Goal: Task Accomplishment & Management: Manage account settings

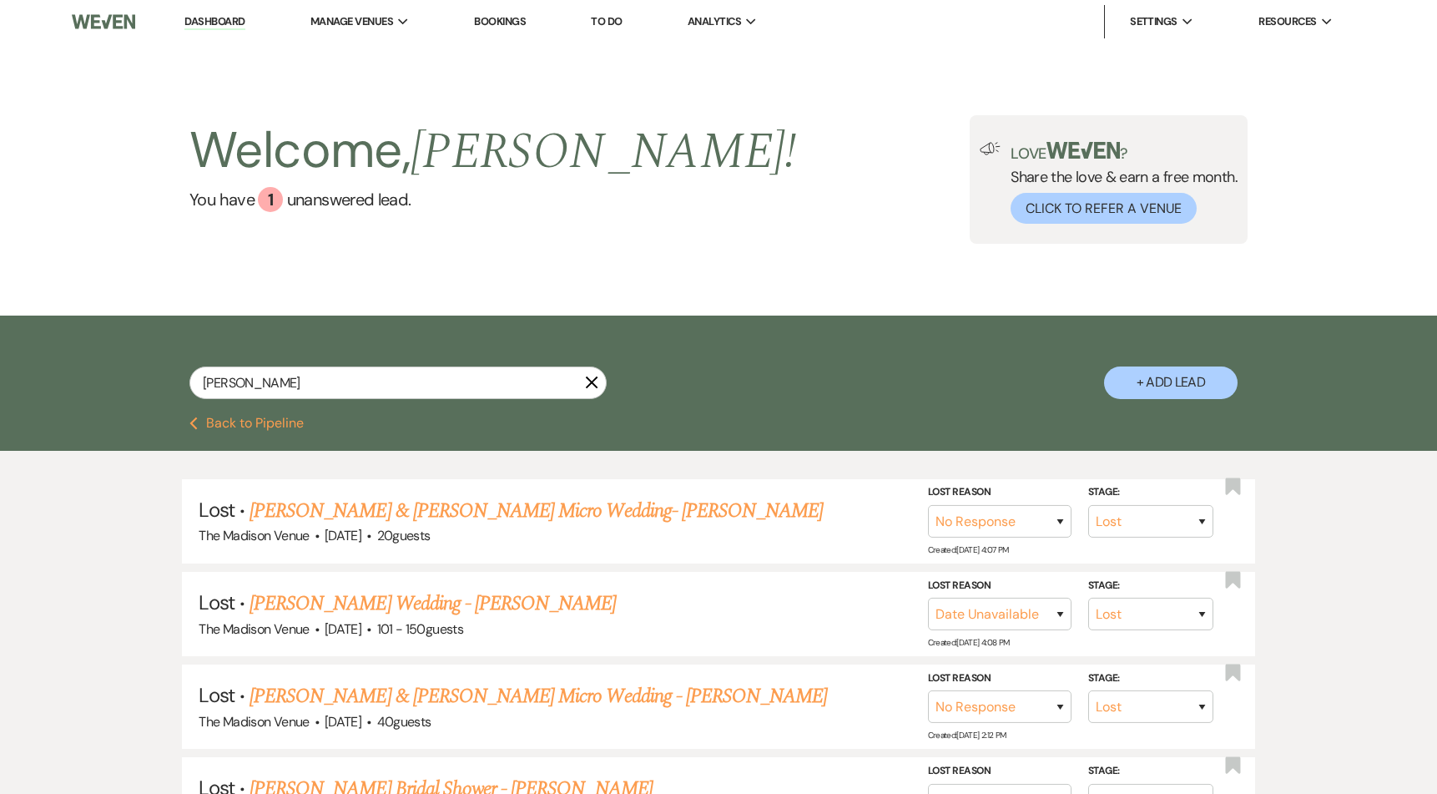
select select "8"
select select "5"
select select "8"
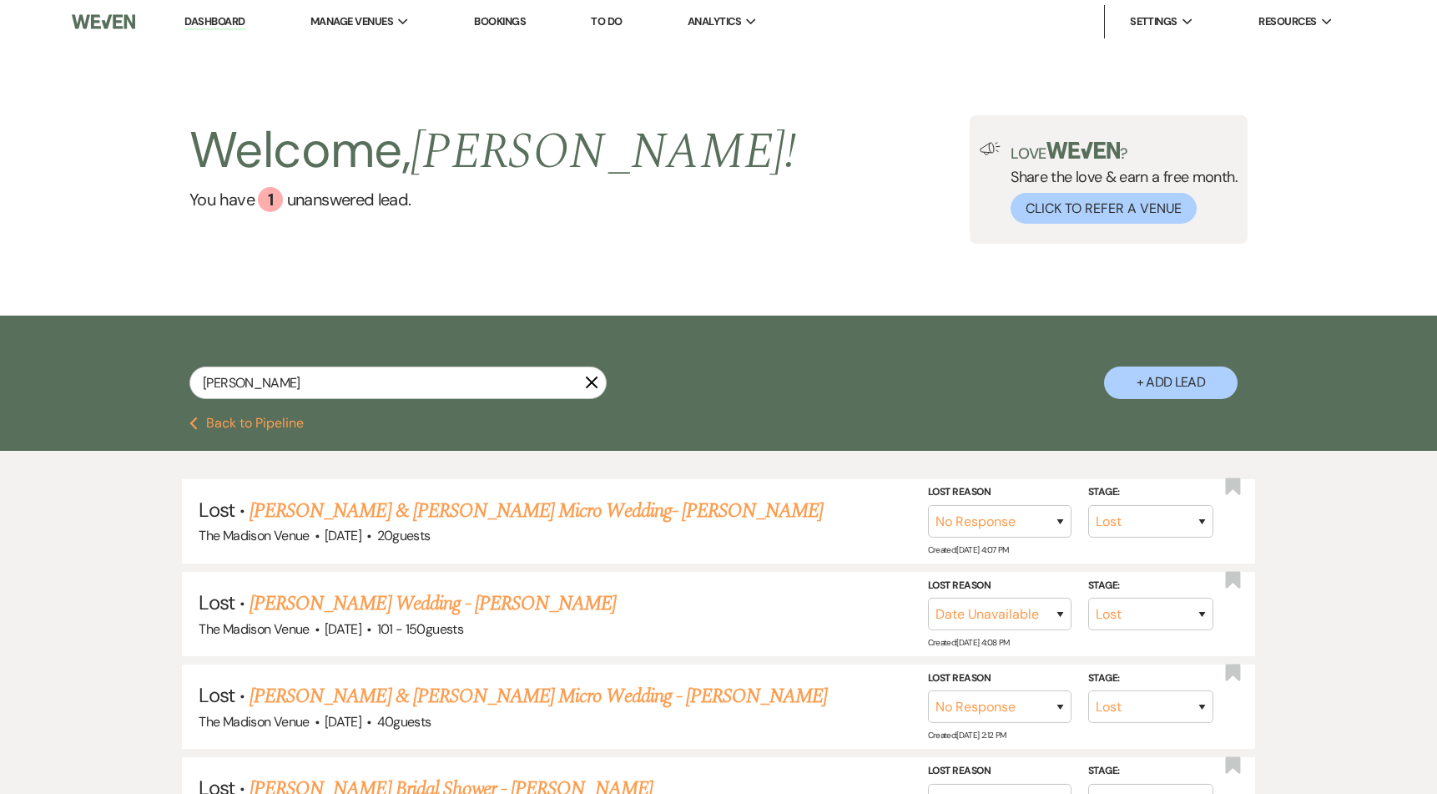
select select "5"
select select "8"
select select "5"
click at [354, 379] on input "[PERSON_NAME]" at bounding box center [397, 382] width 417 height 33
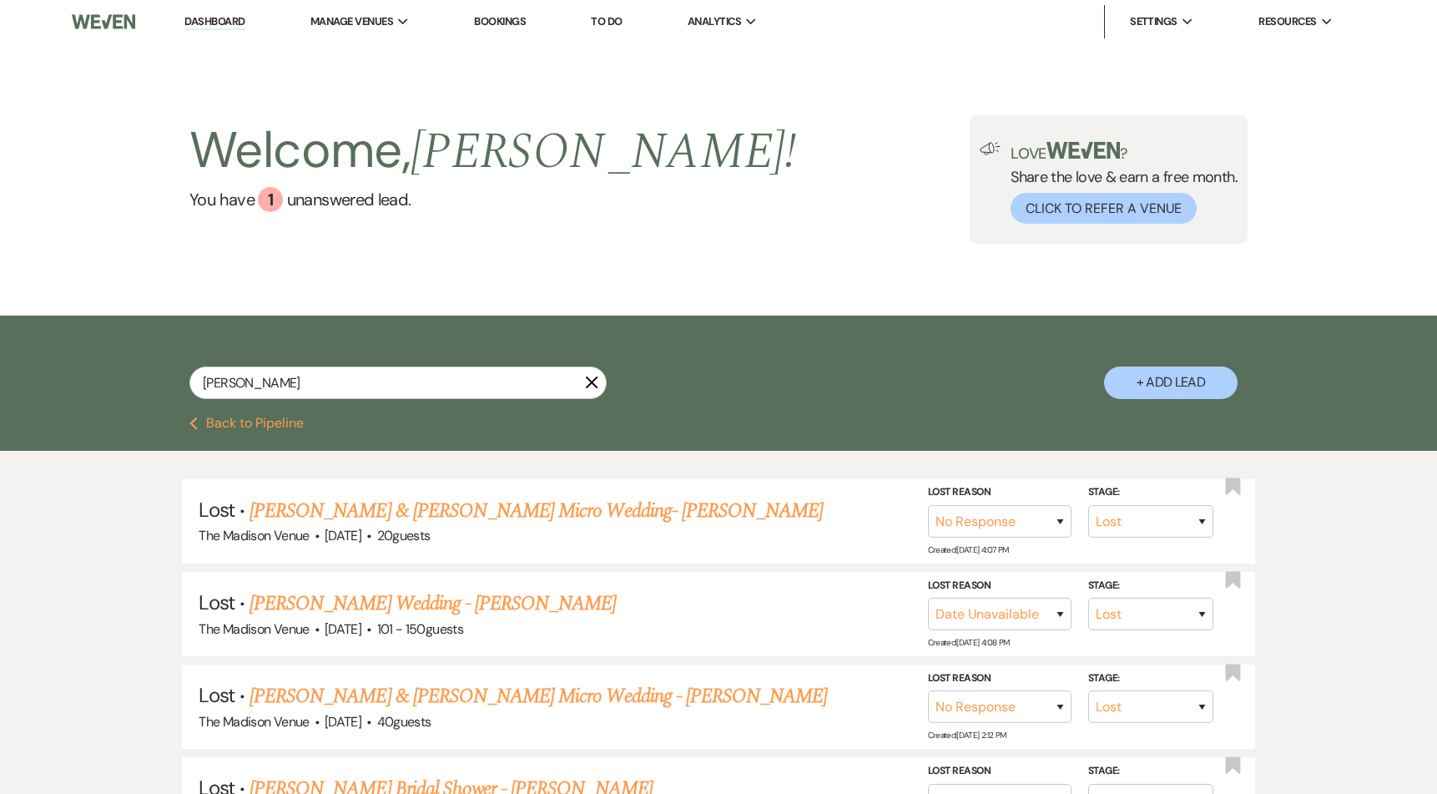
type input "Samantha Mieczkowski"
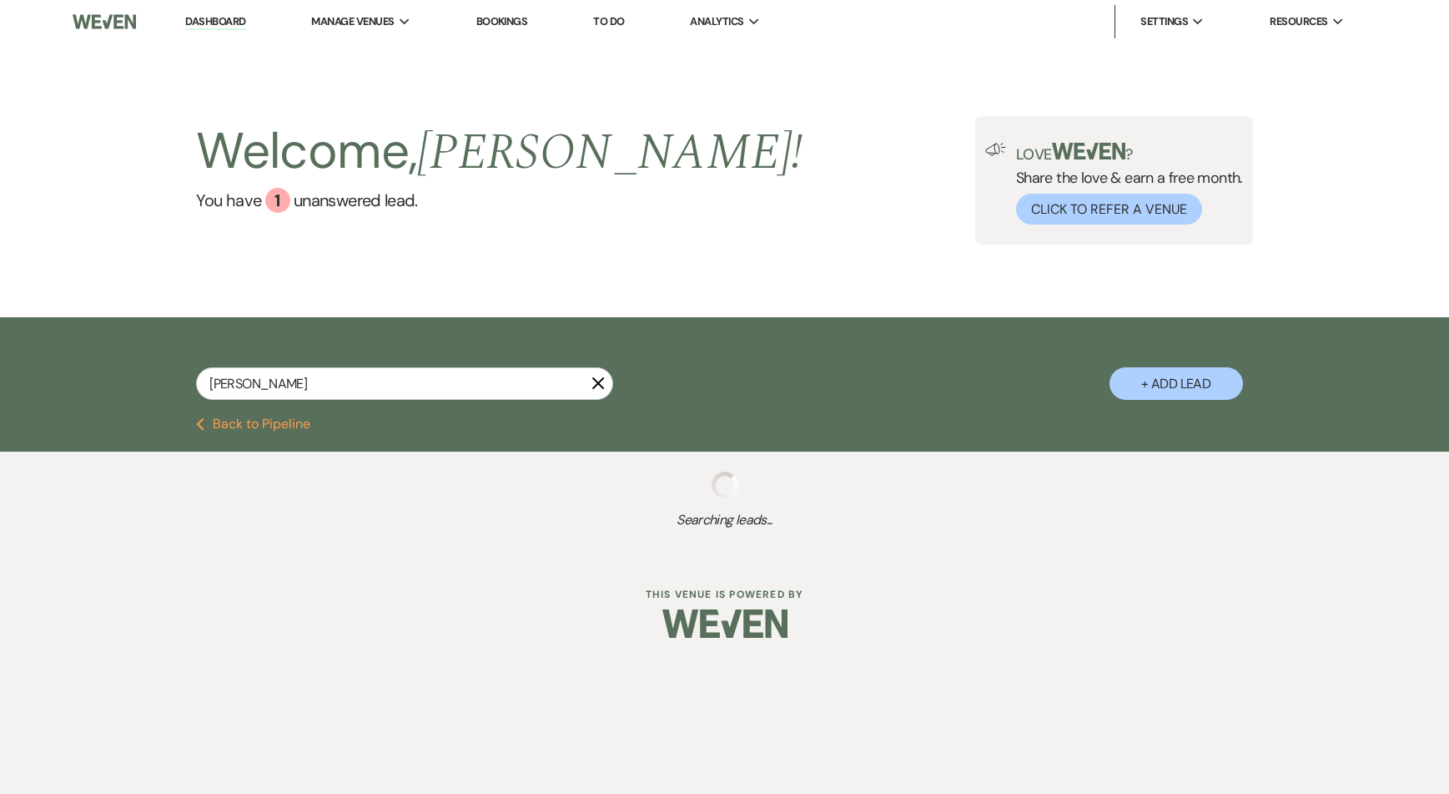
select select "8"
select select "5"
select select "8"
select select "5"
select select "8"
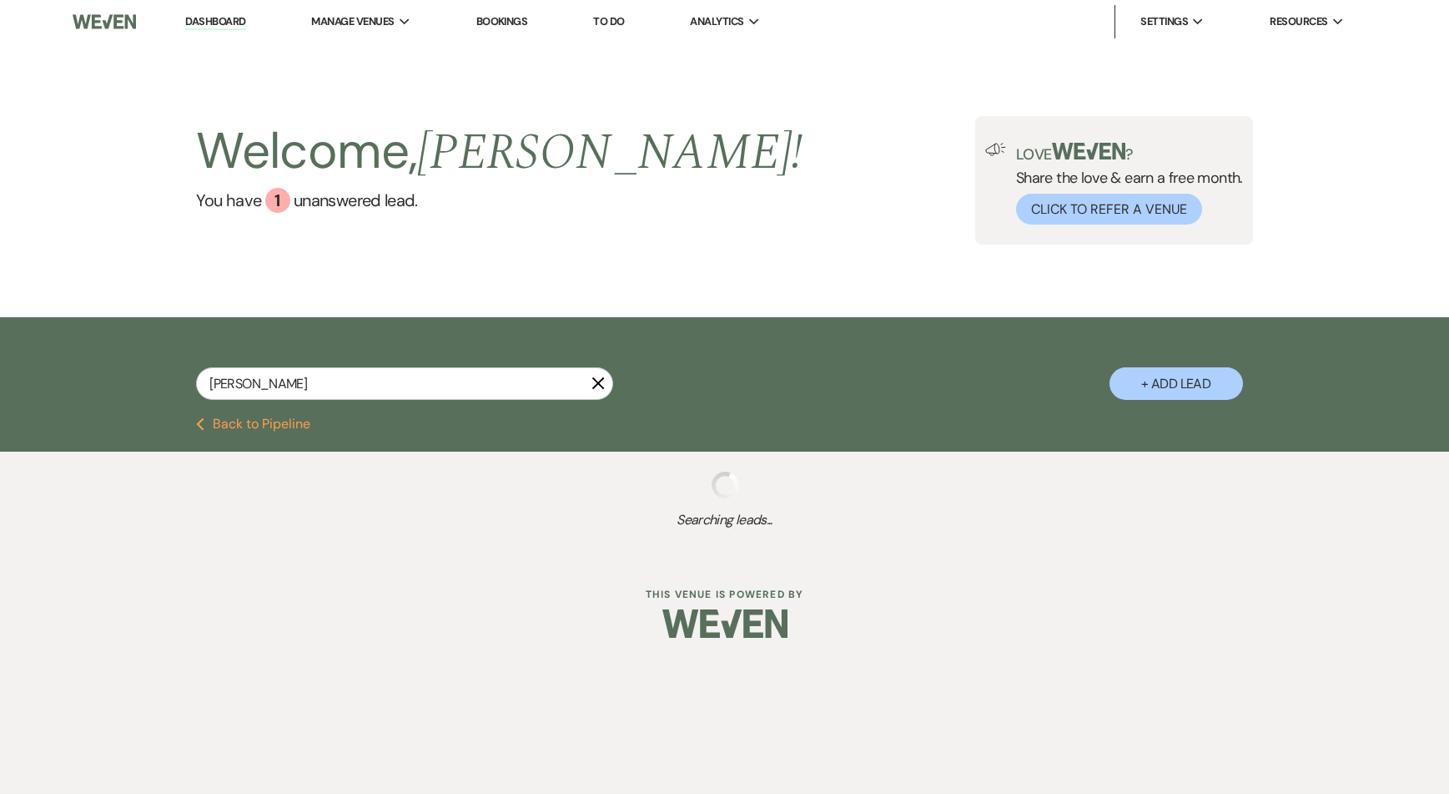
select select "8"
select select "6"
select select "8"
select select "5"
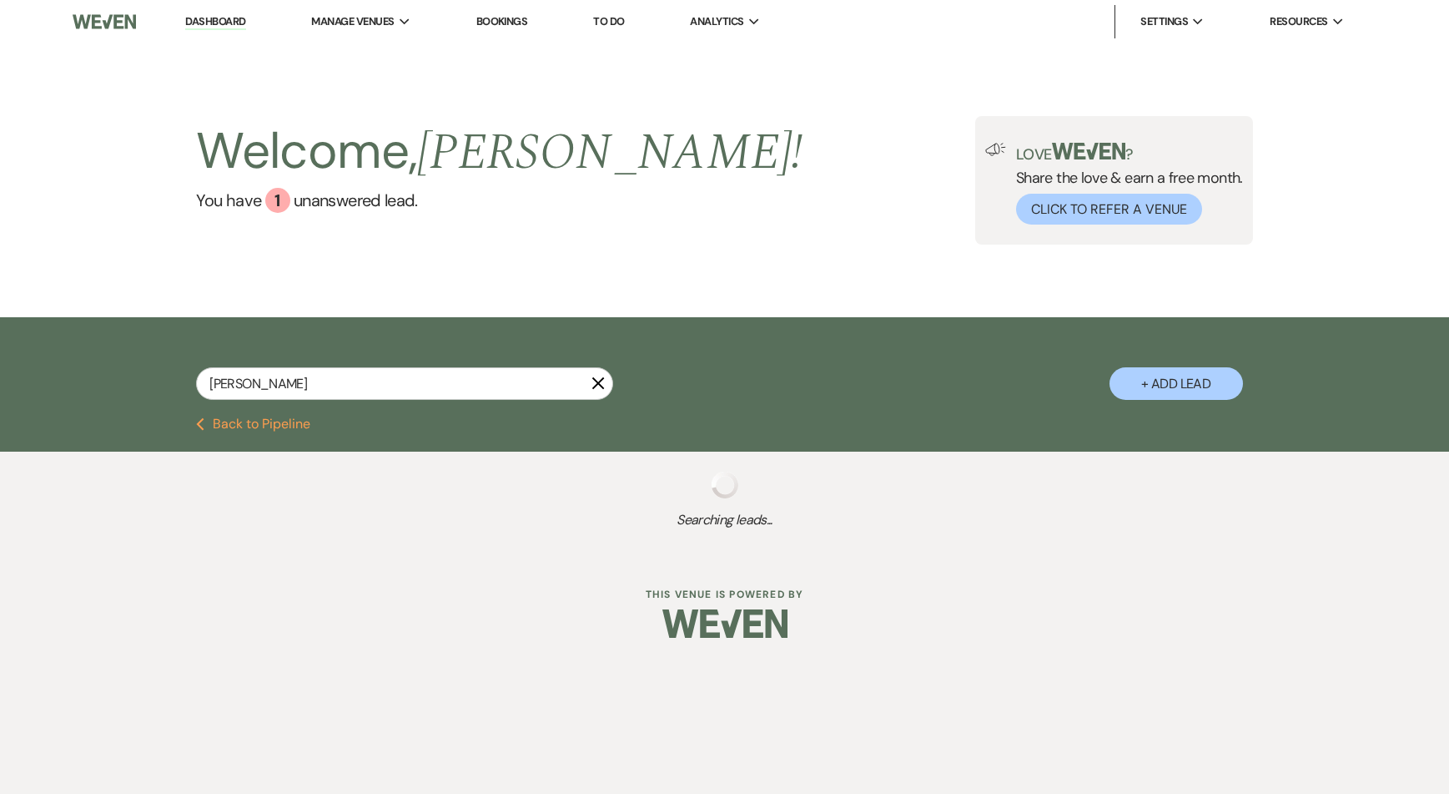
select select "8"
select select "6"
select select "8"
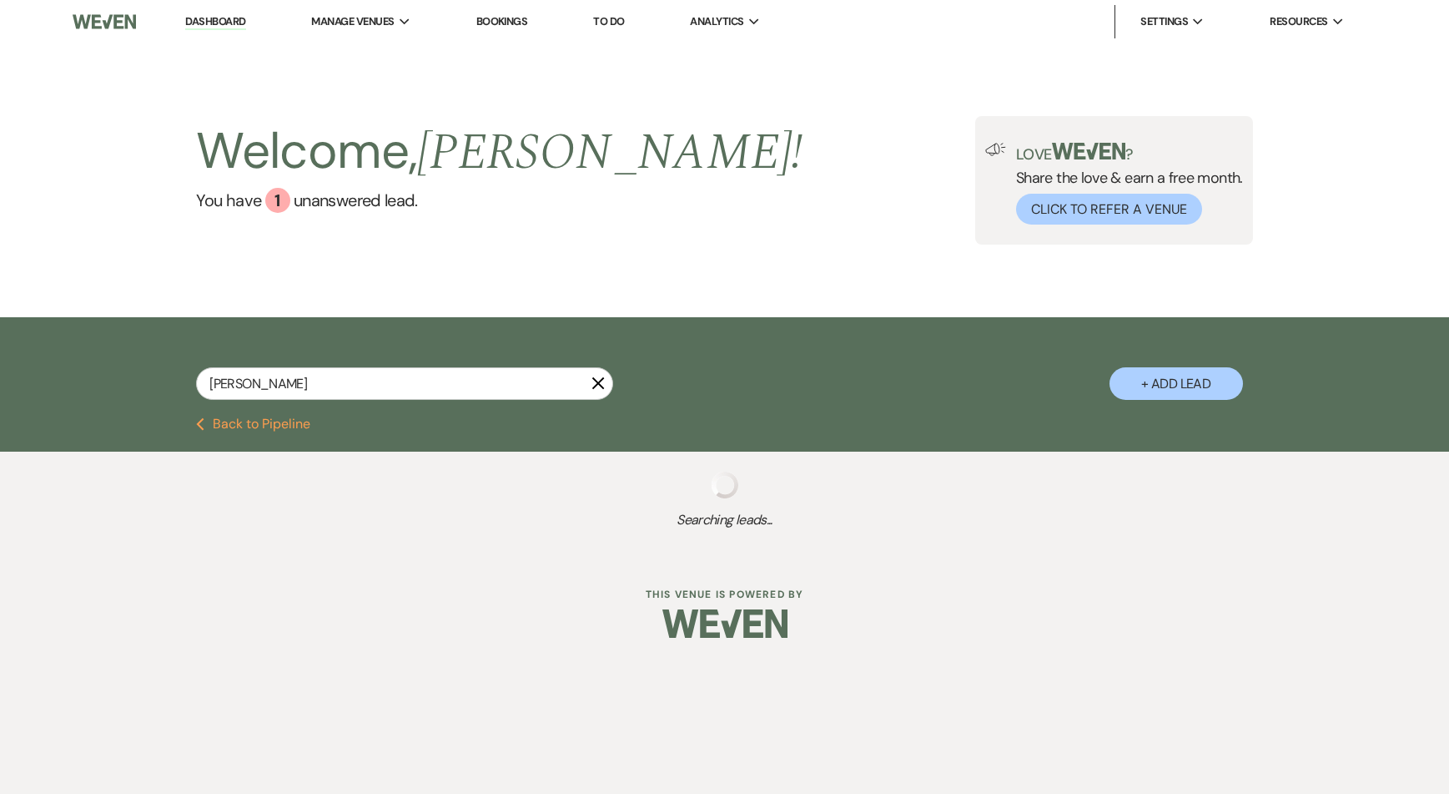
select select "7"
select select "8"
select select "5"
select select "8"
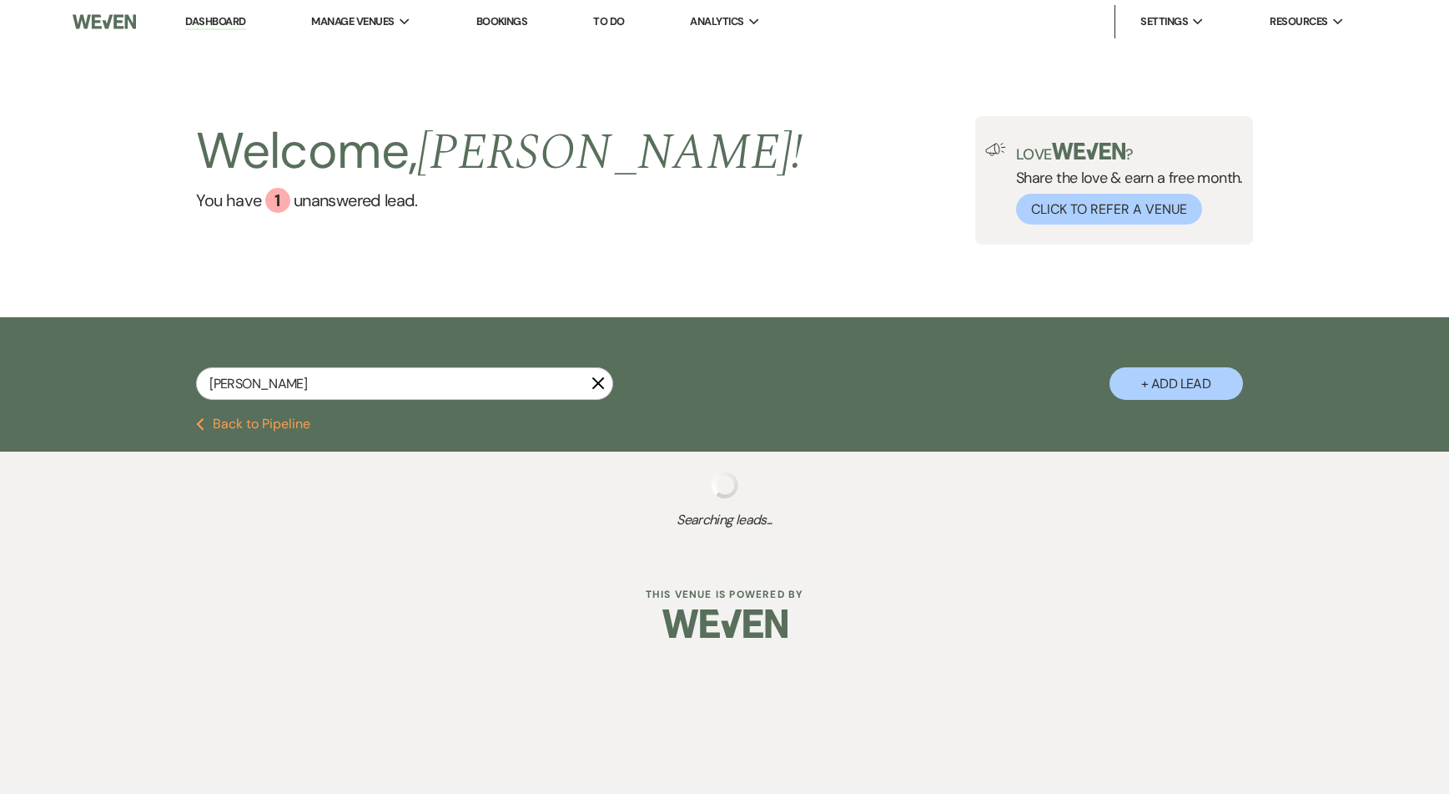
select select "4"
select select "8"
select select "5"
select select "8"
select select "1"
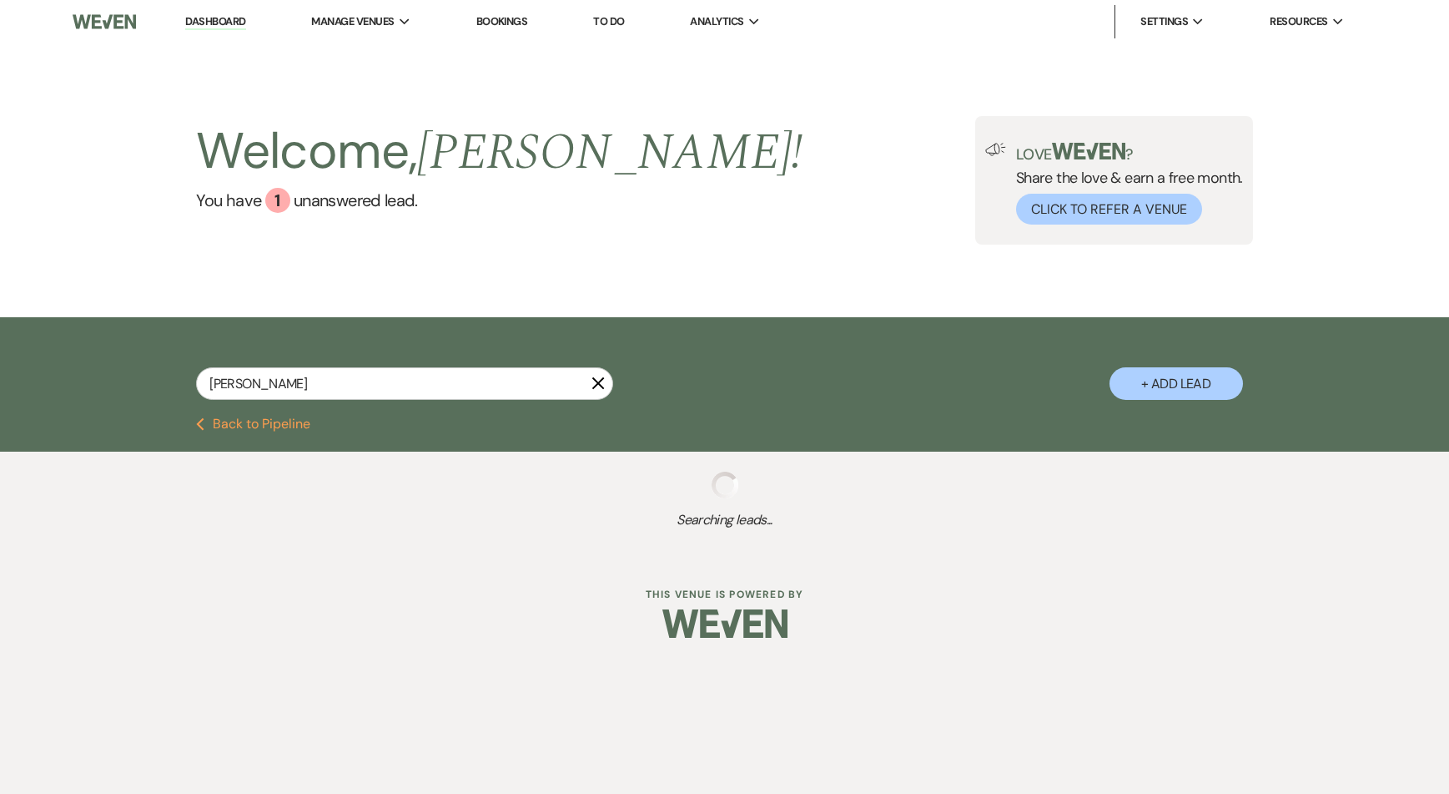
select select "8"
select select "5"
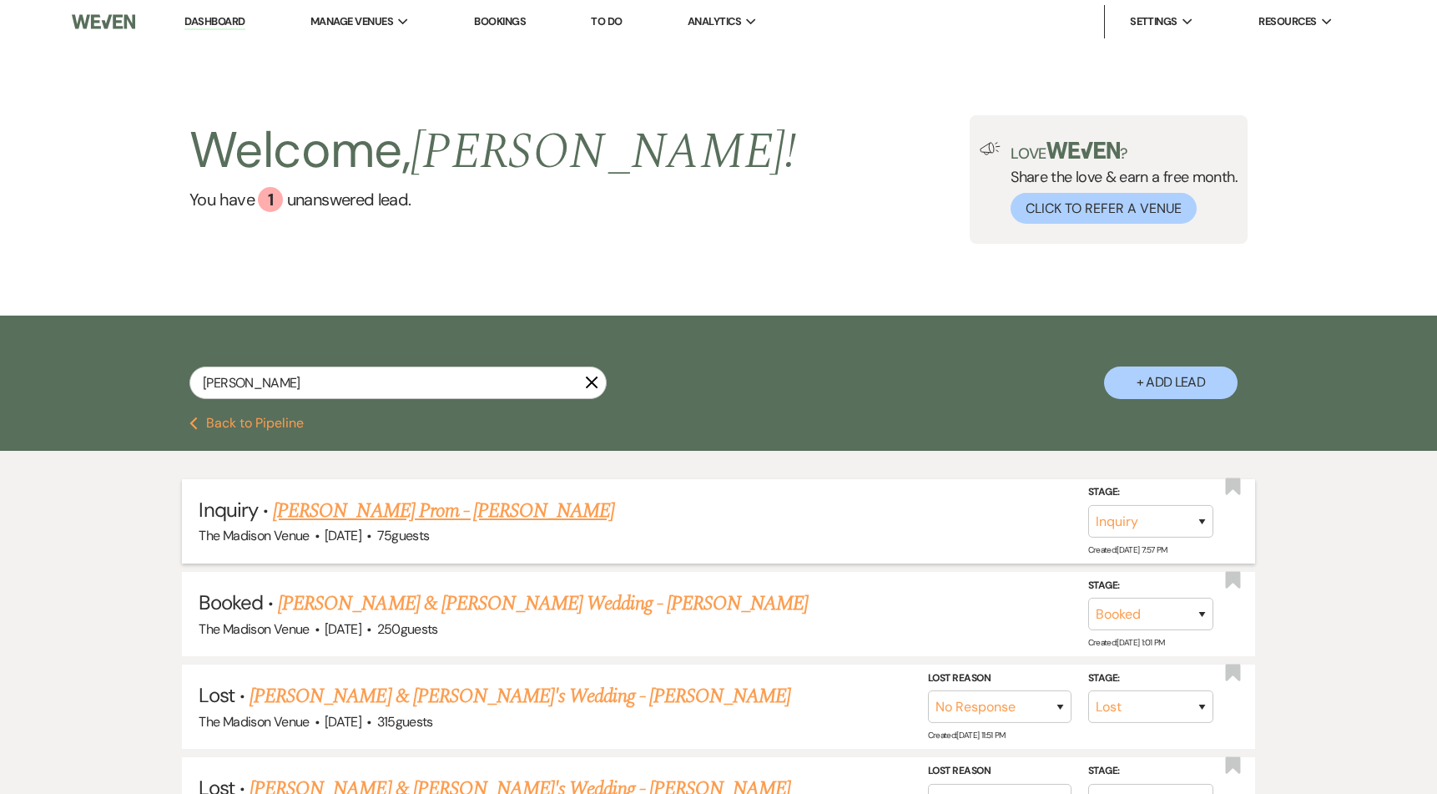
click at [387, 525] on div "The Madison Venue · May 21, 2026 · 75 guests" at bounding box center [718, 536] width 1039 height 22
click at [389, 519] on link "Samantha Mieczkowski's Prom - Anthony" at bounding box center [443, 511] width 341 height 30
select select "5"
select select "18"
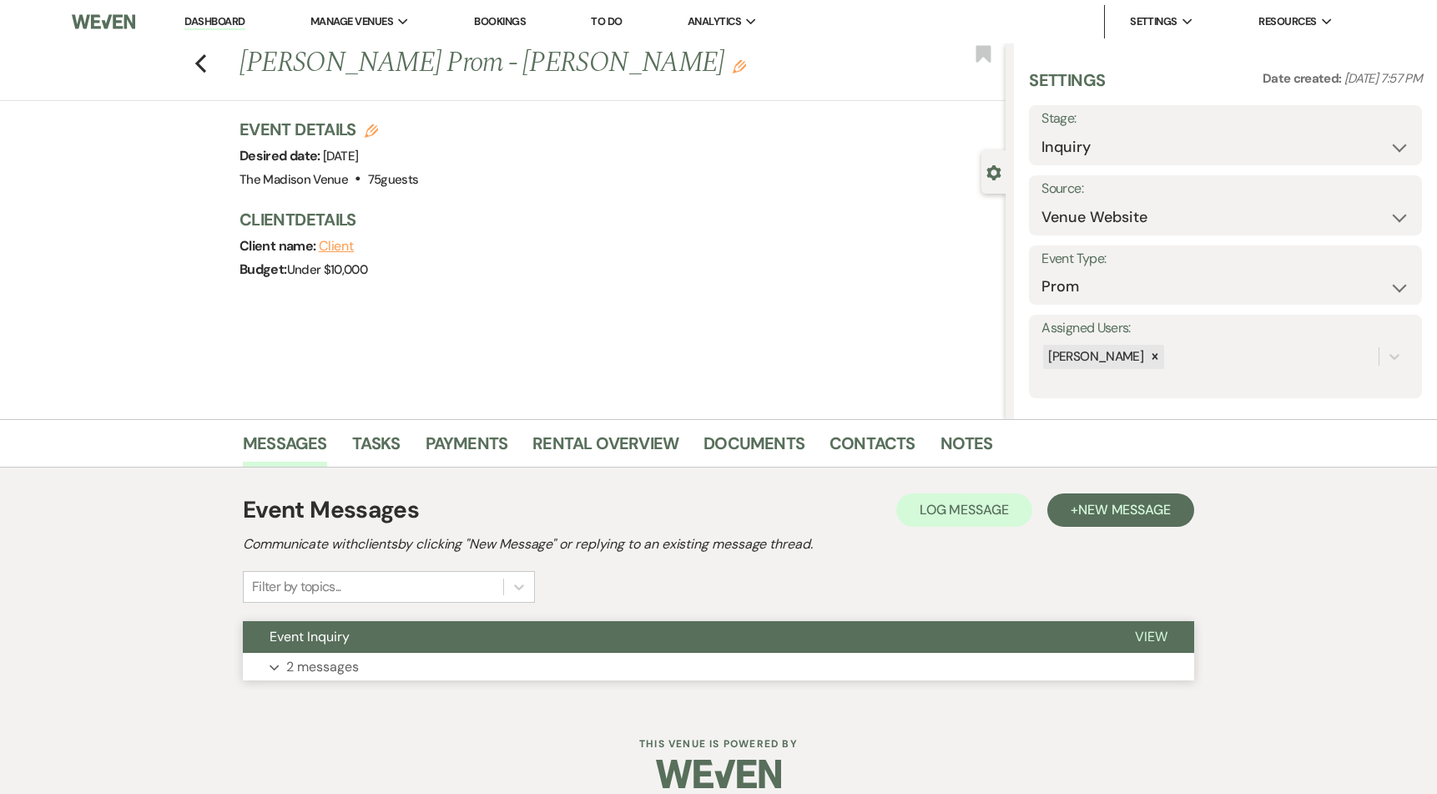
click at [840, 639] on button "Event Inquiry" at bounding box center [675, 637] width 865 height 32
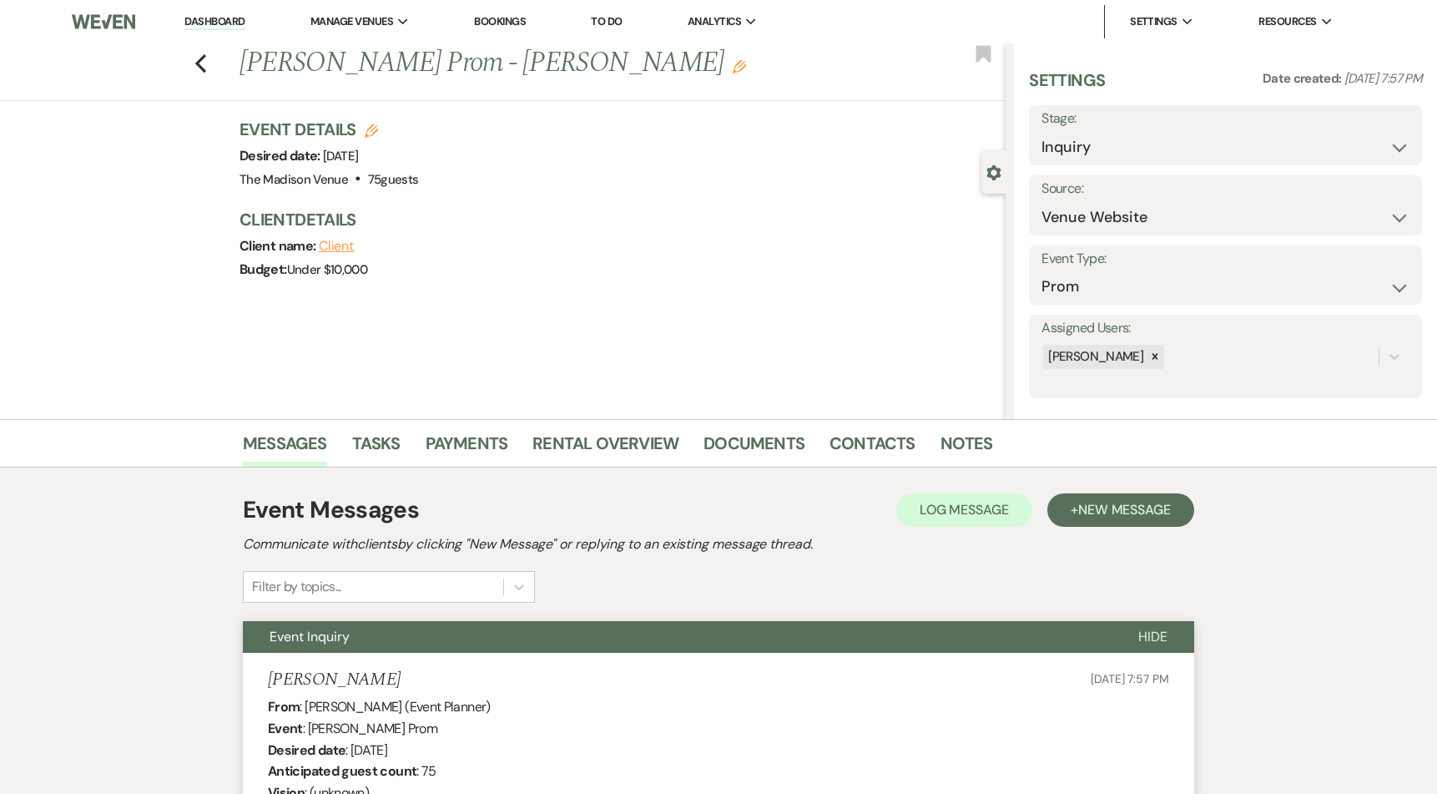
click at [220, 21] on link "Dashboard" at bounding box center [214, 22] width 60 height 16
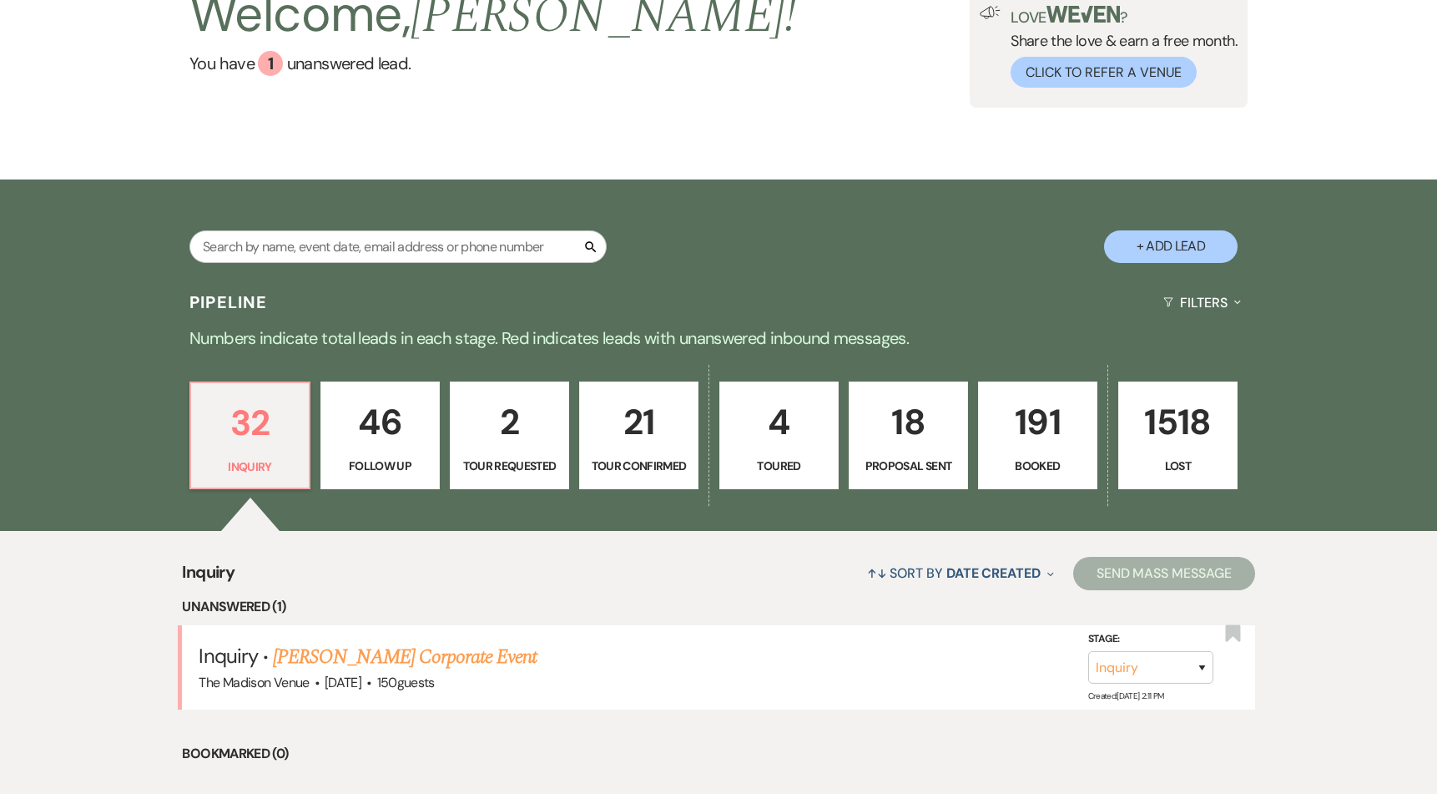
scroll to position [496, 0]
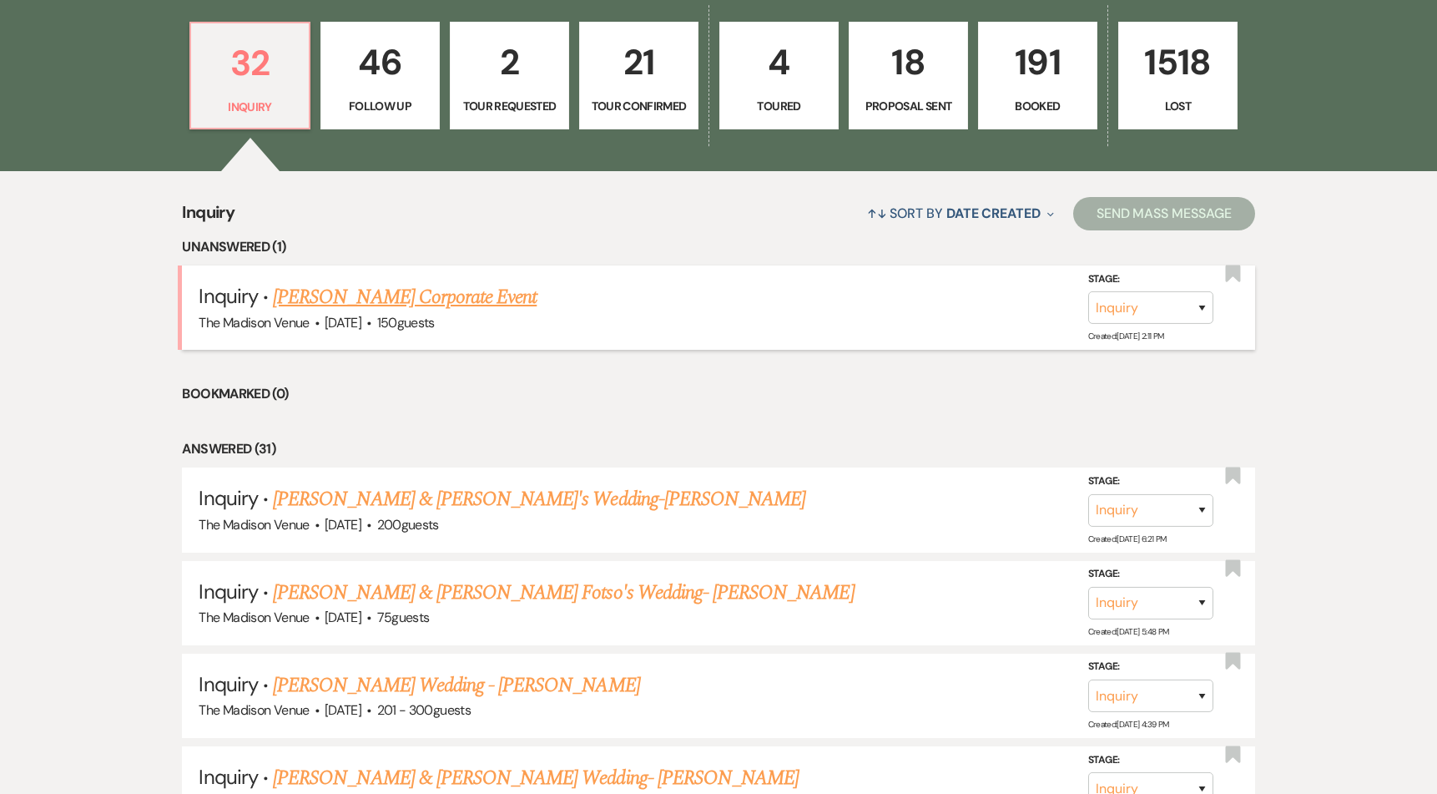
click at [366, 297] on link "Natalie Miller's Corporate Event" at bounding box center [405, 297] width 264 height 30
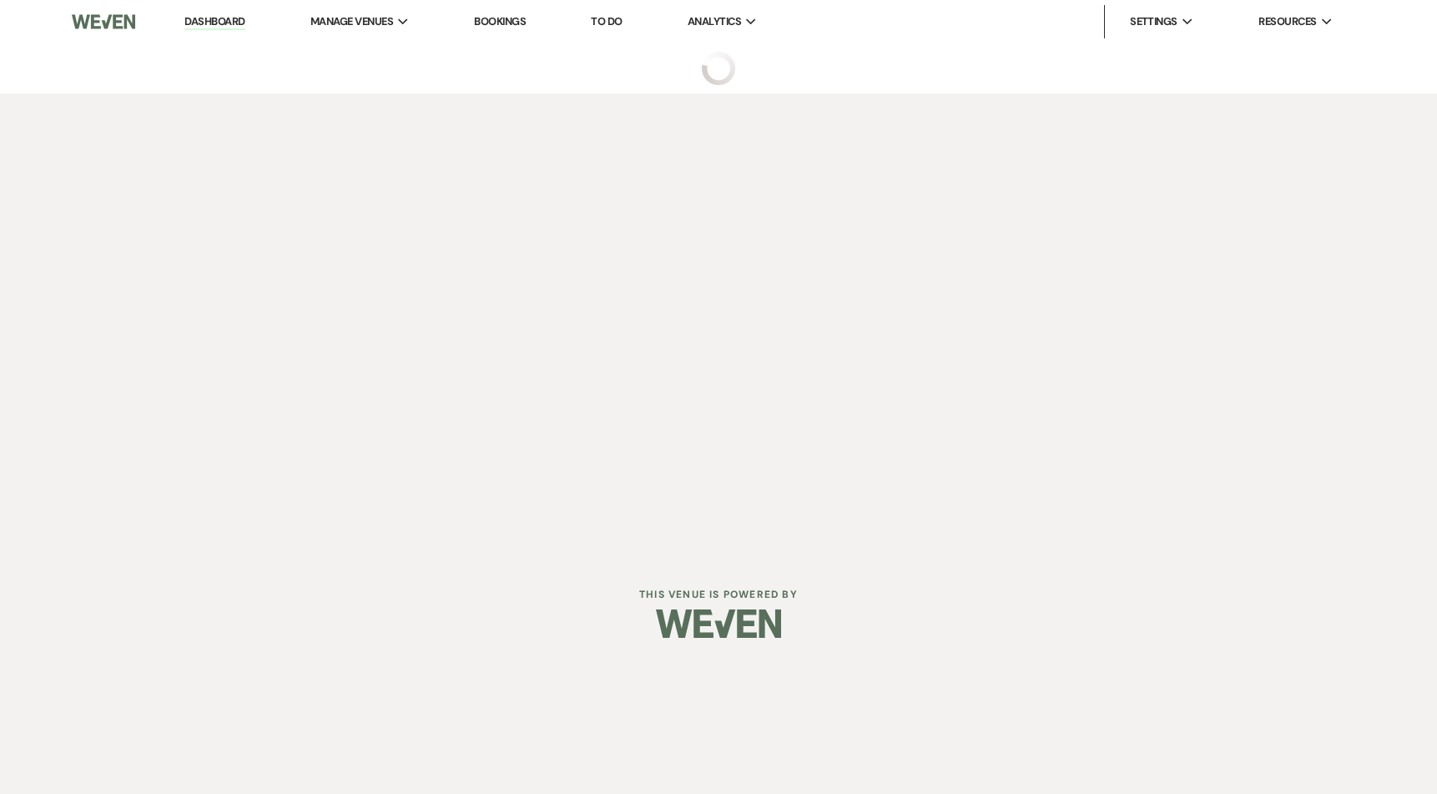
select select "5"
select select "9"
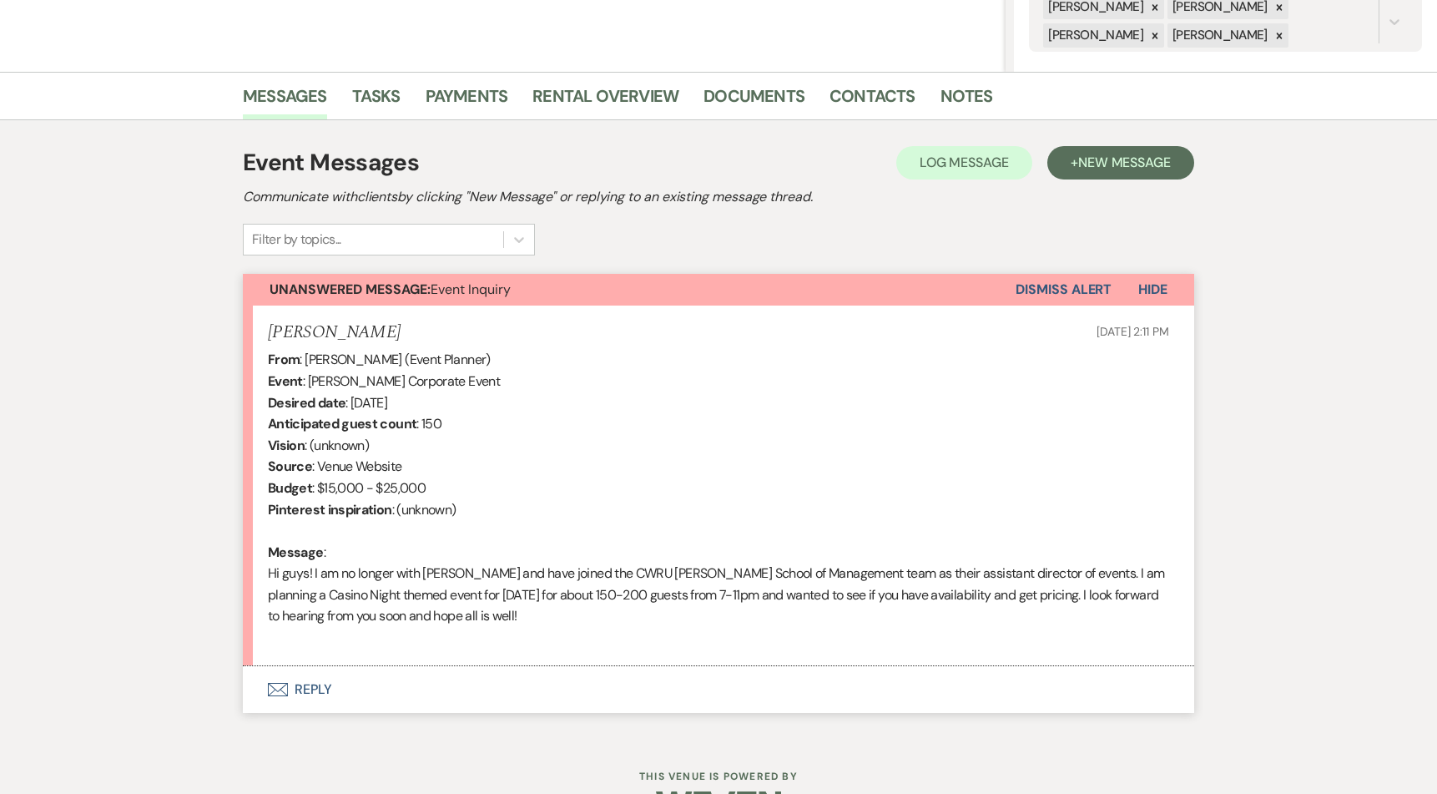
scroll to position [398, 0]
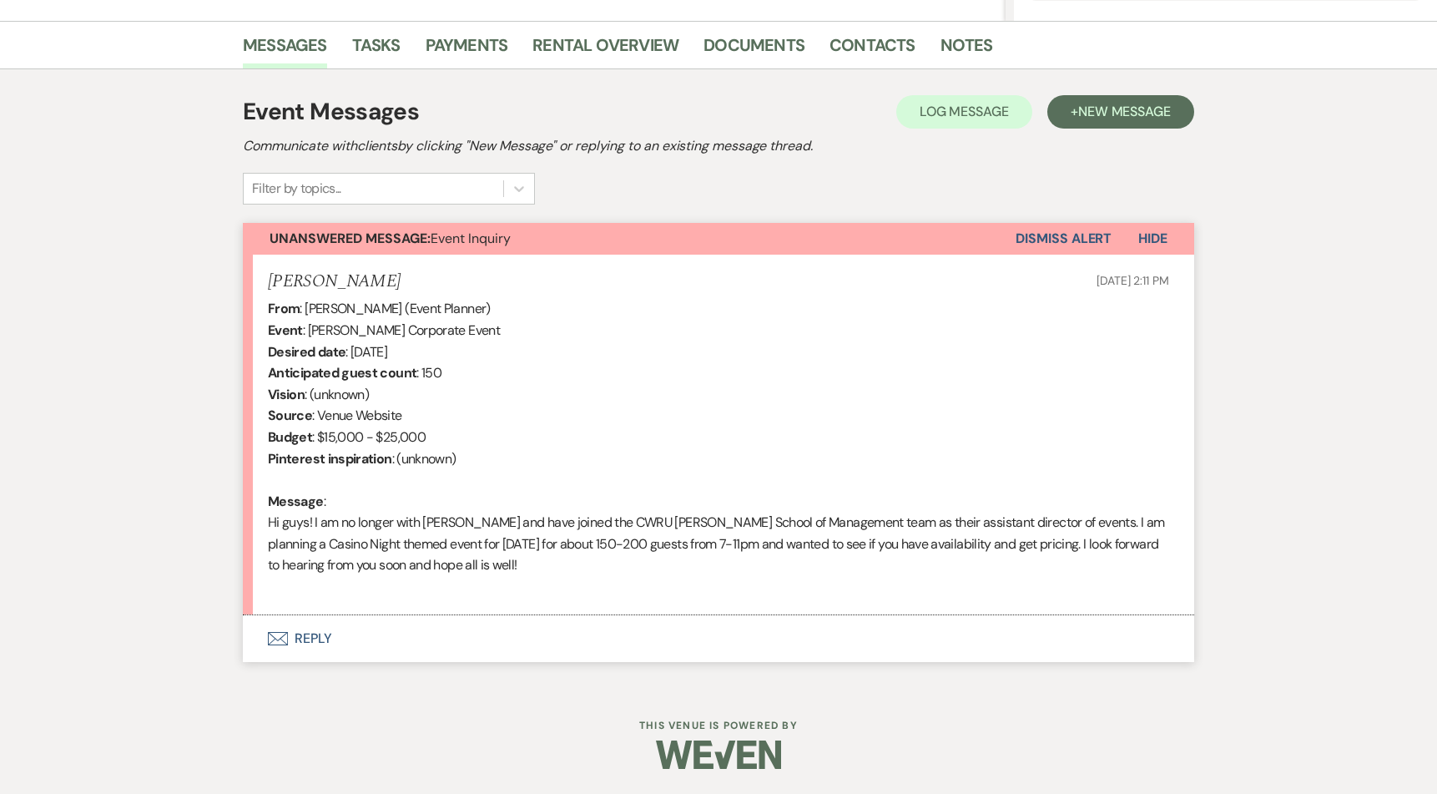
click at [330, 638] on button "Envelope Reply" at bounding box center [718, 638] width 951 height 47
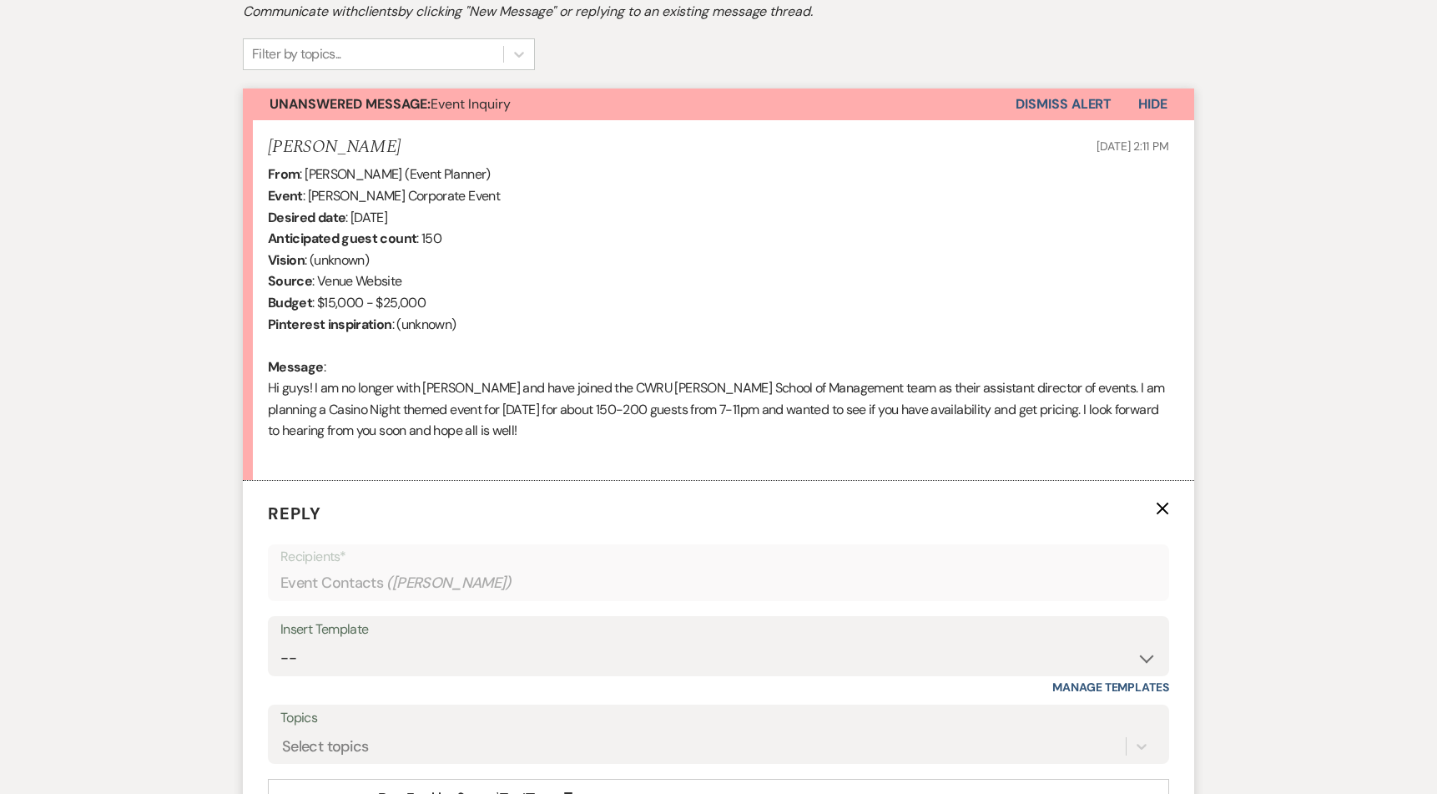
scroll to position [0, 0]
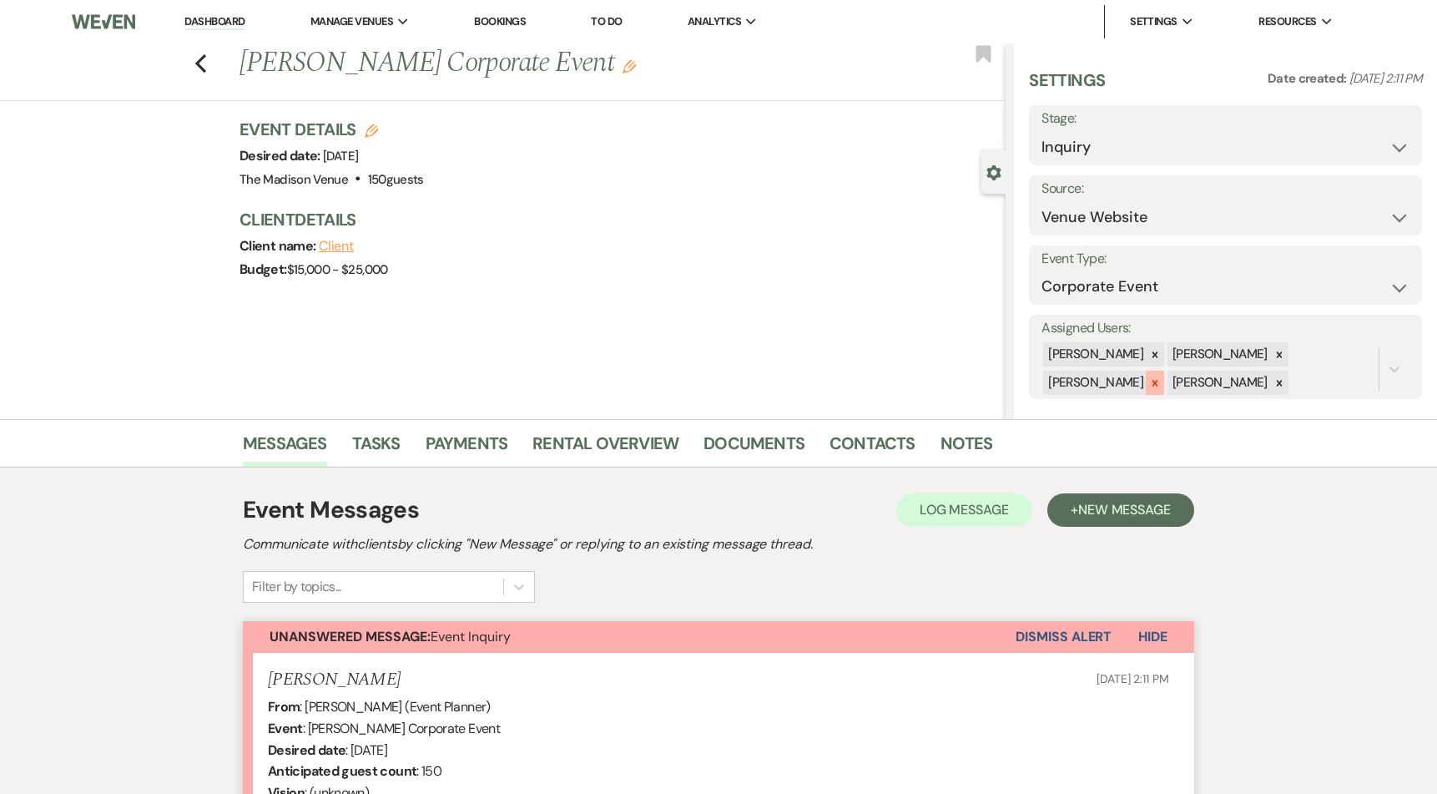
click at [1151, 386] on icon at bounding box center [1155, 383] width 12 height 12
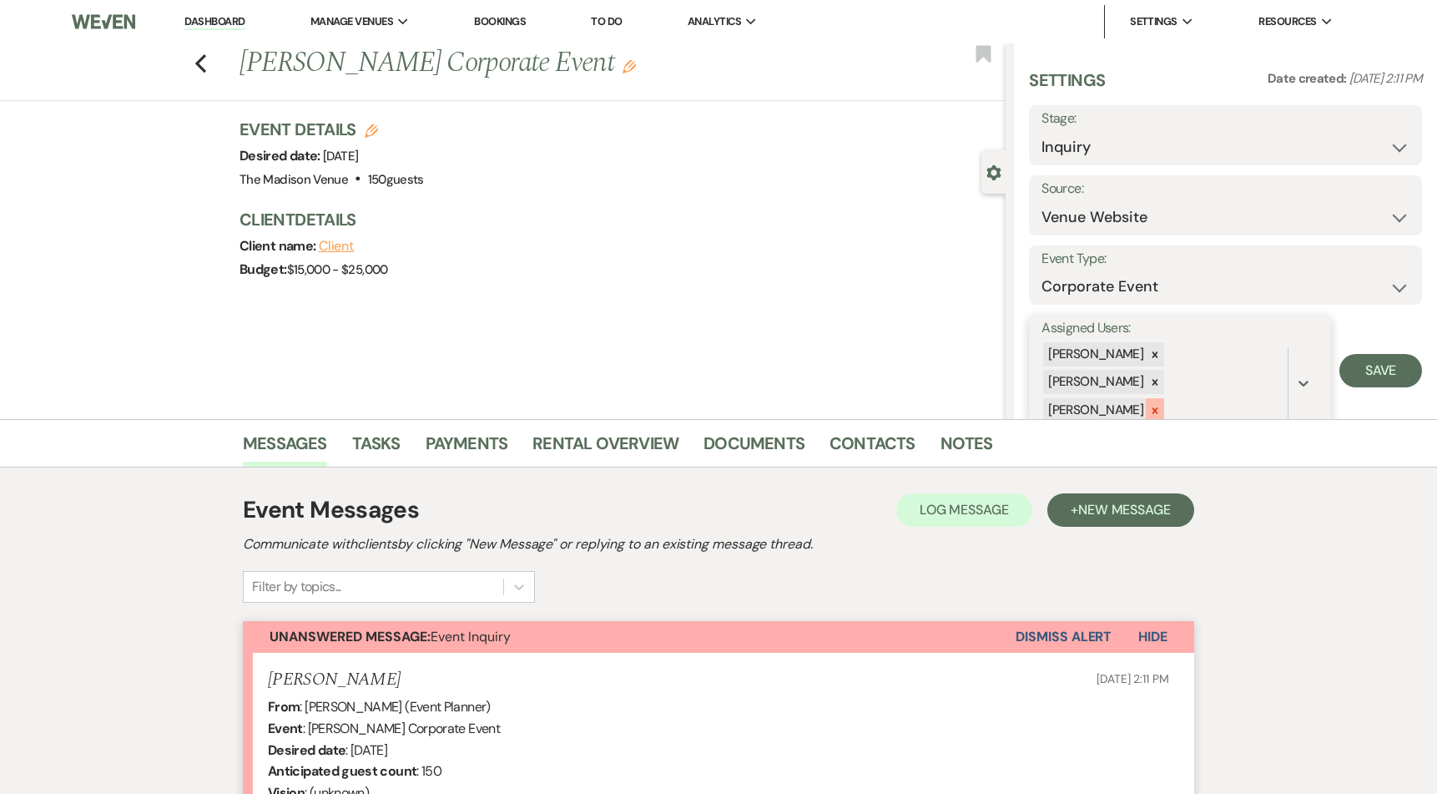
click at [1152, 407] on icon at bounding box center [1155, 410] width 6 height 6
click at [1161, 377] on icon at bounding box center [1155, 383] width 12 height 12
click at [1339, 351] on button "Save" at bounding box center [1380, 356] width 83 height 33
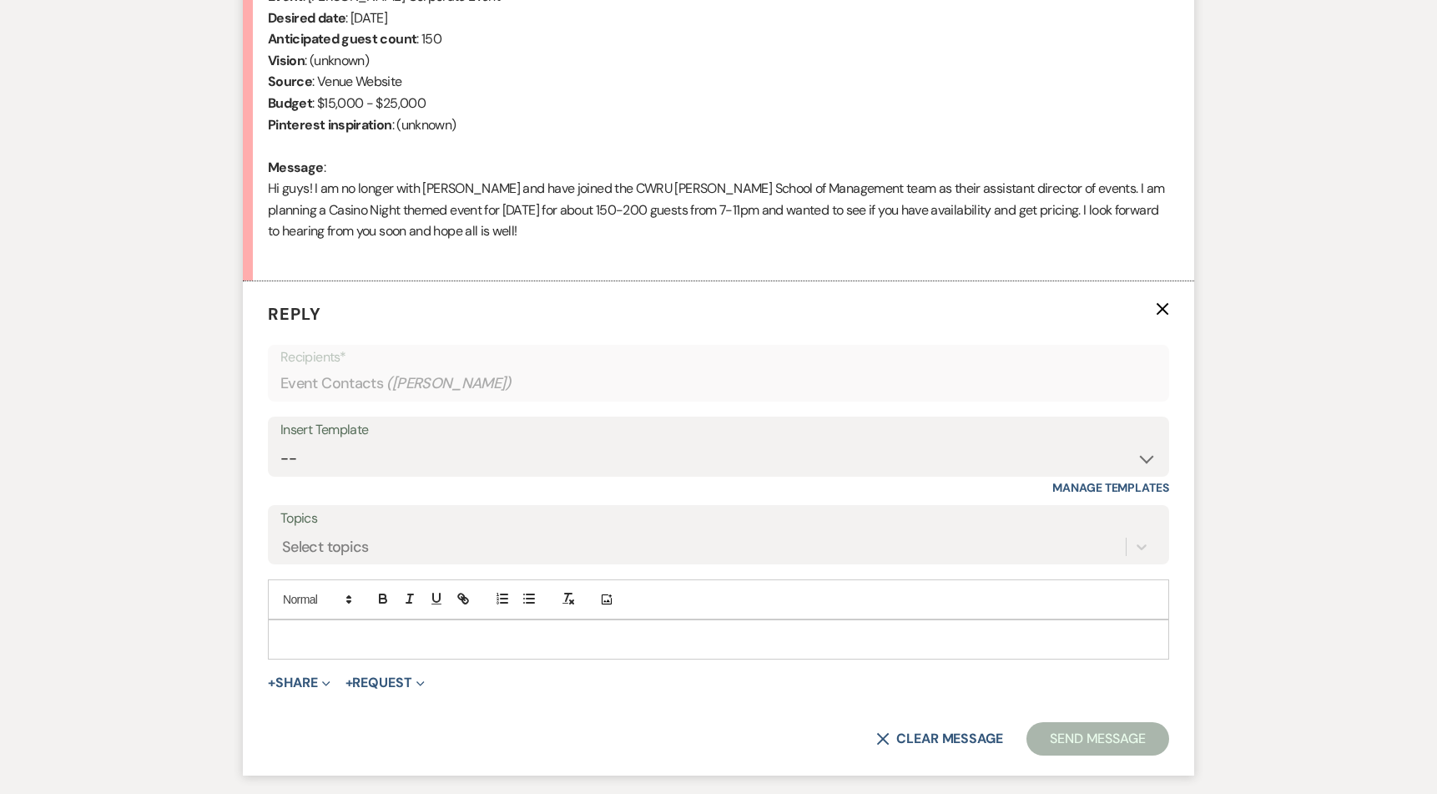
scroll to position [730, 0]
click at [384, 639] on p at bounding box center [718, 641] width 874 height 18
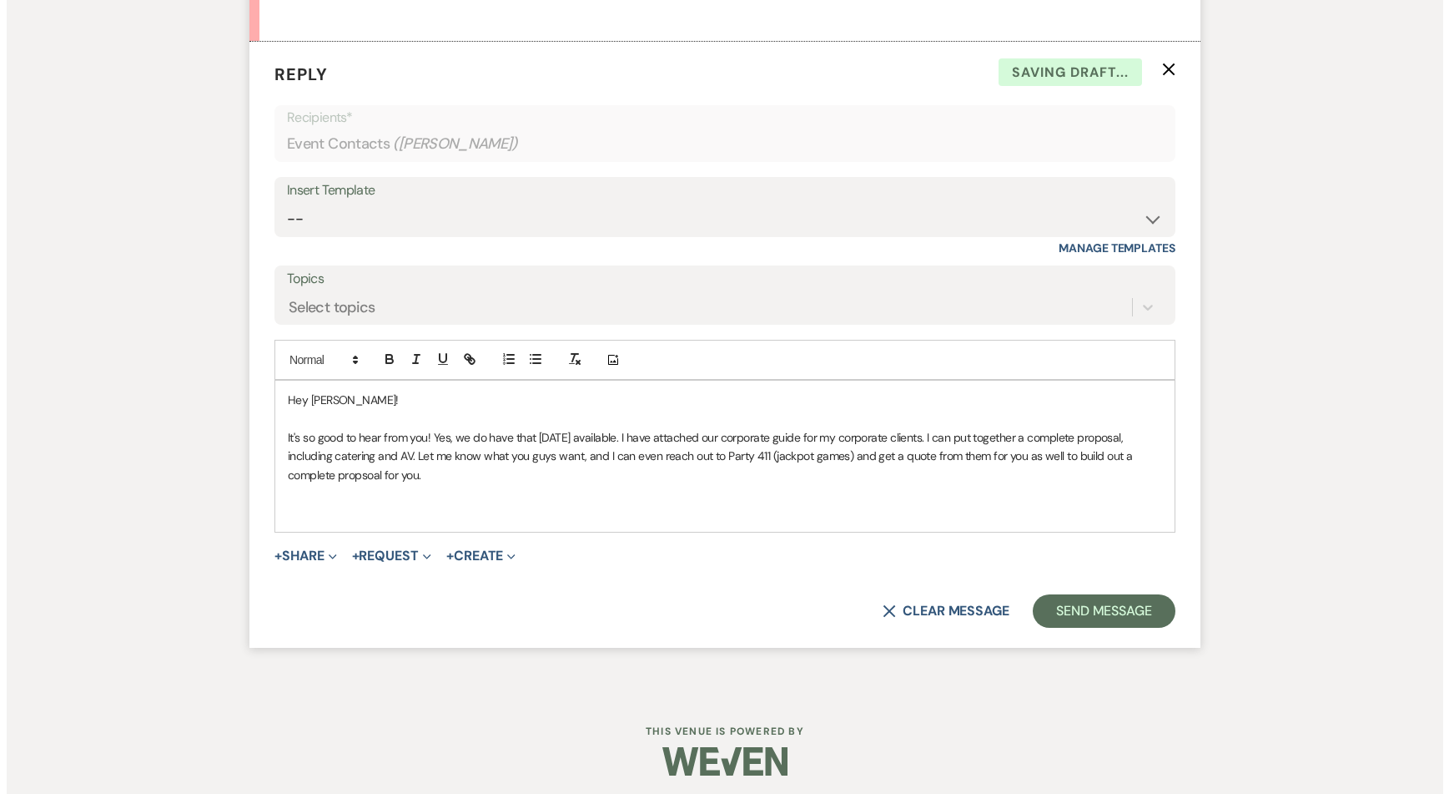
scroll to position [977, 0]
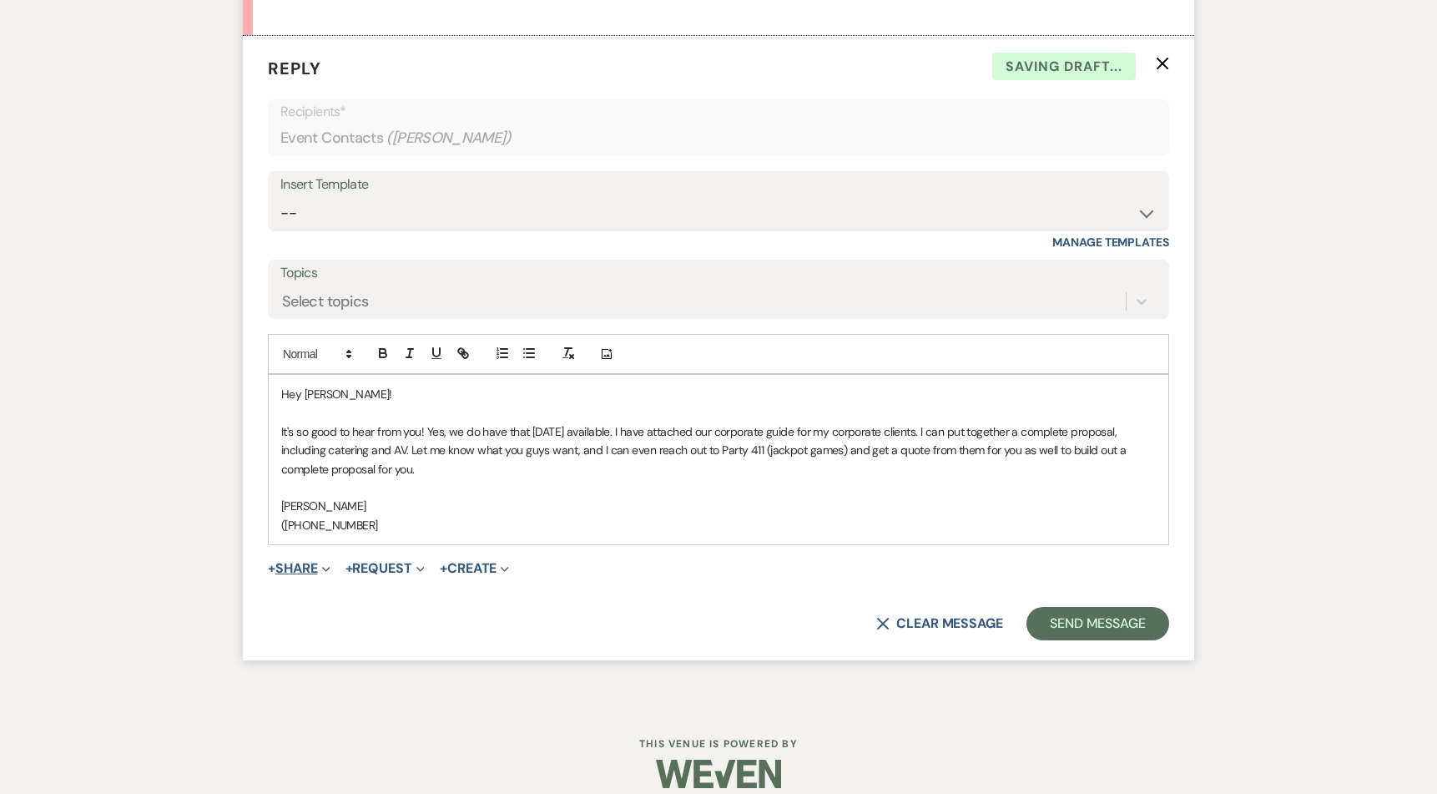
click at [310, 570] on button "+ Share Expand" at bounding box center [299, 568] width 63 height 13
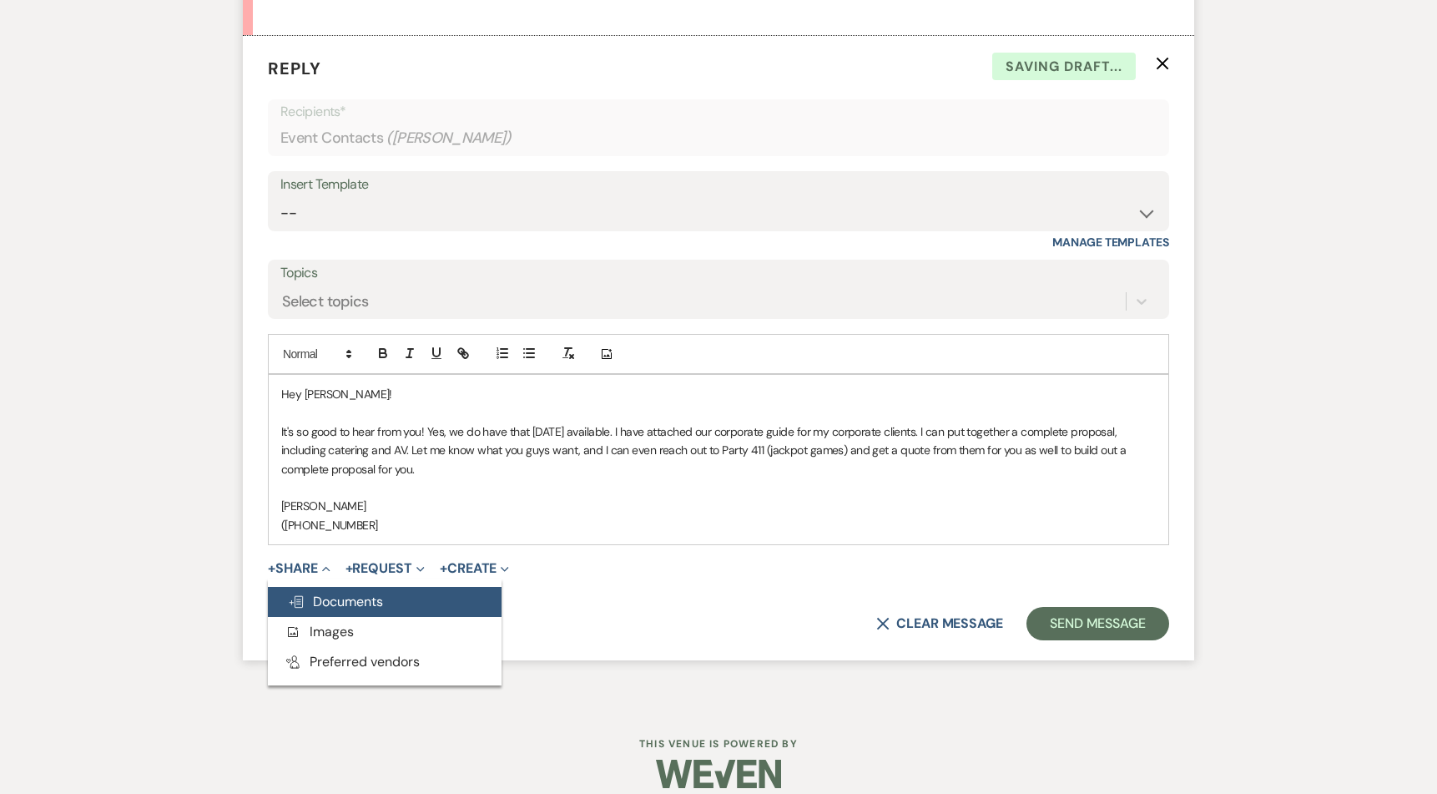
click at [348, 601] on span "Doc Upload Documents" at bounding box center [335, 601] width 95 height 18
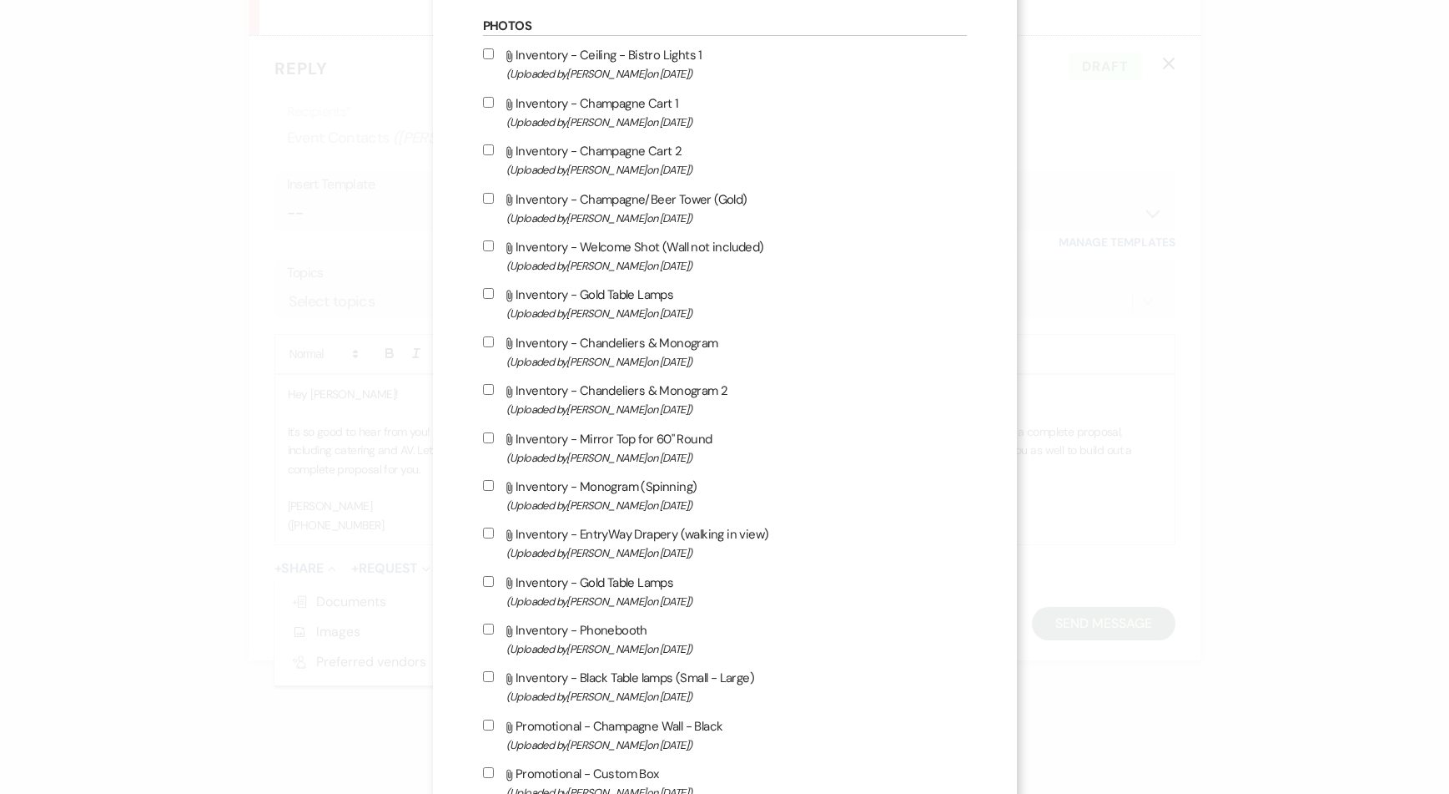
scroll to position [0, 0]
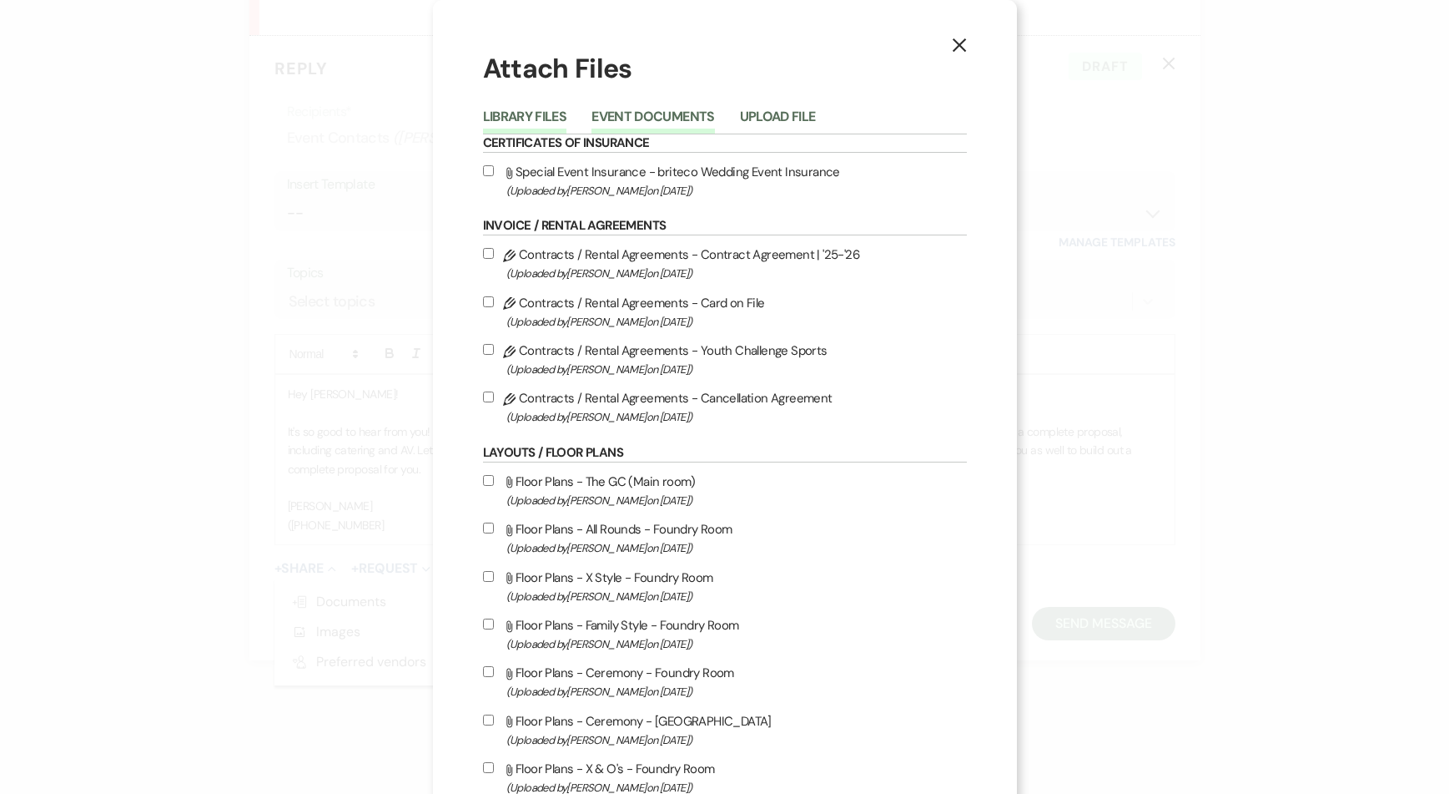
click at [640, 117] on button "Event Documents" at bounding box center [653, 121] width 123 height 23
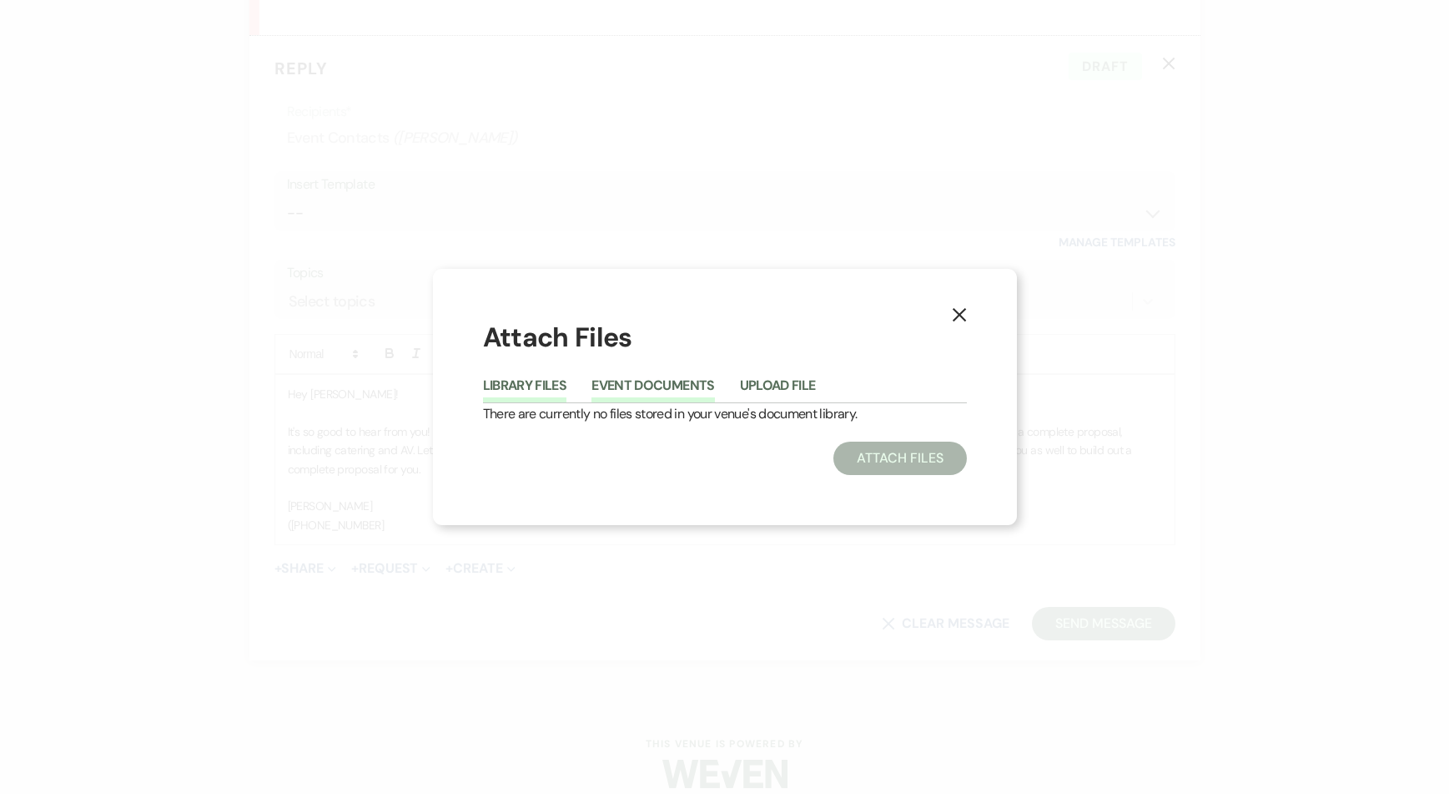
click at [517, 391] on button "Library Files" at bounding box center [525, 390] width 84 height 23
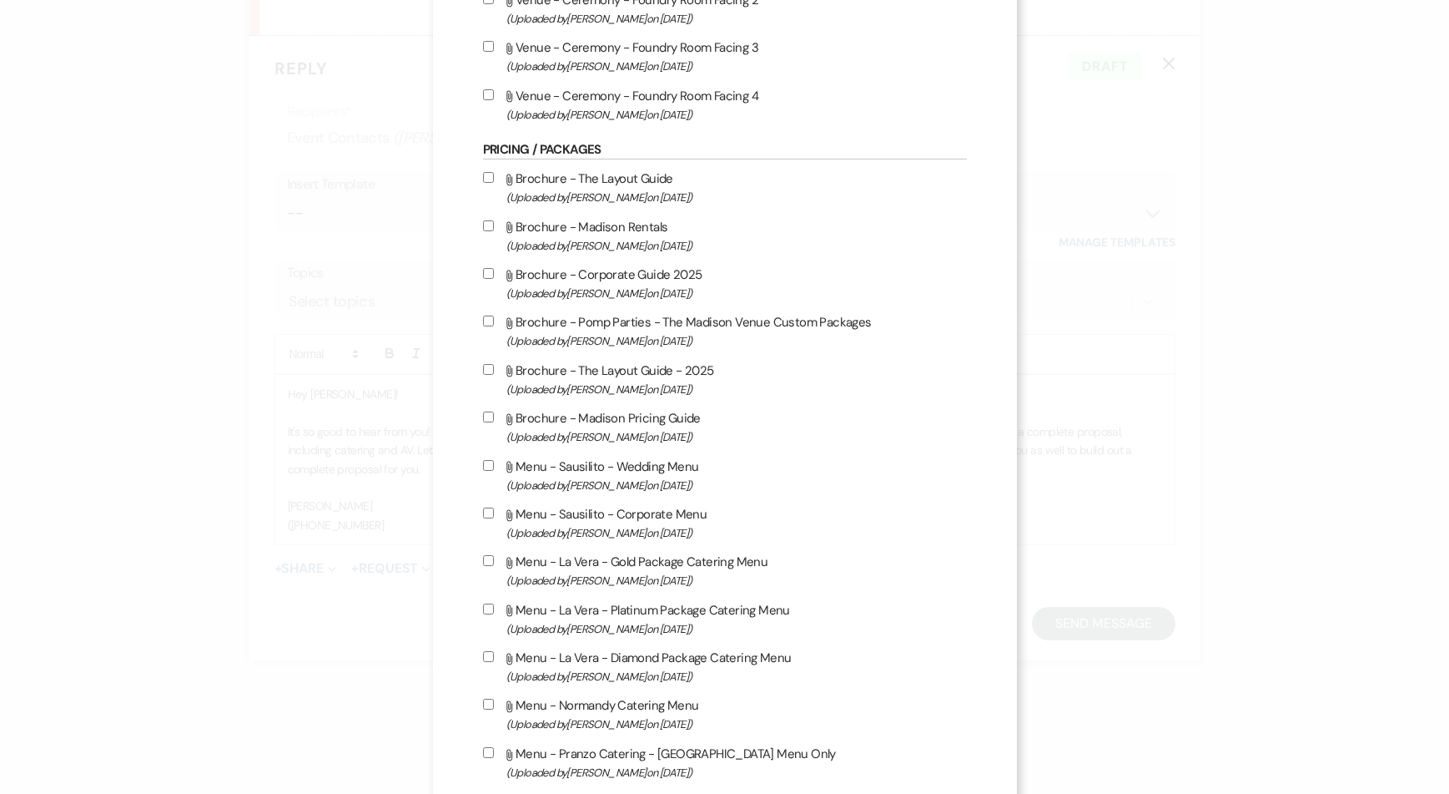
scroll to position [2397, 0]
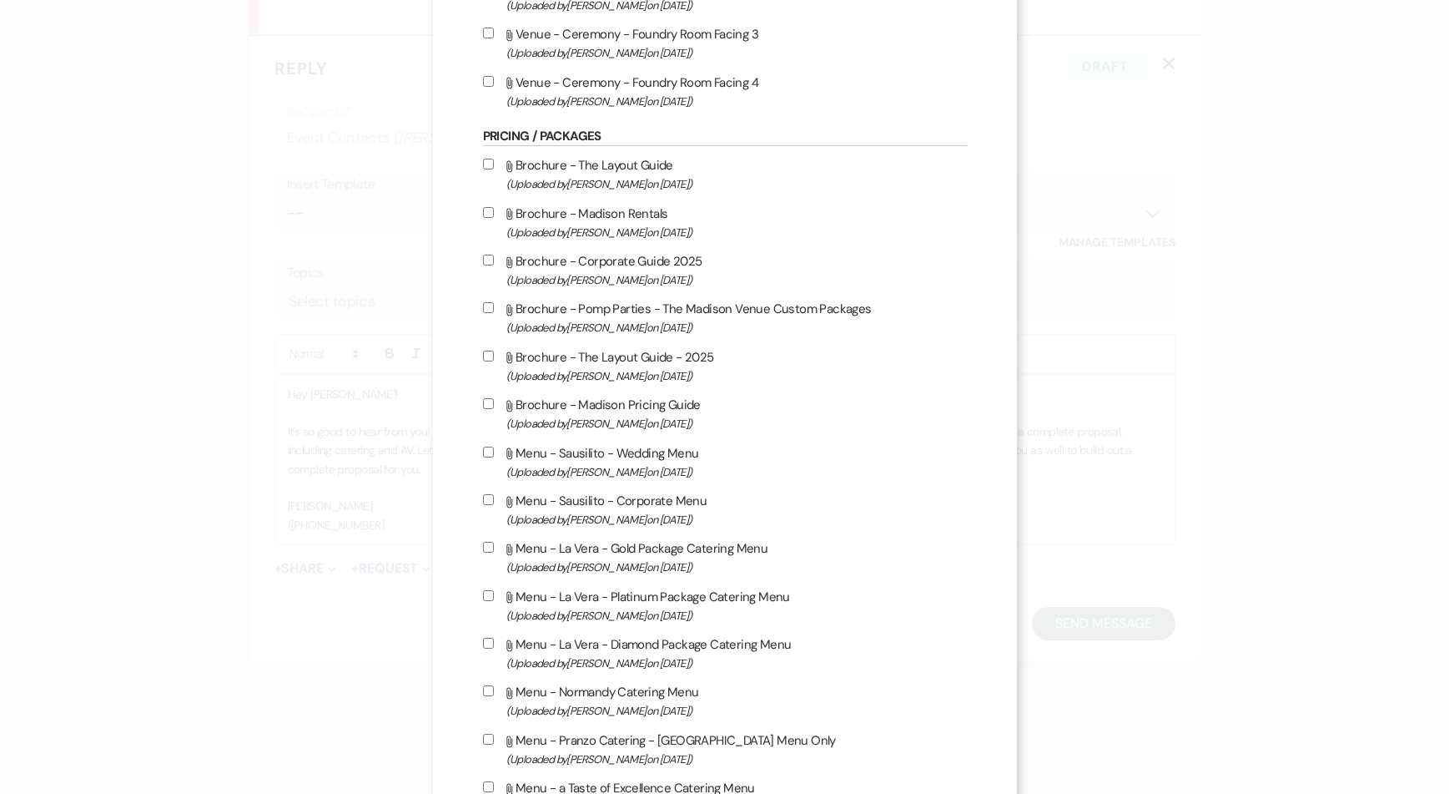
click at [483, 258] on input "Attach File Brochure - Corporate Guide 2025 (Uploaded by Anthony Licursi on Jan…" at bounding box center [488, 260] width 11 height 11
checkbox input "true"
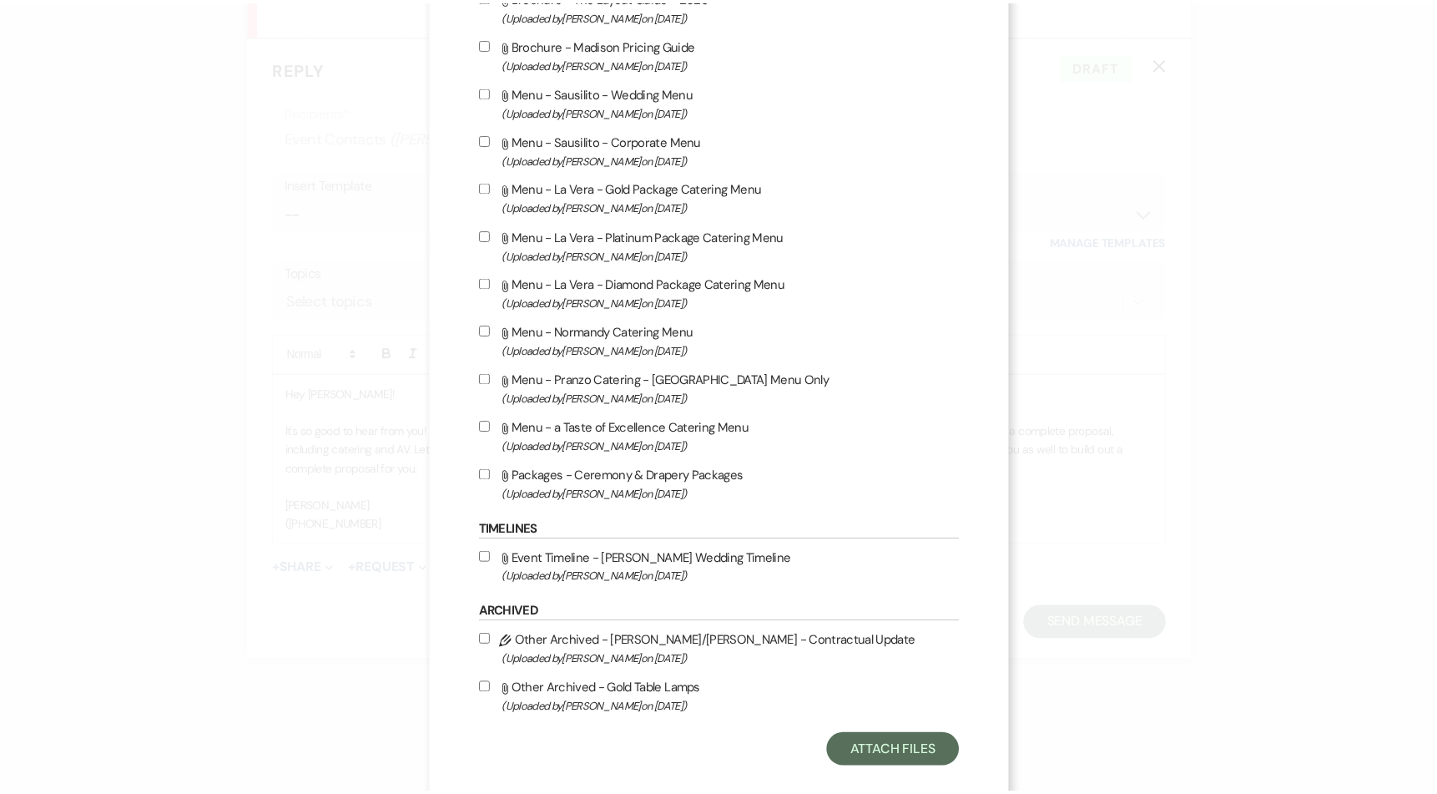
scroll to position [2782, 0]
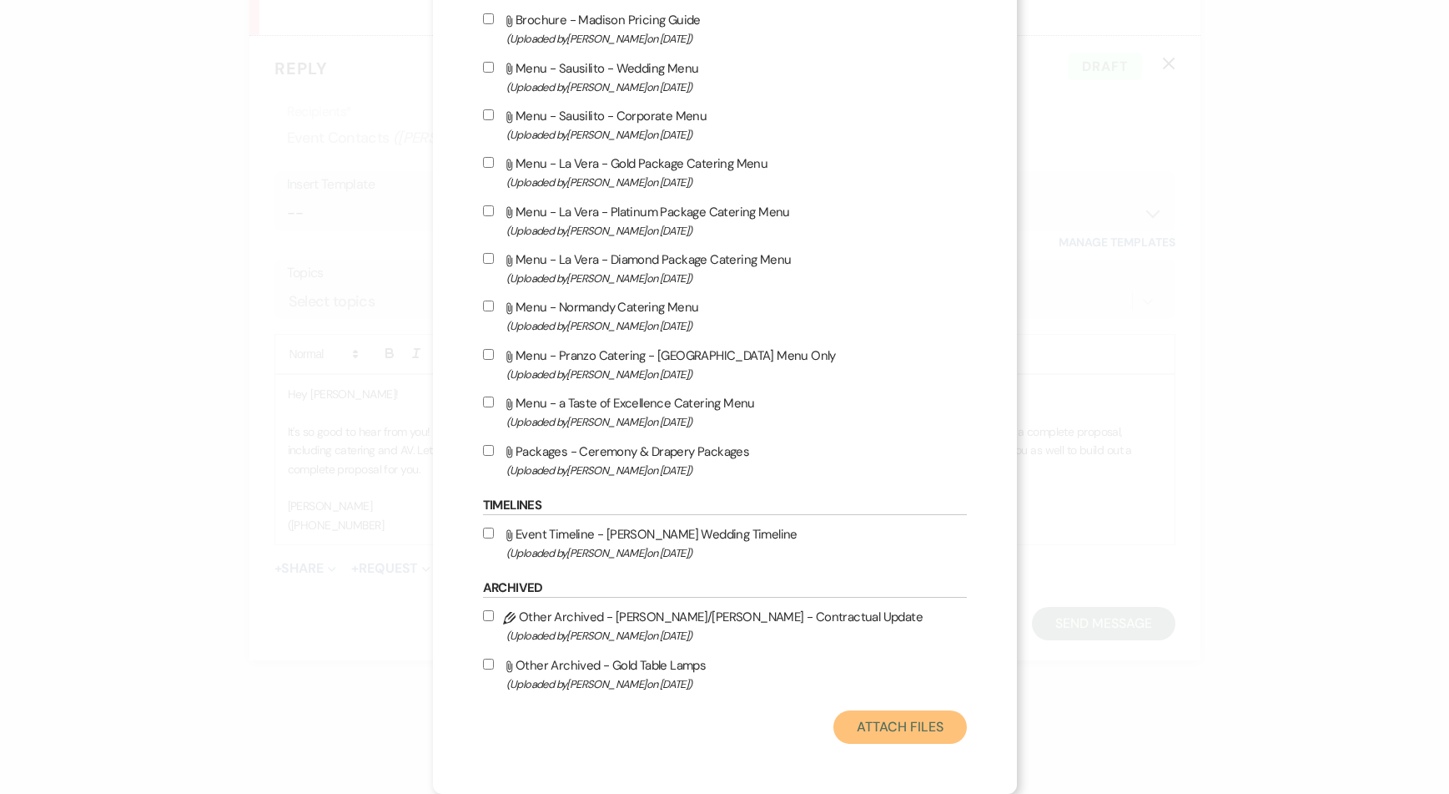
click at [895, 729] on button "Attach Files" at bounding box center [900, 726] width 133 height 33
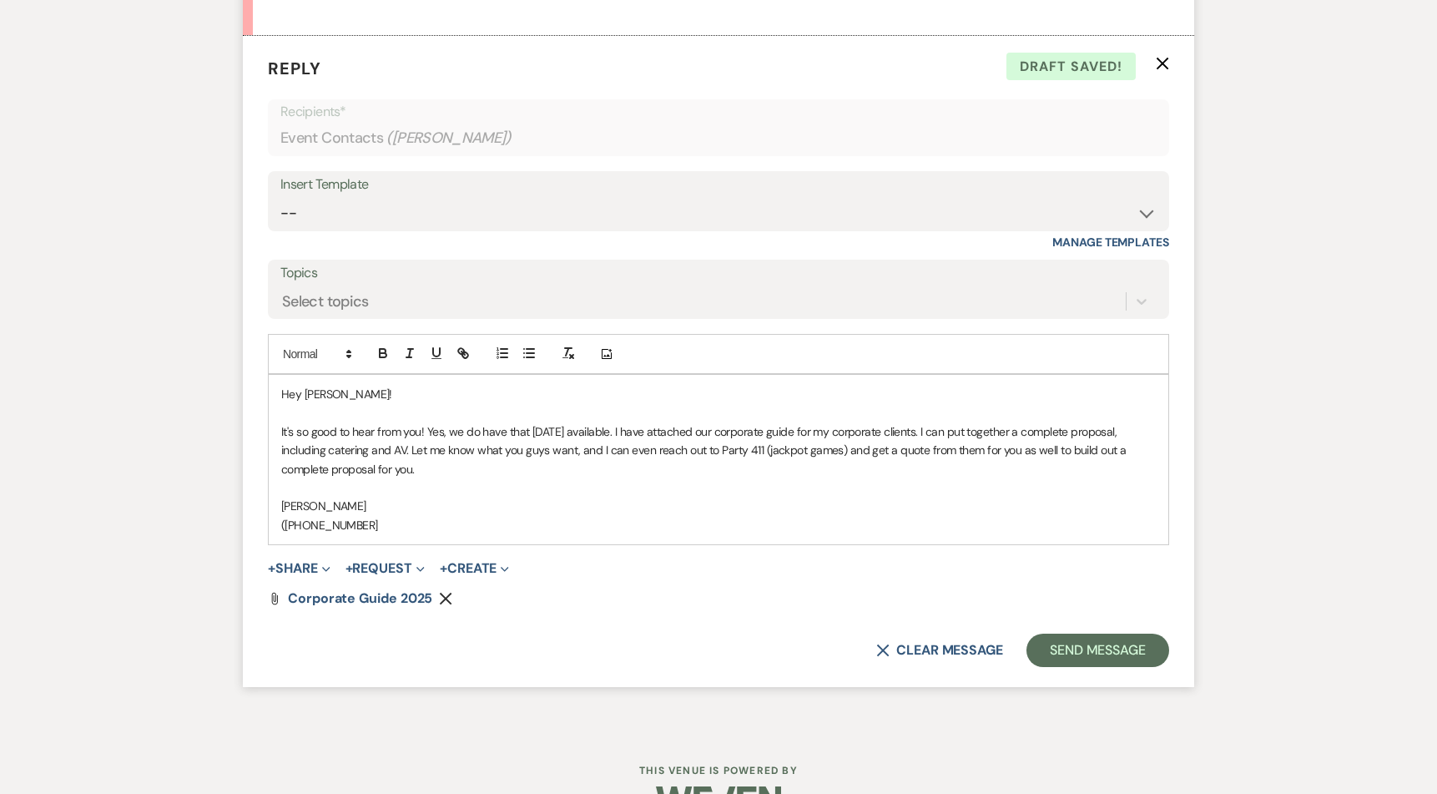
click at [300, 524] on p "(216-218-0300" at bounding box center [718, 525] width 874 height 18
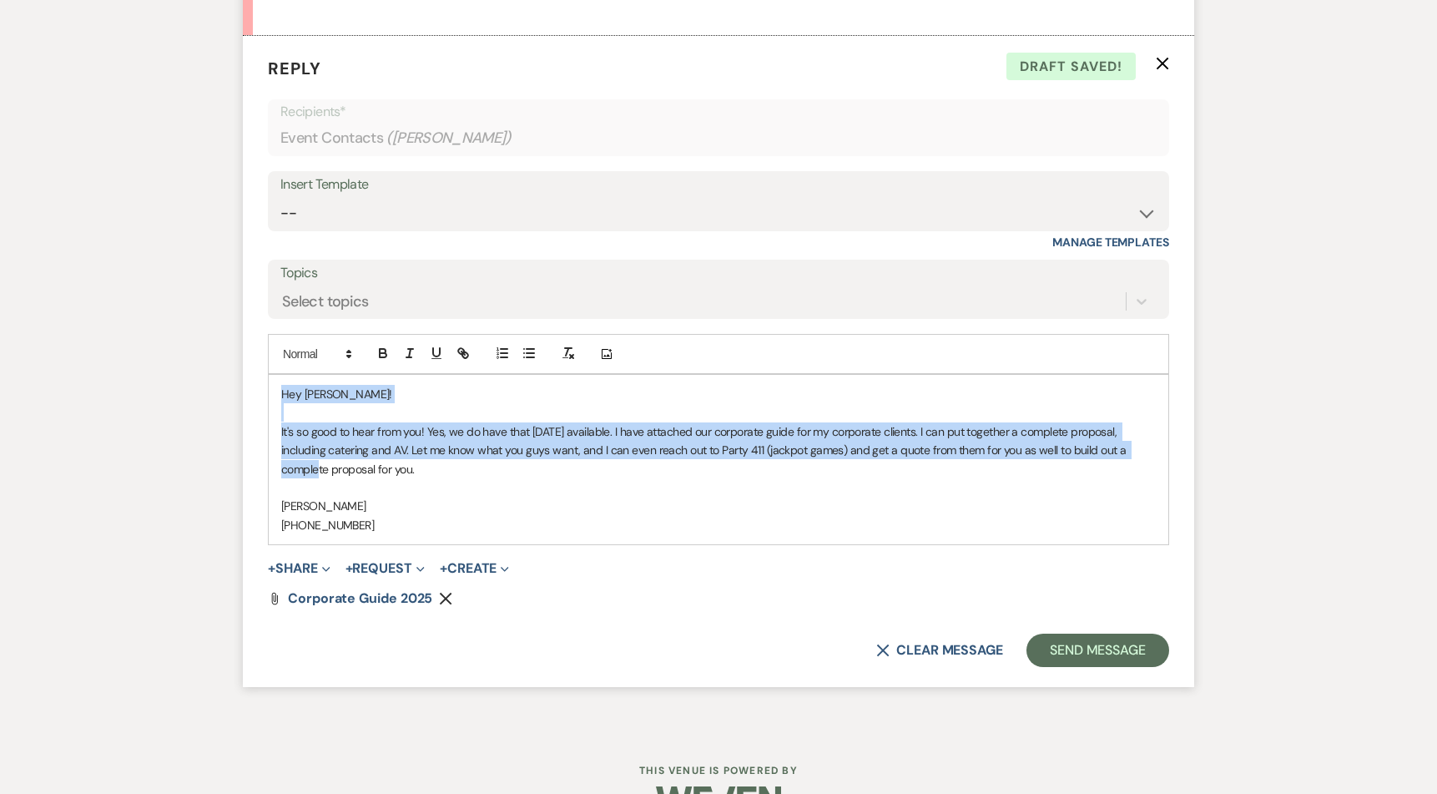
drag, startPoint x: 313, startPoint y: 465, endPoint x: 273, endPoint y: 375, distance: 98.6
click at [273, 375] on div "Hey Natalie! It's so good to hear from you! Yes, we do have that Friday availab…" at bounding box center [719, 459] width 900 height 169
click at [290, 417] on p at bounding box center [718, 412] width 874 height 18
drag, startPoint x: 375, startPoint y: 527, endPoint x: 258, endPoint y: 366, distance: 198.3
click at [258, 366] on form "Reply X Draft saved! Recipients* Event Contacts ( Natalie Miller ) Insert Templ…" at bounding box center [718, 362] width 951 height 652
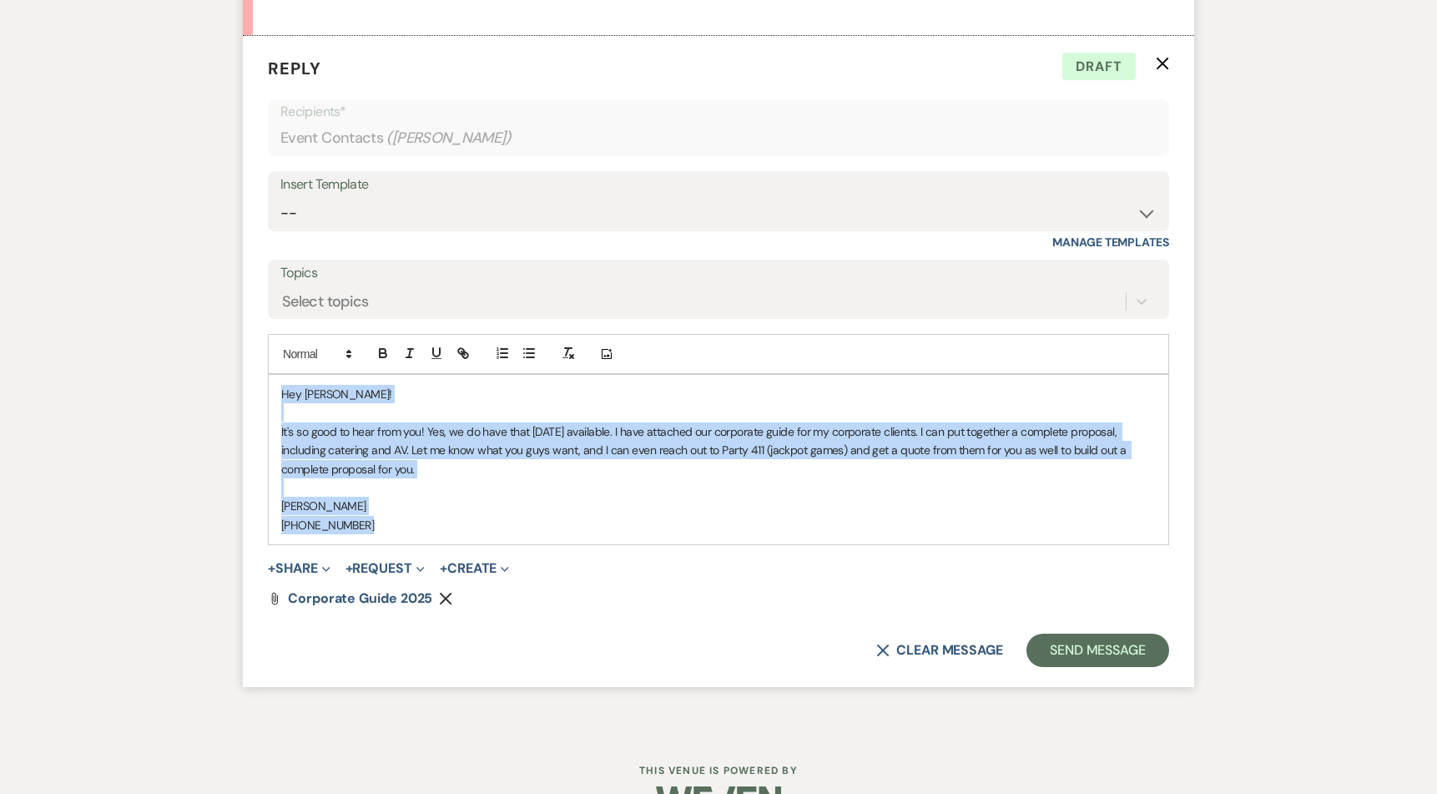
copy div "Hey Natalie! It's so good to hear from you! Yes, we do have that Friday availab…"
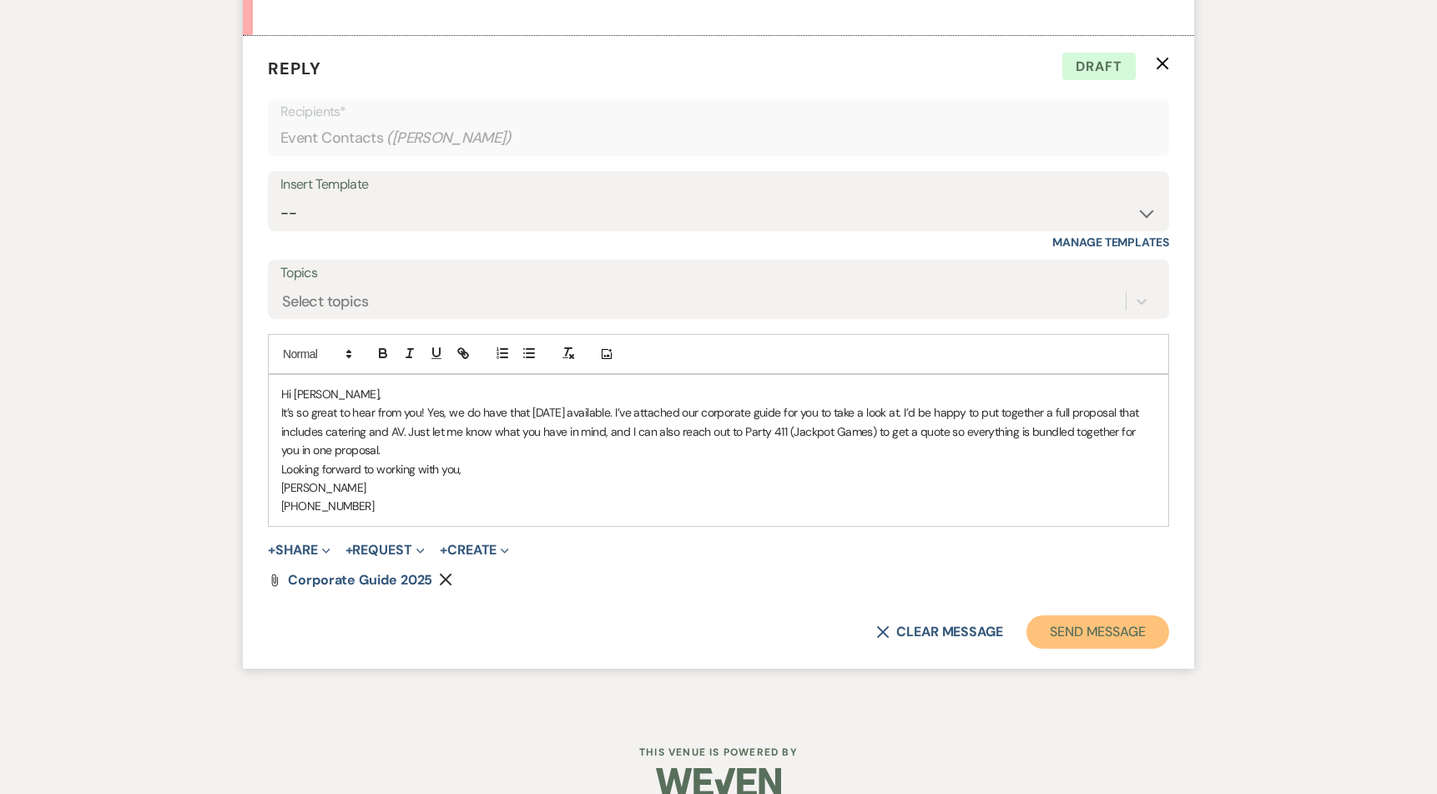
click at [1086, 623] on button "Send Message" at bounding box center [1097, 631] width 143 height 33
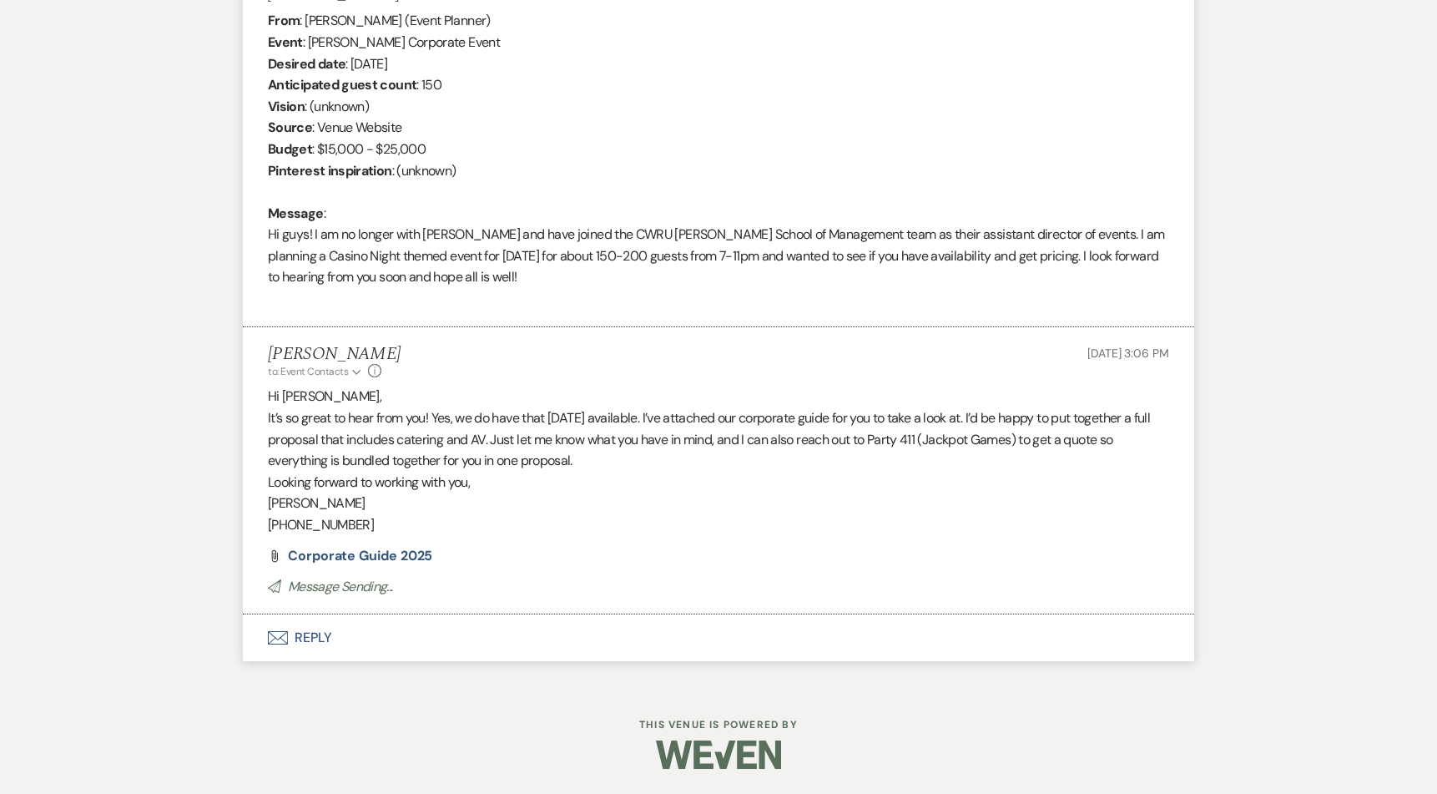
click at [1087, 629] on button "Envelope Reply" at bounding box center [718, 637] width 951 height 47
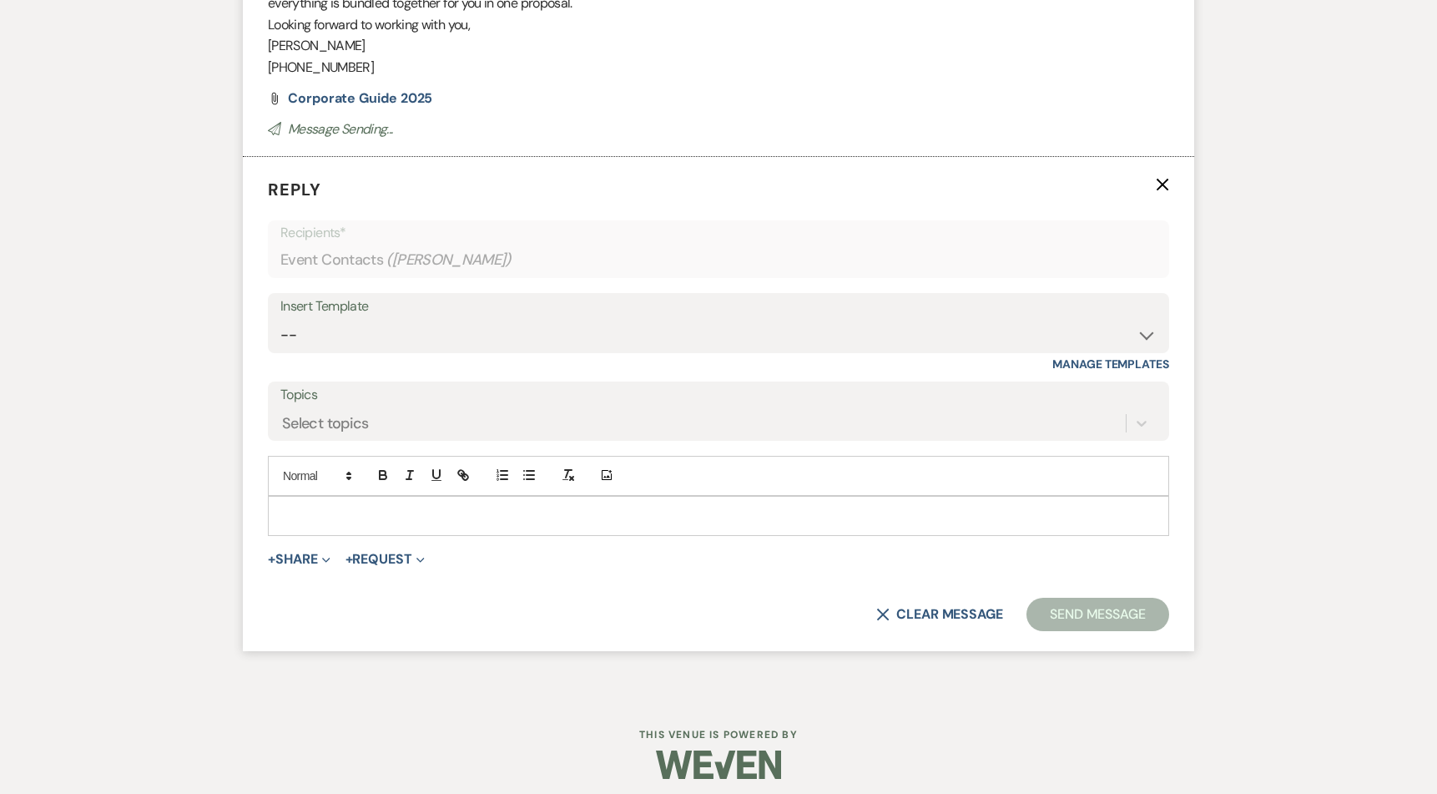
scroll to position [1151, 0]
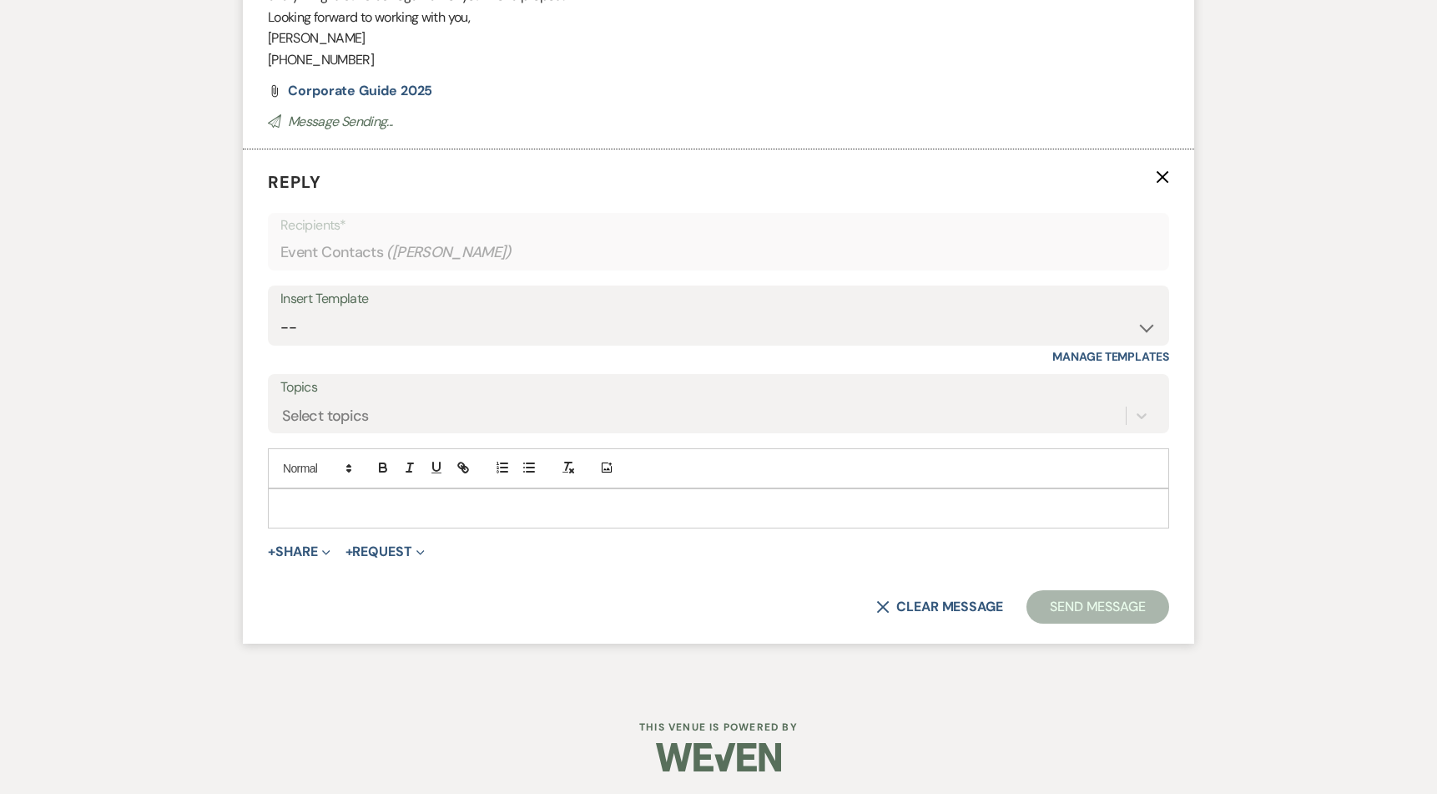
click at [1170, 174] on form "Reply X Recipients* Event Contacts ( Natalie Miller ) Insert Template -- Weven …" at bounding box center [718, 396] width 951 height 494
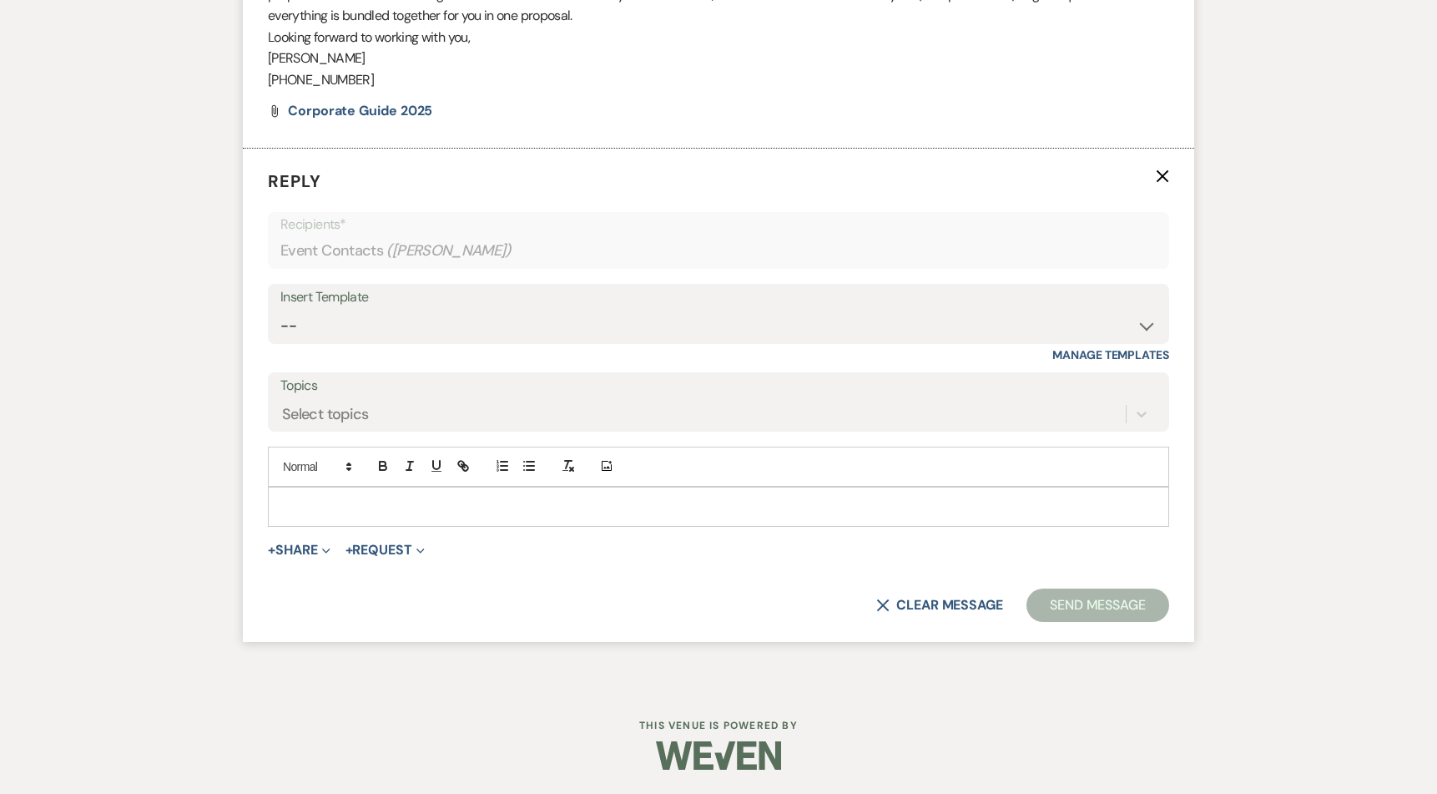
click at [1162, 178] on icon "X" at bounding box center [1162, 175] width 13 height 13
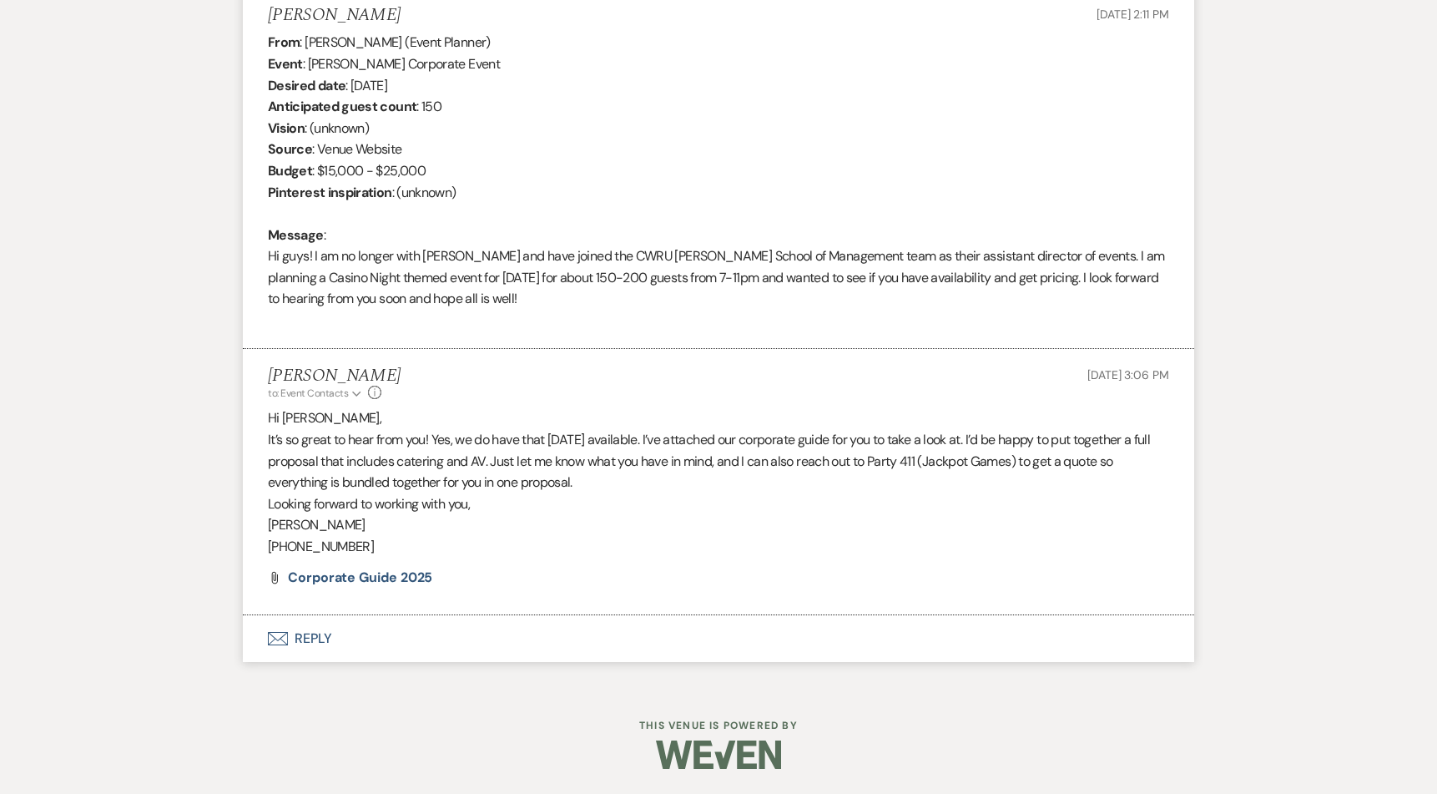
scroll to position [0, 0]
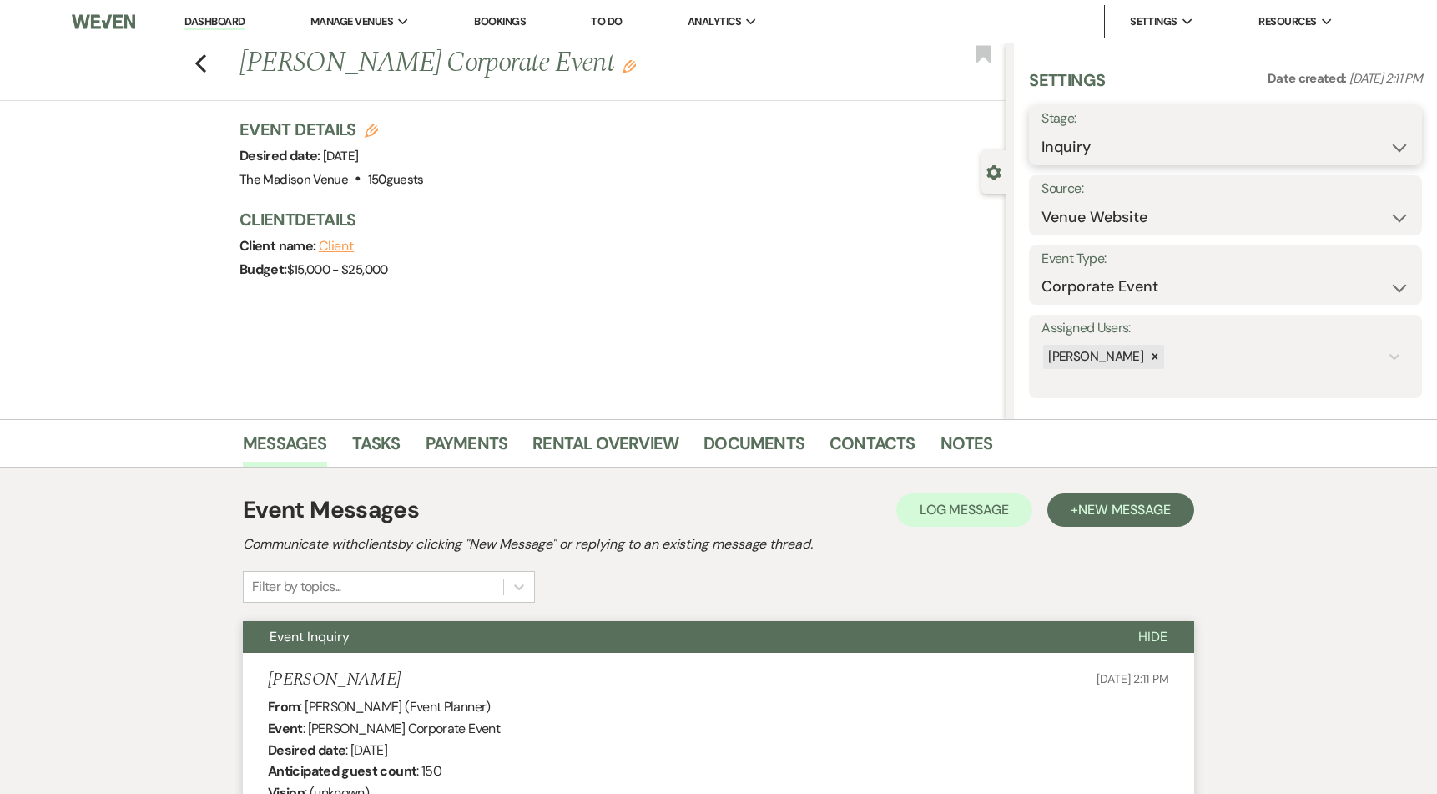
click at [1178, 158] on select "Inquiry Follow Up Tour Requested Tour Confirmed Toured Proposal Sent Booked Lost" at bounding box center [1225, 147] width 368 height 33
select select "9"
click at [1041, 131] on select "Inquiry Follow Up Tour Requested Tour Confirmed Toured Proposal Sent Booked Lost" at bounding box center [1225, 147] width 368 height 33
click at [1383, 133] on button "Save" at bounding box center [1379, 134] width 83 height 33
click at [202, 63] on use "button" at bounding box center [200, 63] width 11 height 18
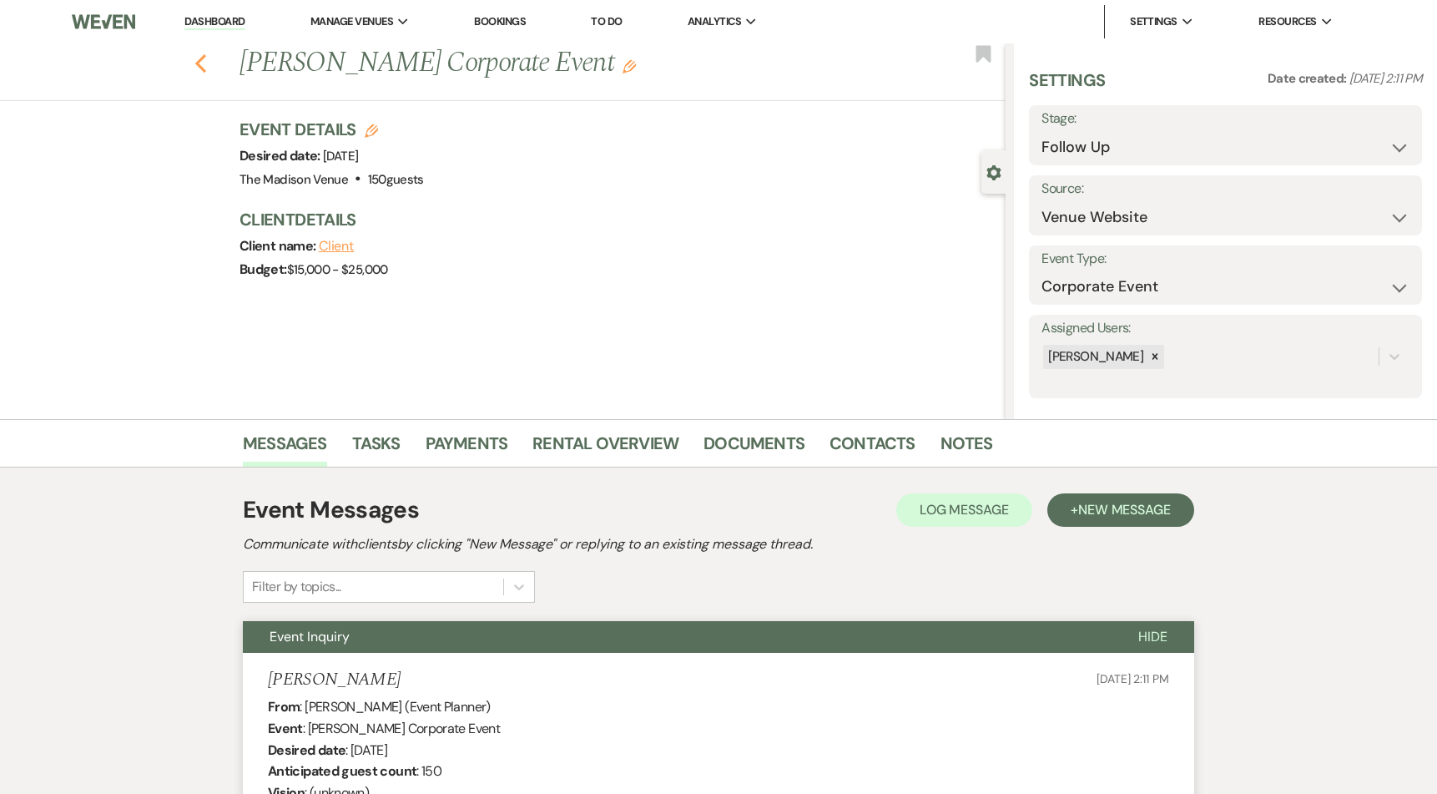
select select "9"
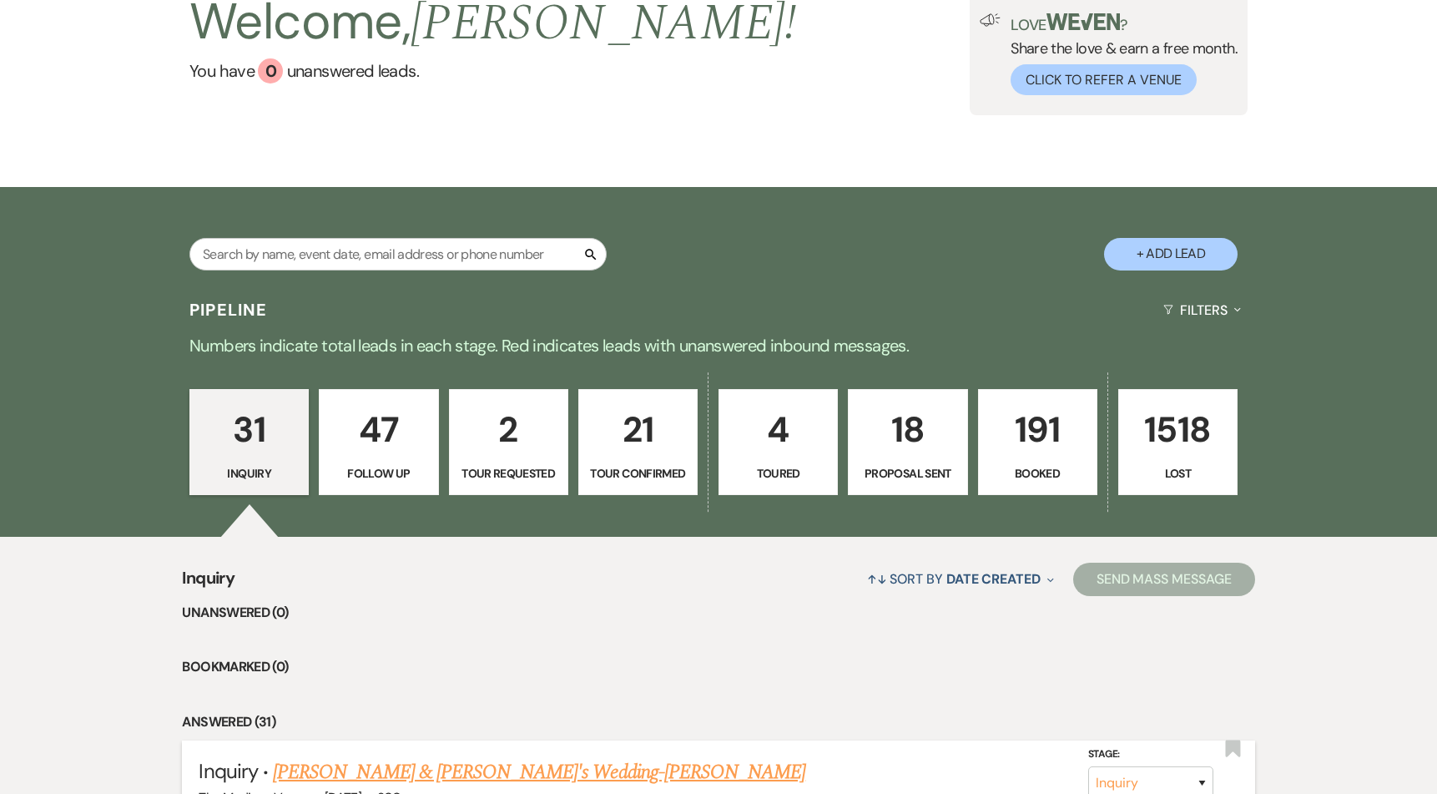
scroll to position [130, 0]
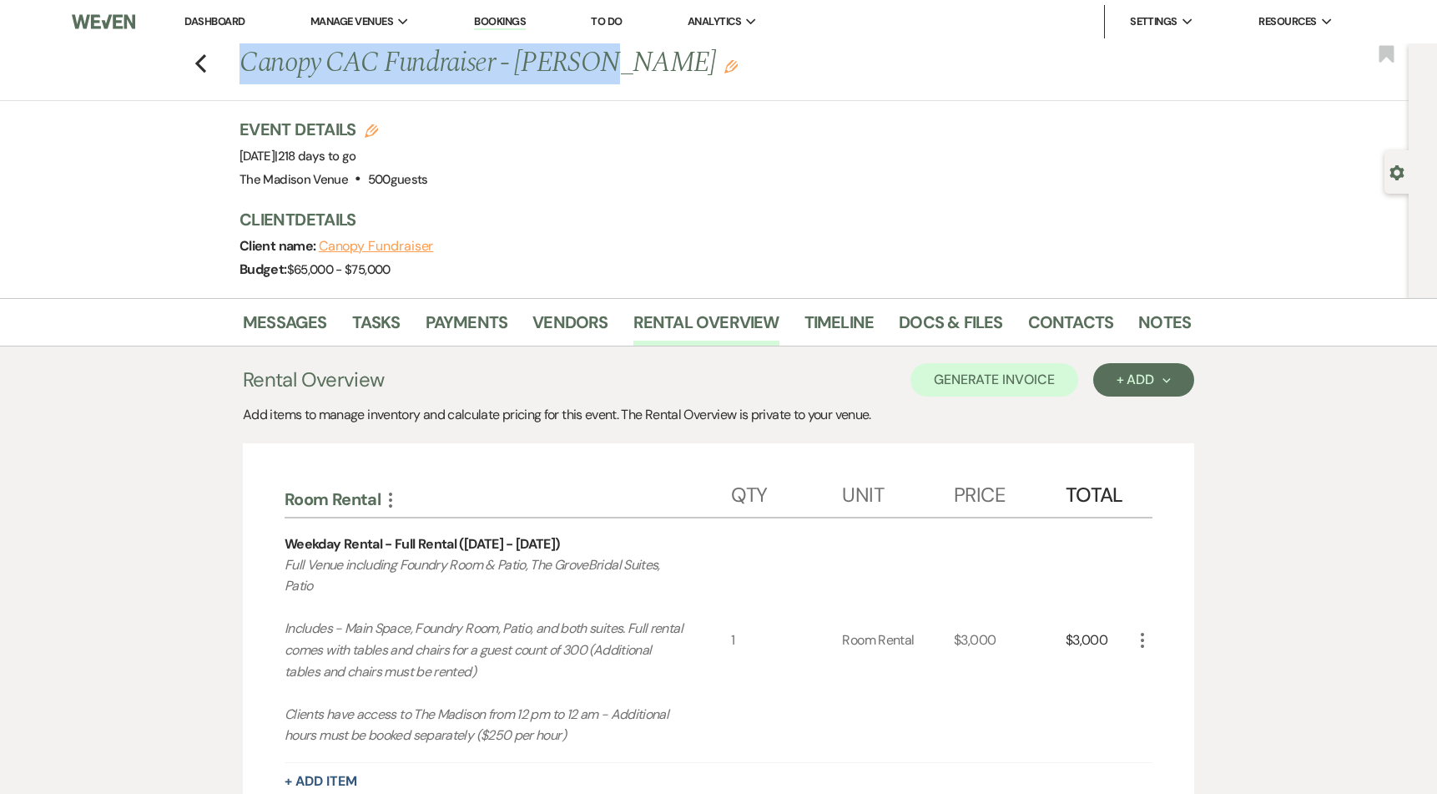
click at [204, 14] on link "Dashboard" at bounding box center [214, 21] width 60 height 14
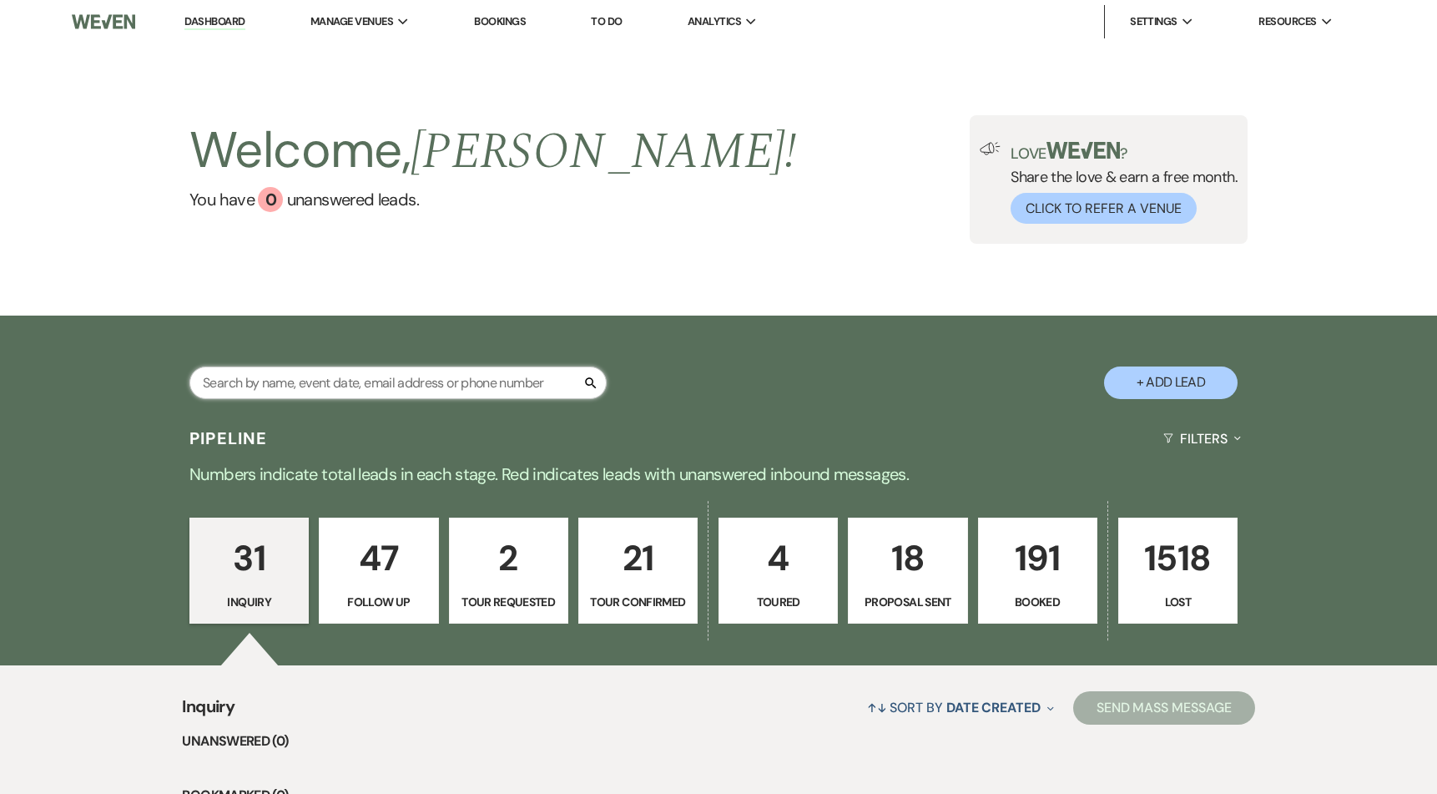
click at [315, 375] on input "text" at bounding box center [397, 382] width 417 height 33
paste input "[PERSON_NAME]"
type input "[PERSON_NAME]"
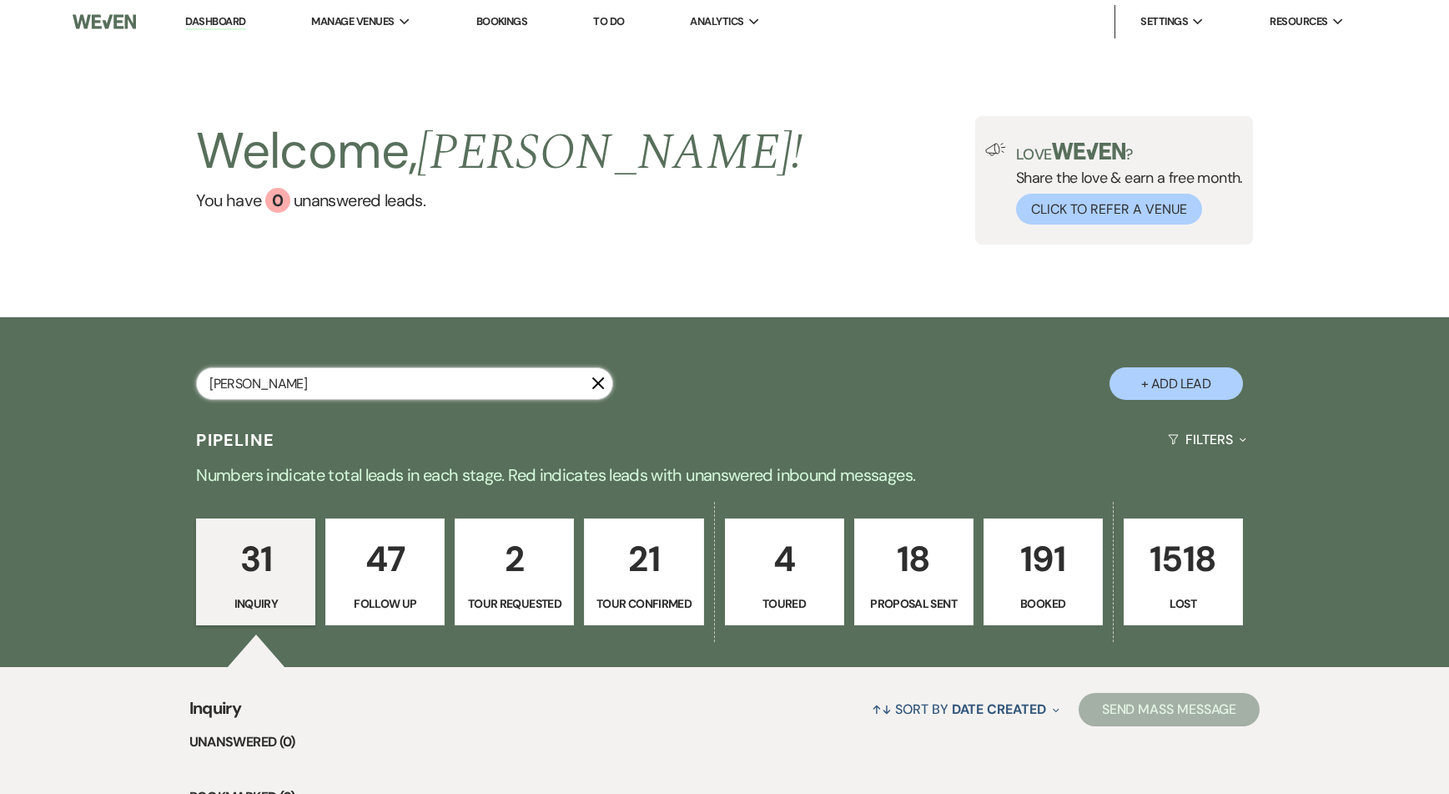
select select "8"
select select "5"
select select "8"
select select "5"
select select "8"
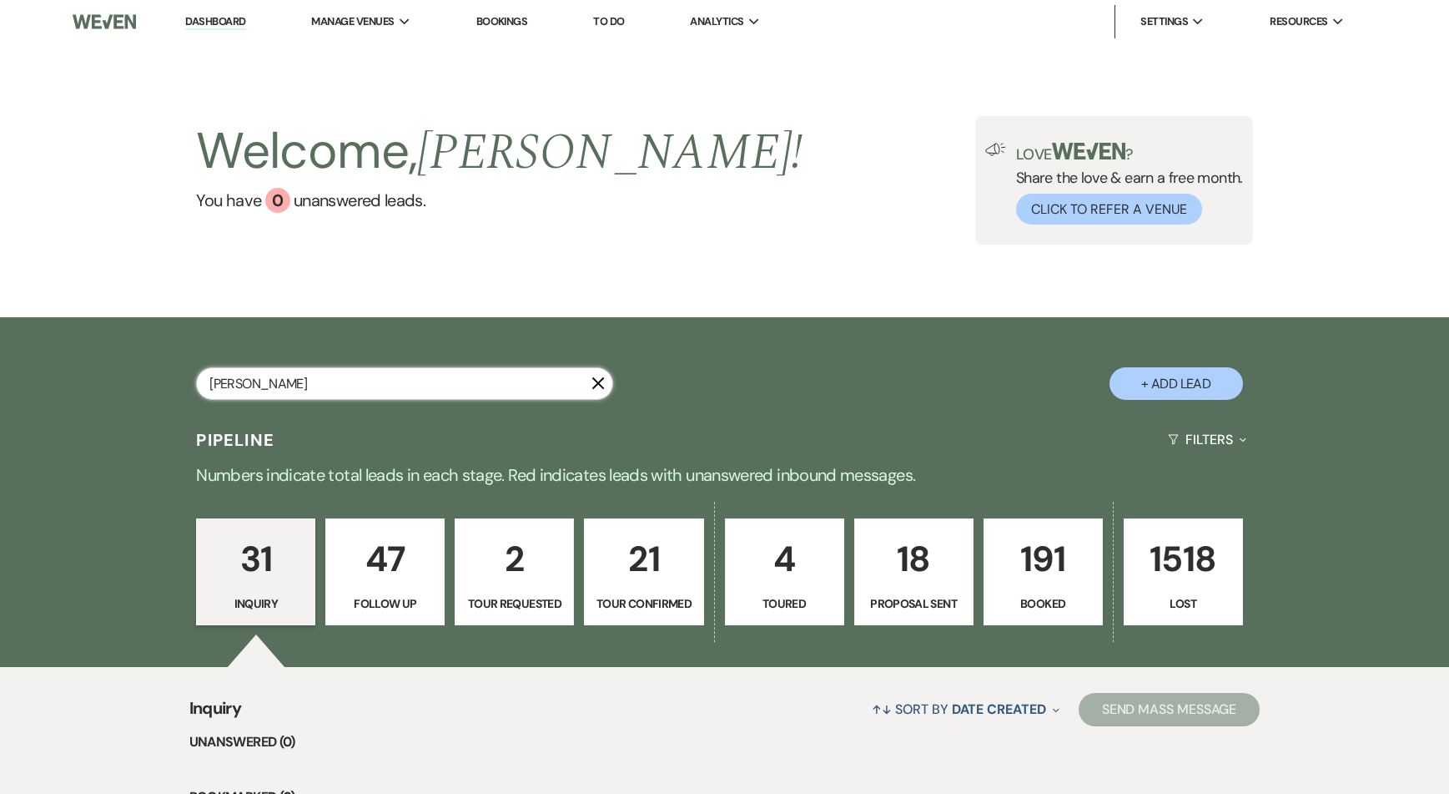
select select "8"
select select "6"
select select "8"
select select "5"
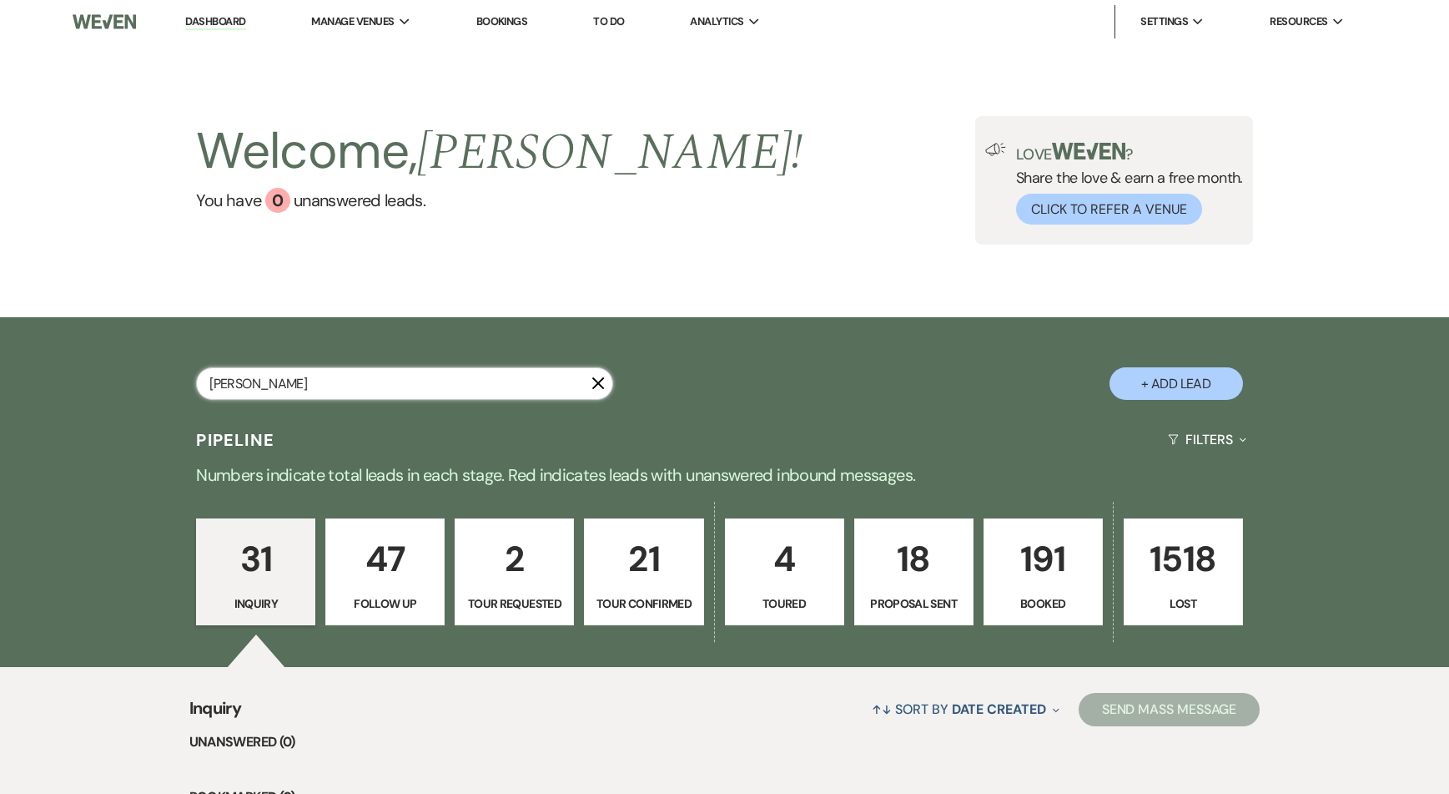
select select "8"
select select "6"
select select "8"
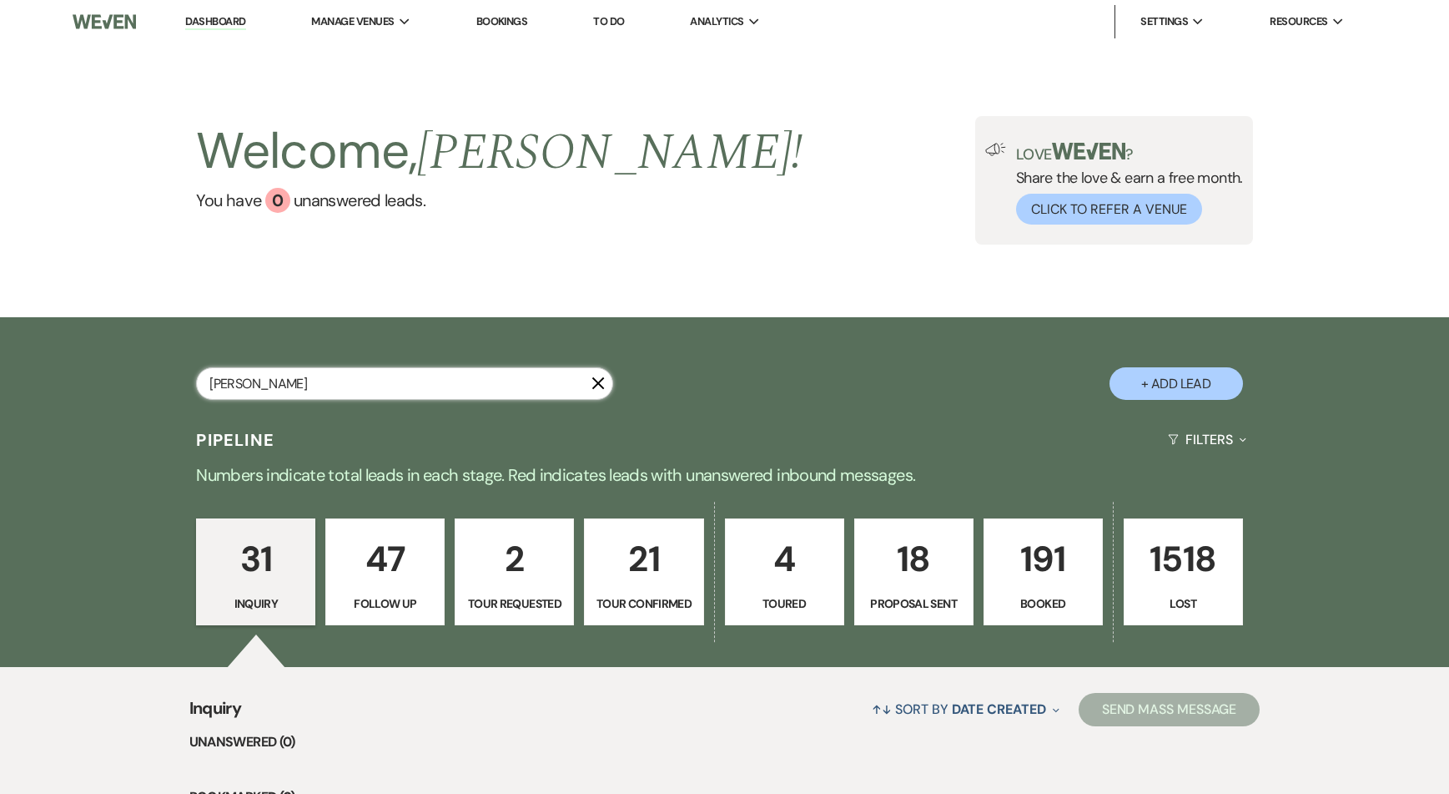
select select "7"
select select "8"
select select "5"
select select "8"
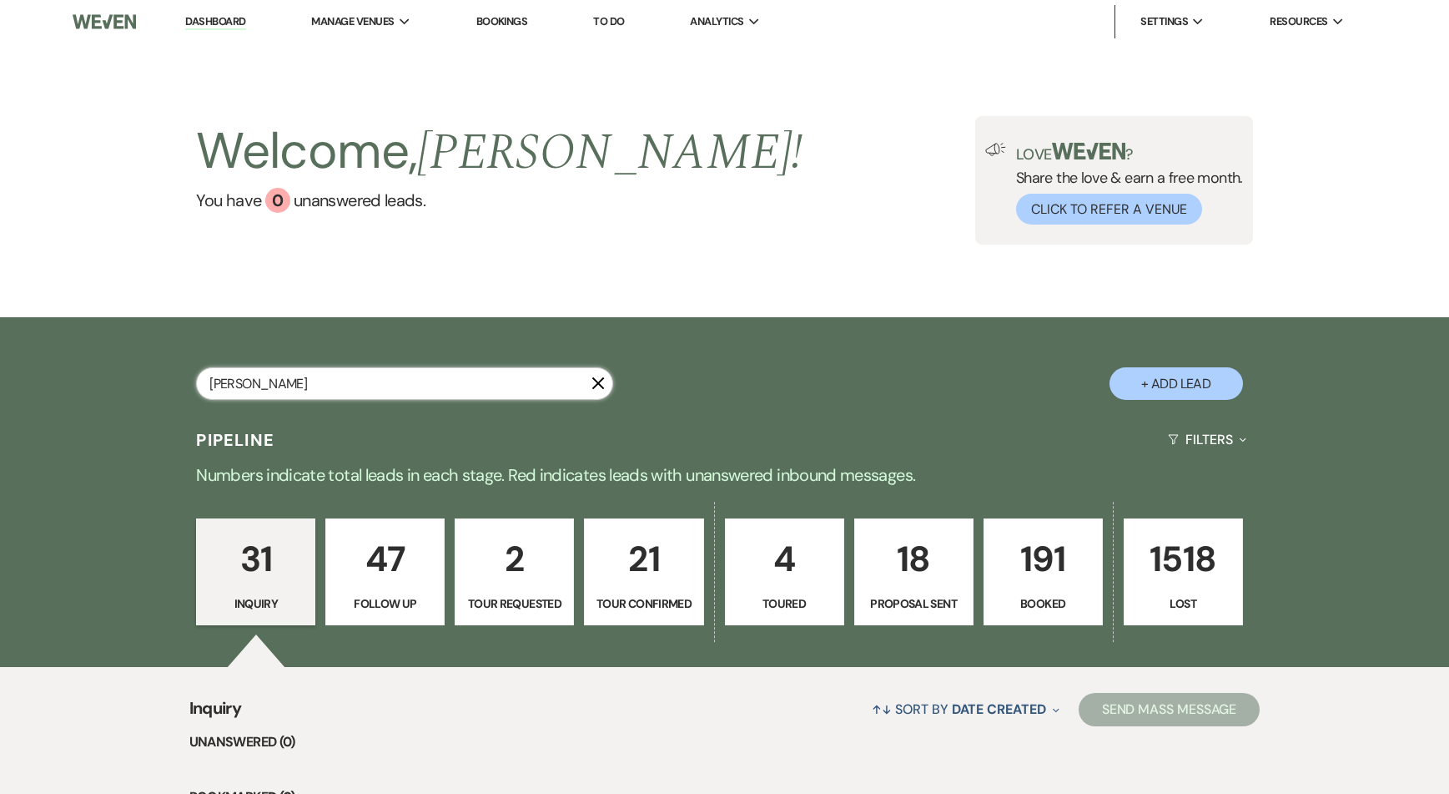
select select "4"
select select "8"
select select "5"
select select "8"
select select "1"
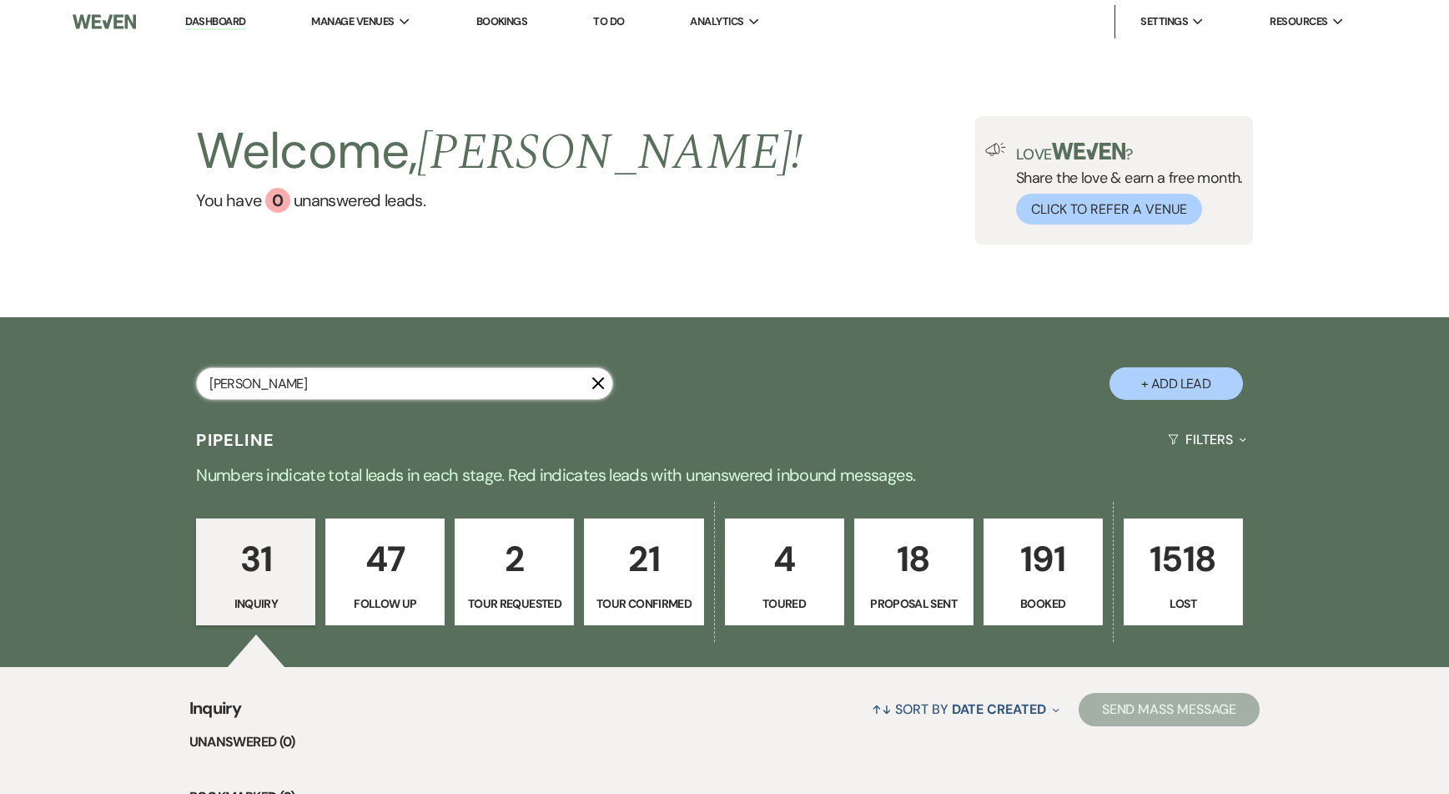
select select "8"
select select "5"
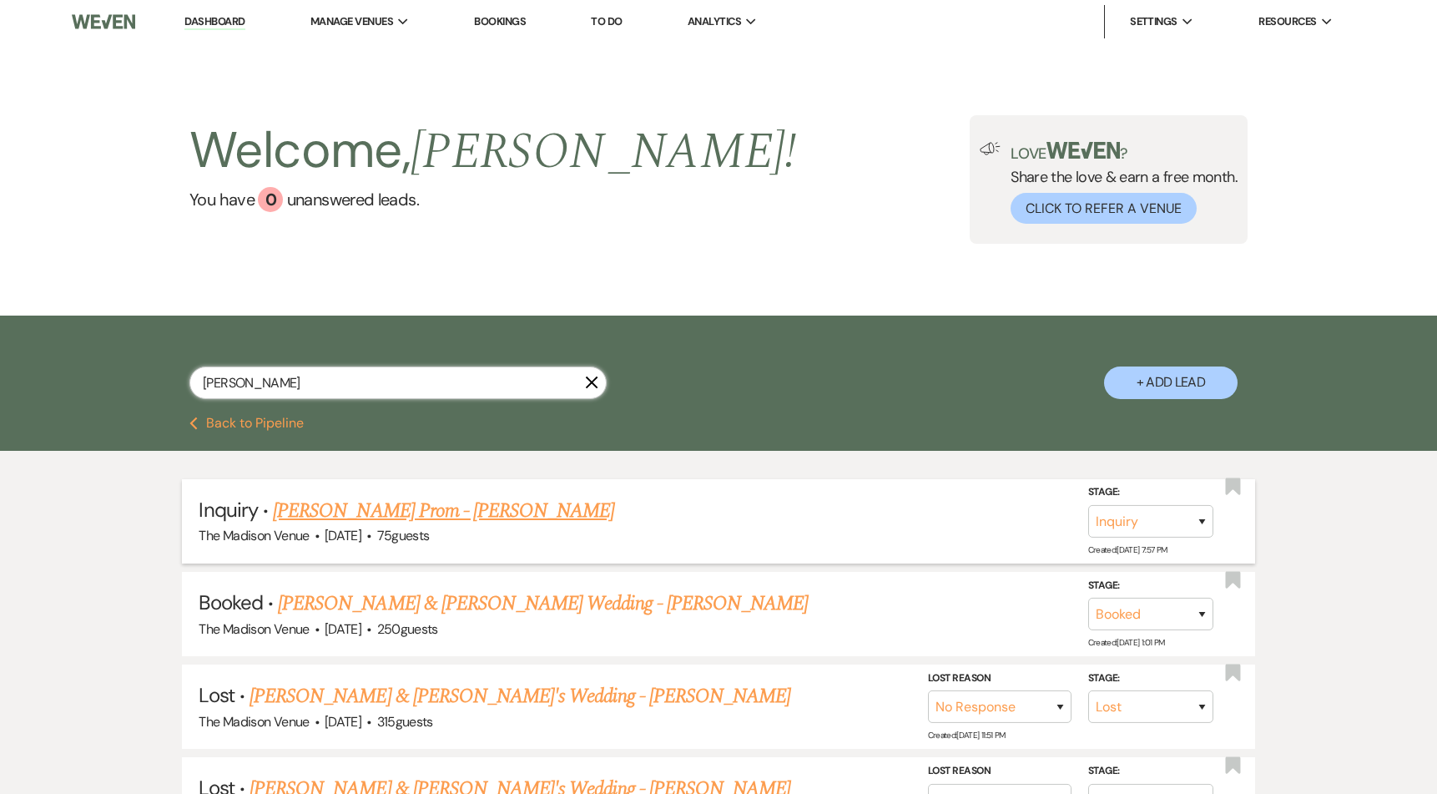
type input "Samantha Mieczkowski"
click at [420, 511] on link "Samantha Mieczkowski's Prom - Anthony" at bounding box center [443, 511] width 341 height 30
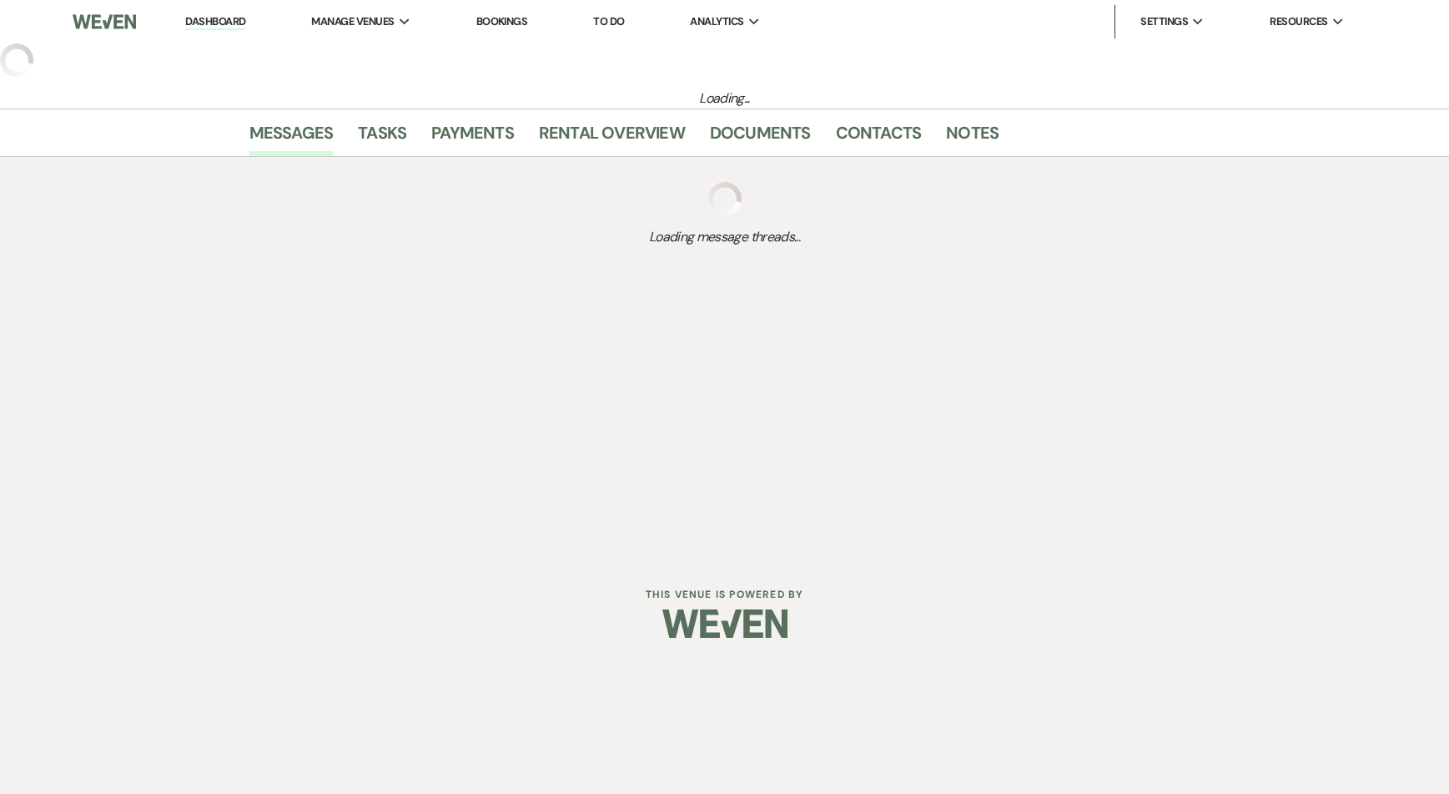
select select "5"
select select "18"
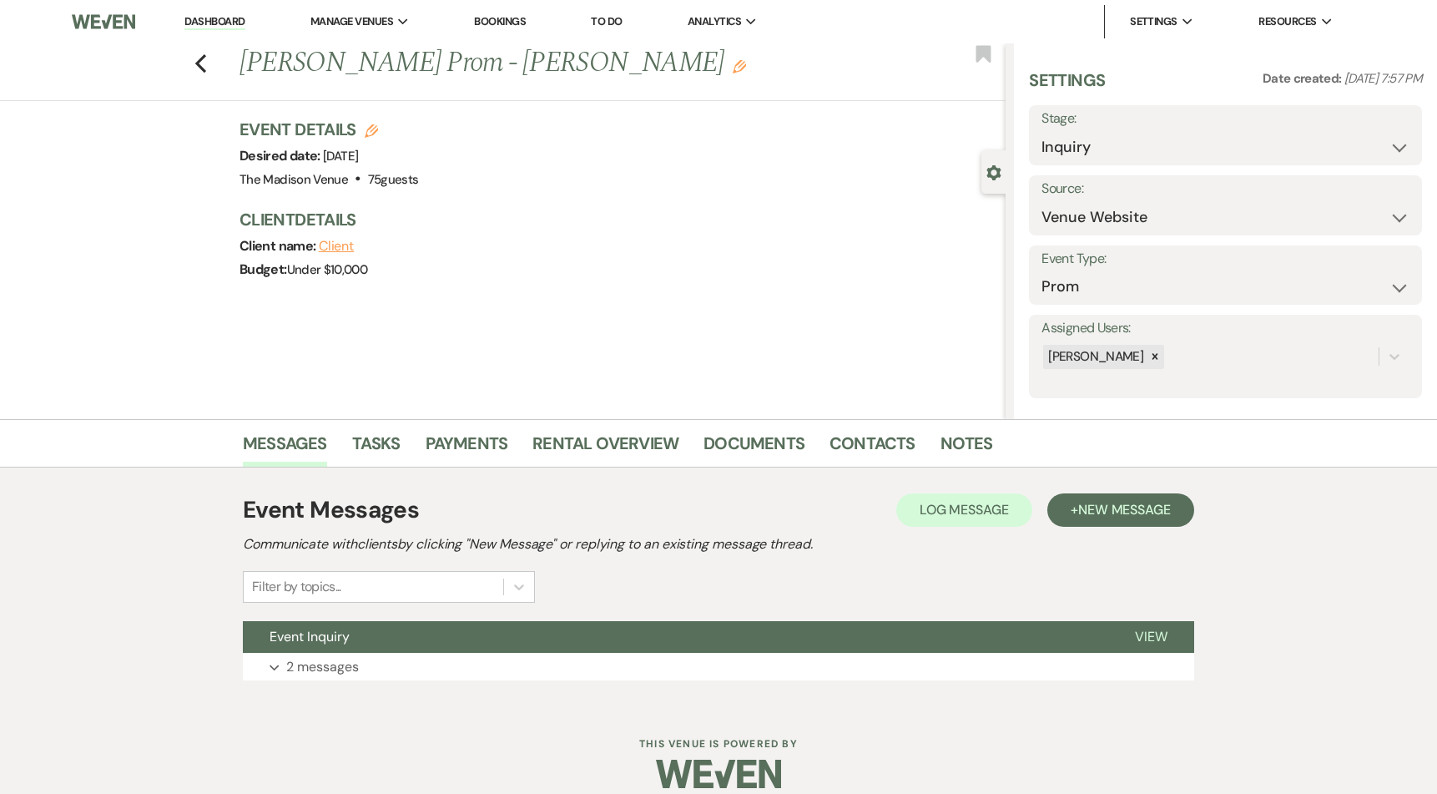
click at [657, 249] on div "Client name: Client" at bounding box center [613, 245] width 749 height 23
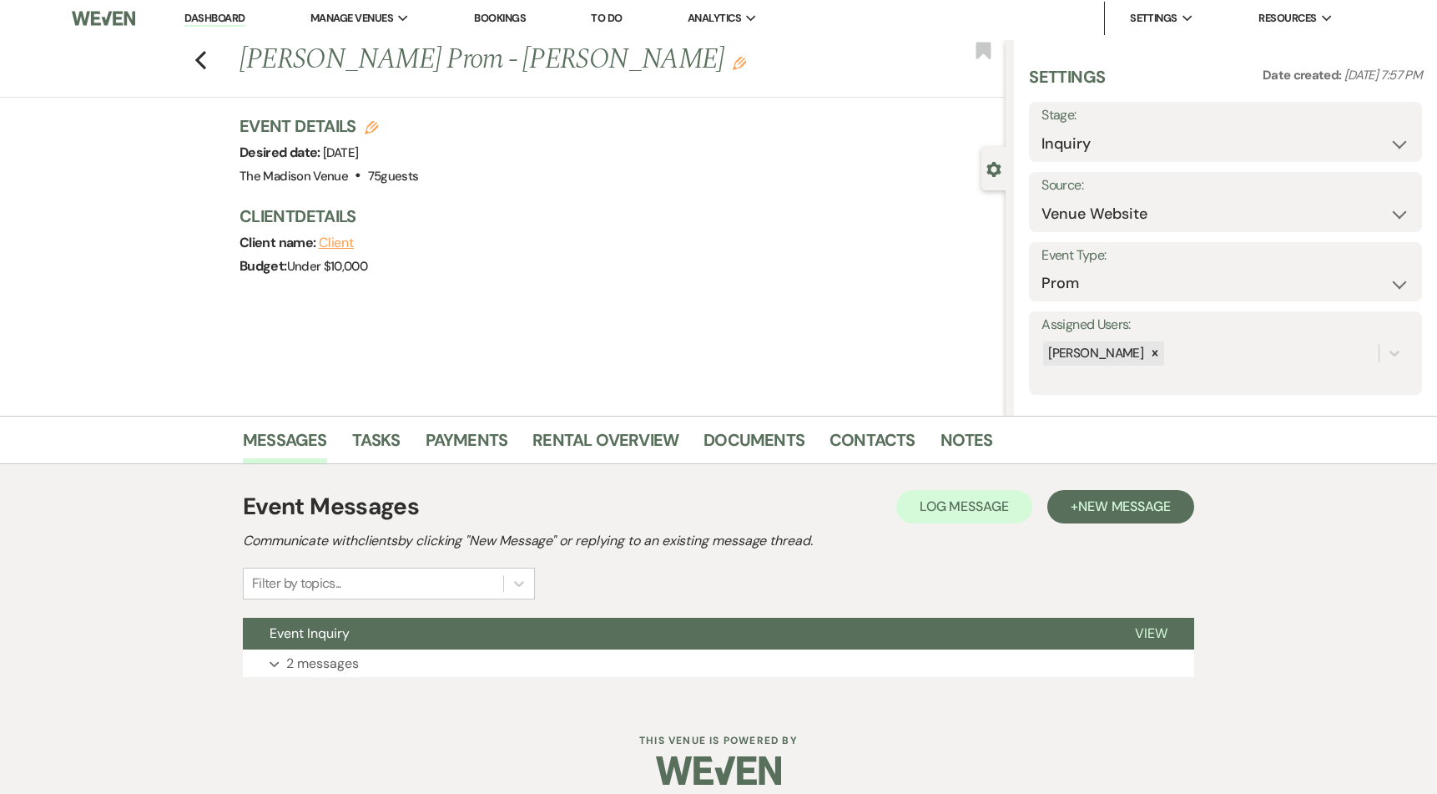
click at [641, 164] on div "Event Details Edit Desired date: Thursday, May 21st, 2026 Venue: The Madison Ve…" at bounding box center [613, 150] width 749 height 73
click at [543, 265] on div "Budget: Under $10,000" at bounding box center [613, 266] width 749 height 23
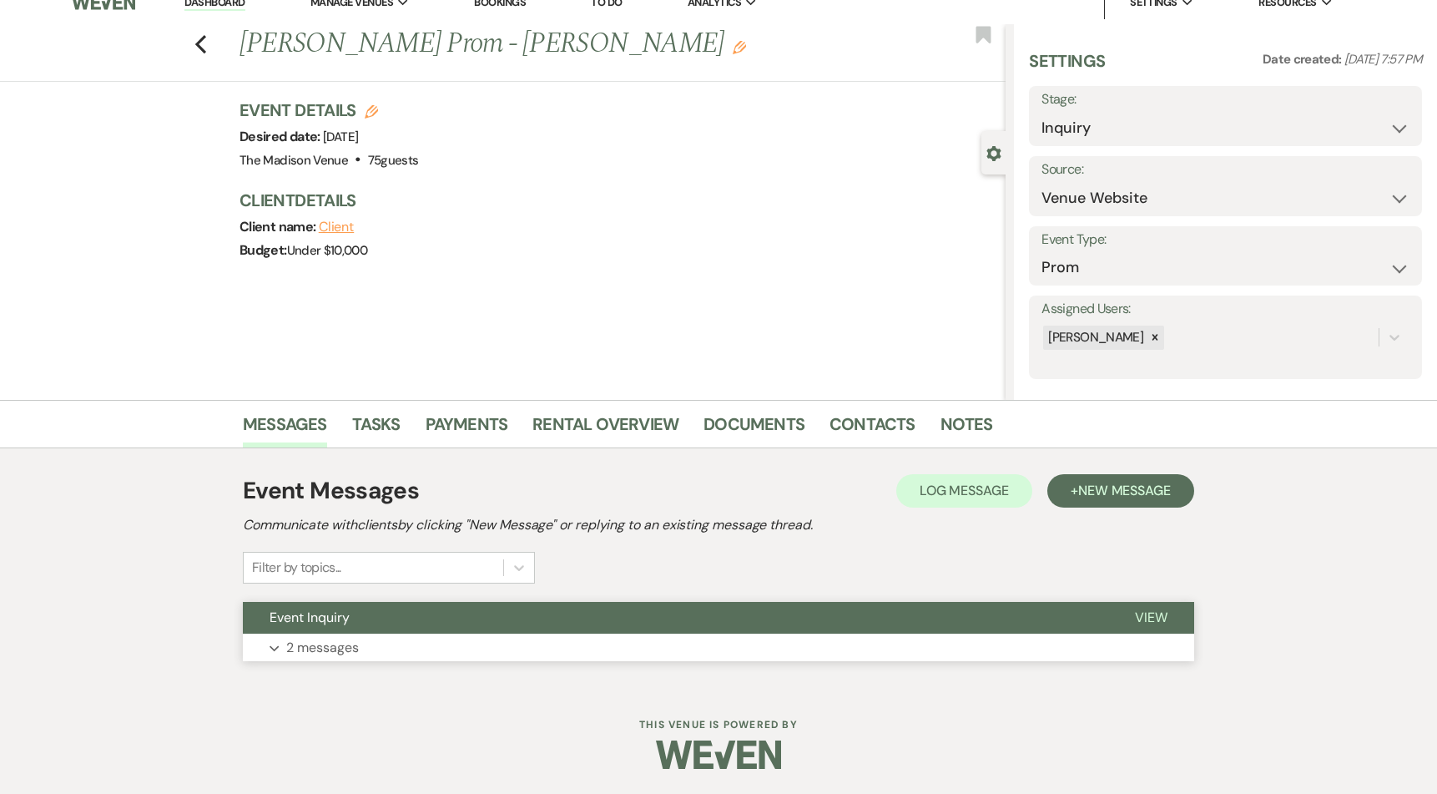
click at [677, 614] on button "Event Inquiry" at bounding box center [675, 618] width 865 height 32
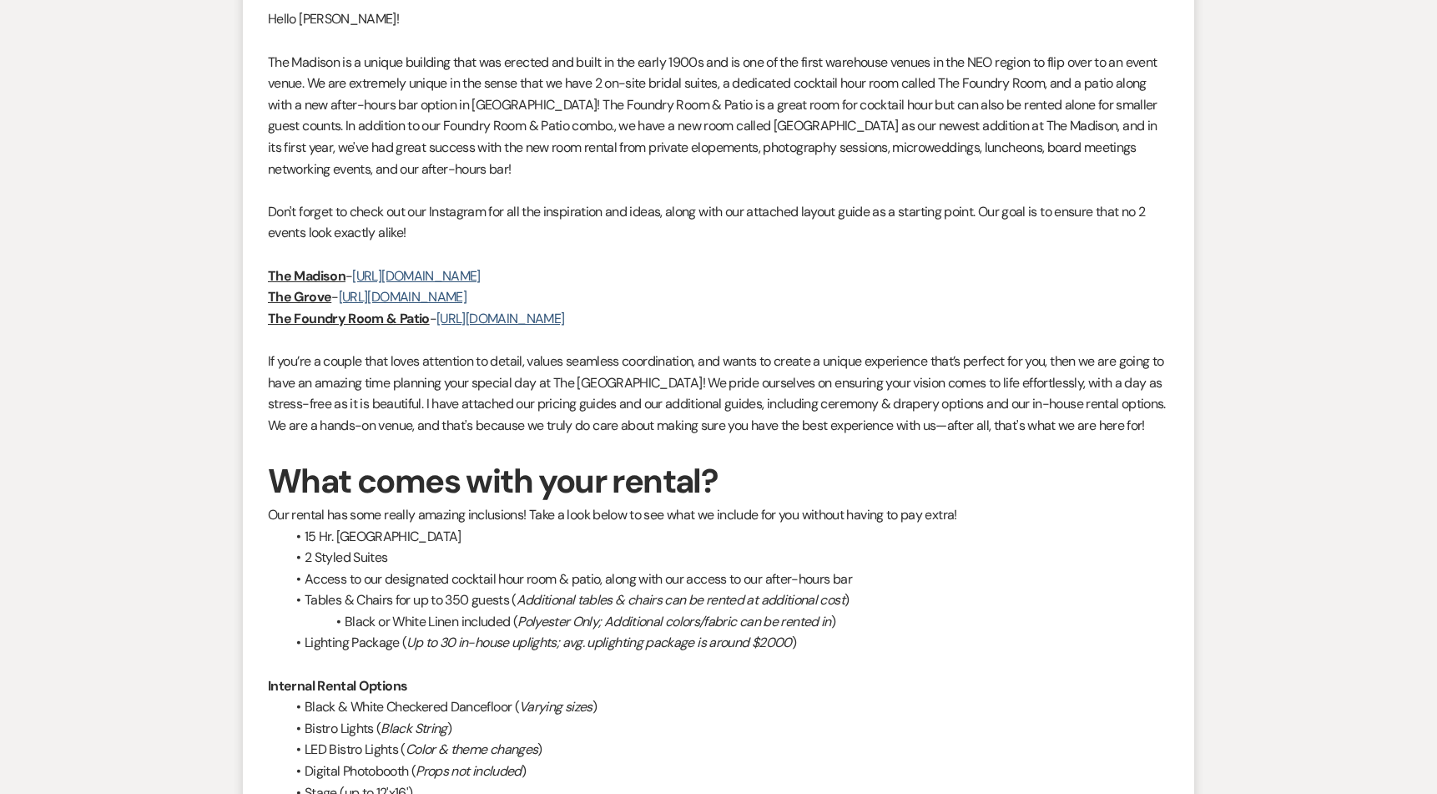
scroll to position [0, 0]
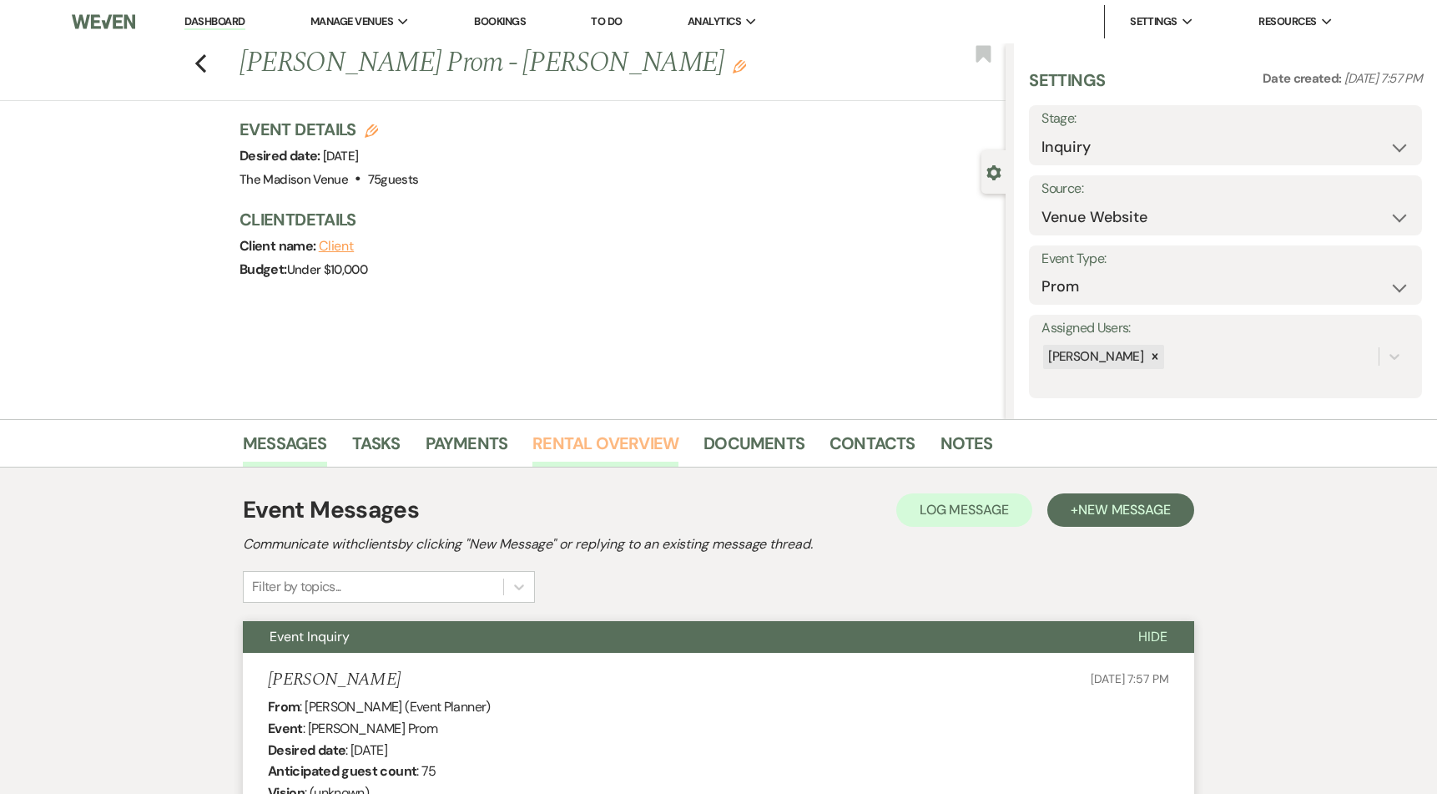
click at [632, 449] on link "Rental Overview" at bounding box center [605, 448] width 146 height 37
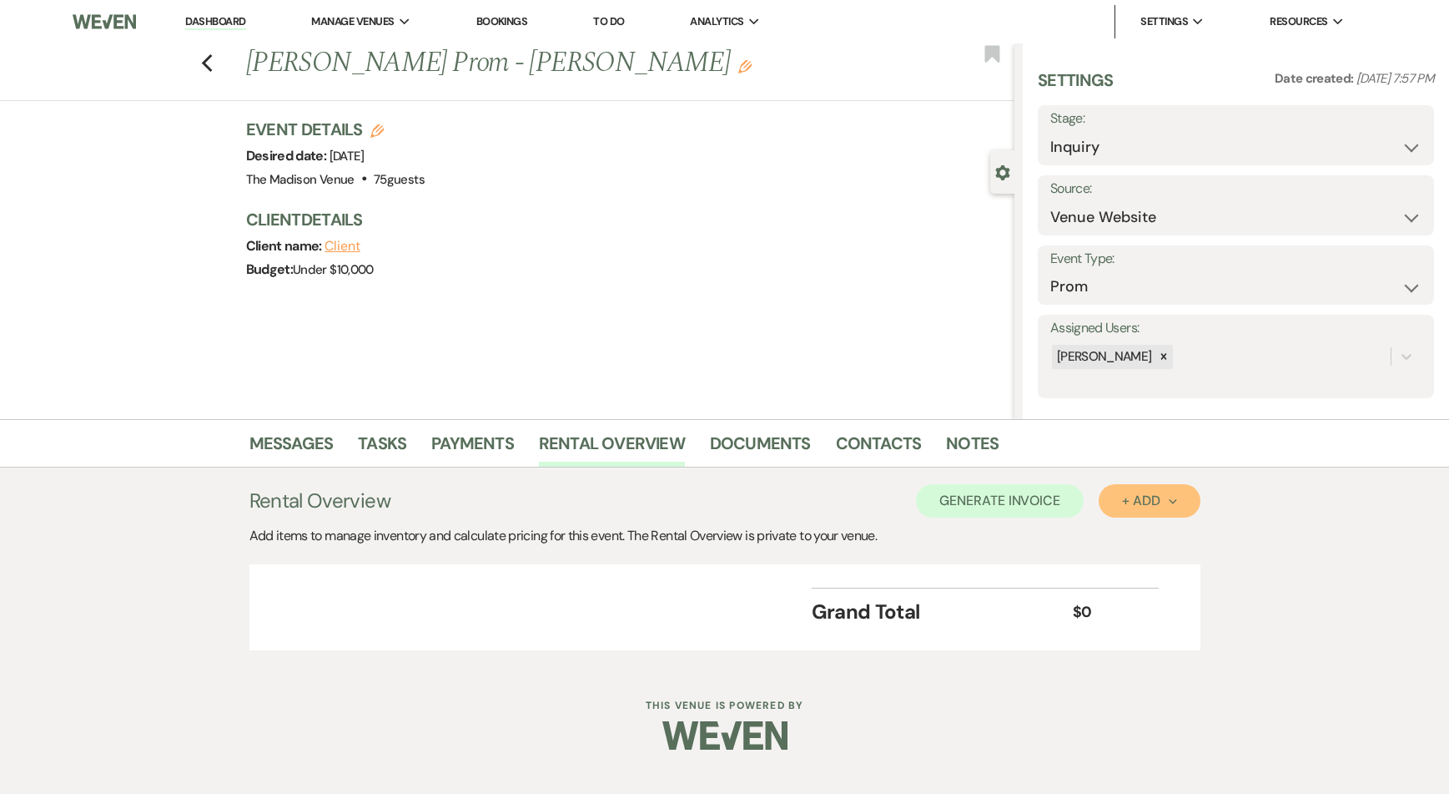
click at [1160, 512] on button "+ Add Next" at bounding box center [1149, 500] width 101 height 33
click at [1152, 567] on button "Category" at bounding box center [1143, 565] width 88 height 26
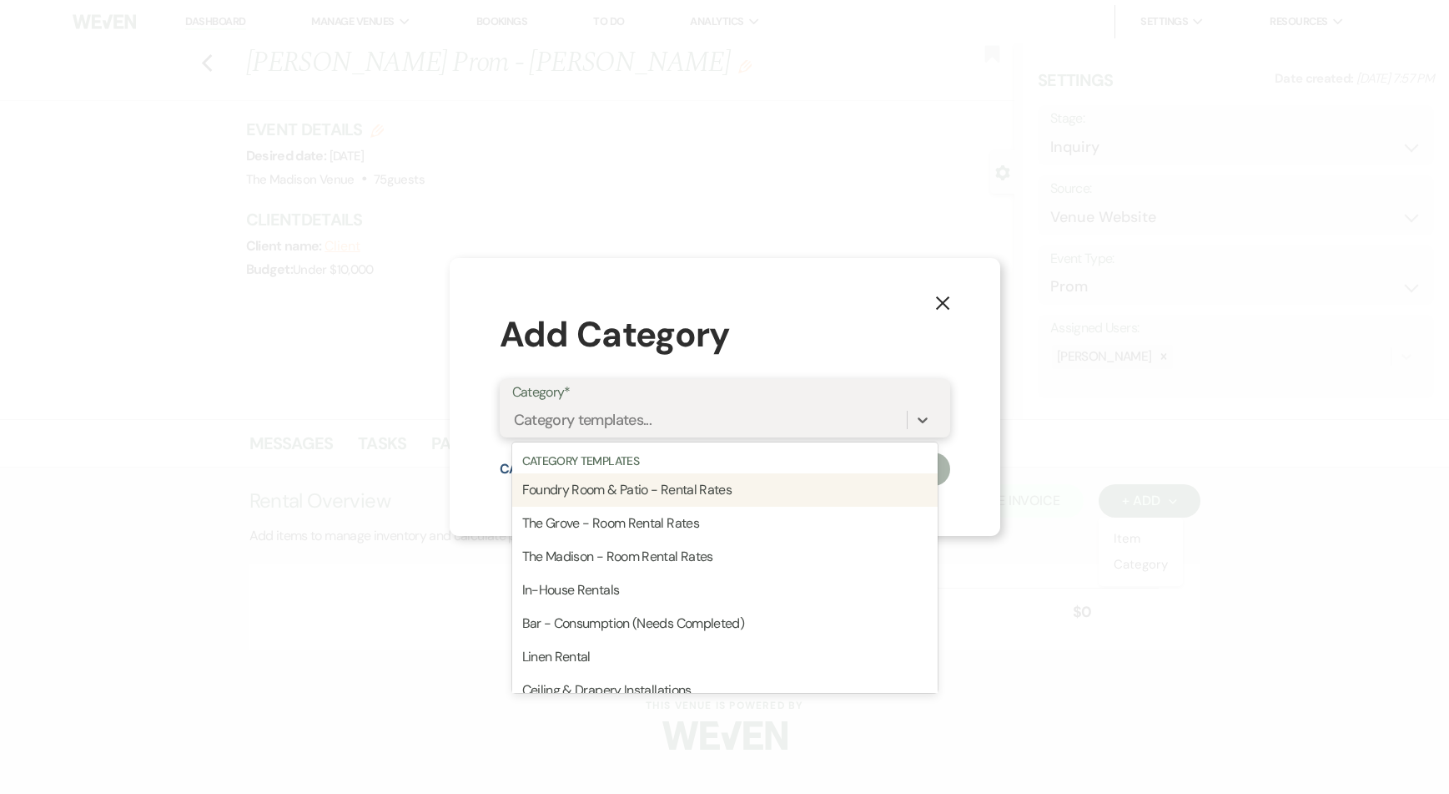
click at [644, 418] on div "Category templates..." at bounding box center [583, 420] width 139 height 23
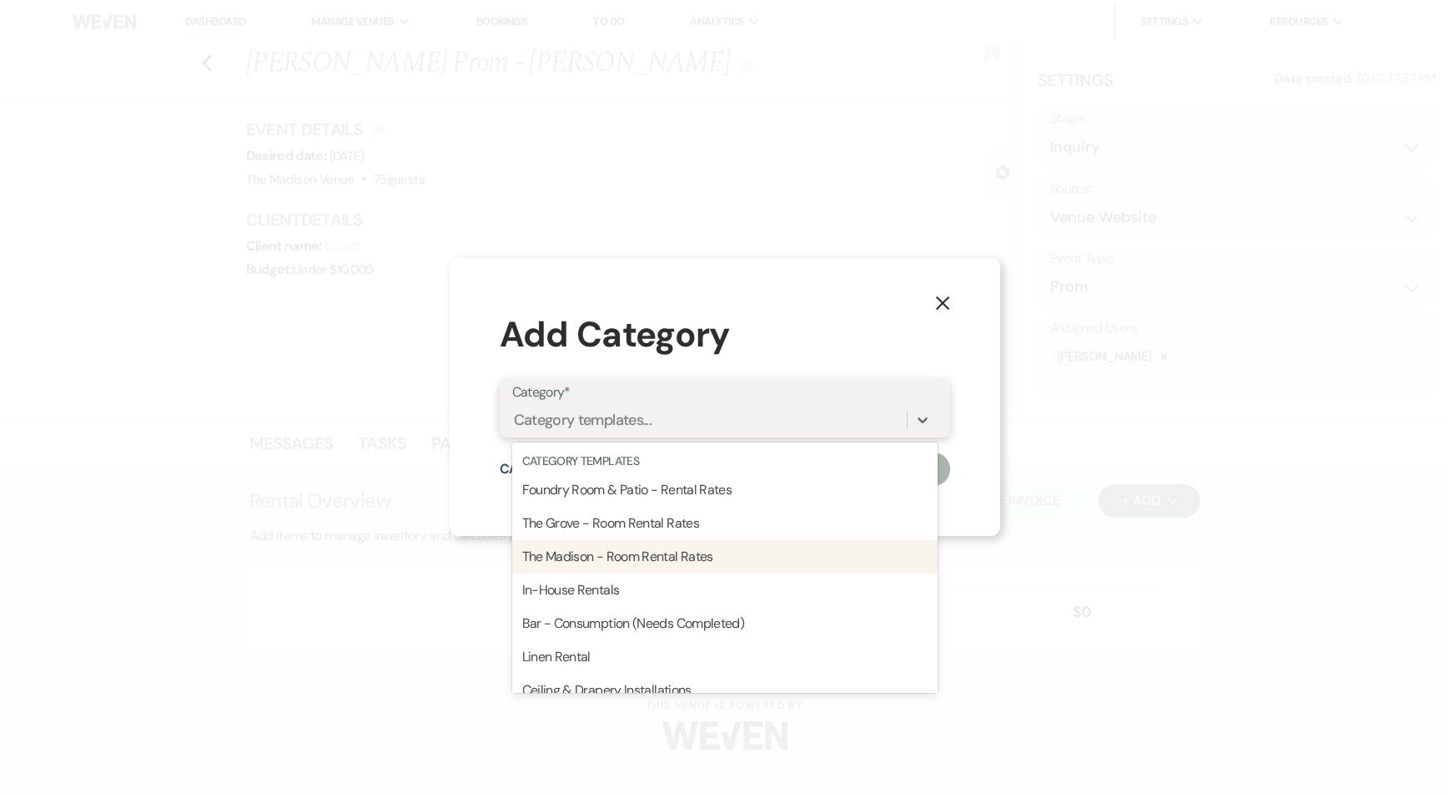
click at [732, 554] on div "The Madison - Room Rental Rates" at bounding box center [725, 556] width 426 height 33
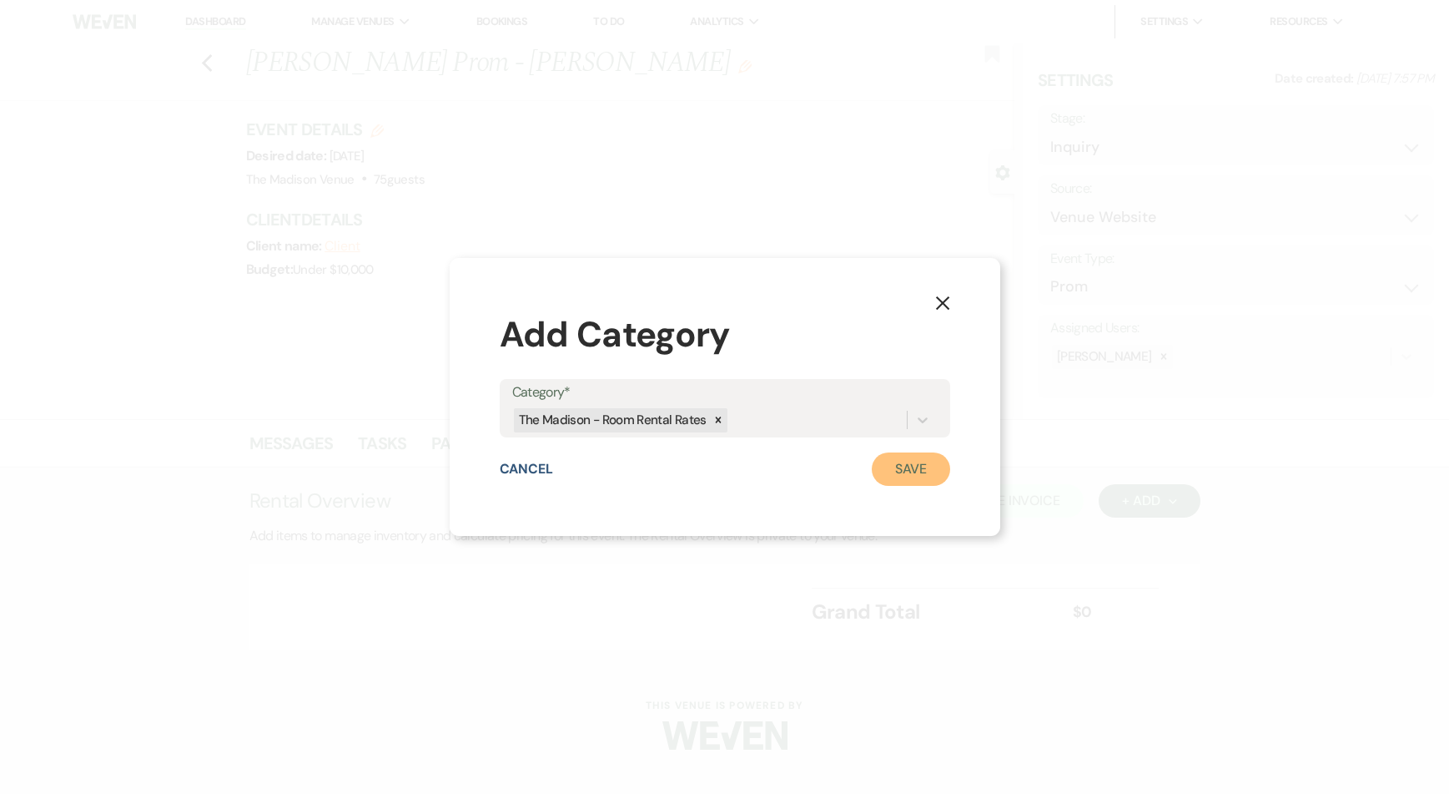
click at [911, 472] on button "Save" at bounding box center [911, 468] width 78 height 33
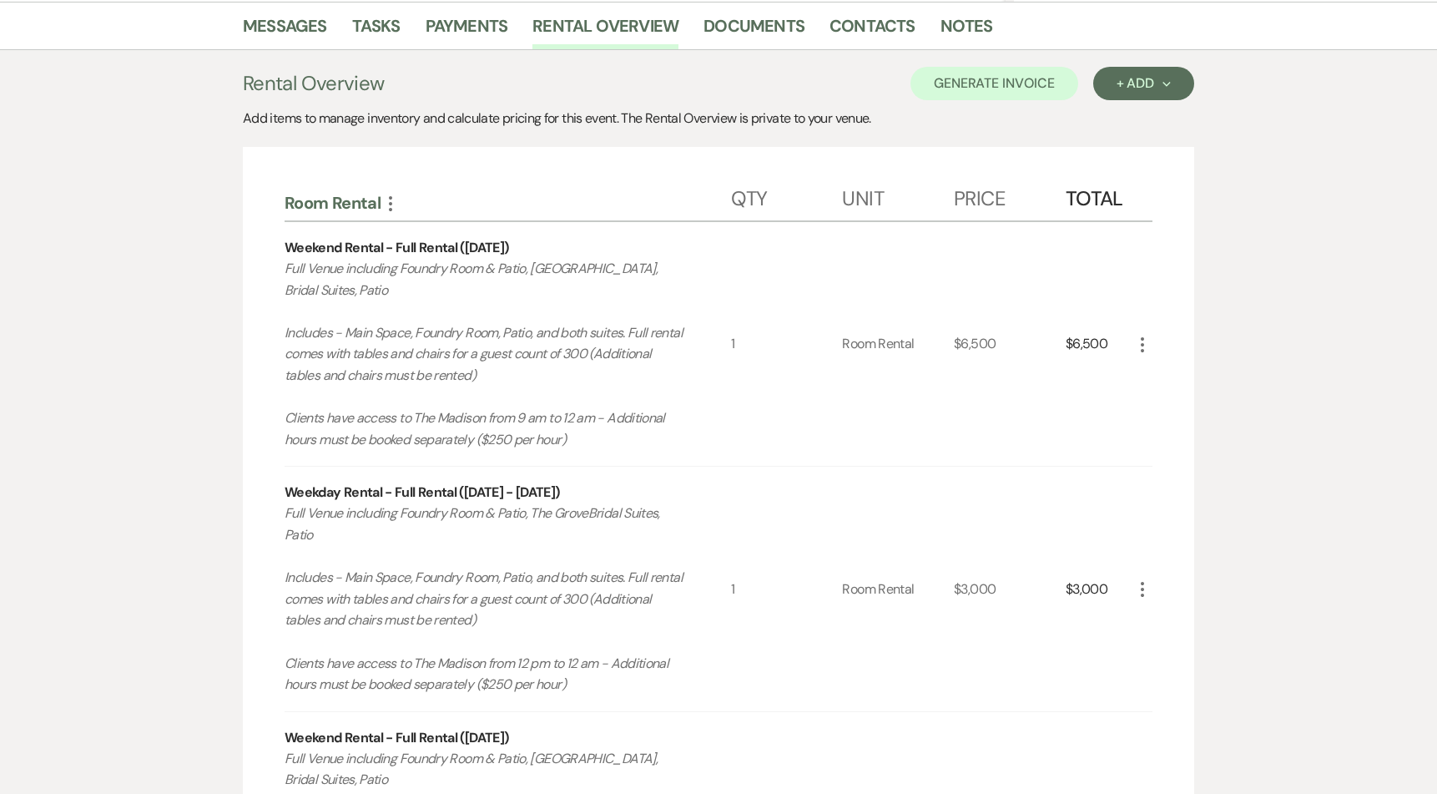
scroll to position [425, 0]
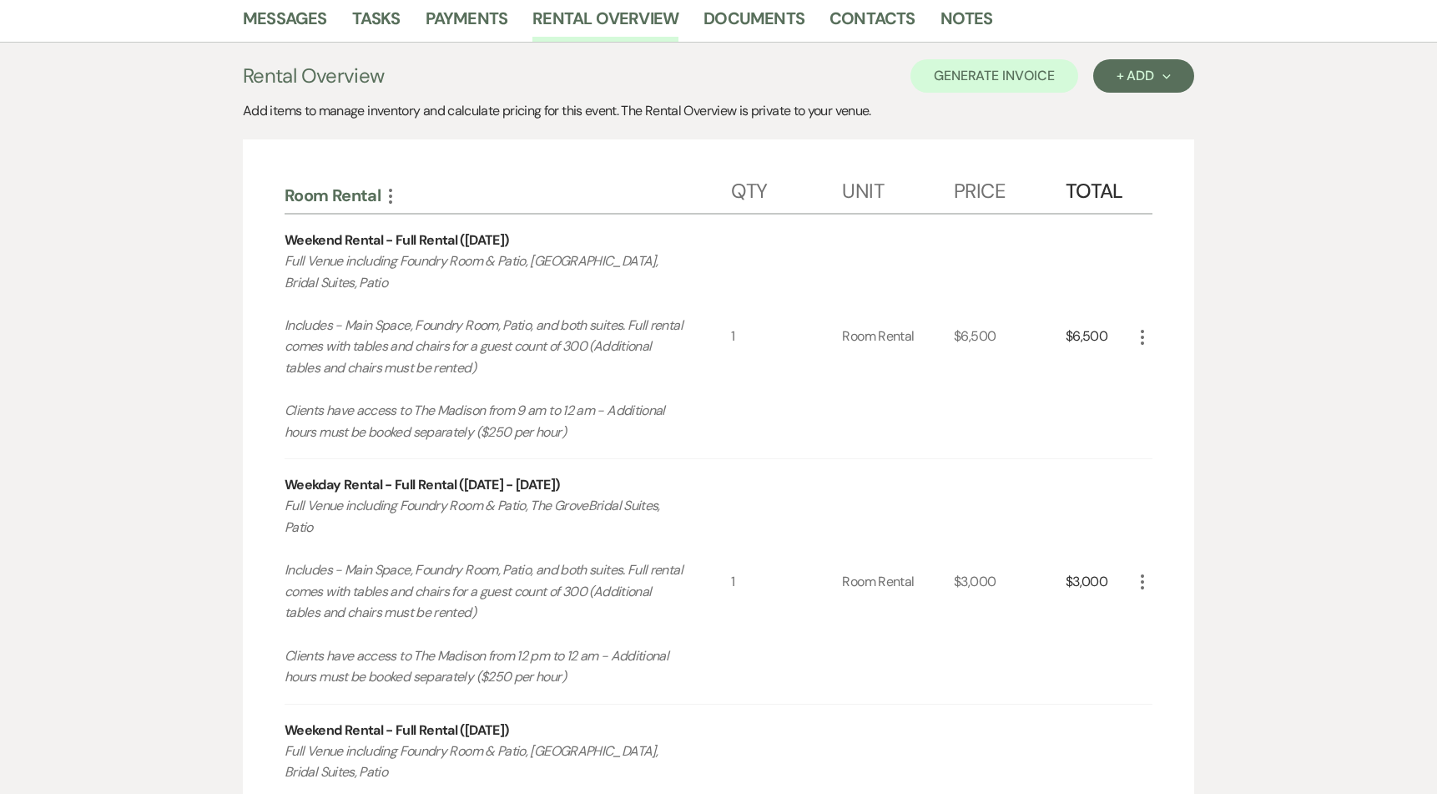
click at [1137, 341] on icon "More" at bounding box center [1142, 337] width 20 height 20
click at [1160, 396] on button "X Delete" at bounding box center [1177, 395] width 90 height 27
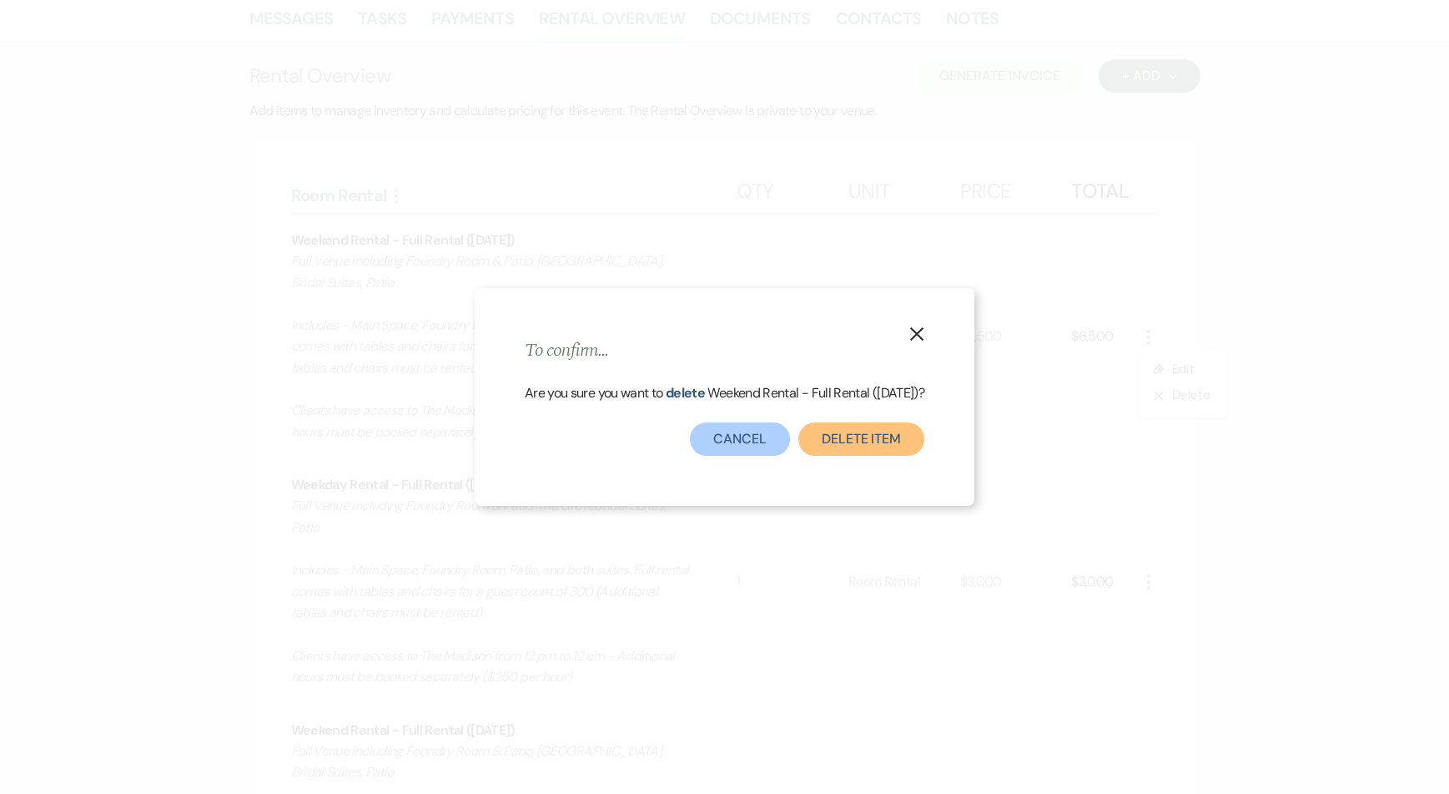
click at [854, 448] on button "Delete Item" at bounding box center [862, 438] width 126 height 33
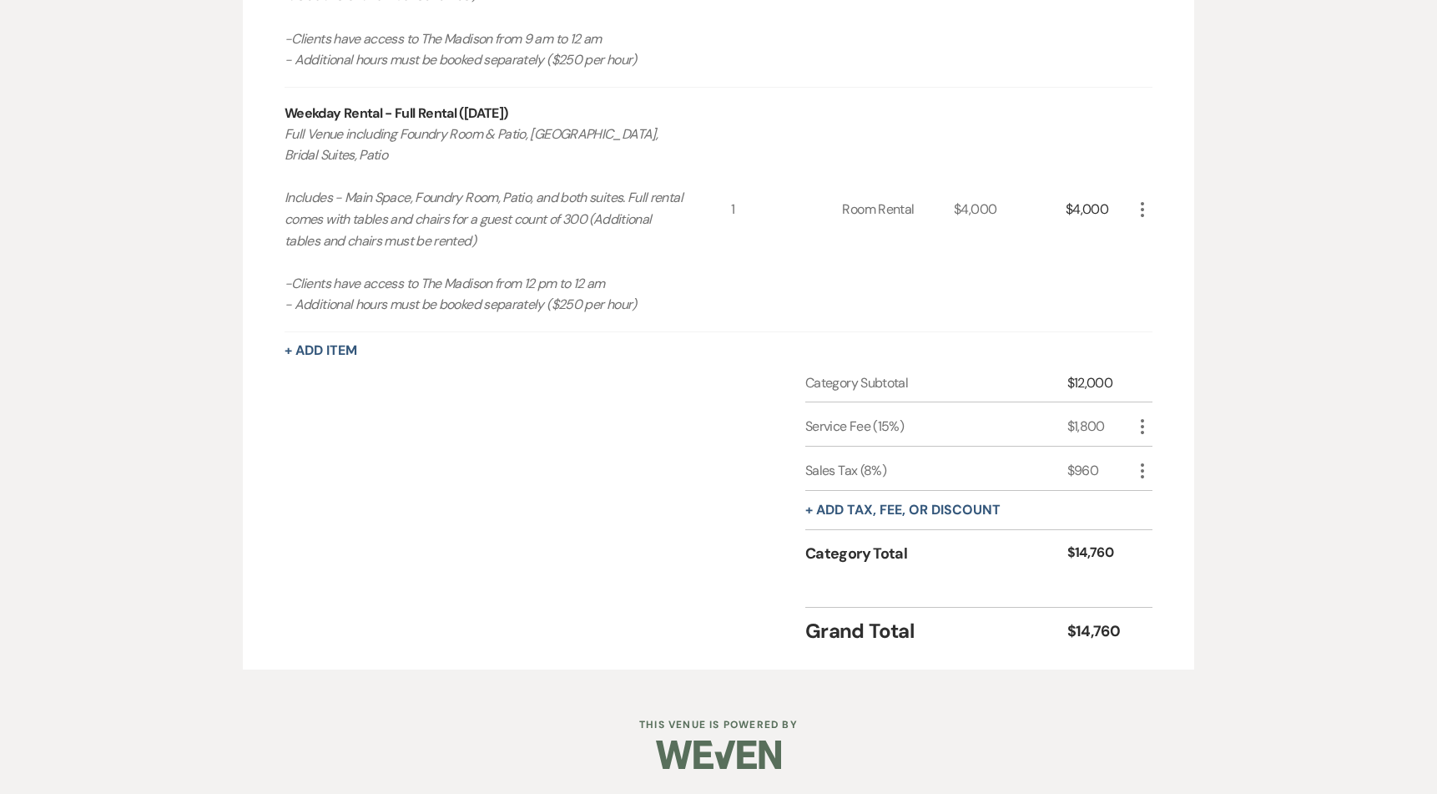
scroll to position [508, 0]
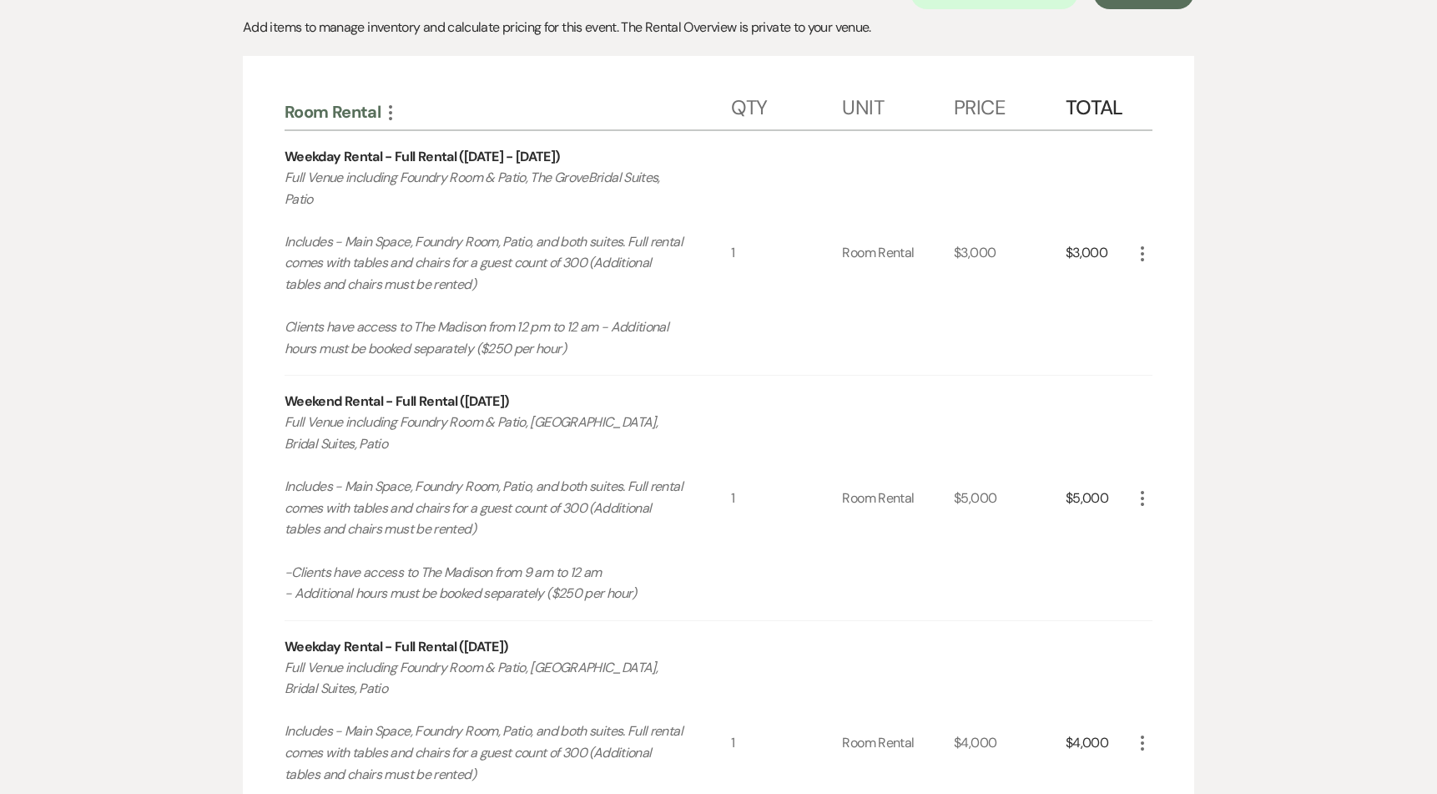
click at [1143, 495] on icon "More" at bounding box center [1142, 498] width 20 height 20
click at [1173, 557] on button "X Delete" at bounding box center [1177, 557] width 90 height 27
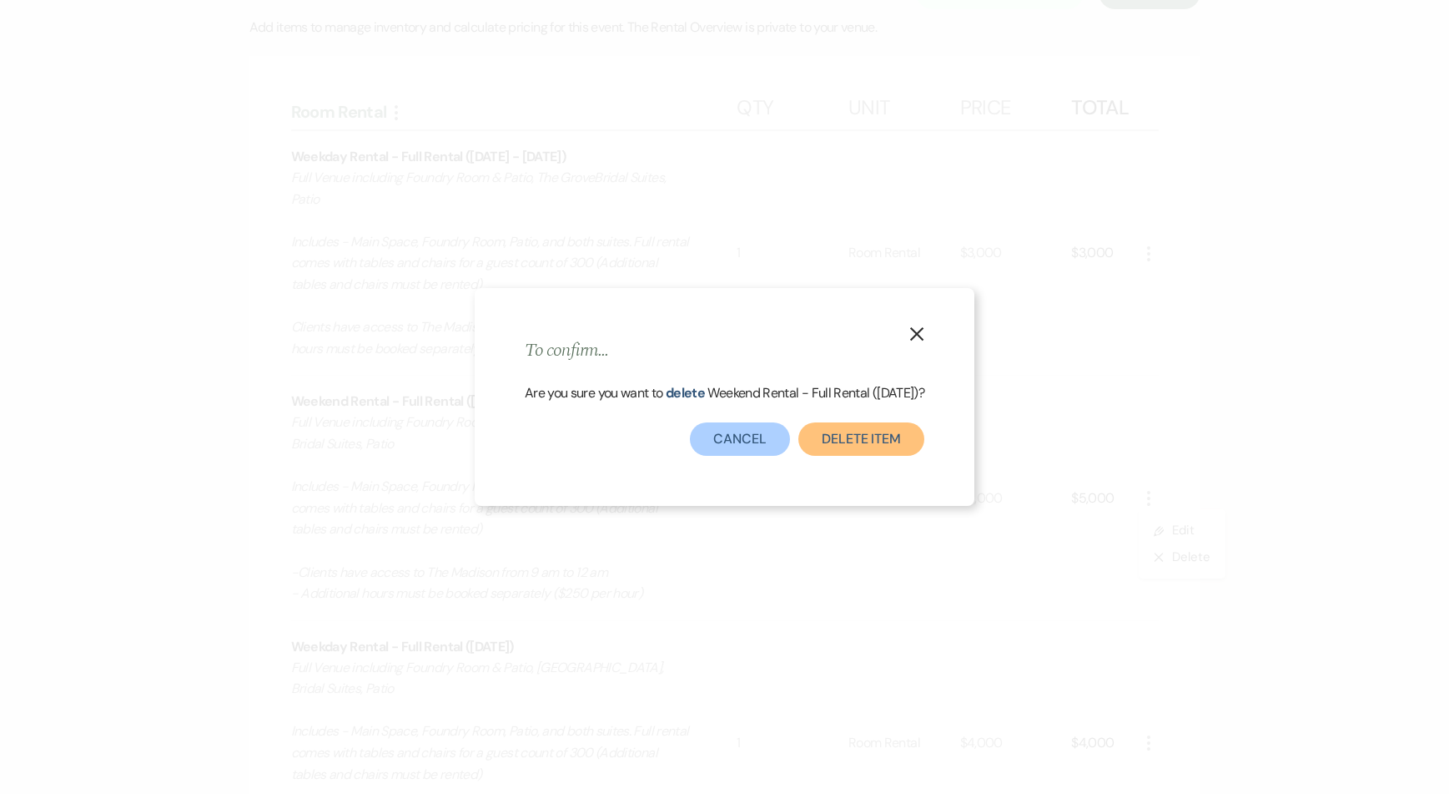
click at [881, 438] on button "Delete Item" at bounding box center [862, 438] width 126 height 33
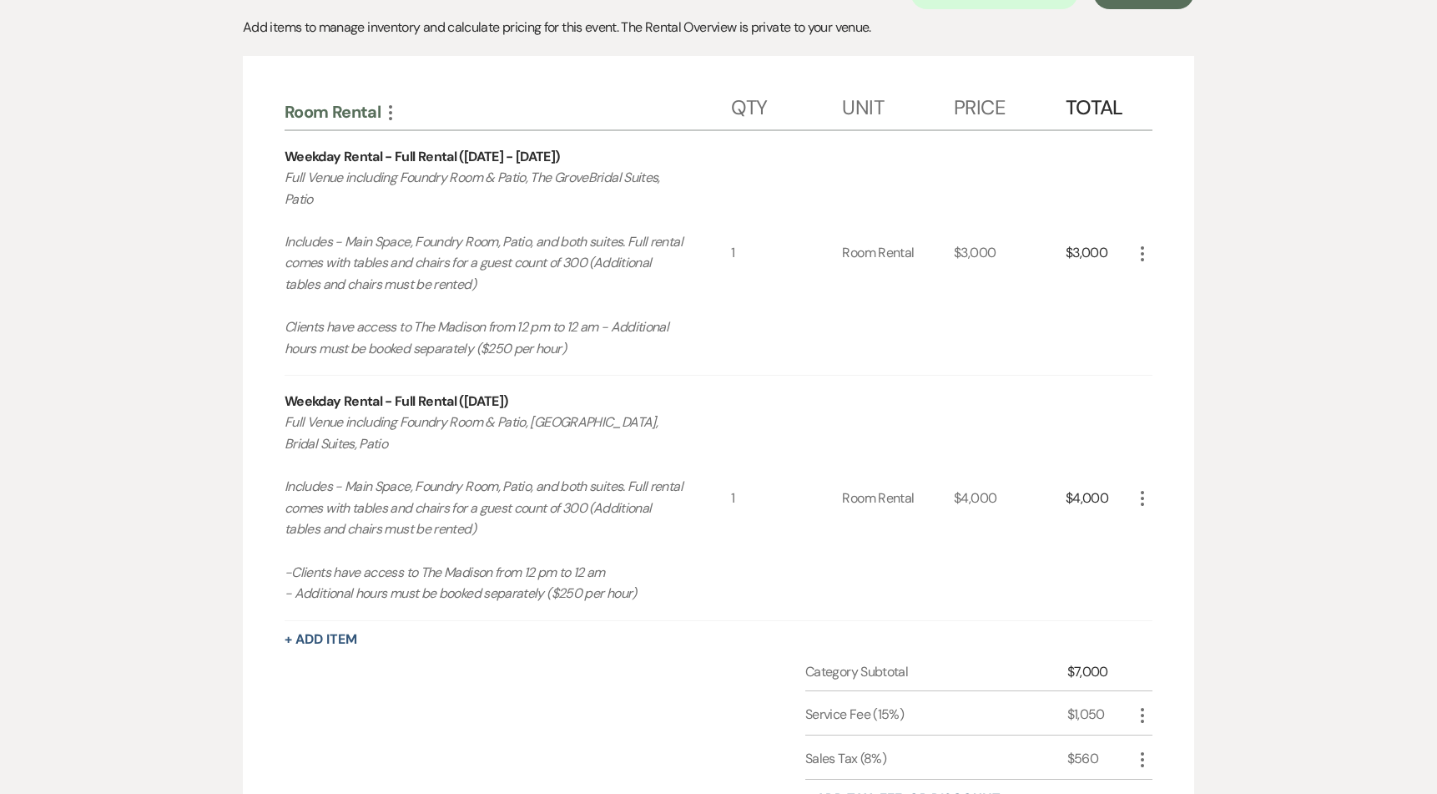
click at [1142, 501] on icon "More" at bounding box center [1142, 498] width 20 height 20
click at [1169, 555] on button "X Delete" at bounding box center [1177, 557] width 90 height 27
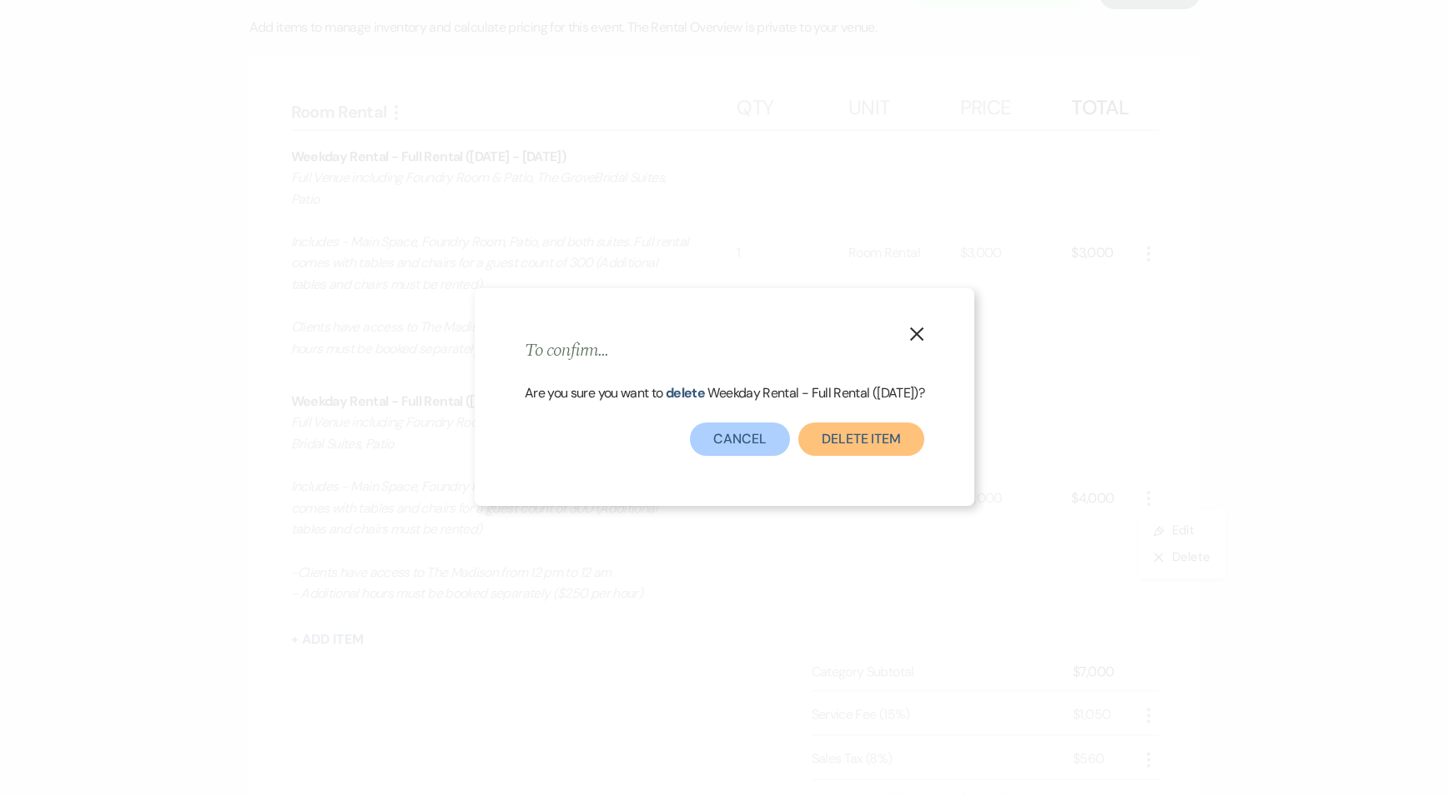
click at [817, 449] on button "Delete Item" at bounding box center [862, 438] width 126 height 33
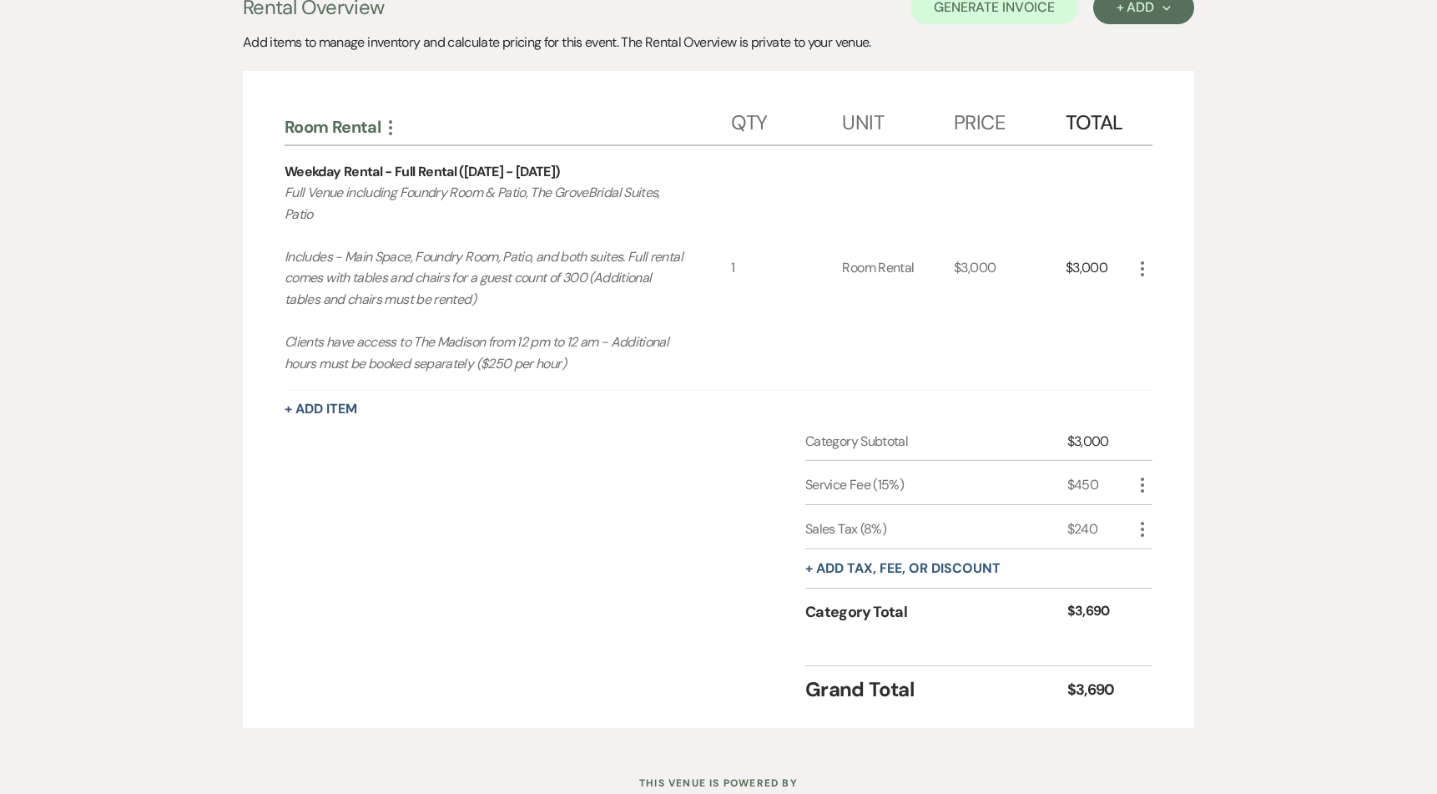
scroll to position [392, 0]
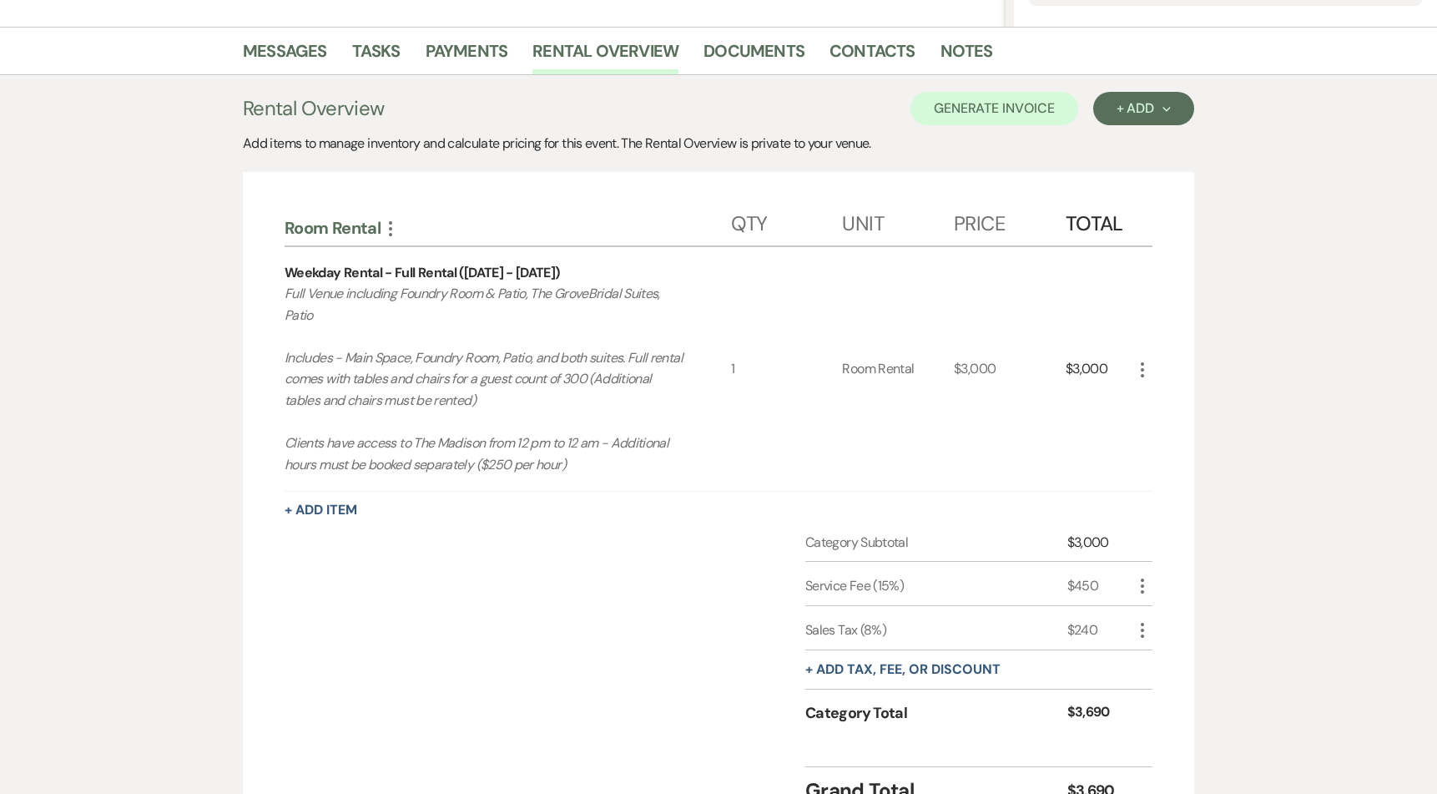
click at [1140, 367] on icon "More" at bounding box center [1142, 370] width 20 height 20
click at [1174, 411] on button "Pencil Edit" at bounding box center [1175, 402] width 87 height 27
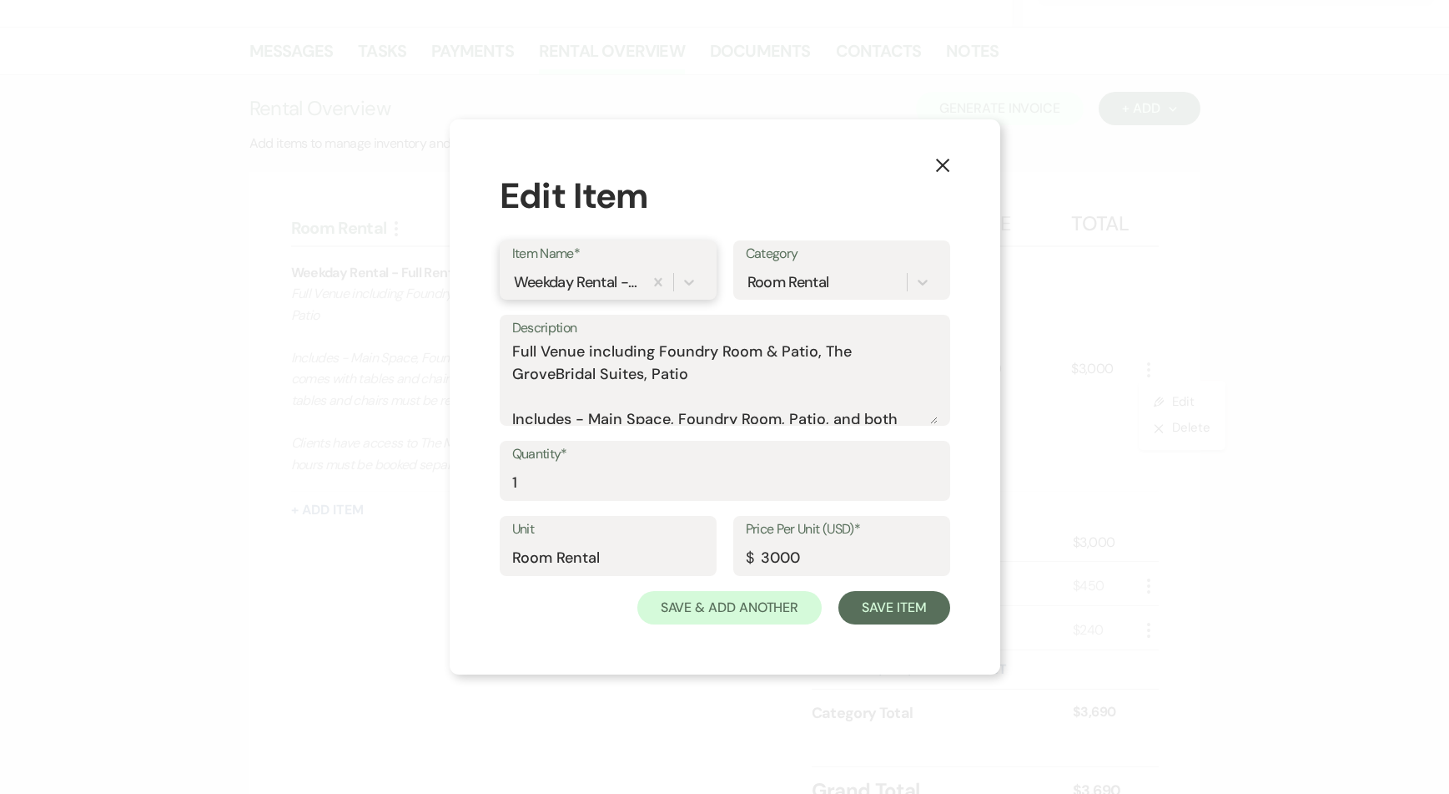
click at [604, 281] on div "Weekday Rental - Full Rental (Monday - Thursday)" at bounding box center [576, 282] width 124 height 23
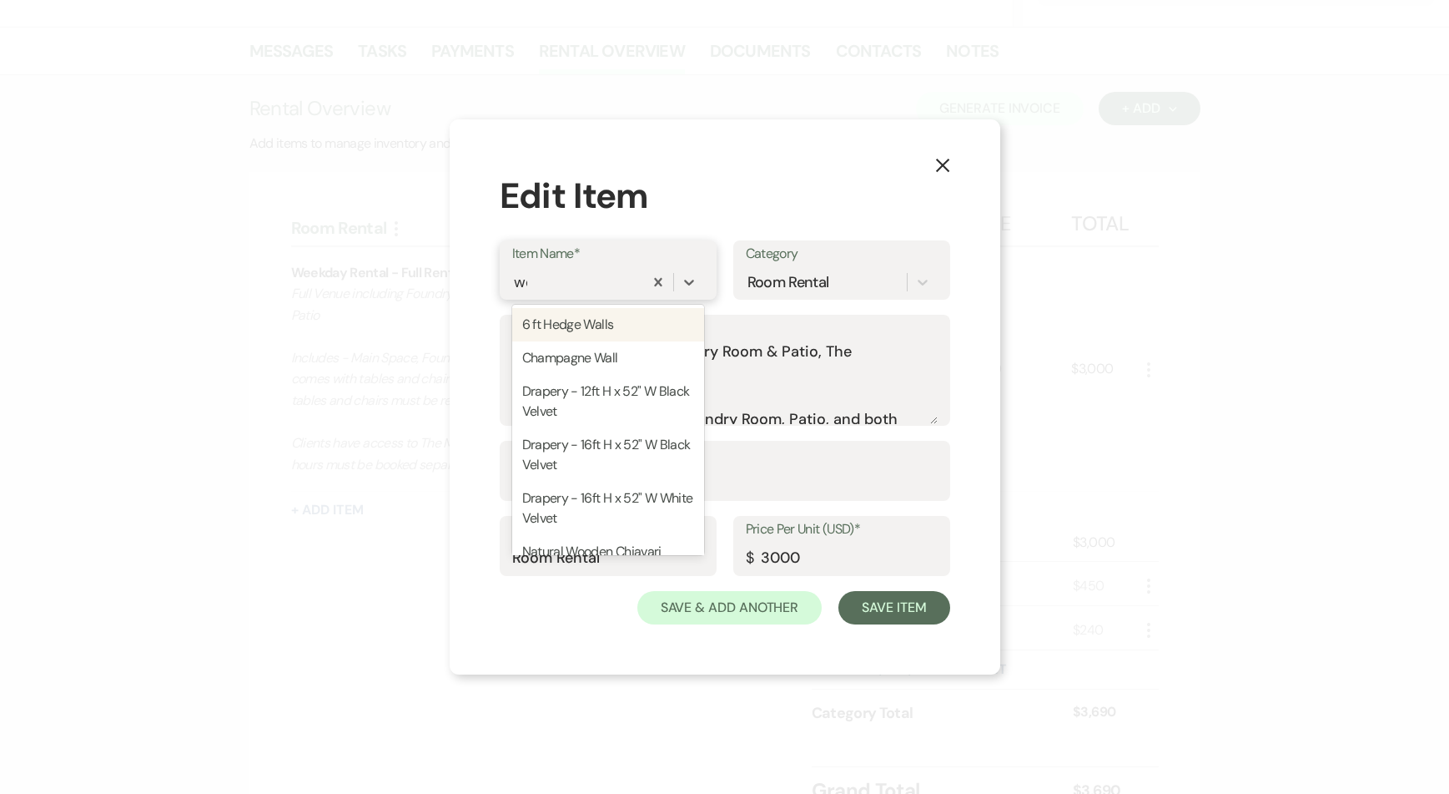
type input "wee"
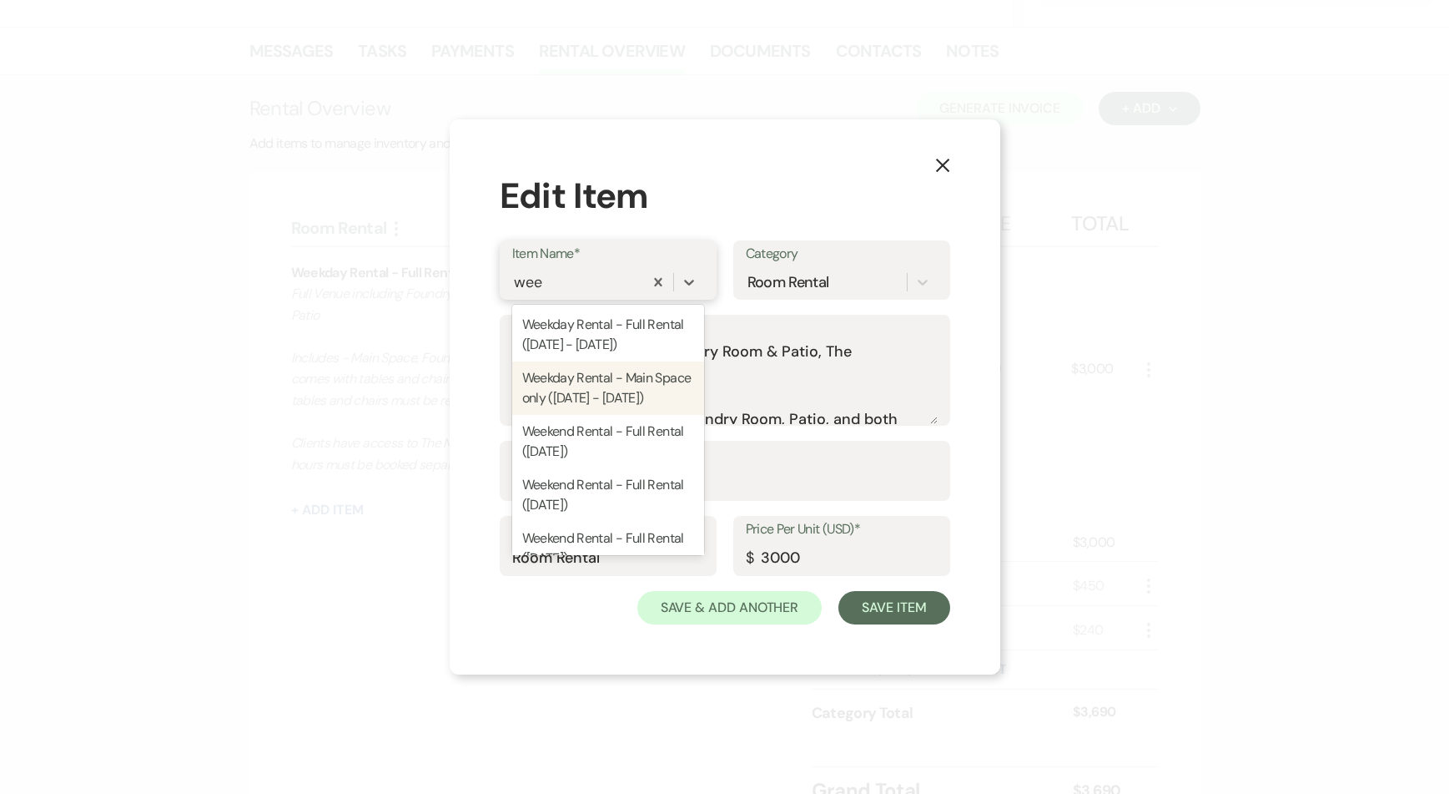
click at [588, 387] on div "Weekday Rental - Main Space only (Sunday - Thursday)" at bounding box center [608, 387] width 192 height 53
type textarea "Main Space ONLY Includes - Main Space, Foundry Room, Patio, and both suites. Fu…"
type input "2500"
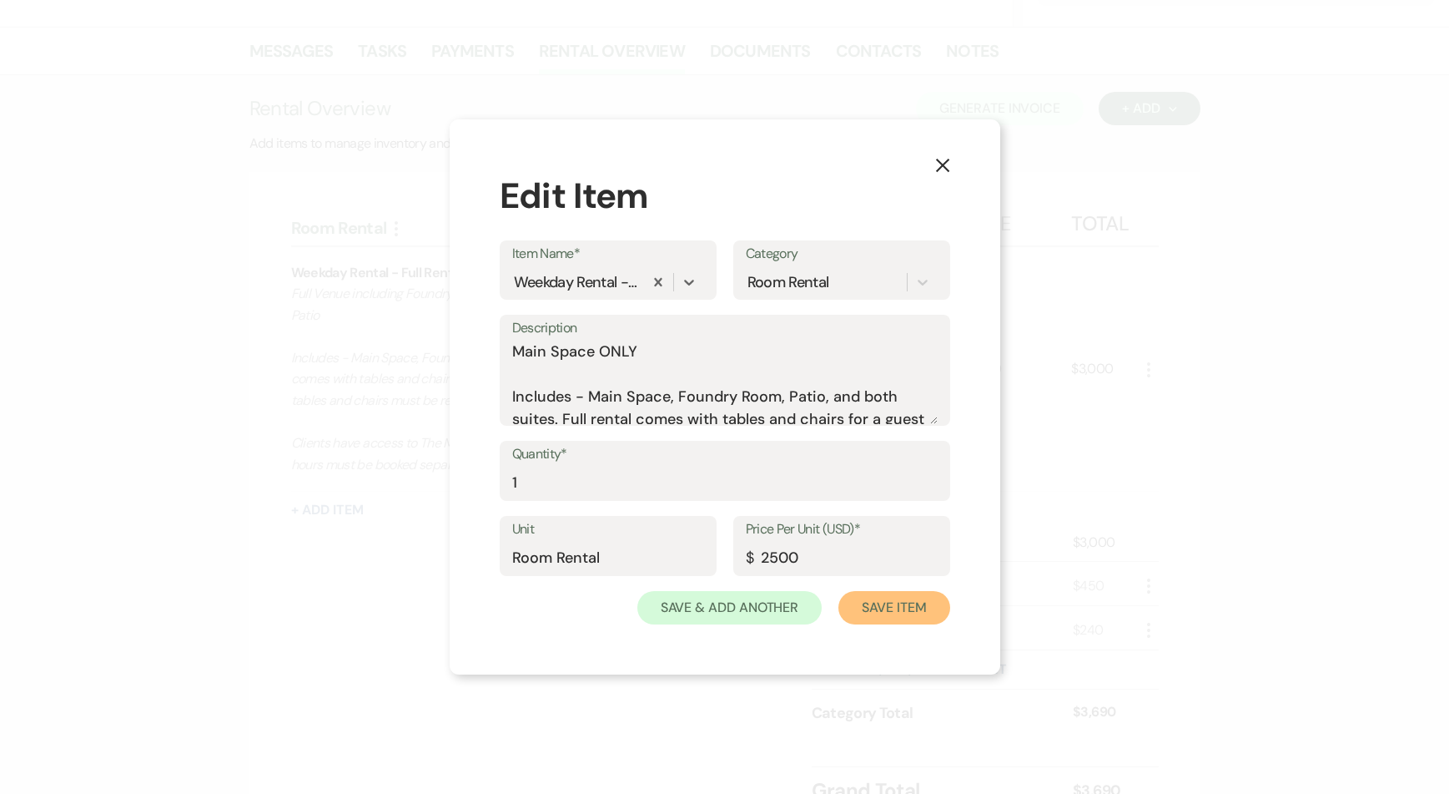
click at [892, 610] on button "Save Item" at bounding box center [894, 607] width 111 height 33
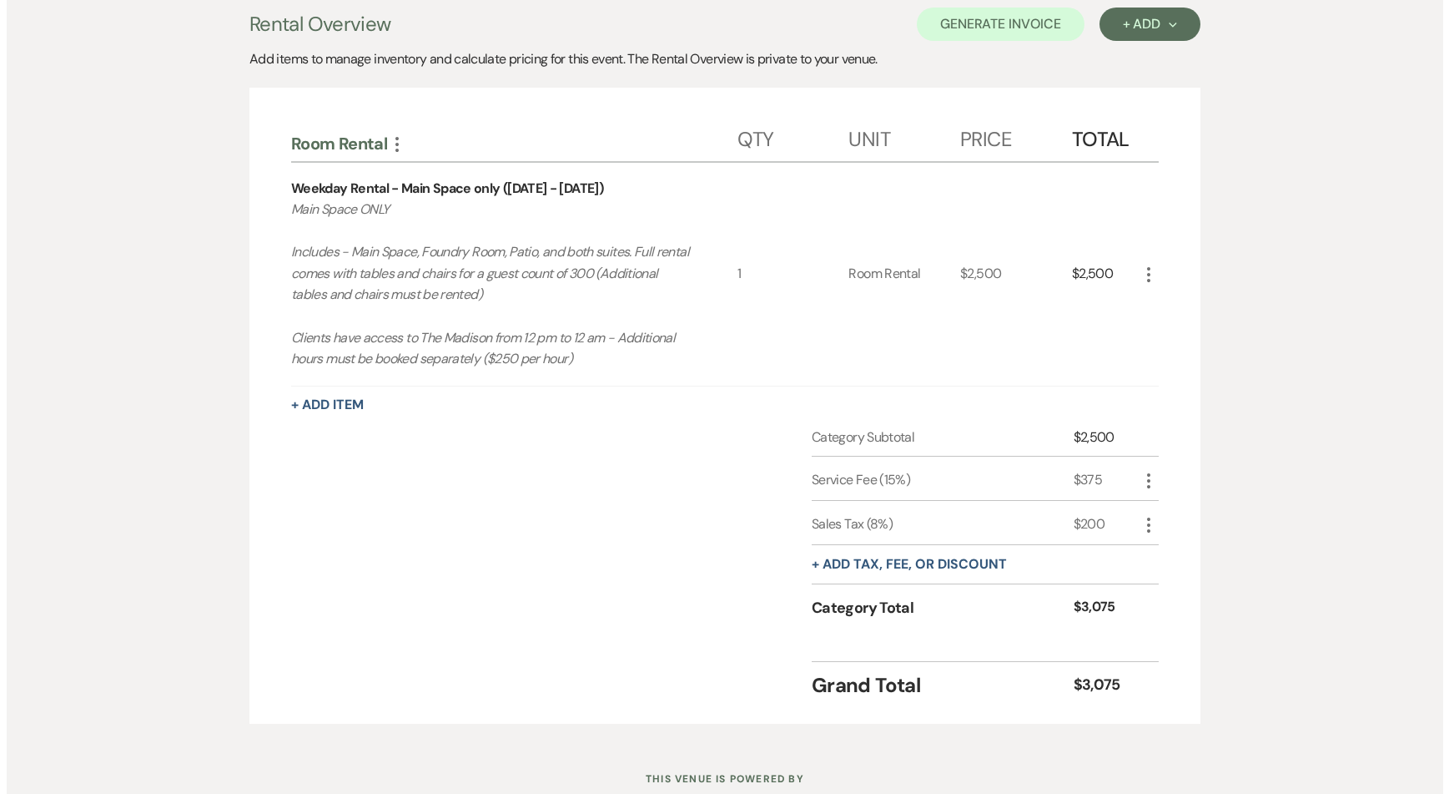
scroll to position [194, 0]
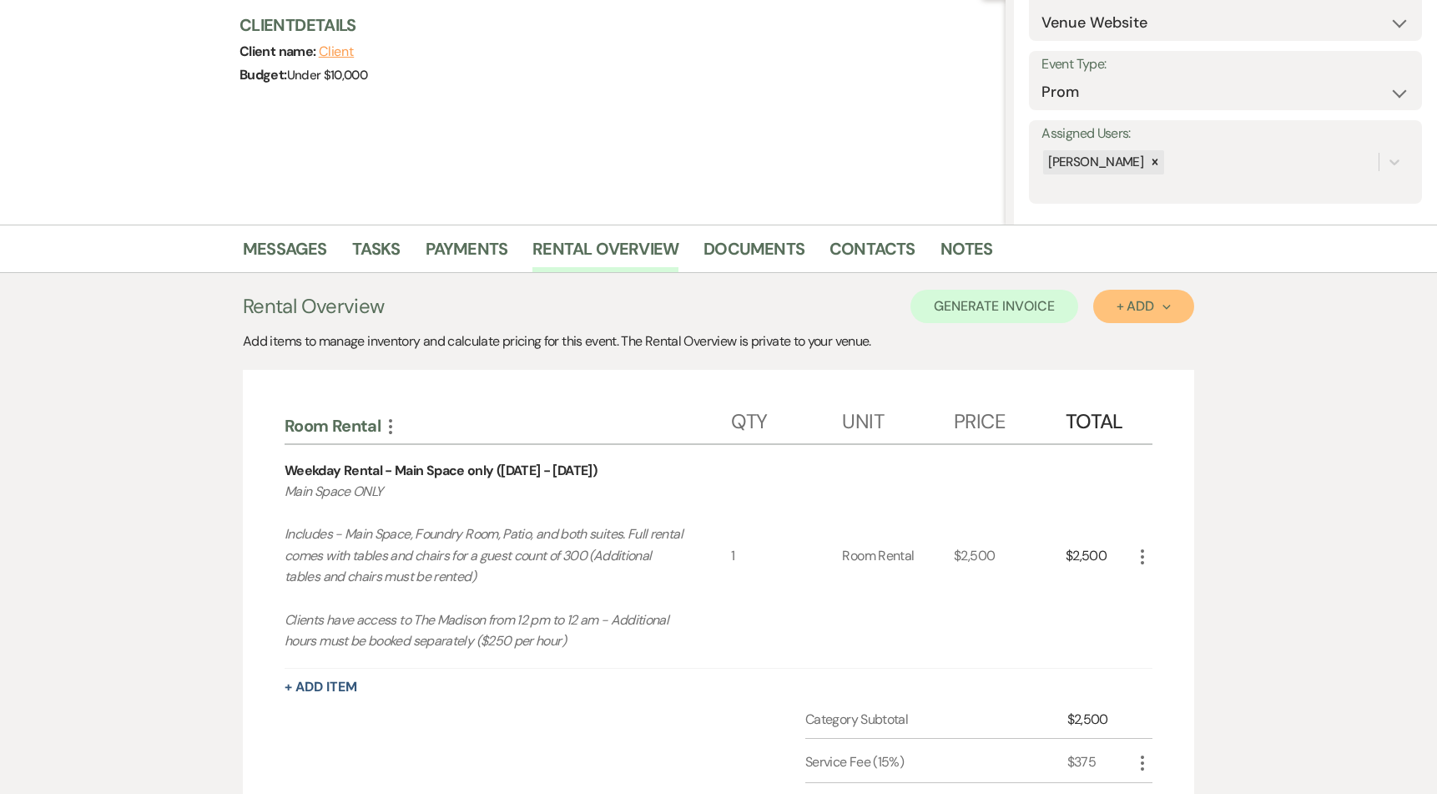
click at [1147, 295] on button "+ Add Next" at bounding box center [1143, 306] width 101 height 33
click at [1135, 366] on button "Category" at bounding box center [1137, 370] width 88 height 26
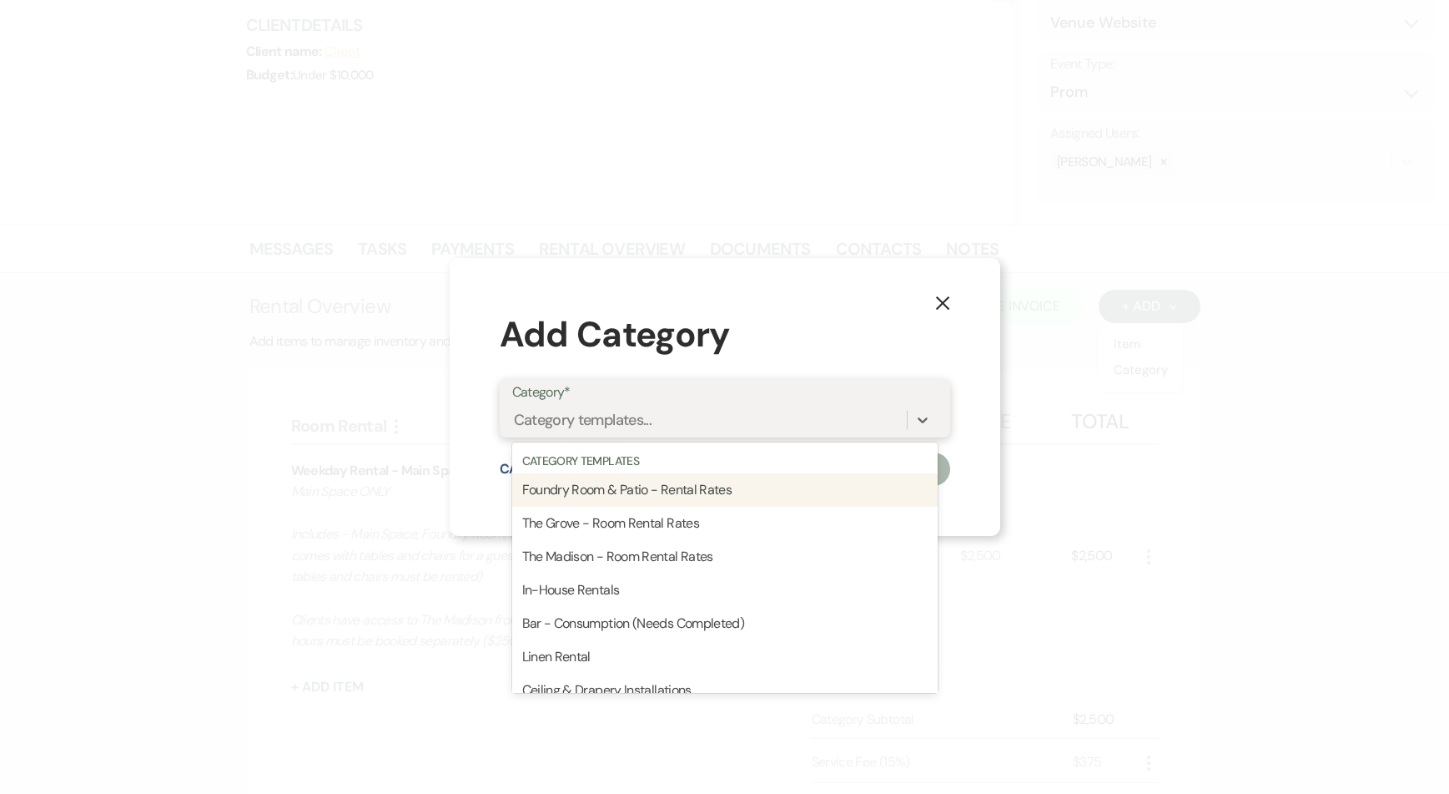
click at [710, 426] on div "Category templates..." at bounding box center [709, 420] width 395 height 29
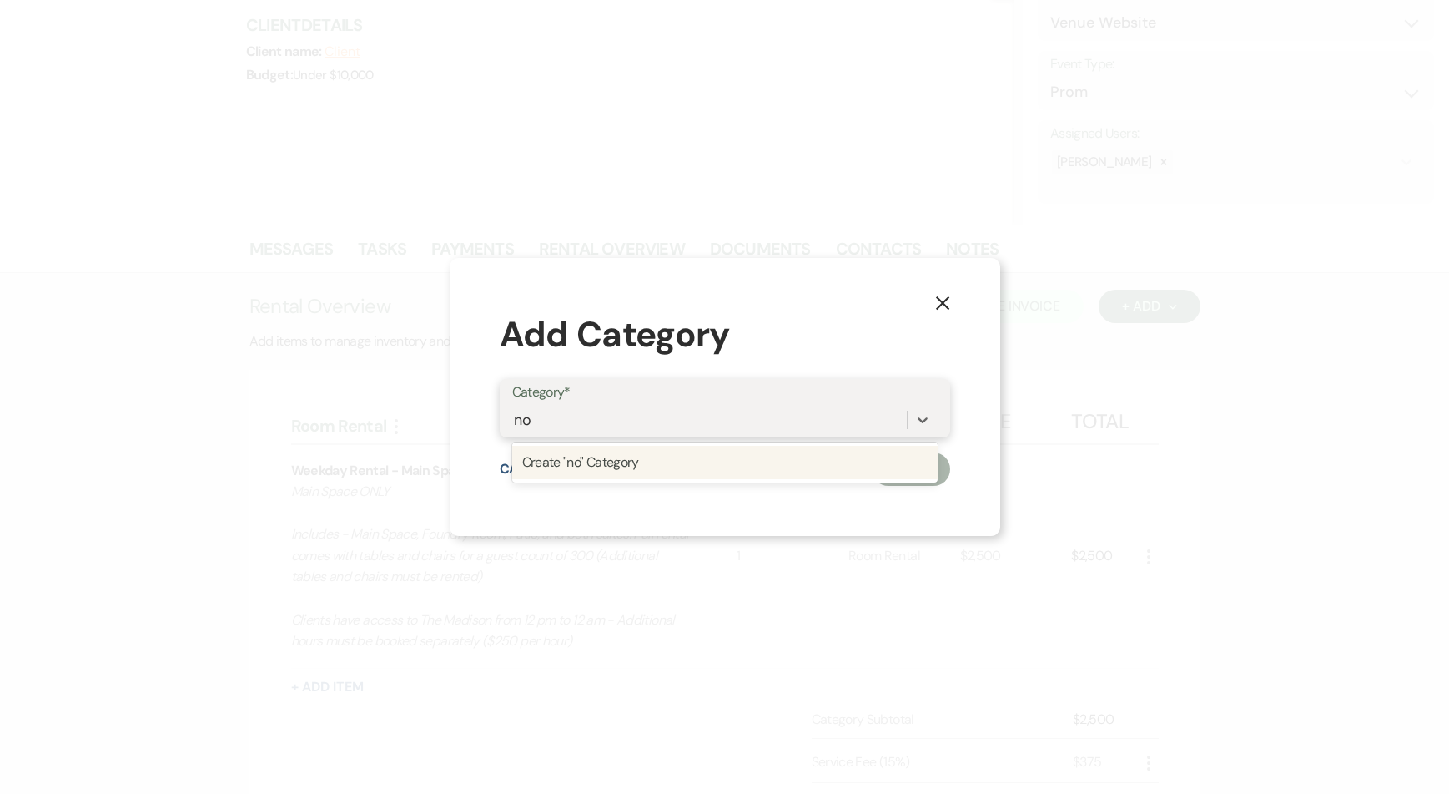
type input "n"
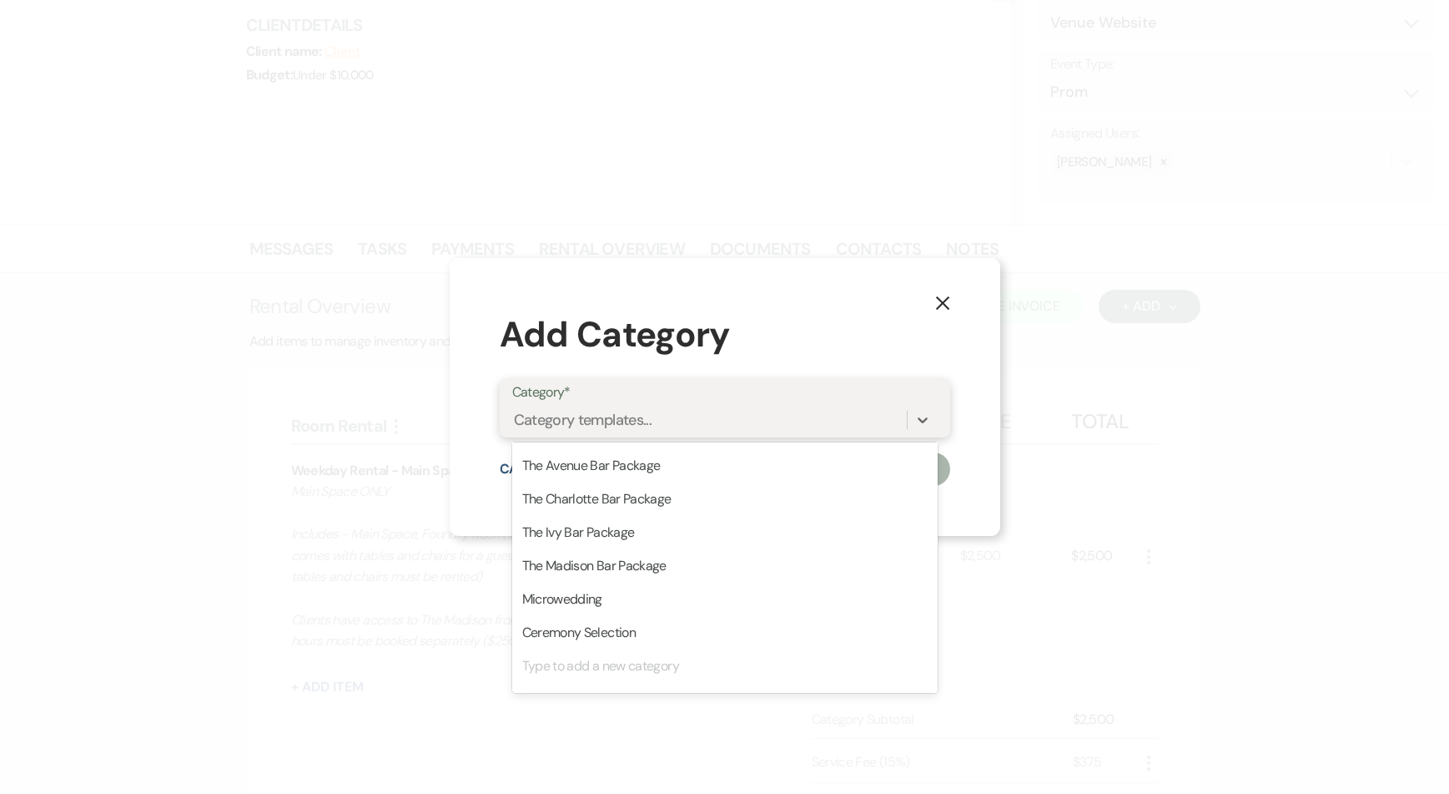
scroll to position [0, 0]
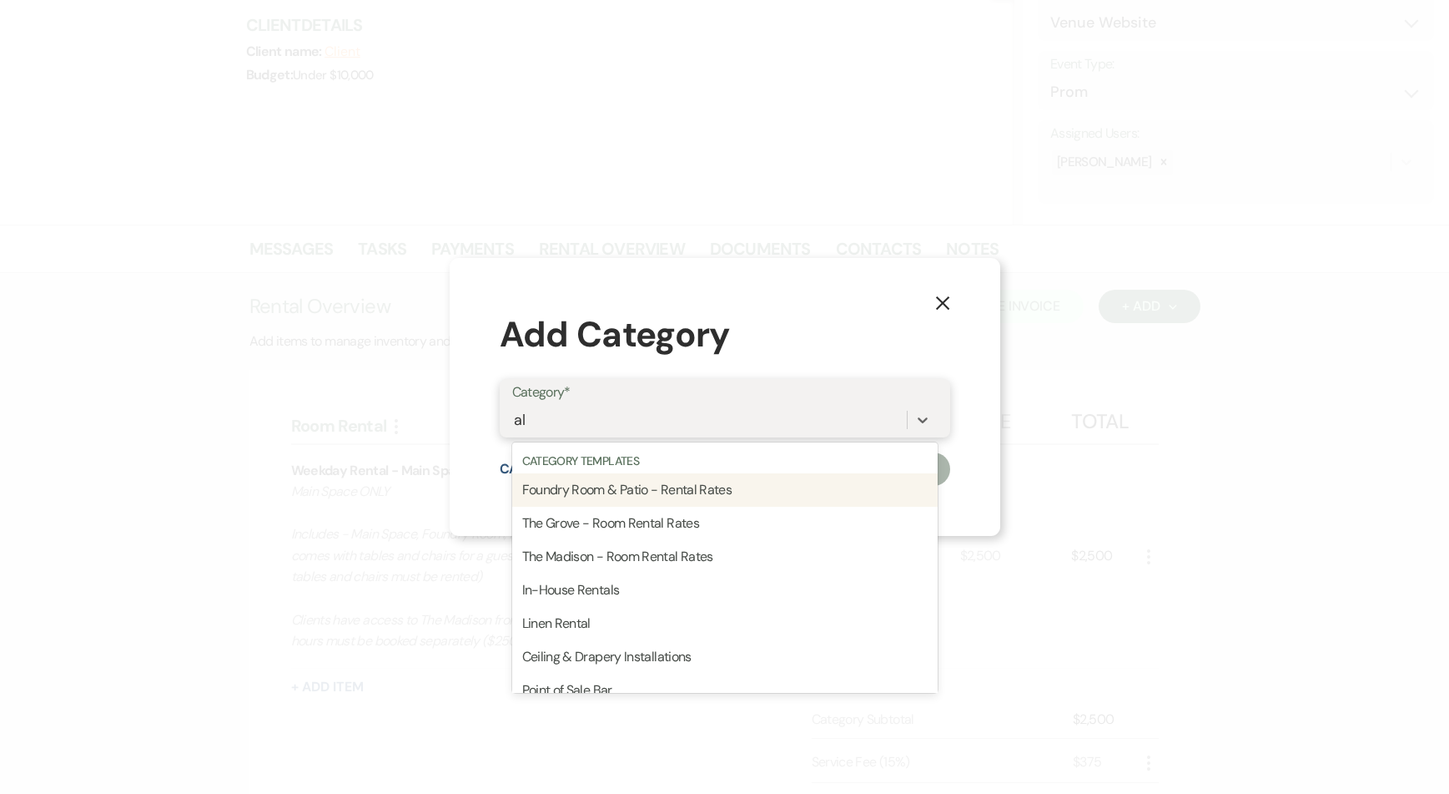
type input "a"
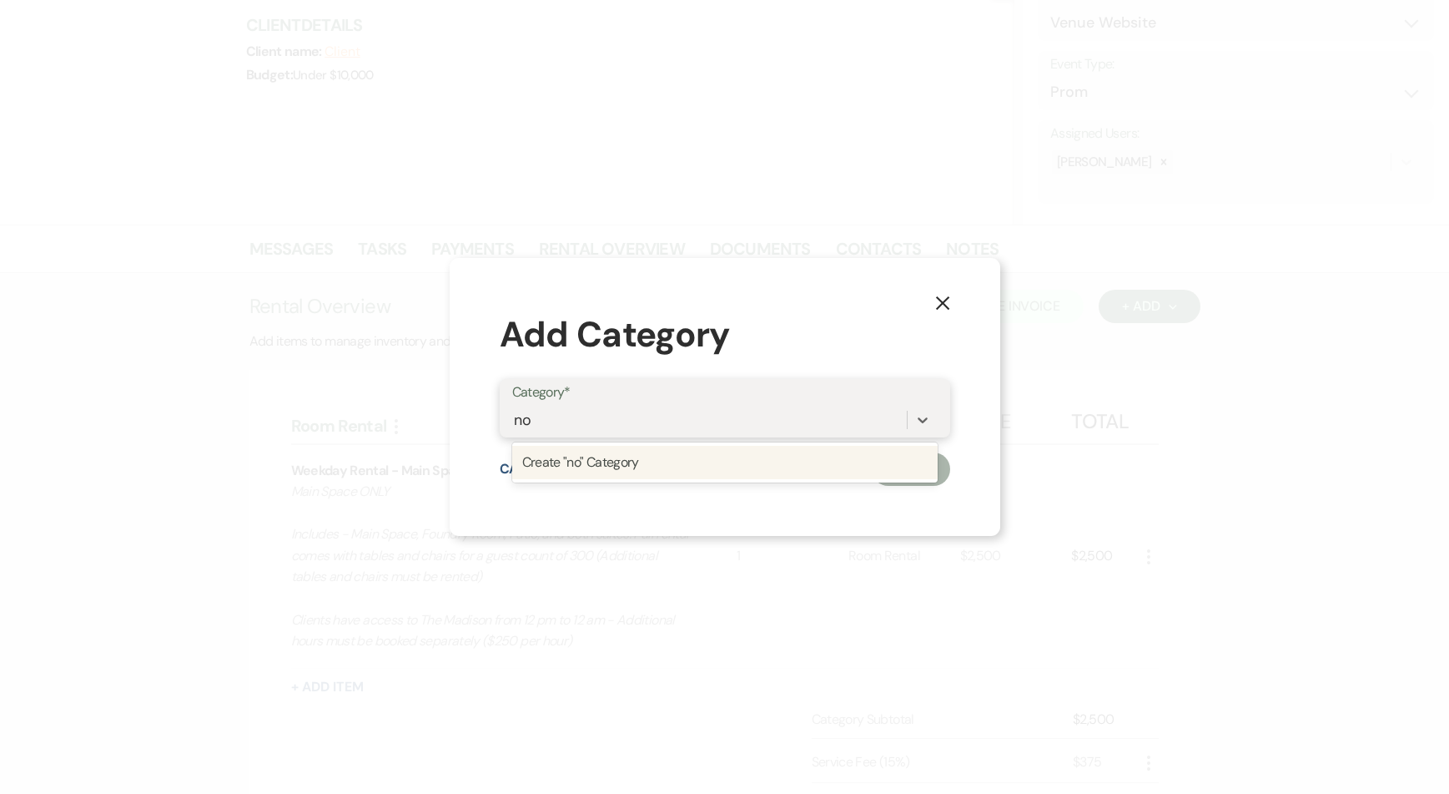
type input "n"
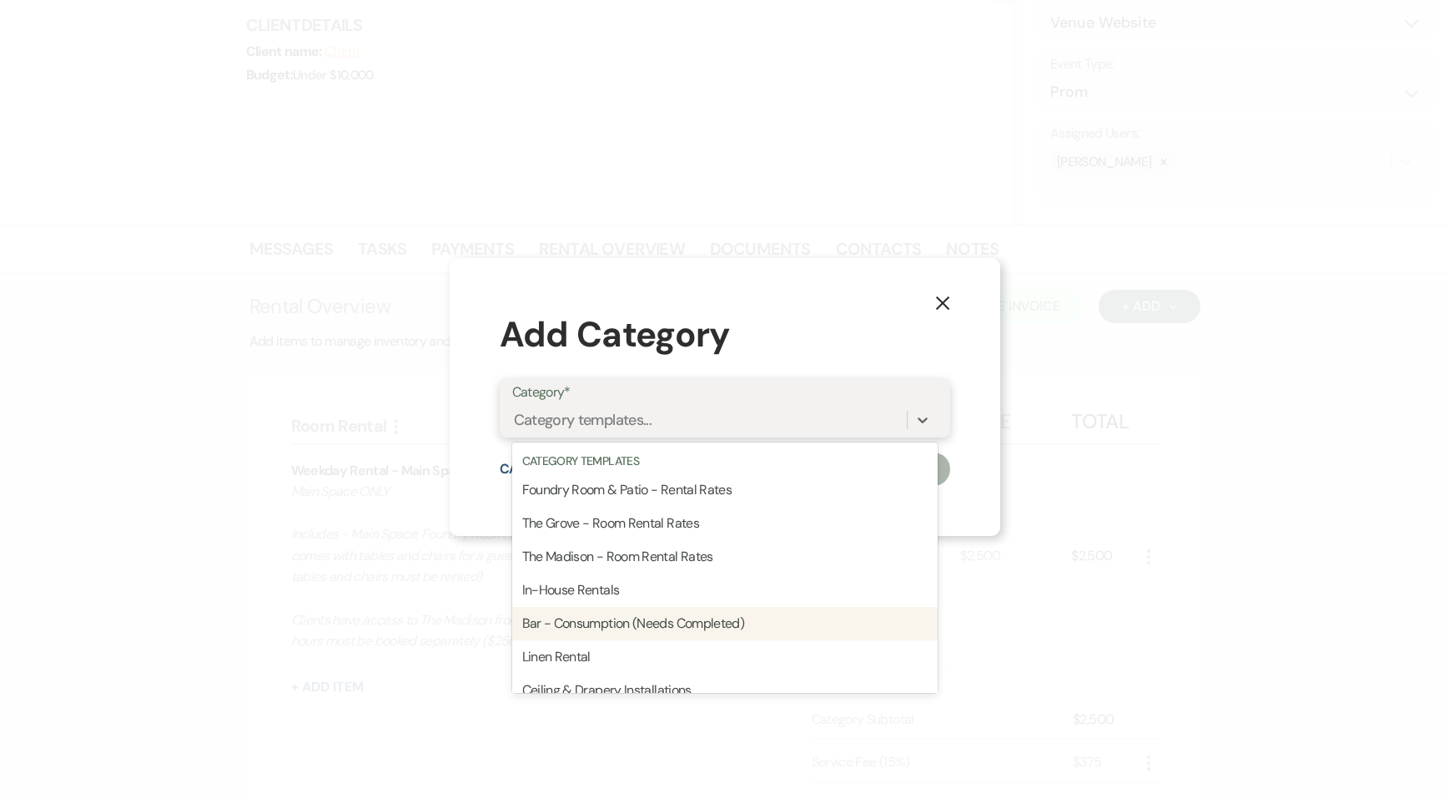
click at [572, 608] on div "Bar - Consumption (Needs Completed)" at bounding box center [725, 623] width 426 height 33
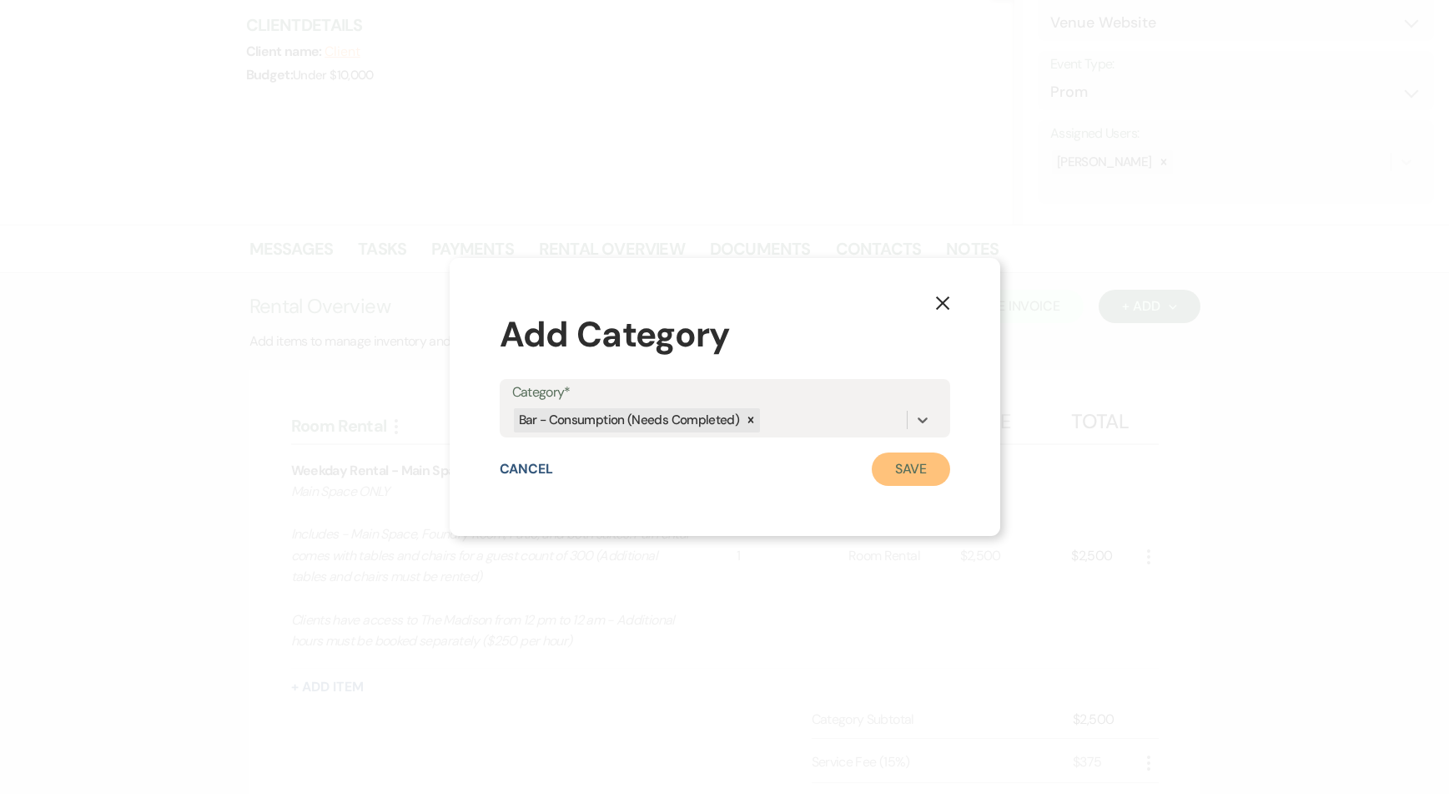
click at [890, 470] on button "Save" at bounding box center [911, 468] width 78 height 33
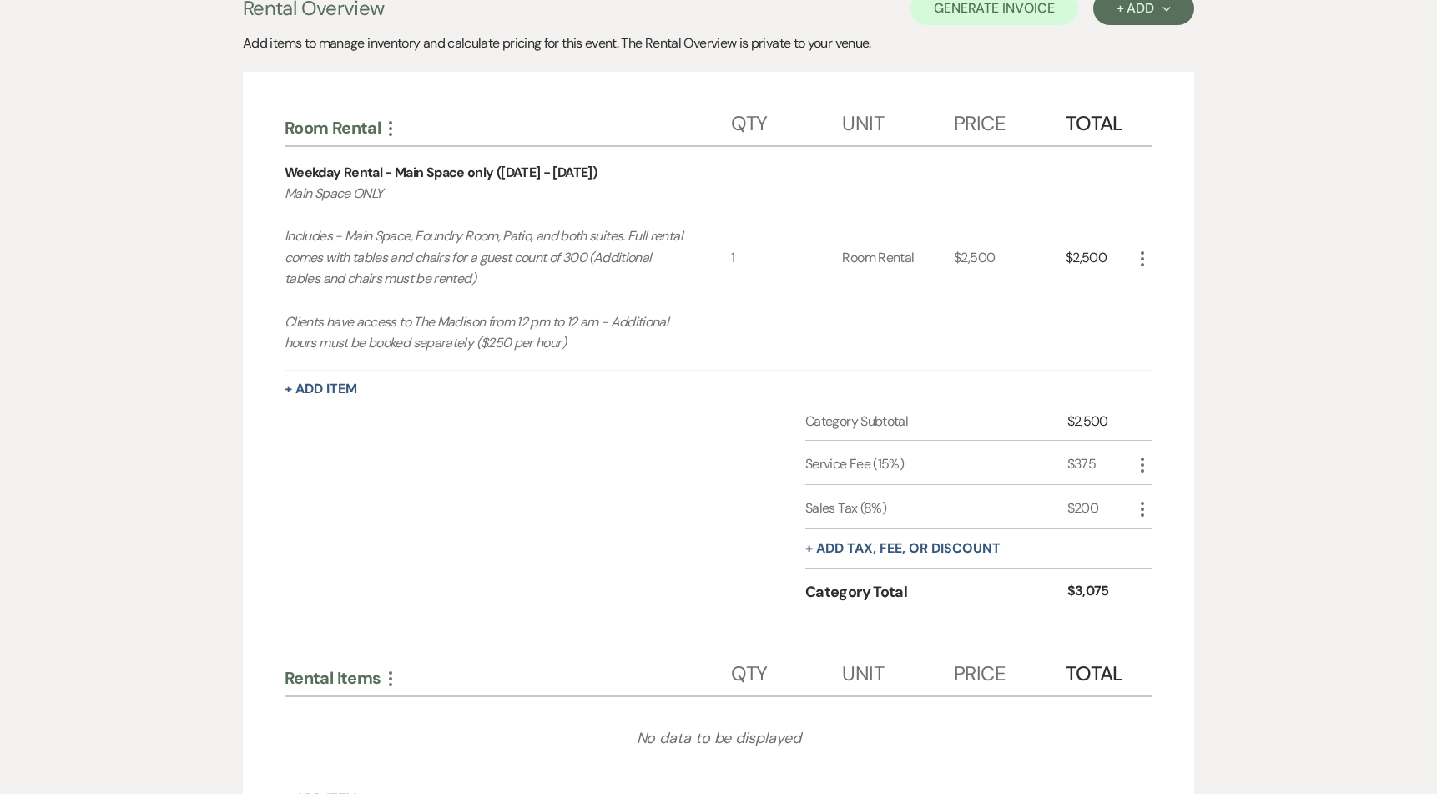
scroll to position [852, 0]
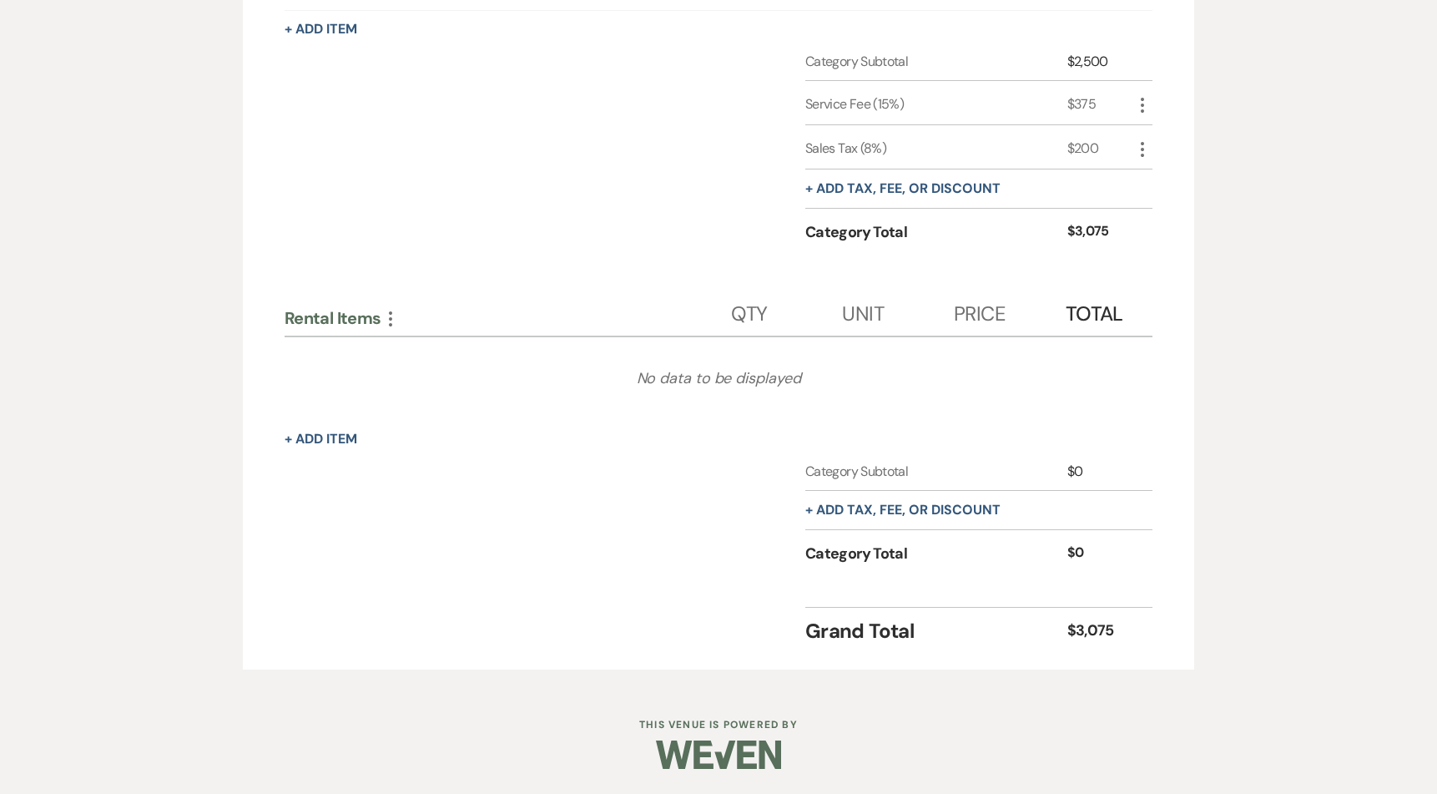
click at [391, 322] on icon "More" at bounding box center [391, 319] width 20 height 20
click at [450, 408] on button "Delete Delete Category" at bounding box center [463, 403] width 165 height 27
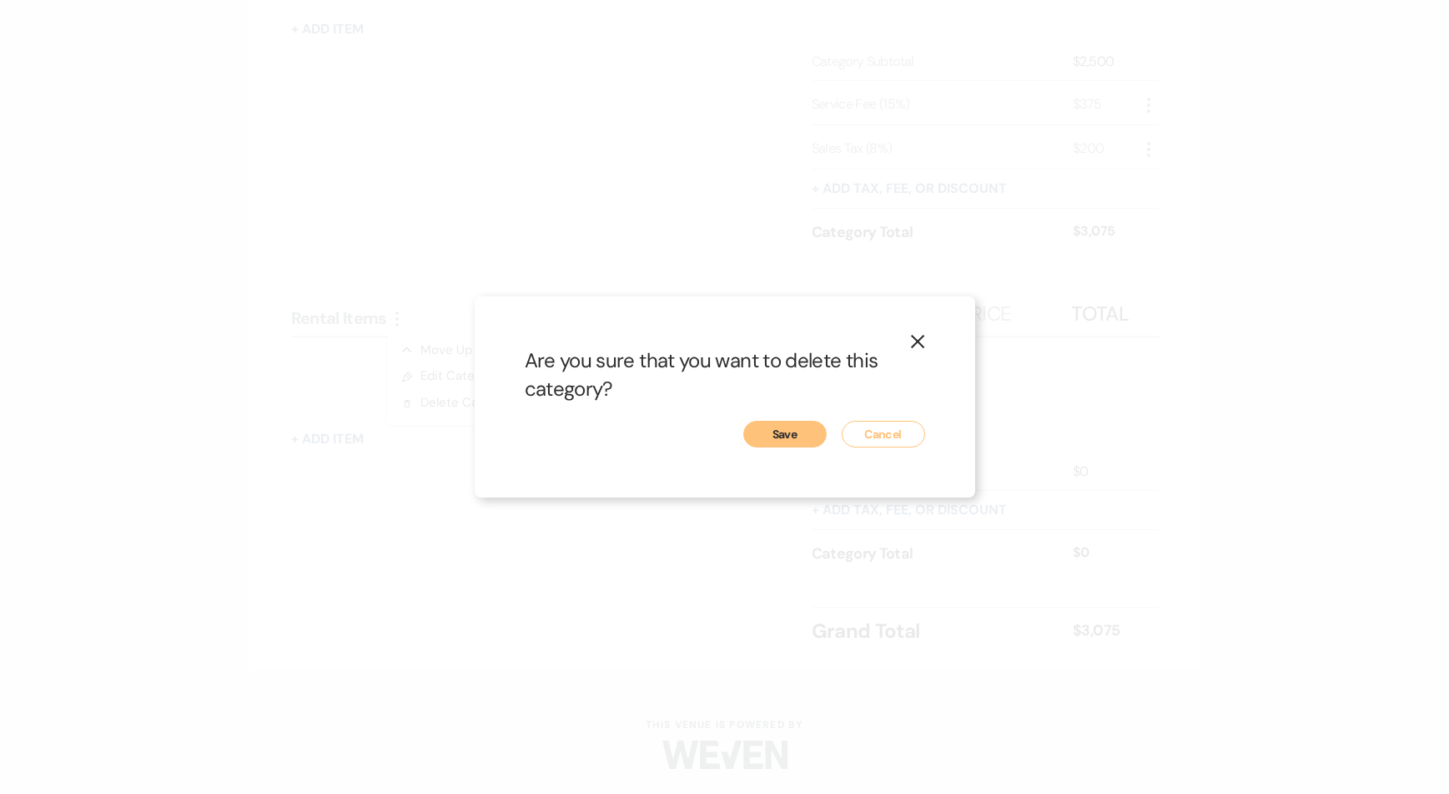
click at [889, 432] on button "Cancel" at bounding box center [883, 434] width 83 height 27
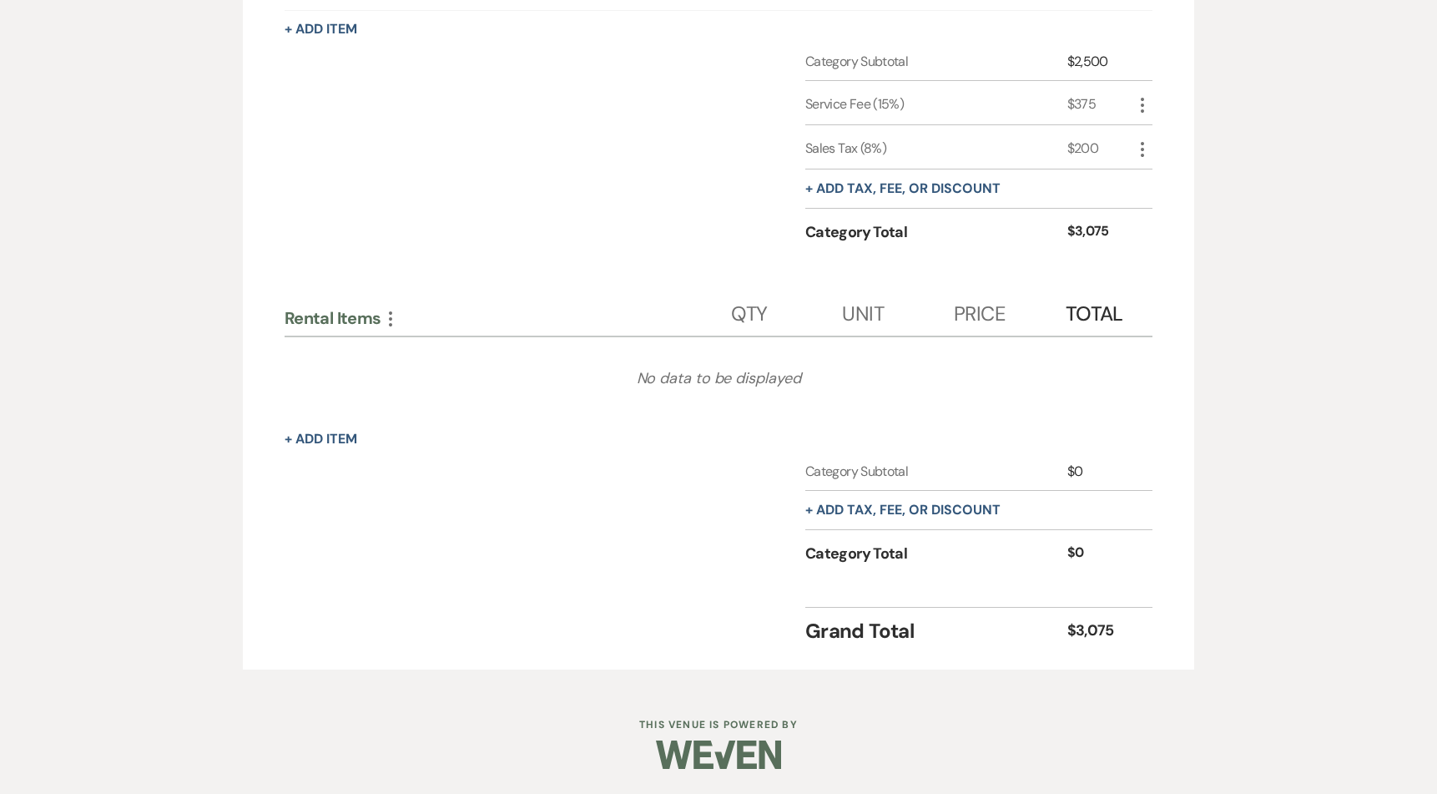
click at [391, 319] on icon "More" at bounding box center [391, 319] width 20 height 20
click at [433, 370] on button "Pencil Edit Category Name" at bounding box center [465, 376] width 169 height 27
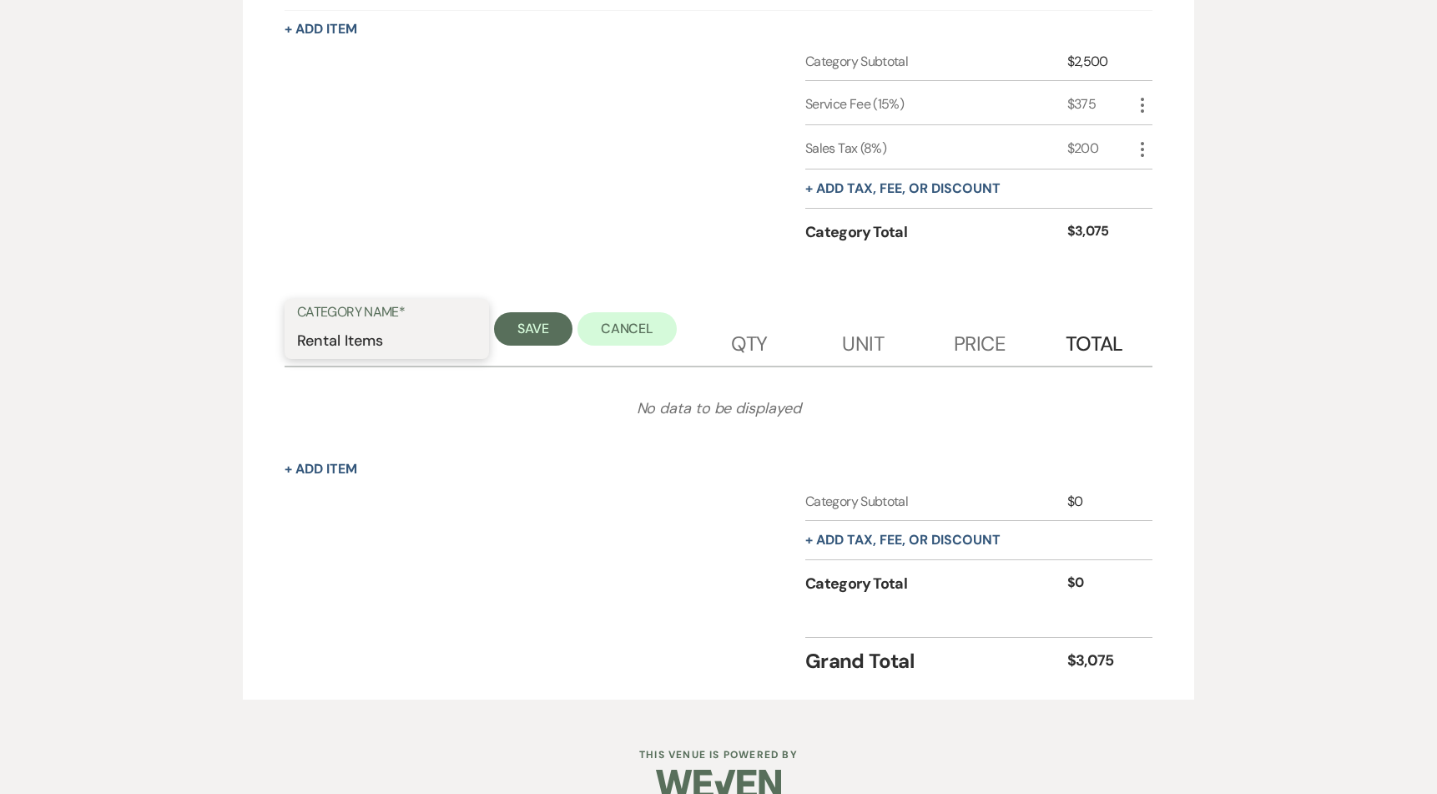
click at [384, 340] on input "Rental Items" at bounding box center [386, 341] width 179 height 33
type input "Beverage"
click at [521, 327] on button "Save" at bounding box center [533, 328] width 78 height 33
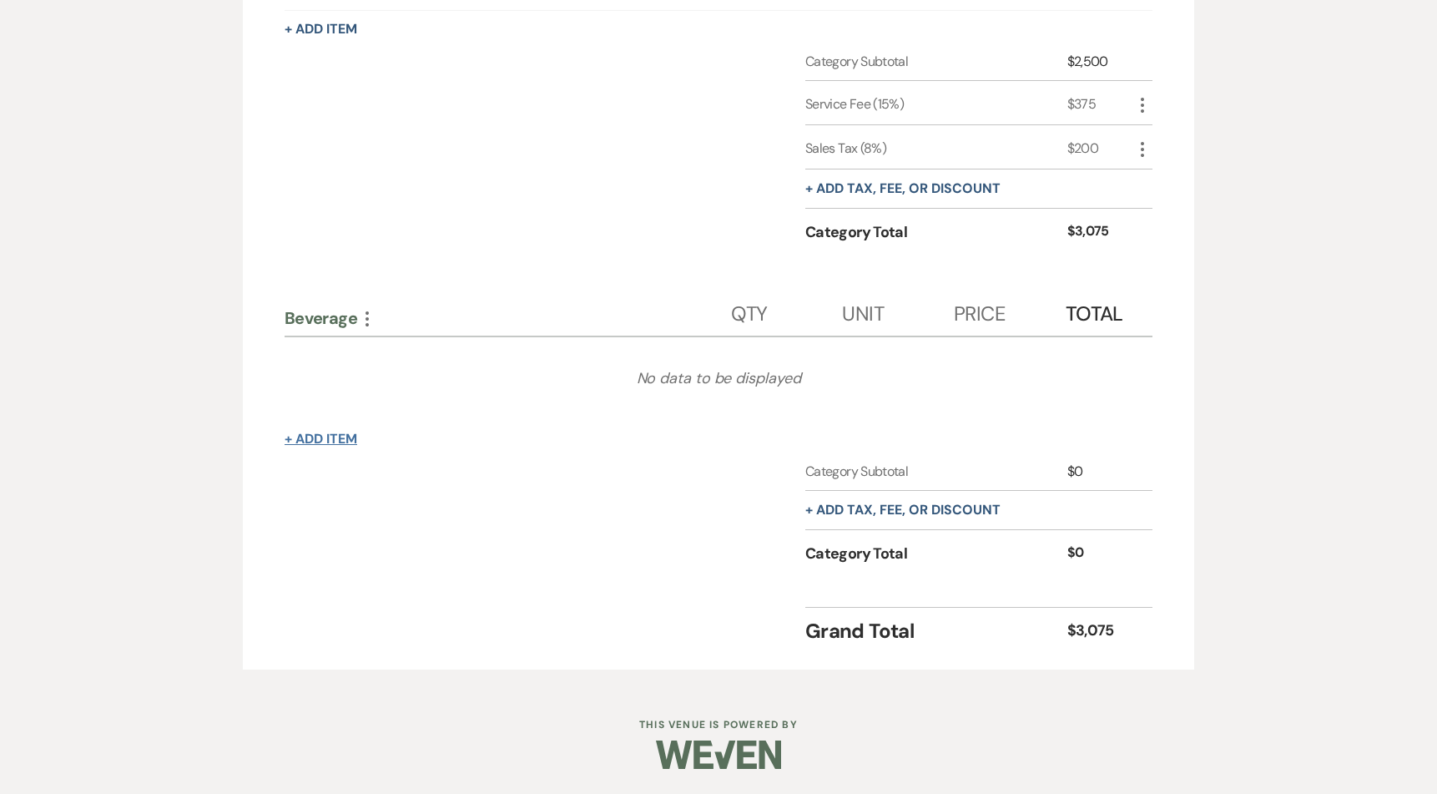
click at [330, 432] on button "+ Add Item" at bounding box center [321, 438] width 73 height 13
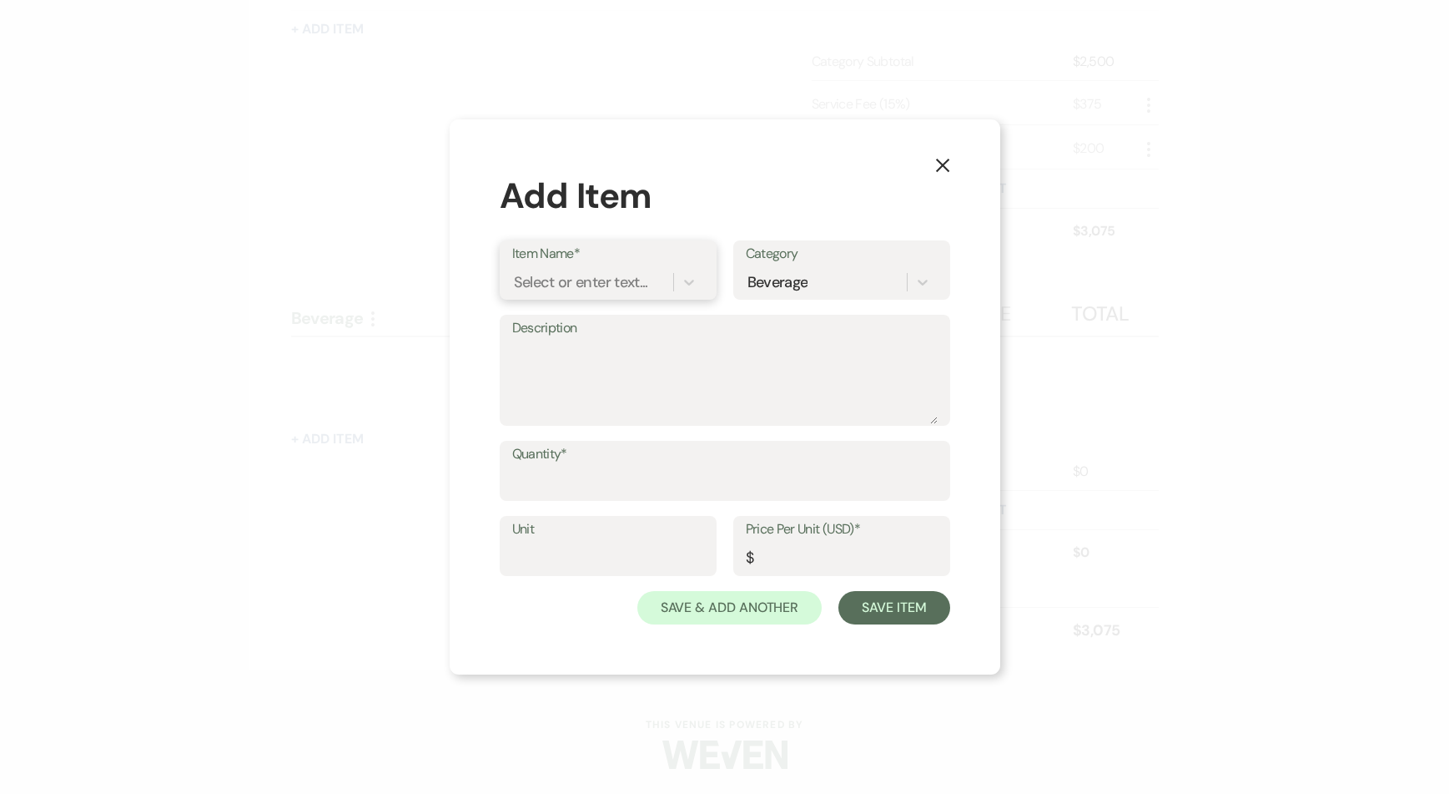
click at [567, 285] on div "Select or enter text..." at bounding box center [581, 282] width 134 height 23
type input "non"
click at [555, 357] on div "Non-alcoholic Bar Charge (Under 21-6yrs)" at bounding box center [608, 367] width 192 height 53
type textarea "Pop's & Soda's Coke, Diet Coke, Sprite, Ginger Ale, Ginger Beer Club Soda, Toni…"
type input "Beverage"
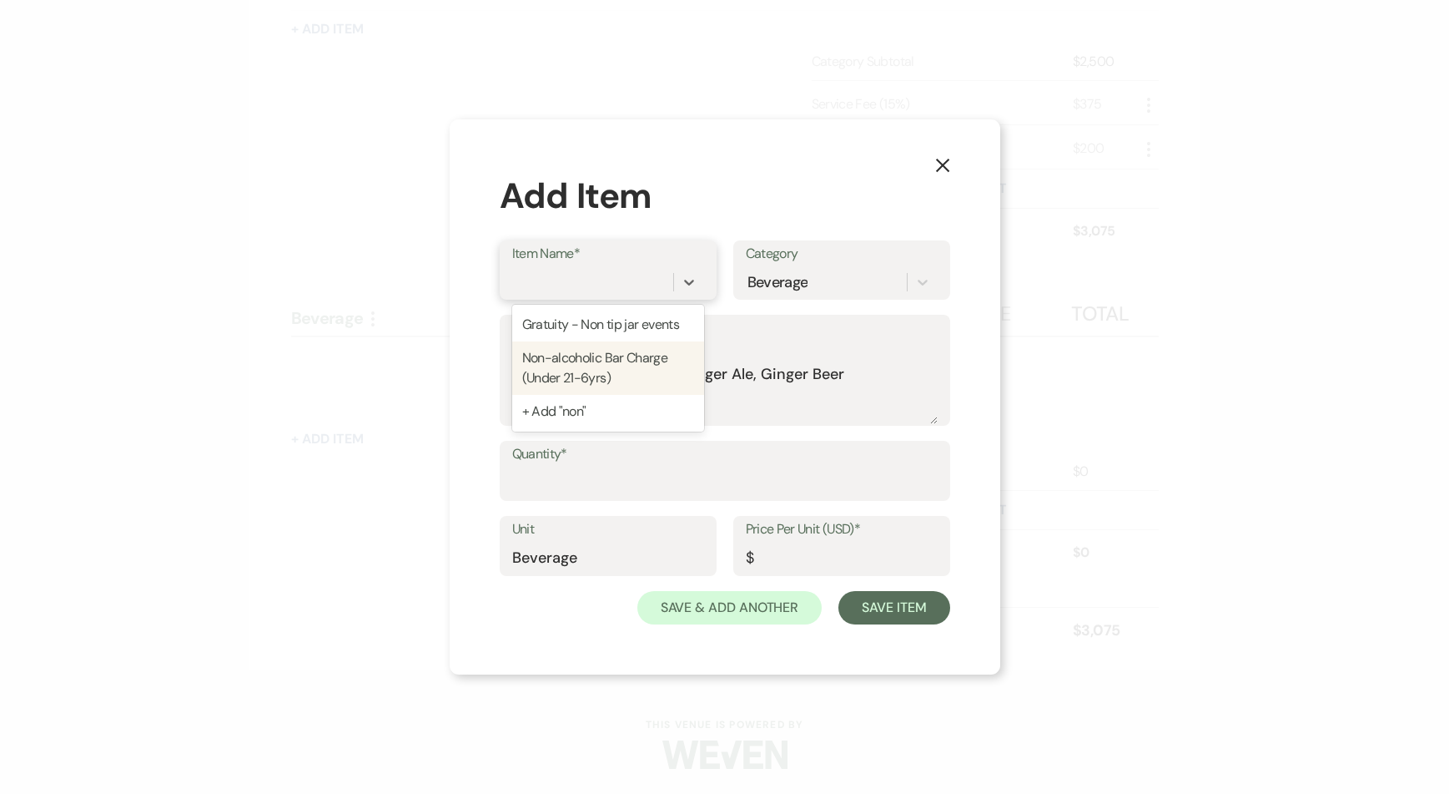
type input "9"
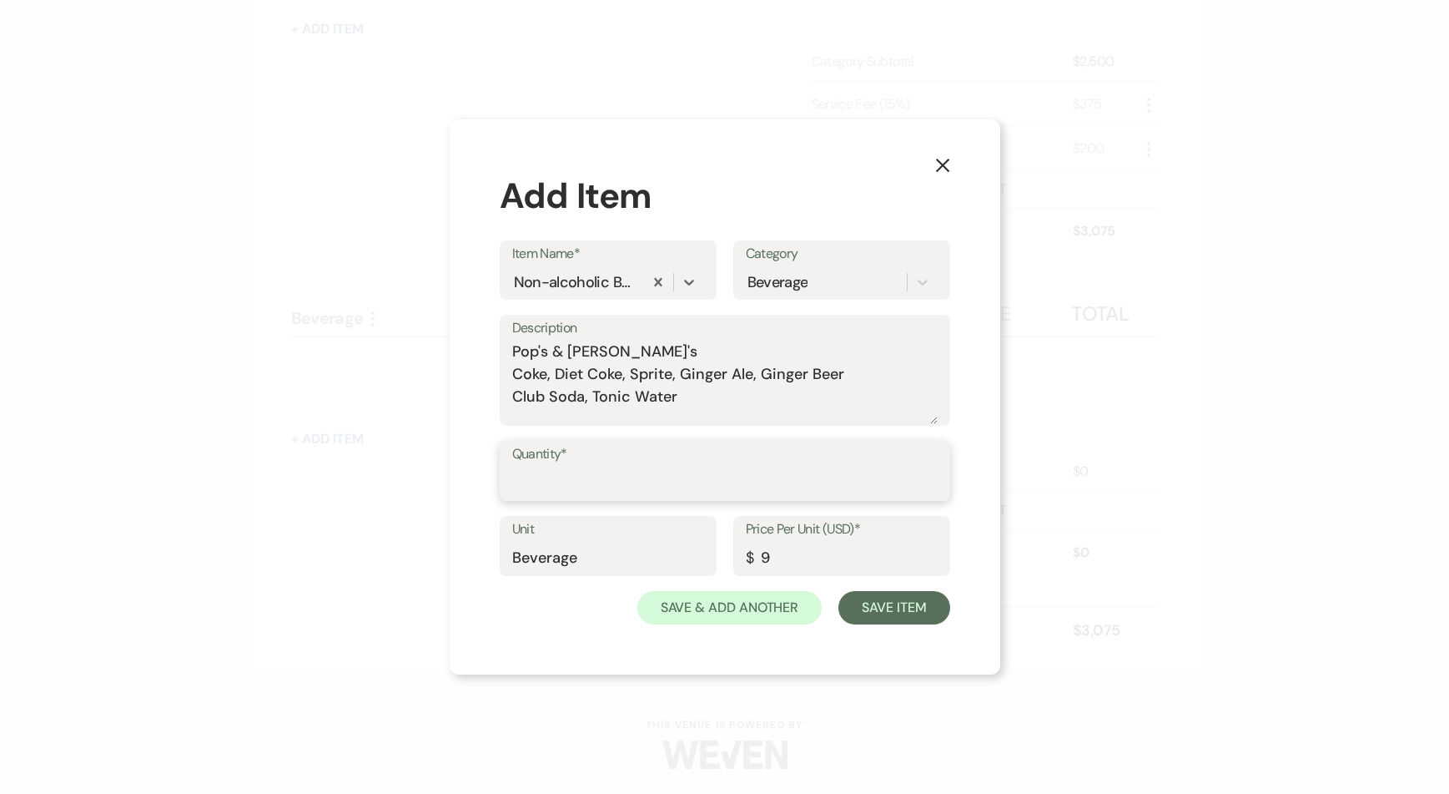
click at [598, 491] on input "Quantity*" at bounding box center [725, 482] width 426 height 33
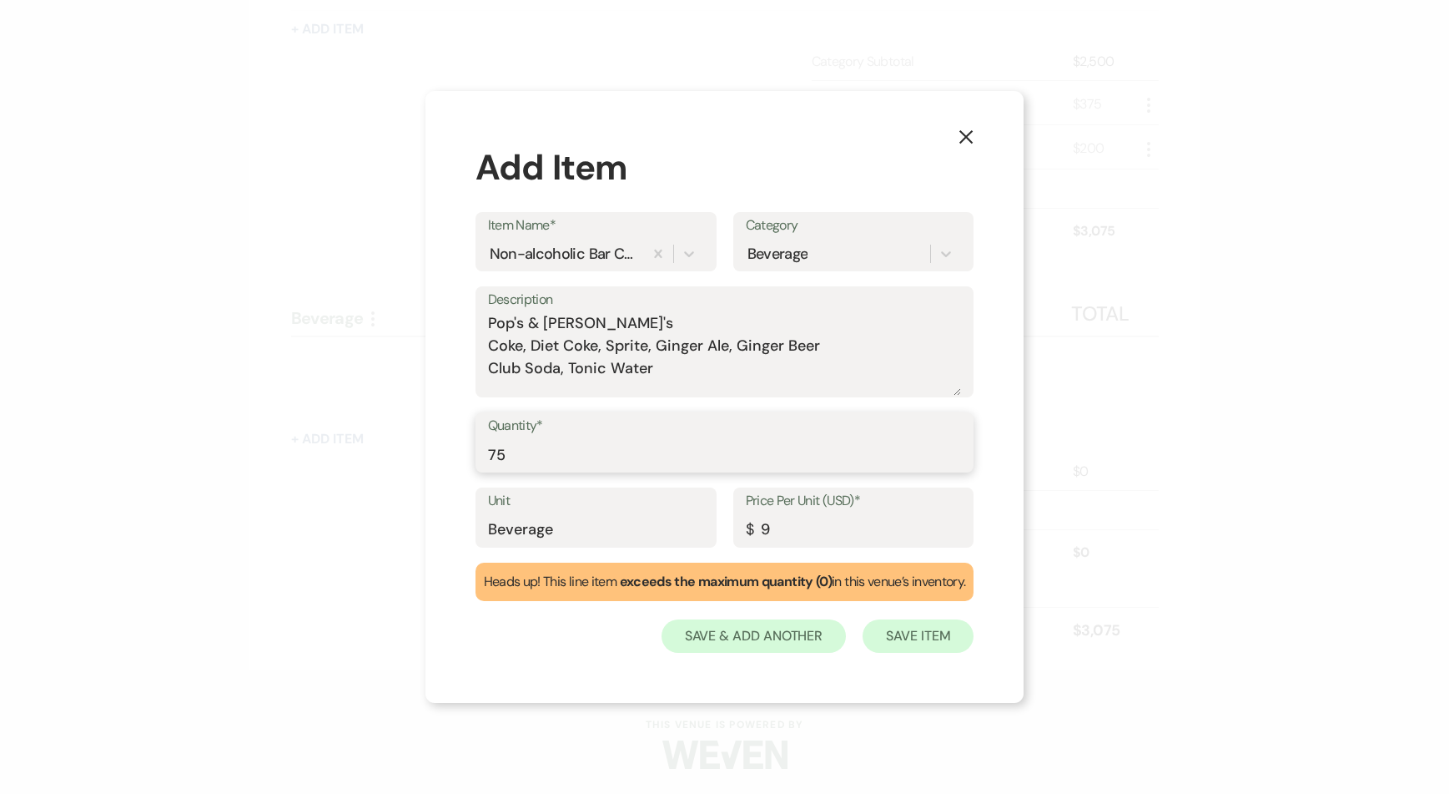
type input "75"
click at [949, 643] on button "Save Item" at bounding box center [918, 635] width 111 height 33
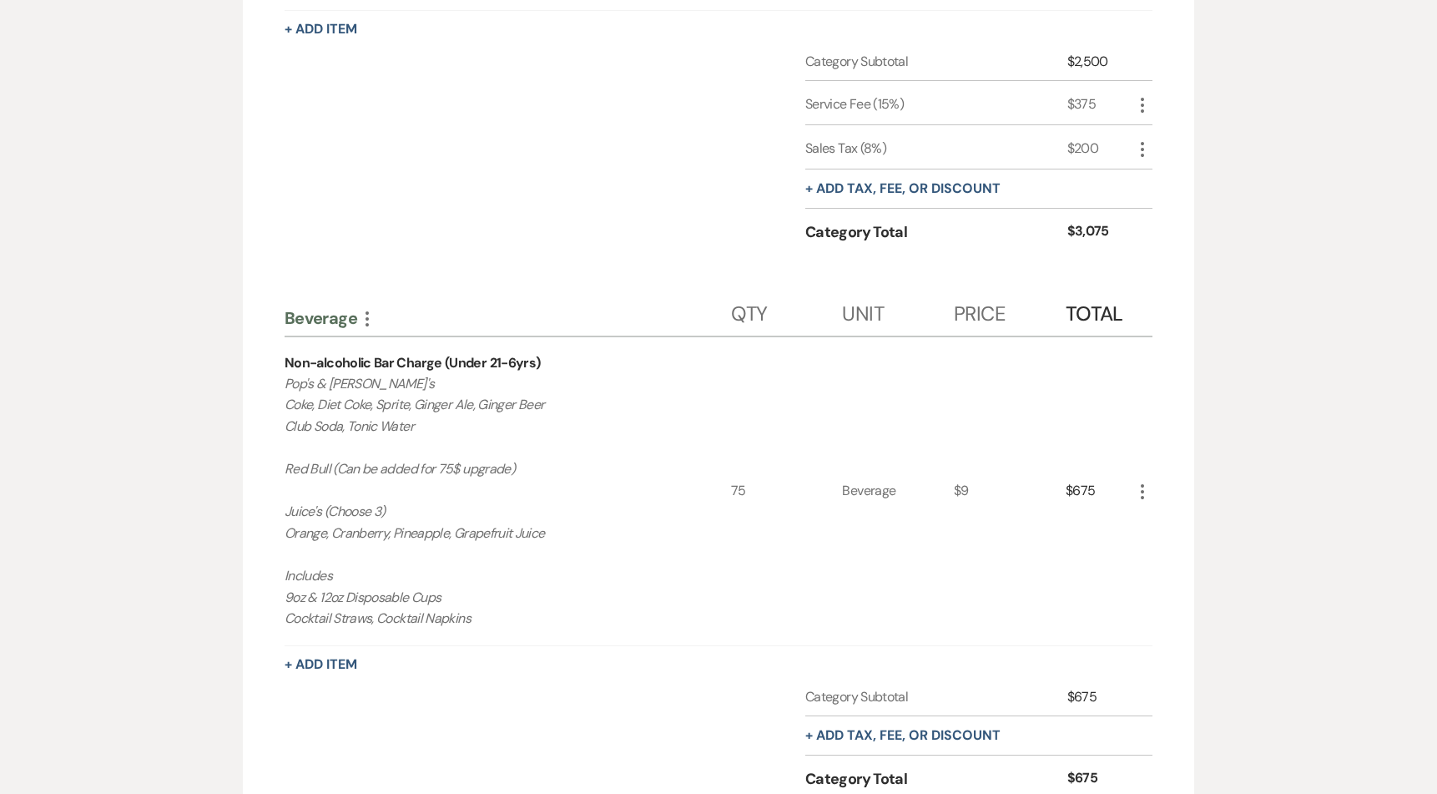
scroll to position [1077, 0]
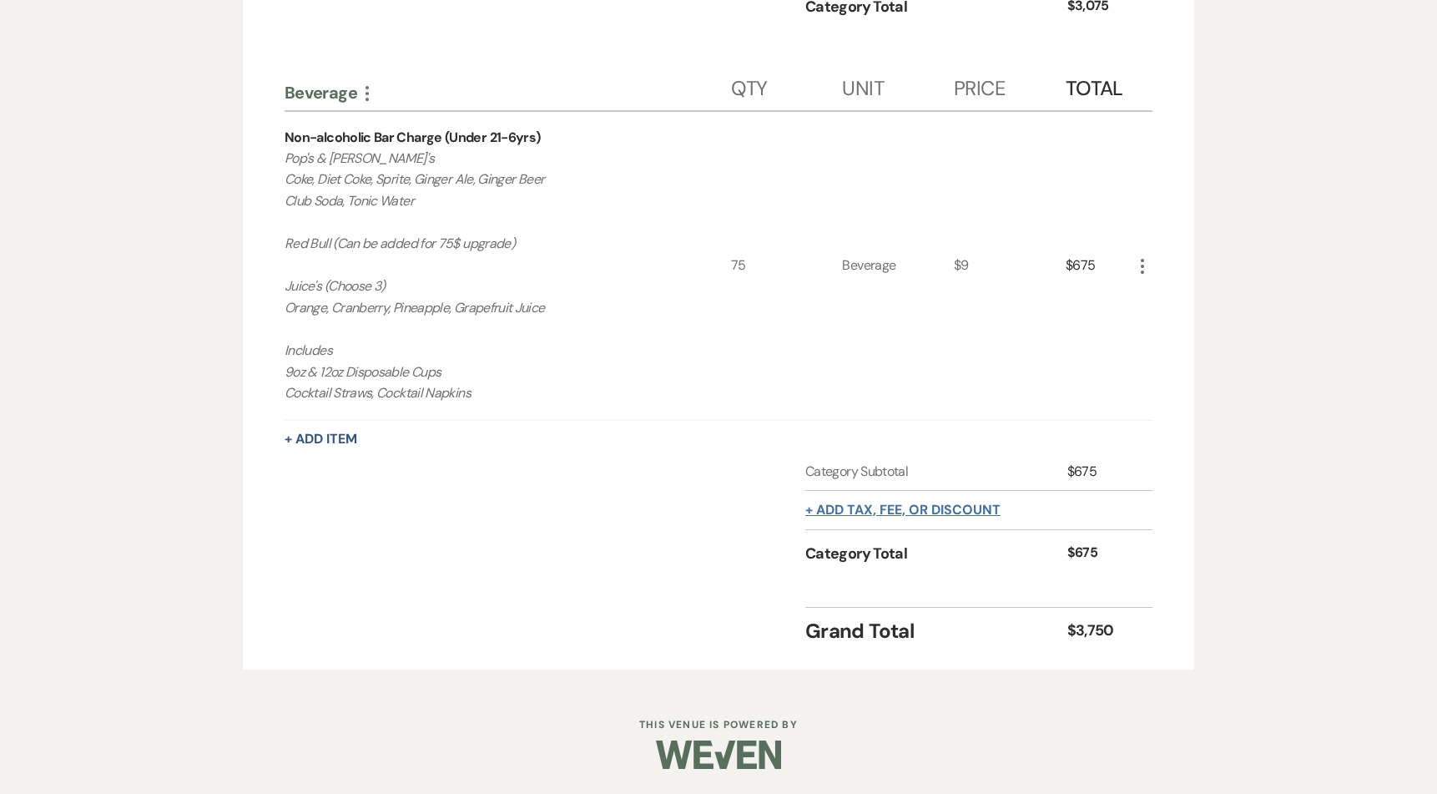
click at [922, 517] on button "+ Add tax, fee, or discount" at bounding box center [902, 509] width 195 height 13
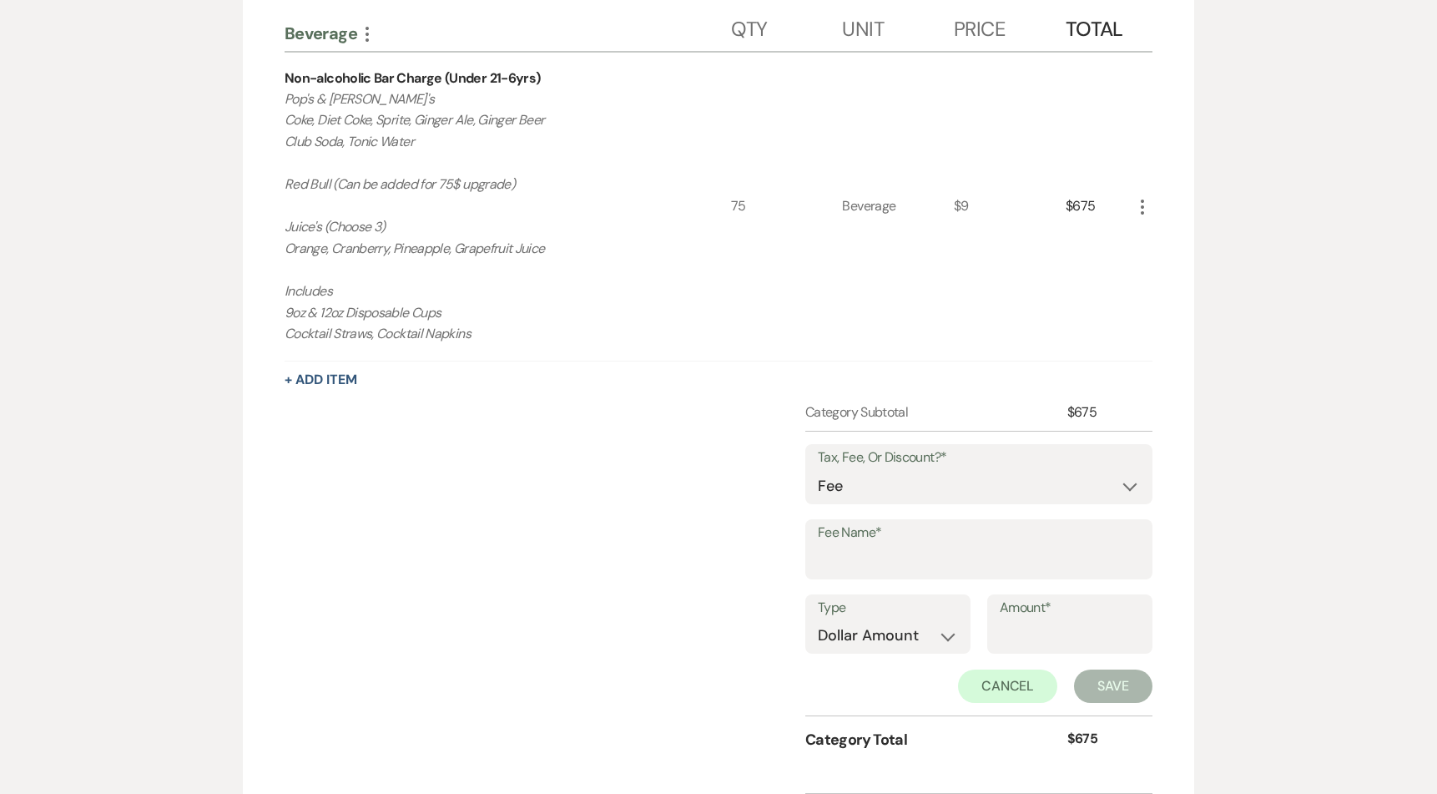
scroll to position [1177, 0]
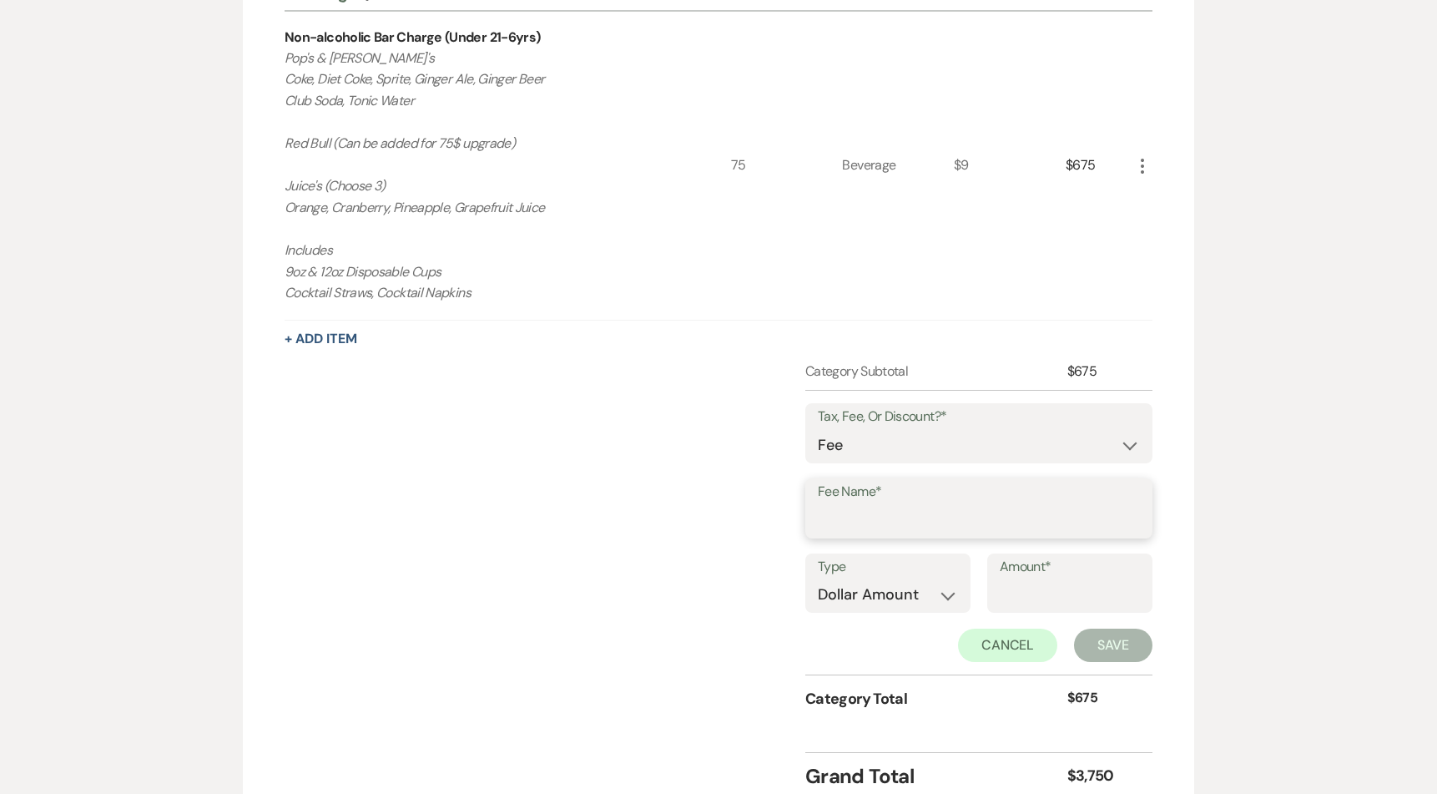
click at [879, 526] on input "Fee Name*" at bounding box center [979, 520] width 322 height 33
type input "Service Fee"
click at [844, 589] on select "Dollar Amount Percentage" at bounding box center [888, 594] width 140 height 33
select select "false"
click at [818, 578] on select "Dollar Amount Percentage" at bounding box center [888, 594] width 140 height 33
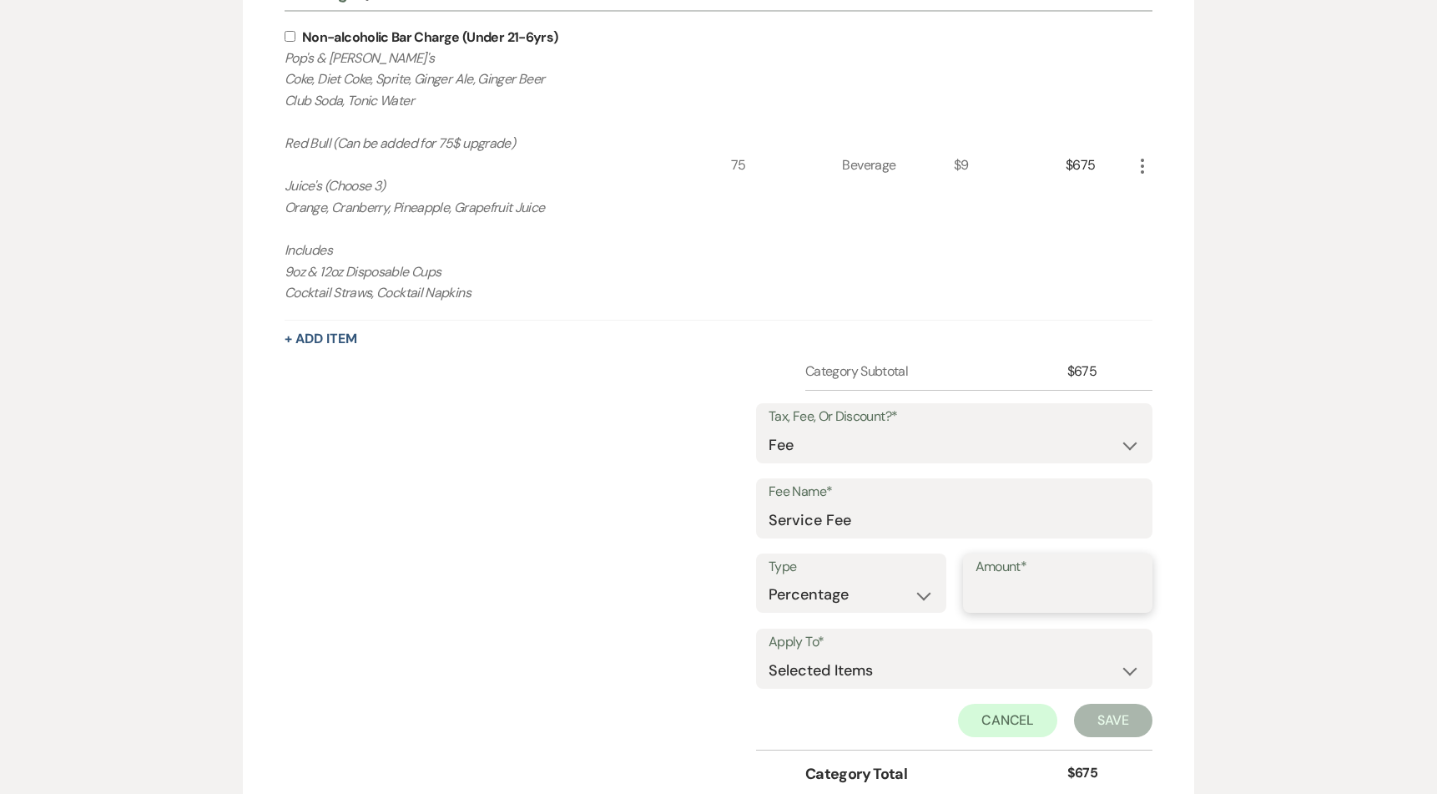
click at [1017, 596] on input "Amount*" at bounding box center [1057, 594] width 165 height 33
type input "15"
click at [797, 669] on select "Selected Items Category Subtotal (before all Taxes/Fees/Discounts) Category Tot…" at bounding box center [954, 669] width 371 height 33
click at [824, 674] on select "Selected Items Category Subtotal (before all Taxes/Fees/Discounts) Category Tot…" at bounding box center [954, 669] width 371 height 33
click at [833, 671] on select "Selected Items Category Subtotal (before all Taxes/Fees/Discounts) Category Tot…" at bounding box center [954, 669] width 371 height 33
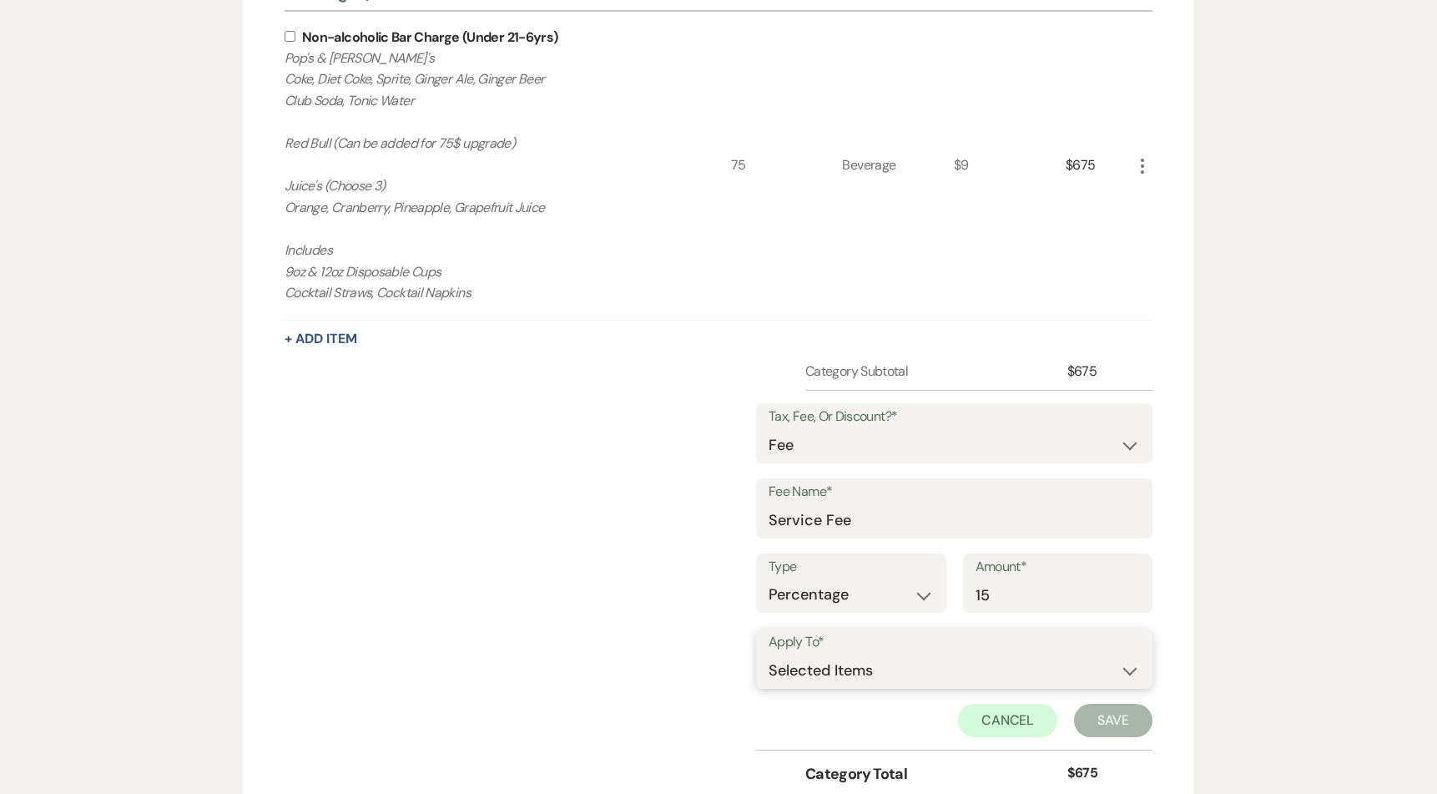
select select "1"
click at [769, 653] on select "Selected Items Category Subtotal (before all Taxes/Fees/Discounts) Category Tot…" at bounding box center [954, 669] width 371 height 33
click at [1120, 724] on button "Save" at bounding box center [1113, 719] width 78 height 33
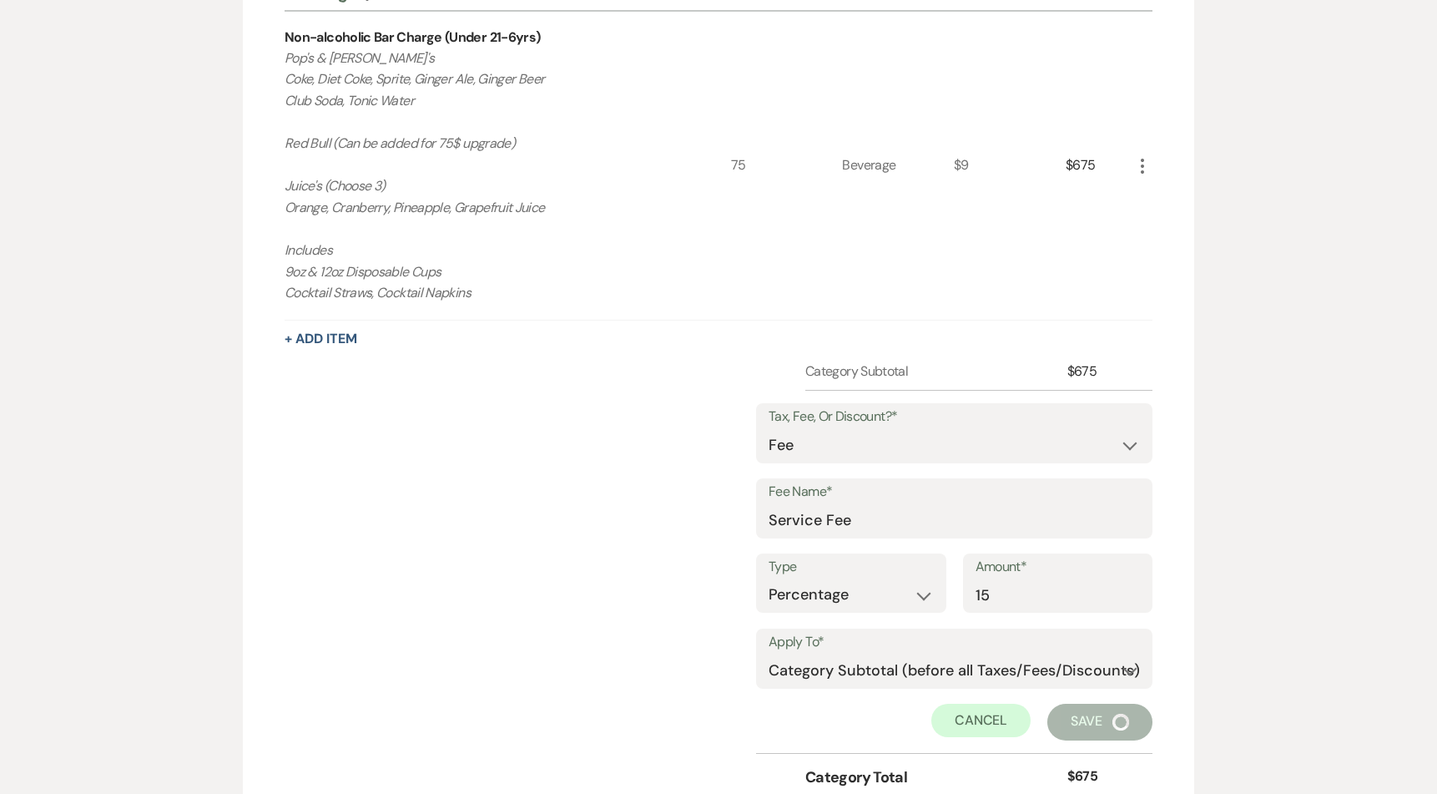
scroll to position [1121, 0]
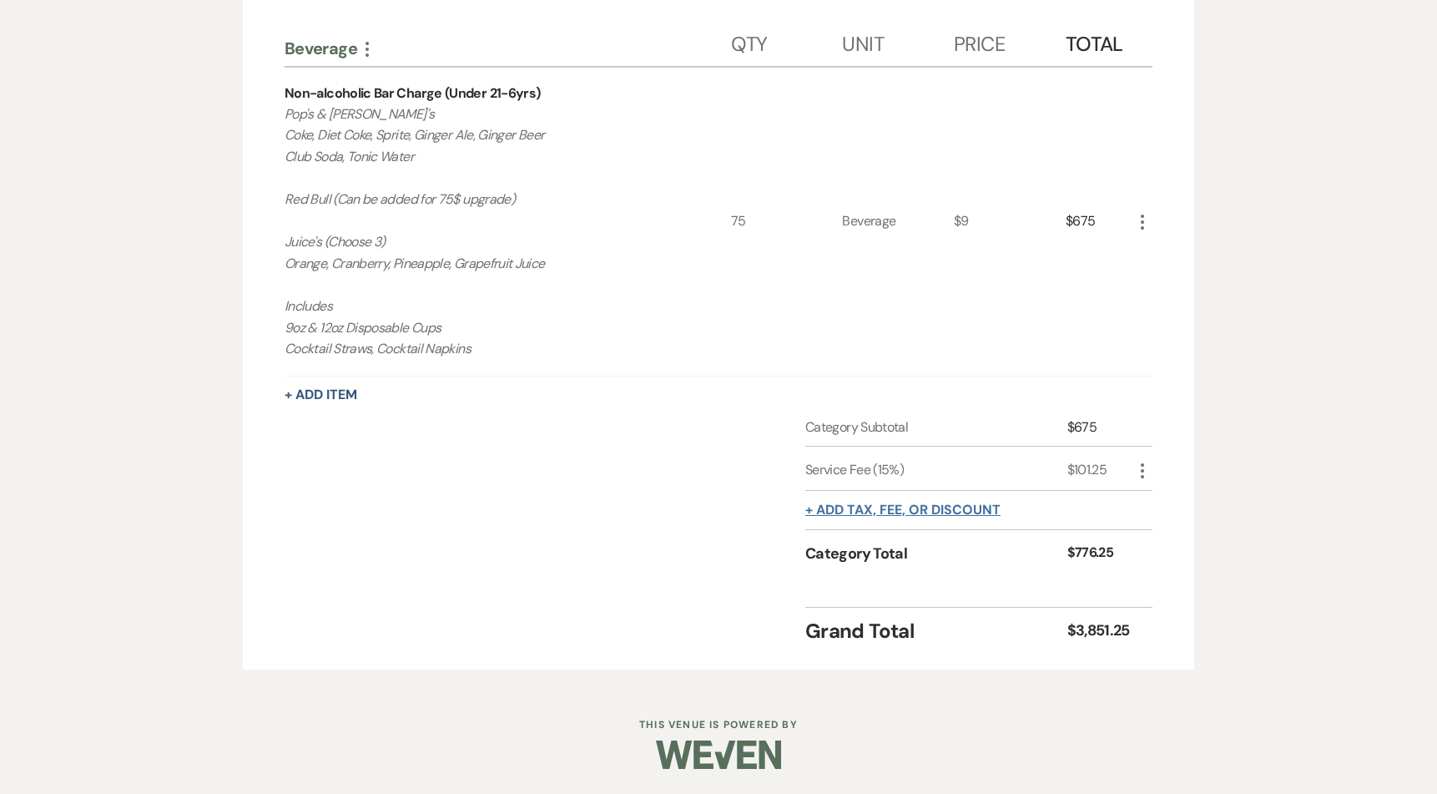
click at [854, 509] on button "+ Add tax, fee, or discount" at bounding box center [902, 509] width 195 height 13
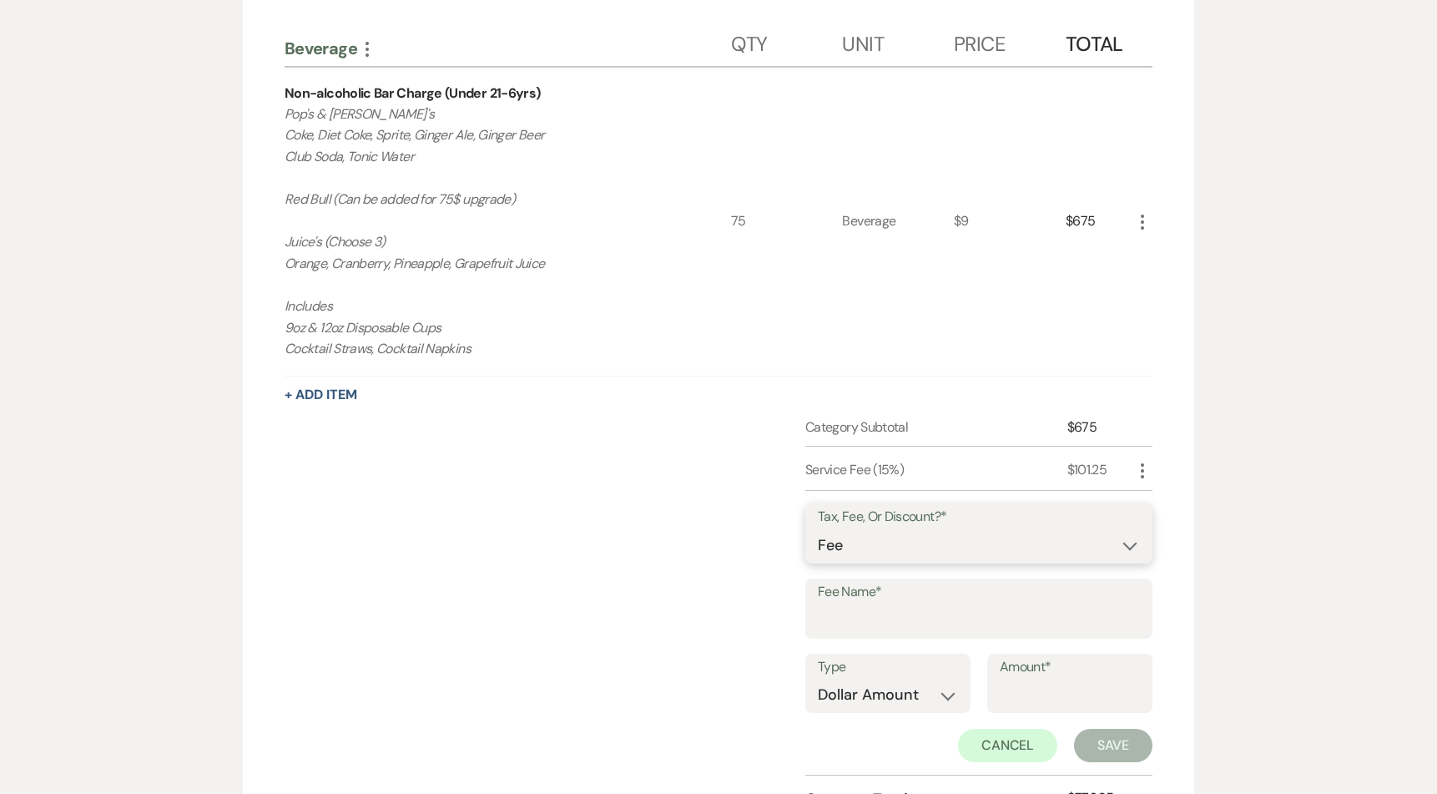
click at [844, 544] on select "Fee Discount Tax" at bounding box center [979, 545] width 322 height 33
select select "3"
click at [818, 529] on select "Fee Discount Tax" at bounding box center [979, 545] width 322 height 33
click at [1192, 547] on div "Room Rental More Qty Unit Price Total Weekday Rental - Main Space only (Sunday …" at bounding box center [718, 179] width 951 height 1472
click at [960, 730] on button "Cancel" at bounding box center [1008, 744] width 100 height 33
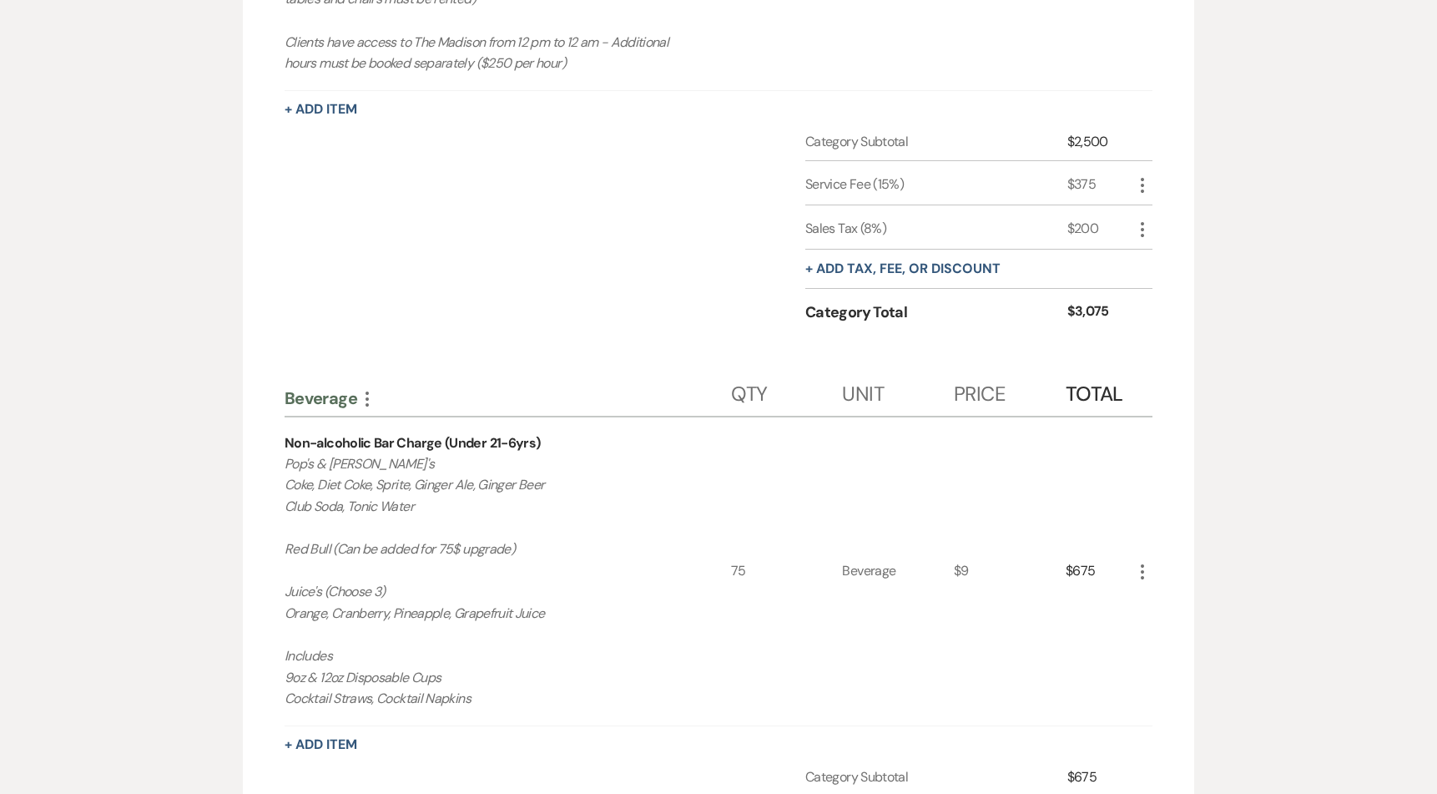
scroll to position [769, 0]
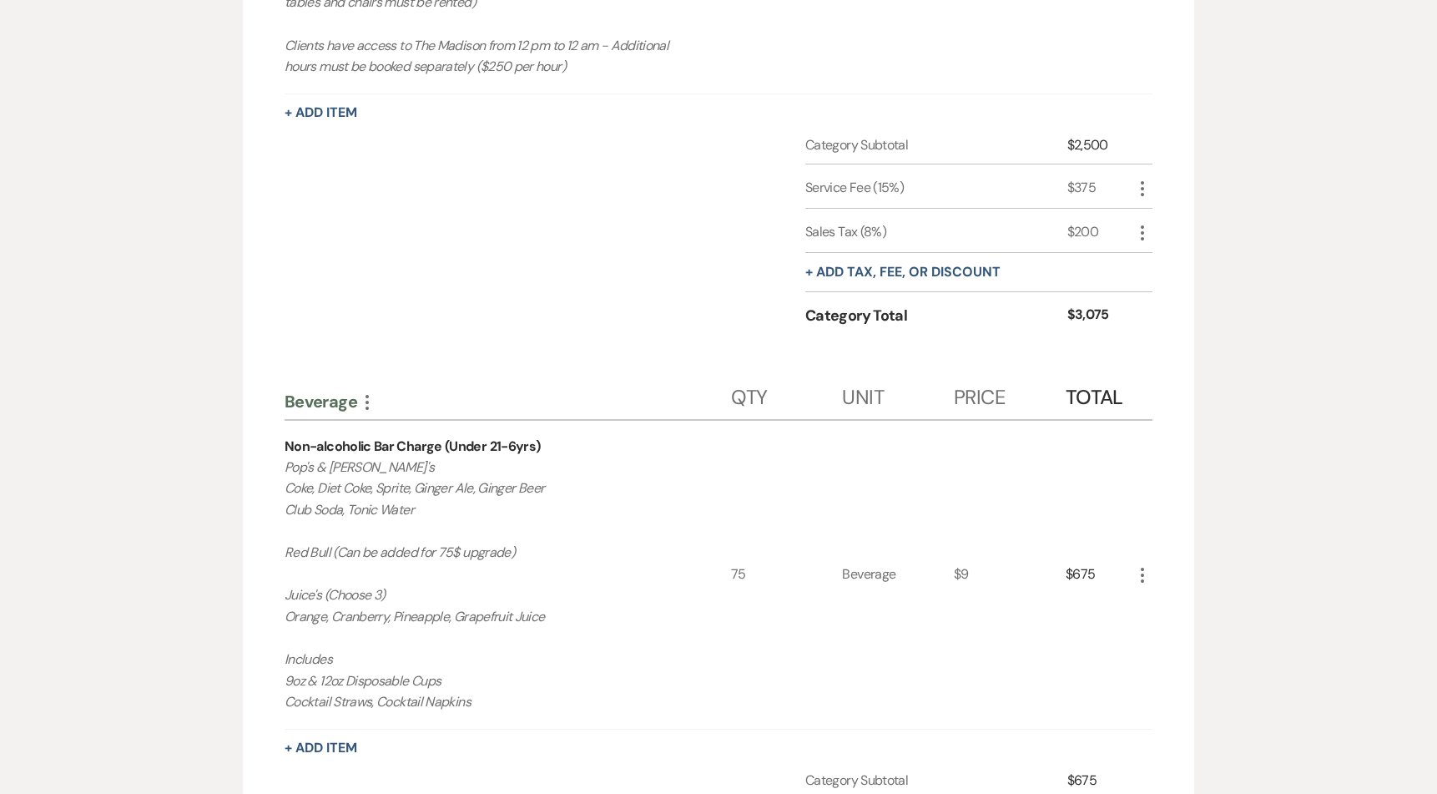
click at [1137, 228] on icon "More" at bounding box center [1142, 233] width 20 height 20
click at [1181, 292] on button "Delete Delete" at bounding box center [1177, 291] width 90 height 27
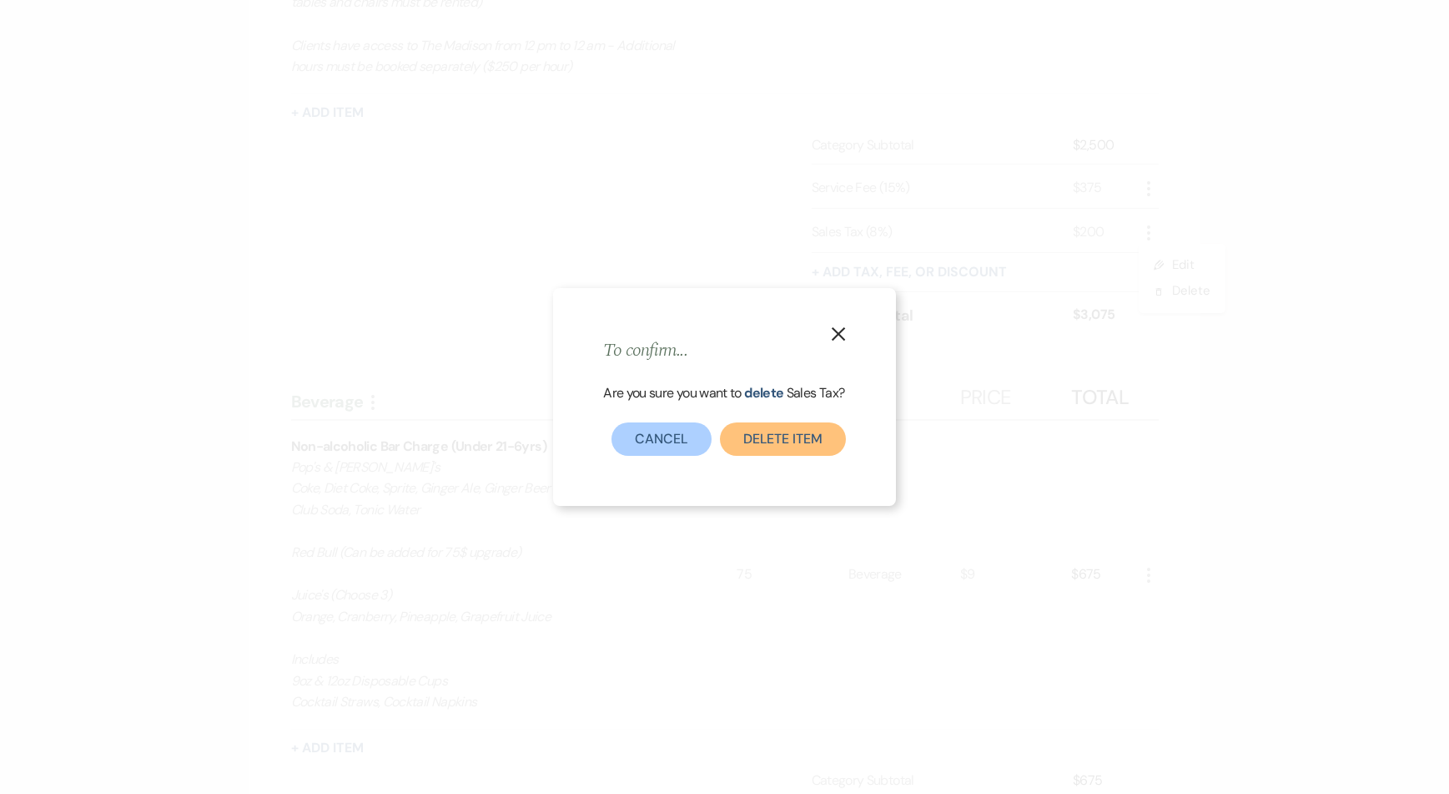
click at [774, 443] on button "Delete item" at bounding box center [783, 438] width 126 height 33
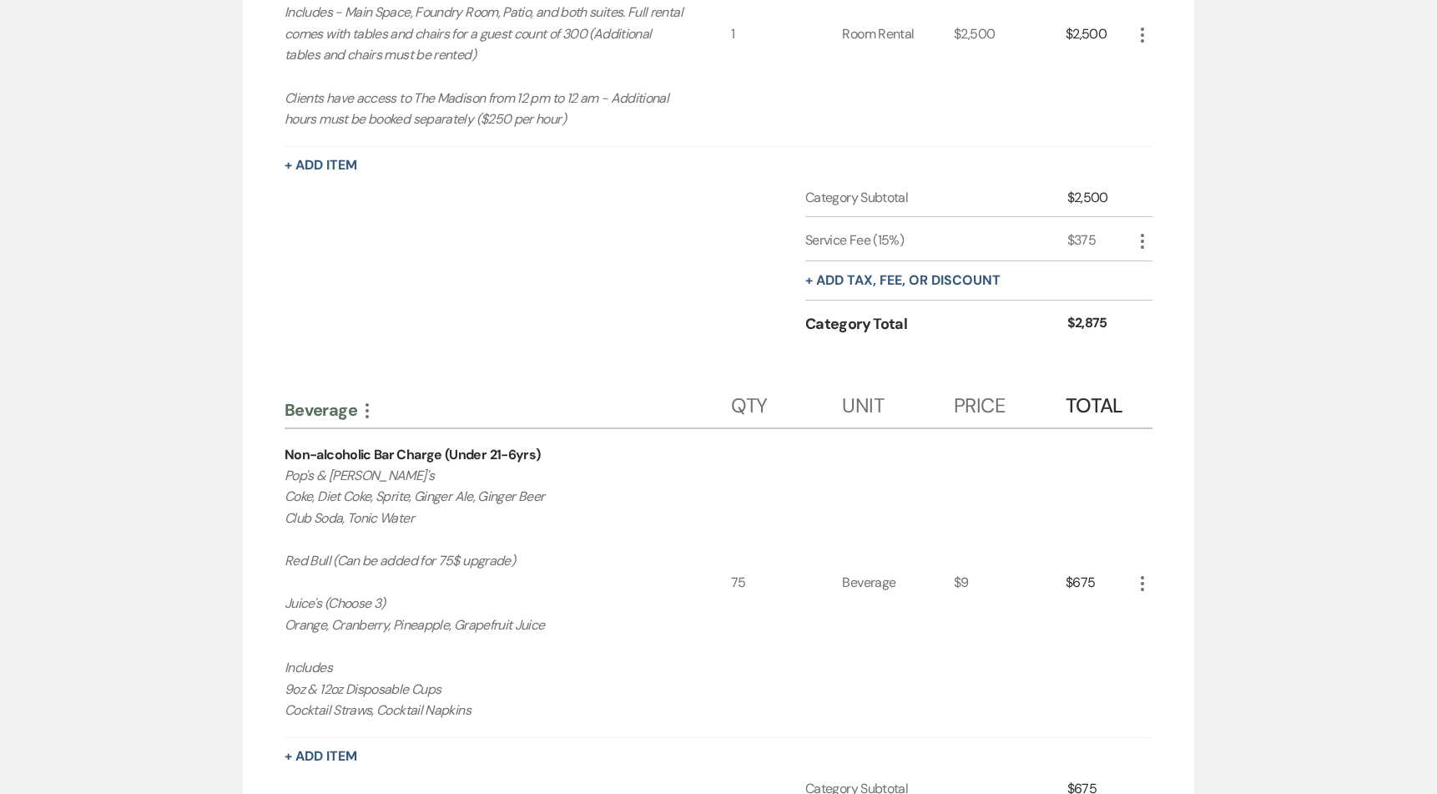
scroll to position [268, 0]
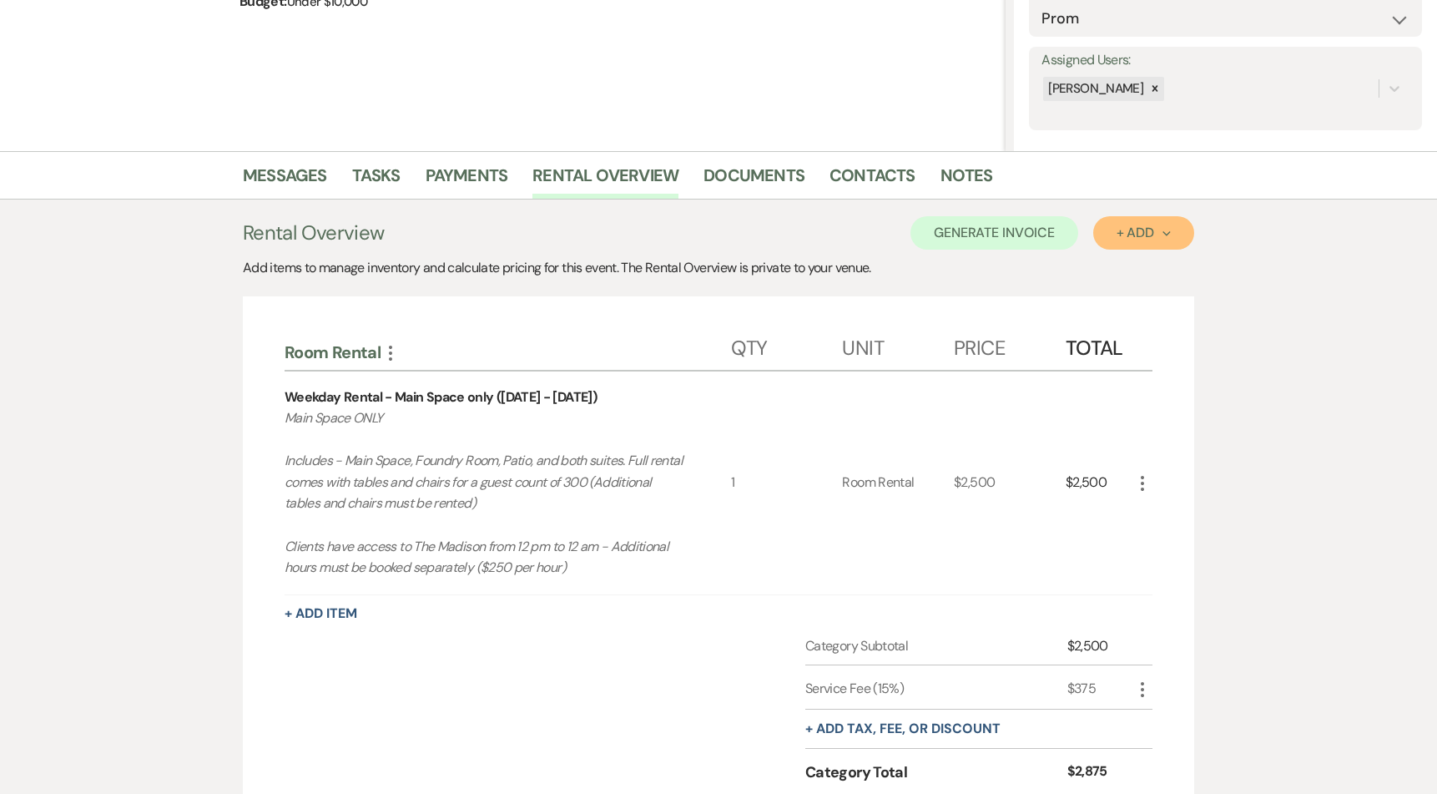
click at [1152, 239] on div "+ Add Next" at bounding box center [1143, 232] width 54 height 13
click at [1130, 295] on button "Category" at bounding box center [1137, 297] width 88 height 26
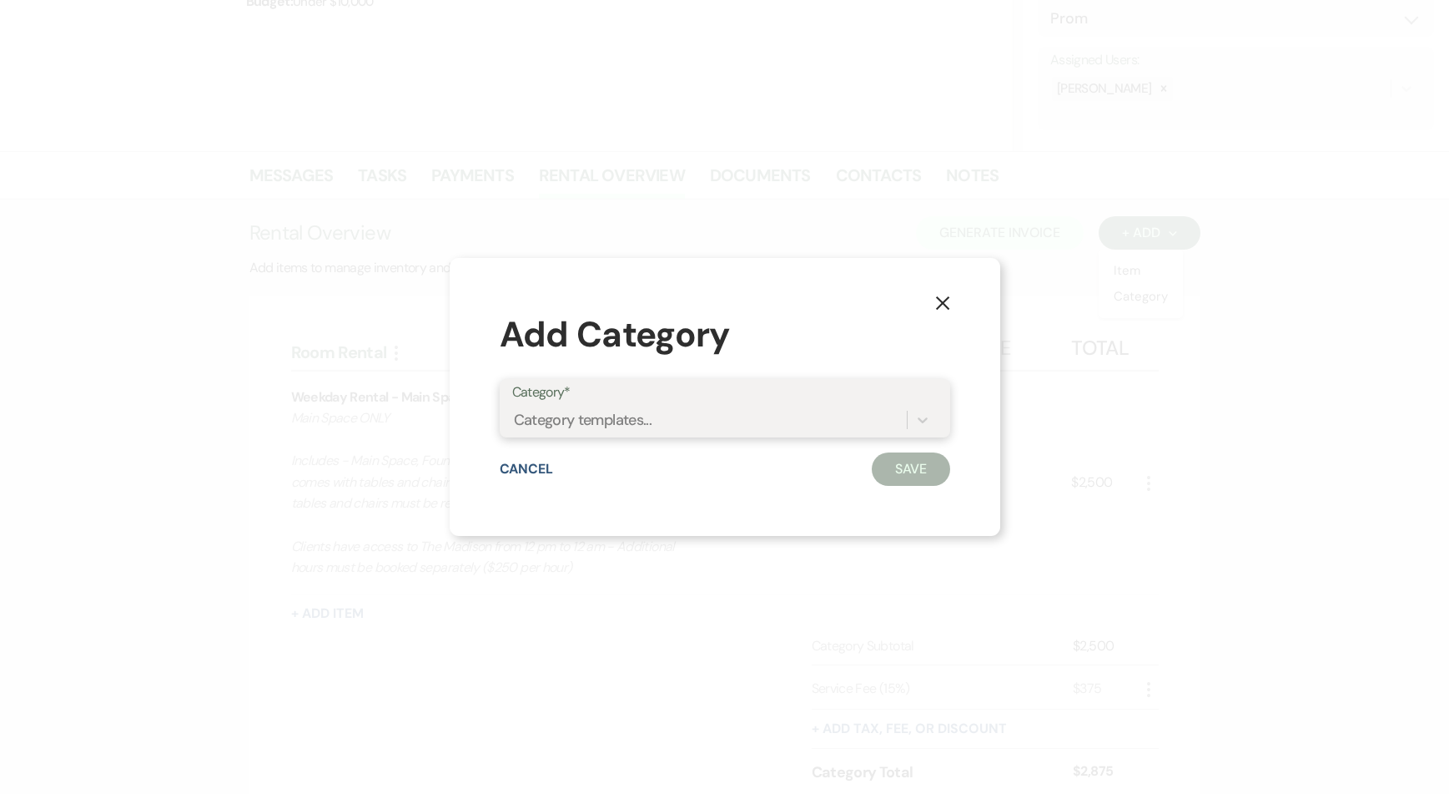
click at [624, 423] on div "Category templates..." at bounding box center [583, 420] width 139 height 23
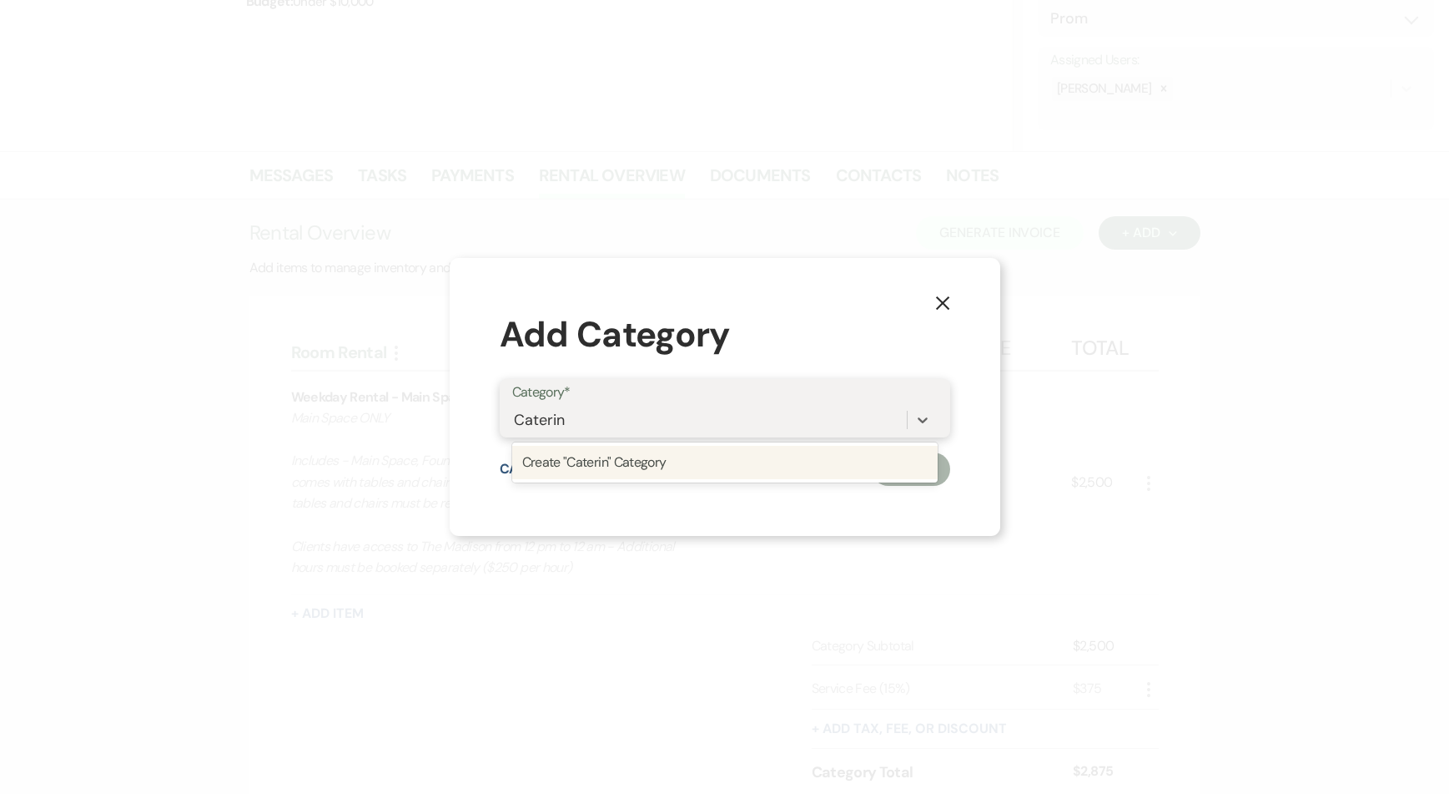
type input "Catering"
click at [622, 464] on div "Create "Catering" Category" at bounding box center [725, 462] width 426 height 33
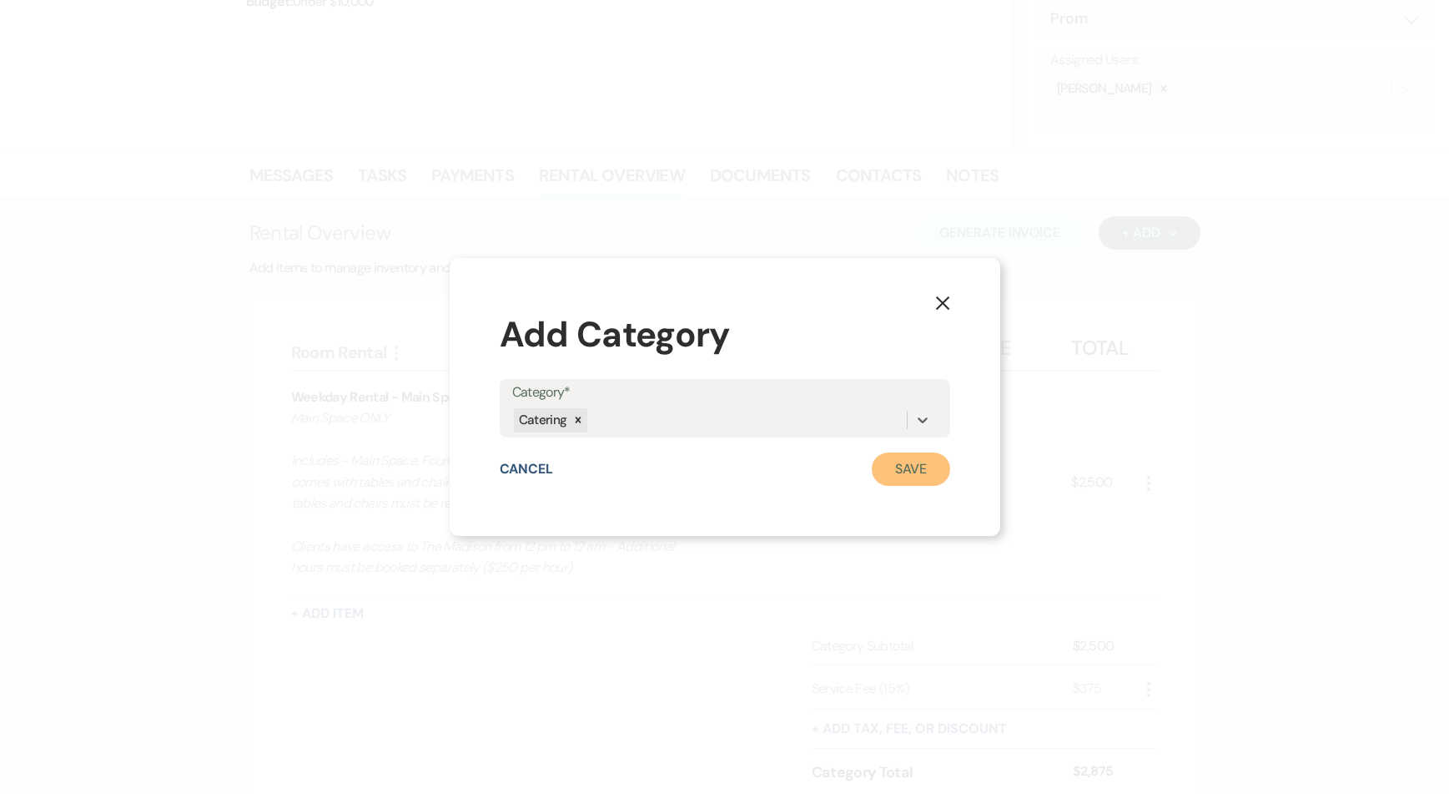
click at [921, 465] on button "Save" at bounding box center [911, 468] width 78 height 33
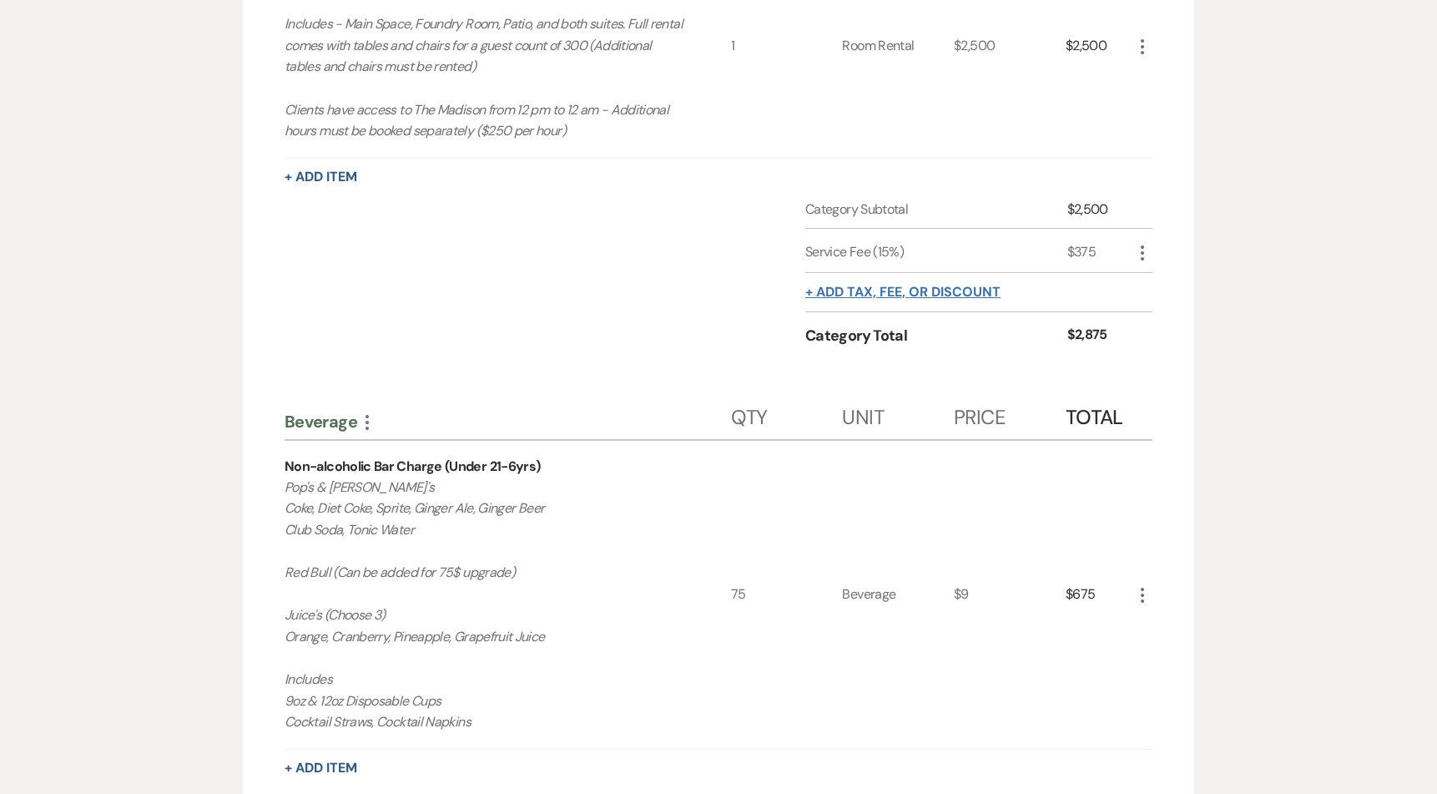
scroll to position [345, 0]
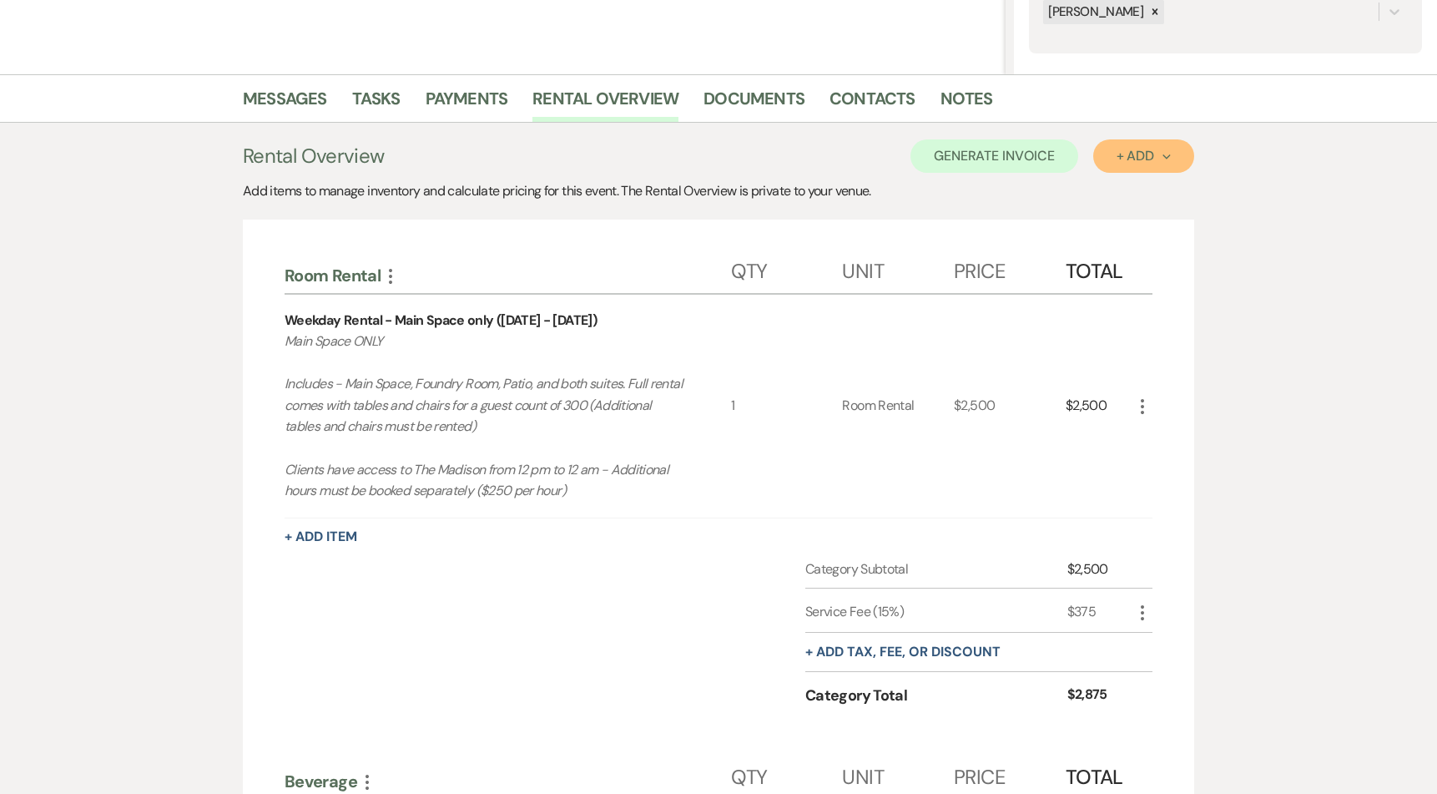
click at [1145, 162] on div "+ Add Next" at bounding box center [1143, 155] width 54 height 13
click at [1131, 211] on button "Category" at bounding box center [1137, 220] width 88 height 26
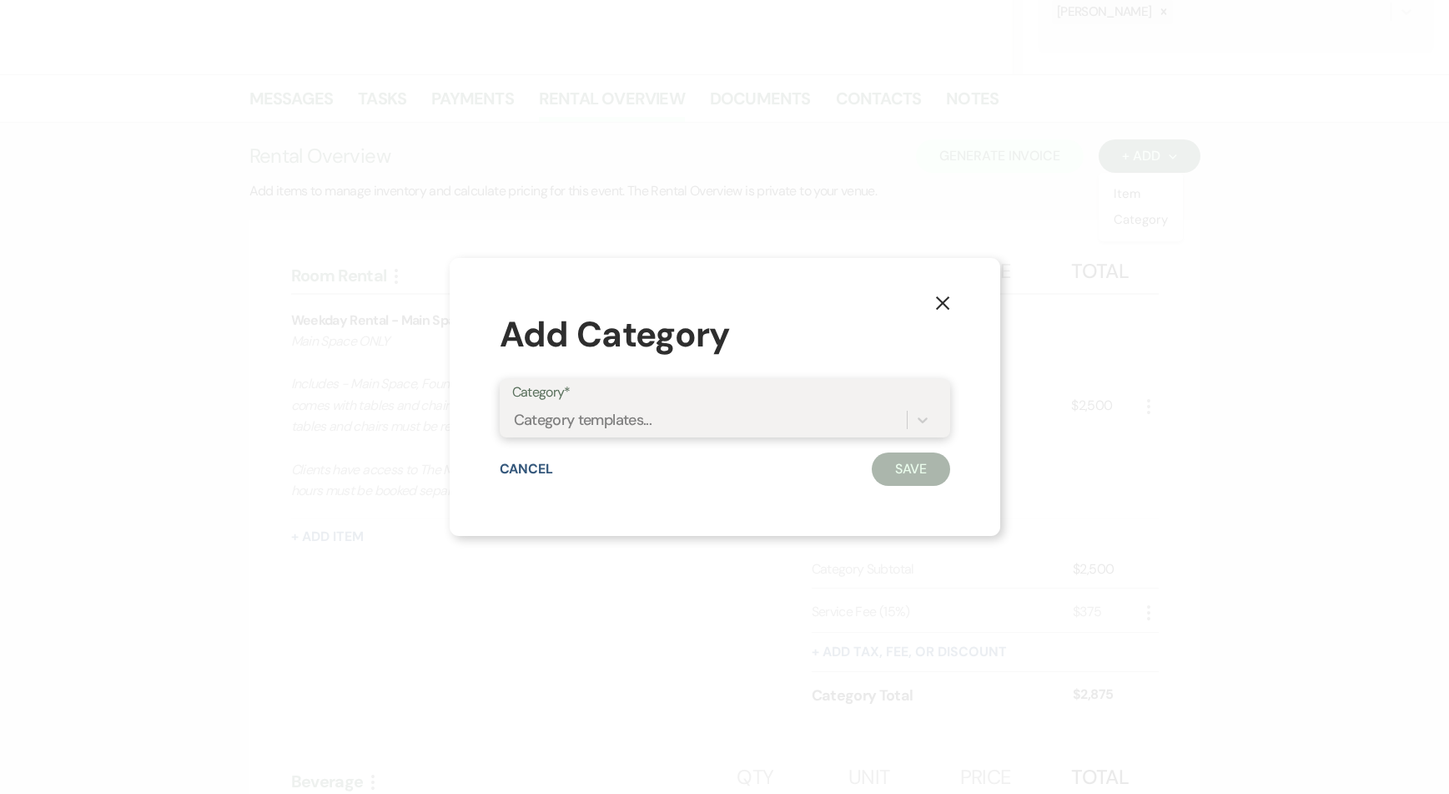
click at [538, 427] on div "Category templates..." at bounding box center [583, 420] width 139 height 23
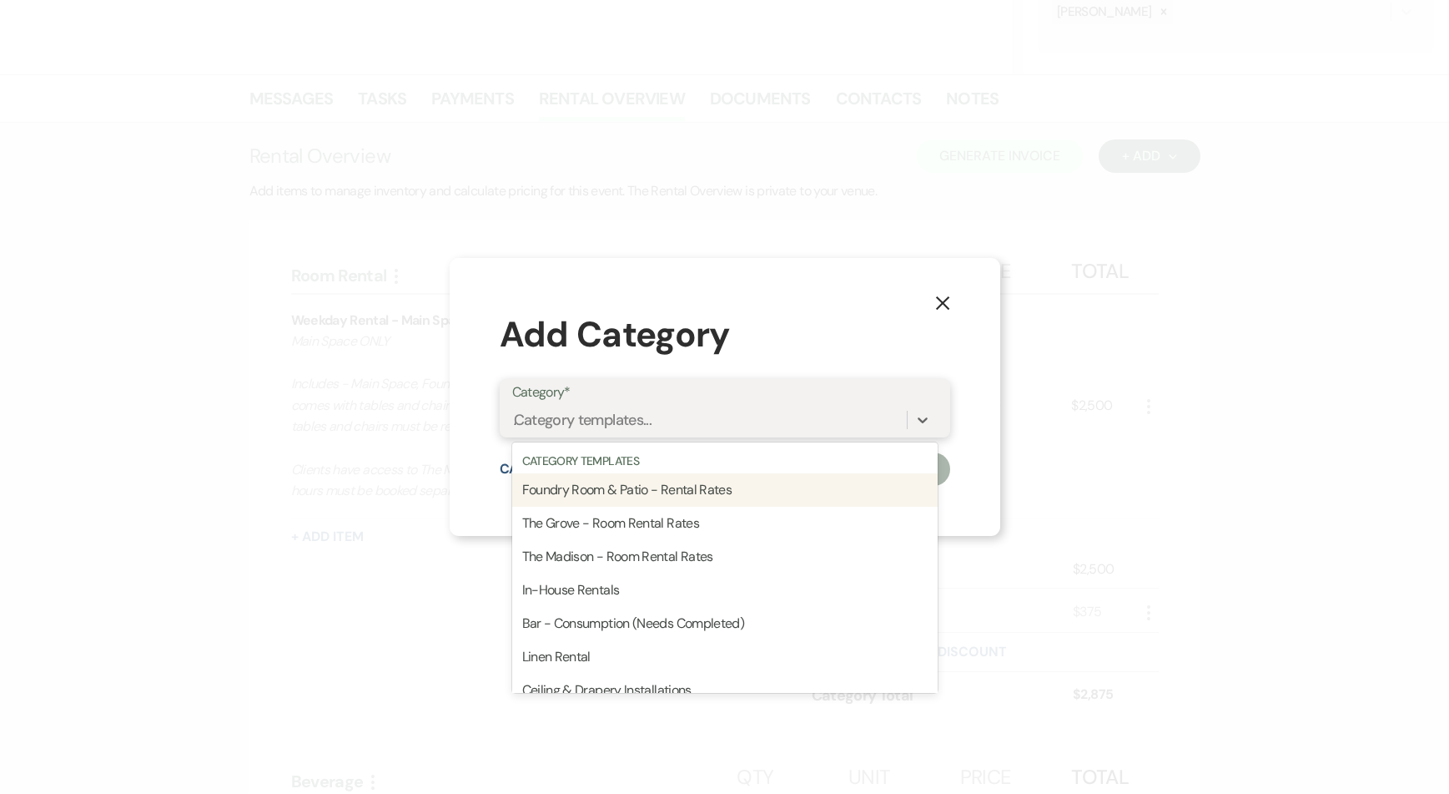
type input "AV"
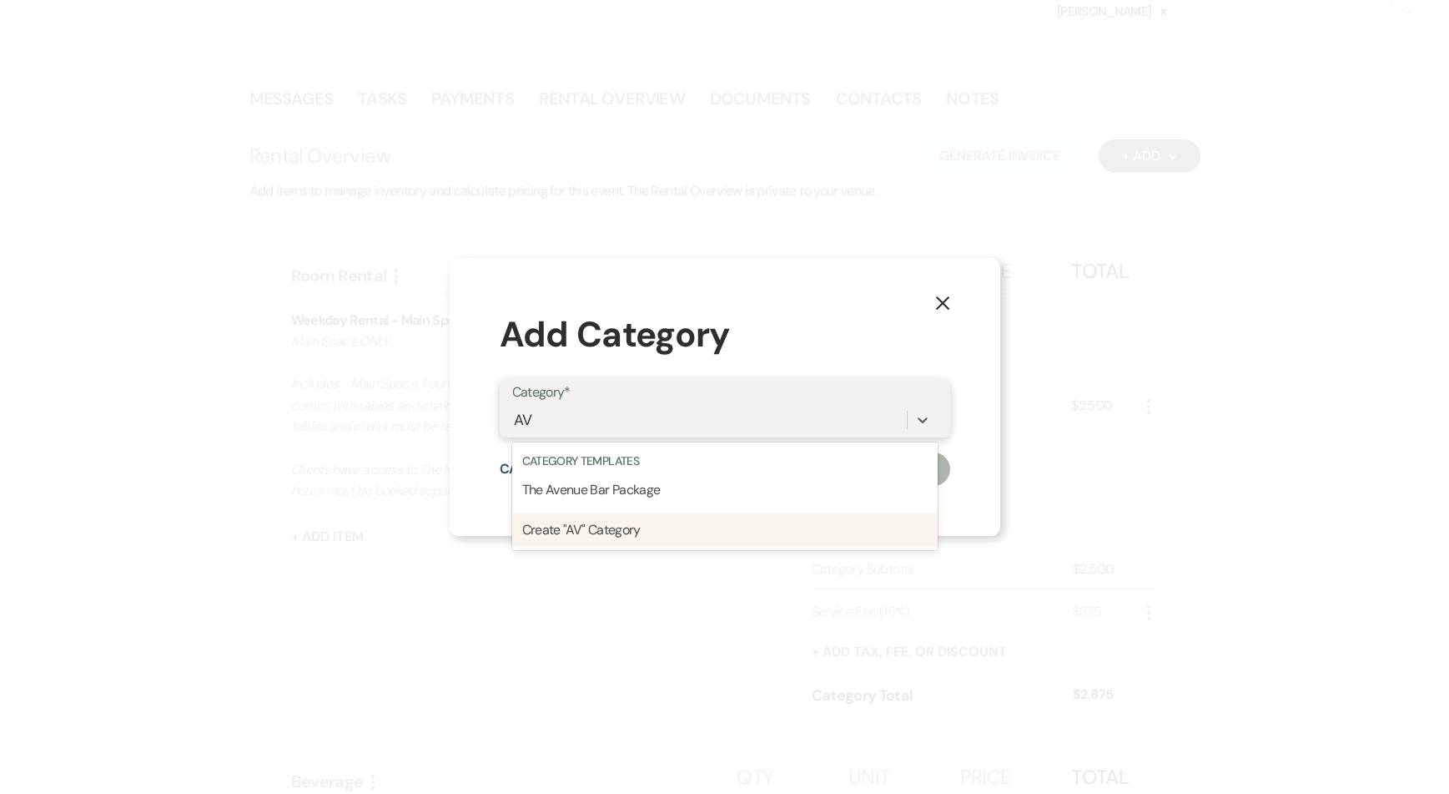
click at [584, 527] on div "Create "AV" Category" at bounding box center [725, 529] width 426 height 33
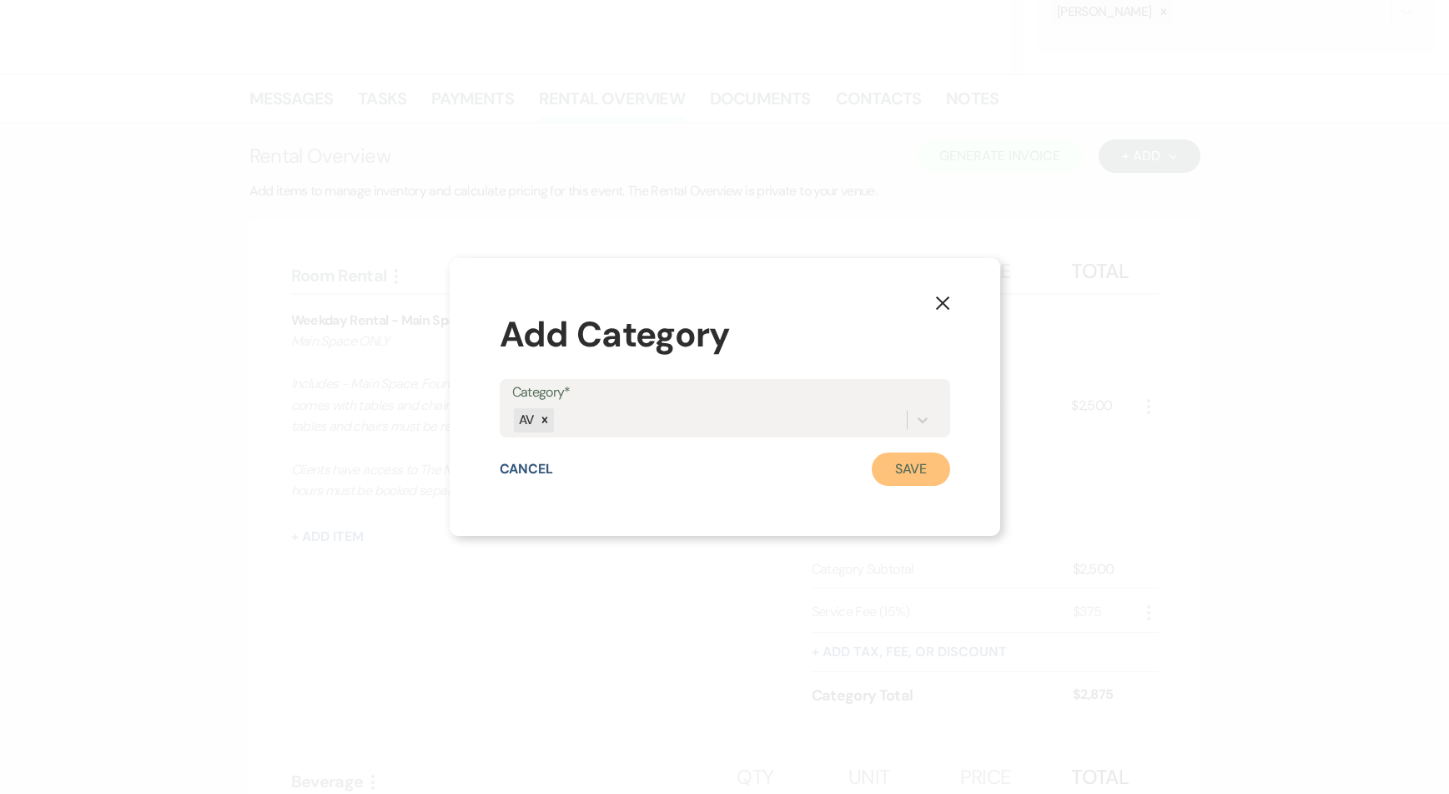
click at [906, 471] on button "Save" at bounding box center [911, 468] width 78 height 33
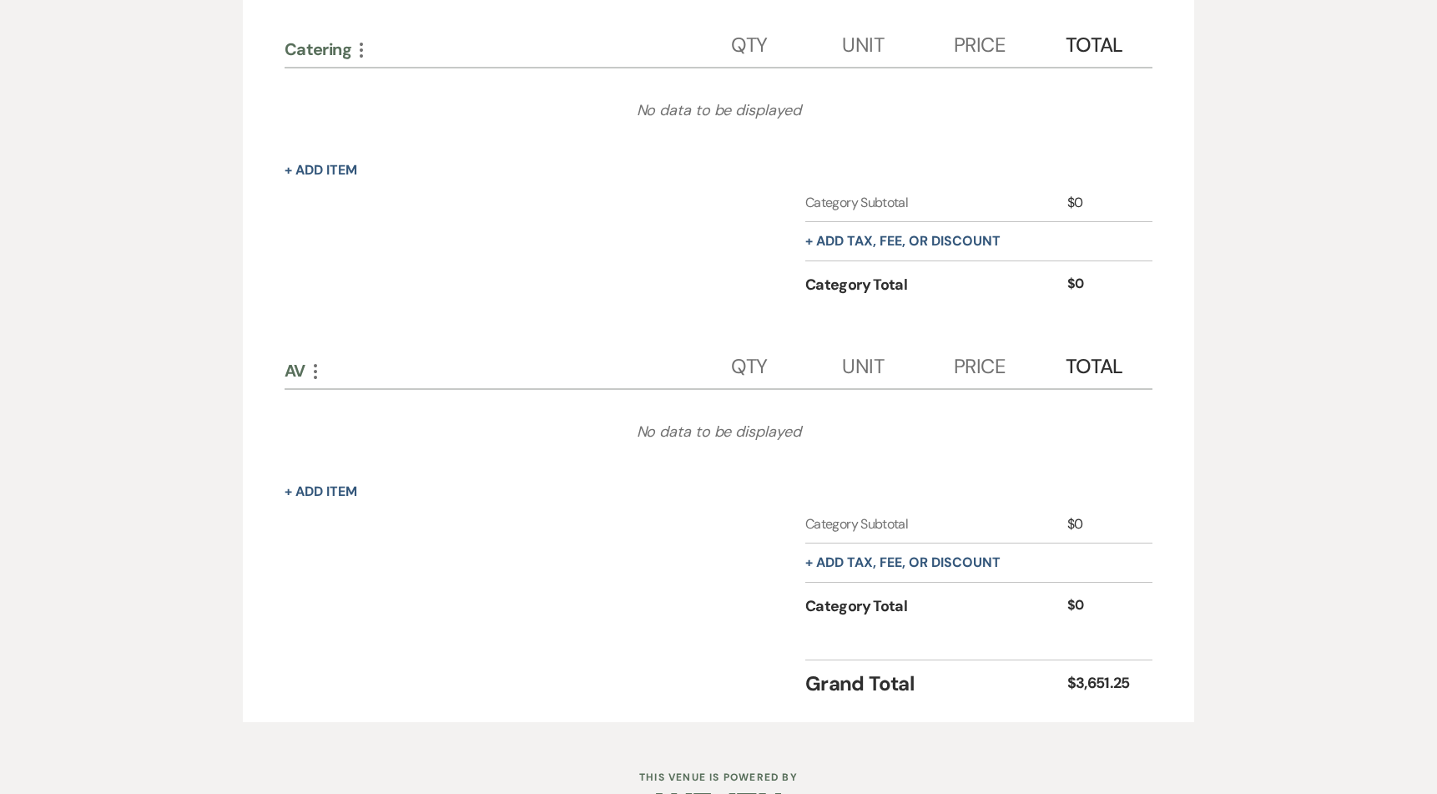
scroll to position [1561, 0]
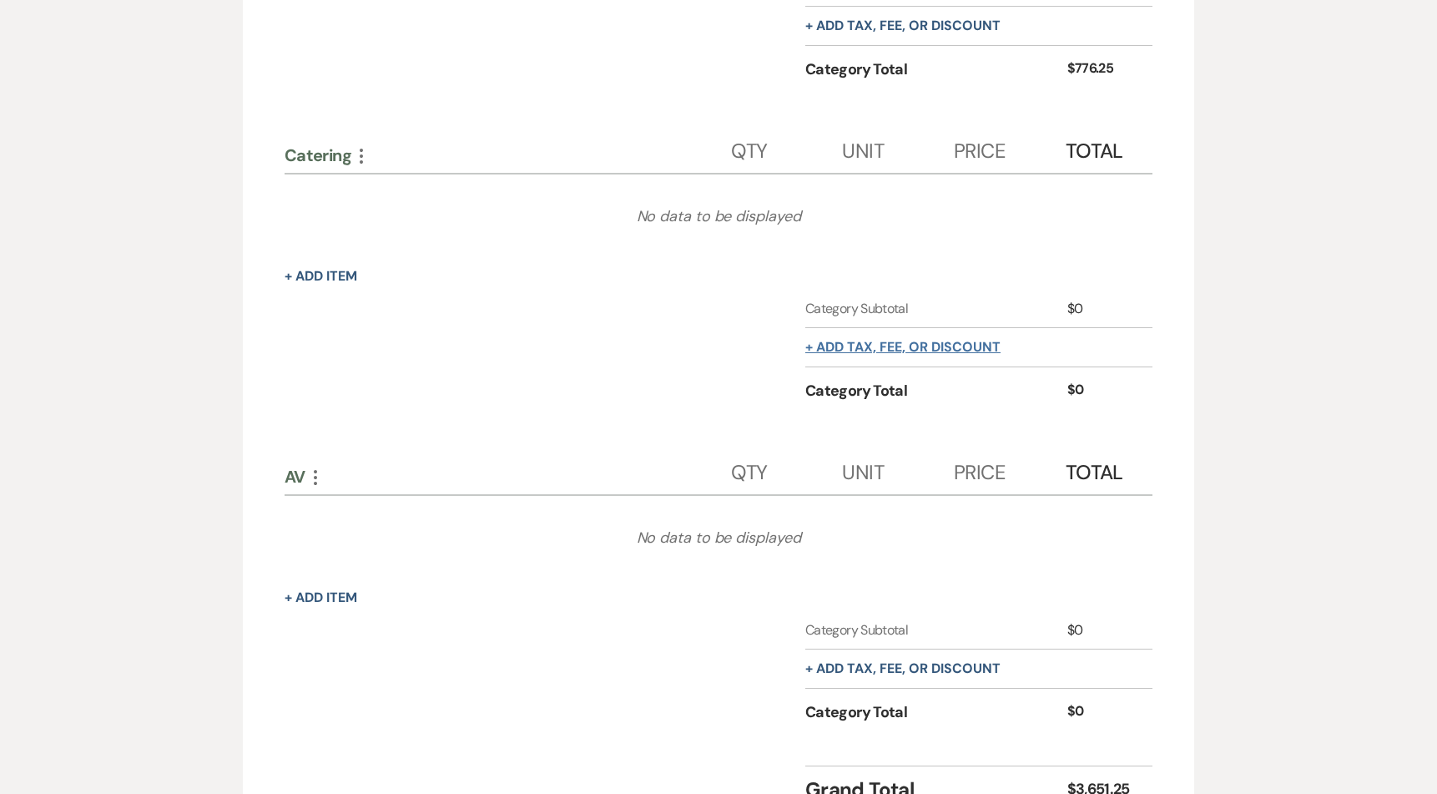
click at [860, 350] on button "+ Add tax, fee, or discount" at bounding box center [902, 346] width 195 height 13
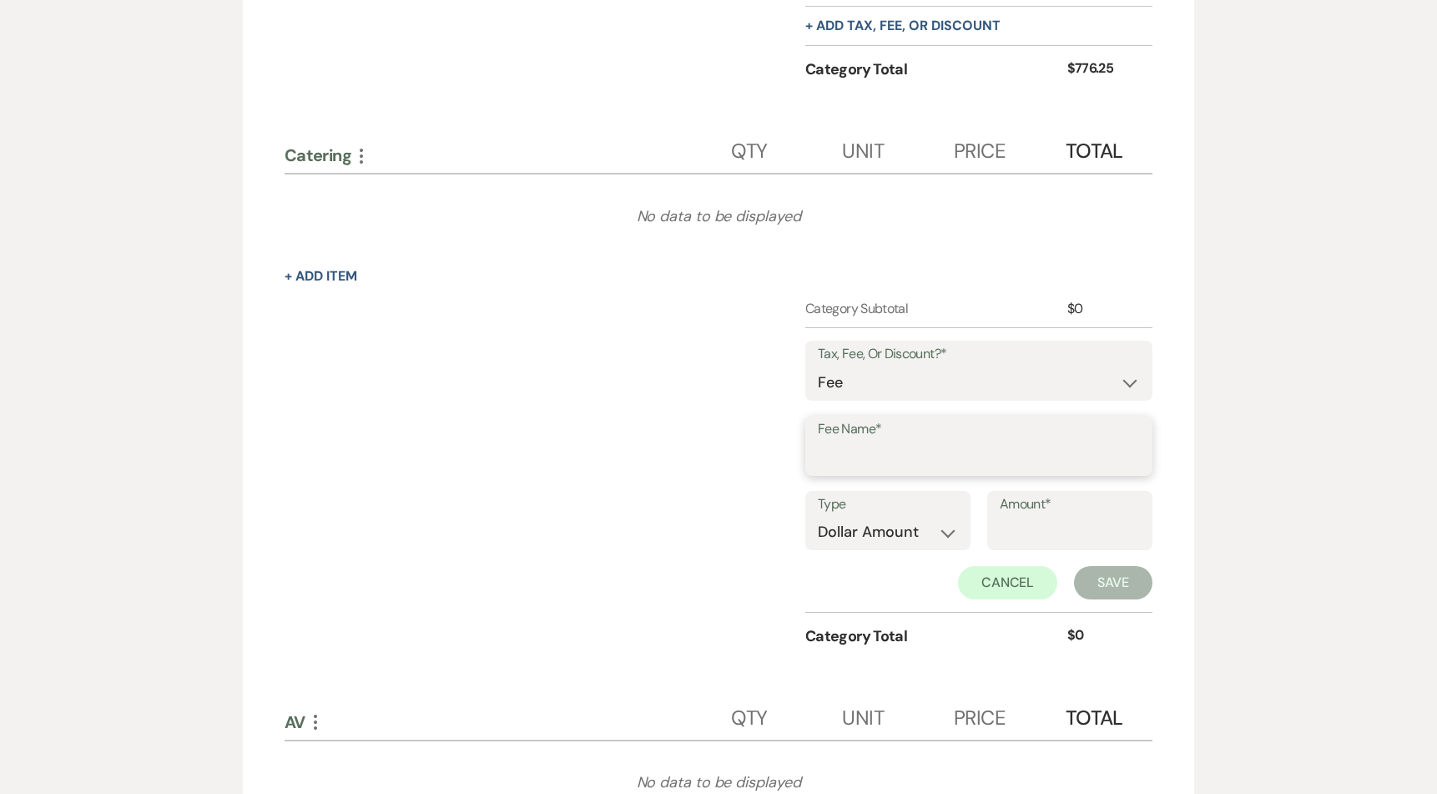
click at [853, 451] on input "Fee Name*" at bounding box center [979, 457] width 322 height 33
type input "Service Fee"
click at [827, 526] on select "Dollar Amount Percentage" at bounding box center [888, 532] width 140 height 33
select select "false"
click at [818, 516] on select "Dollar Amount Percentage" at bounding box center [888, 532] width 140 height 33
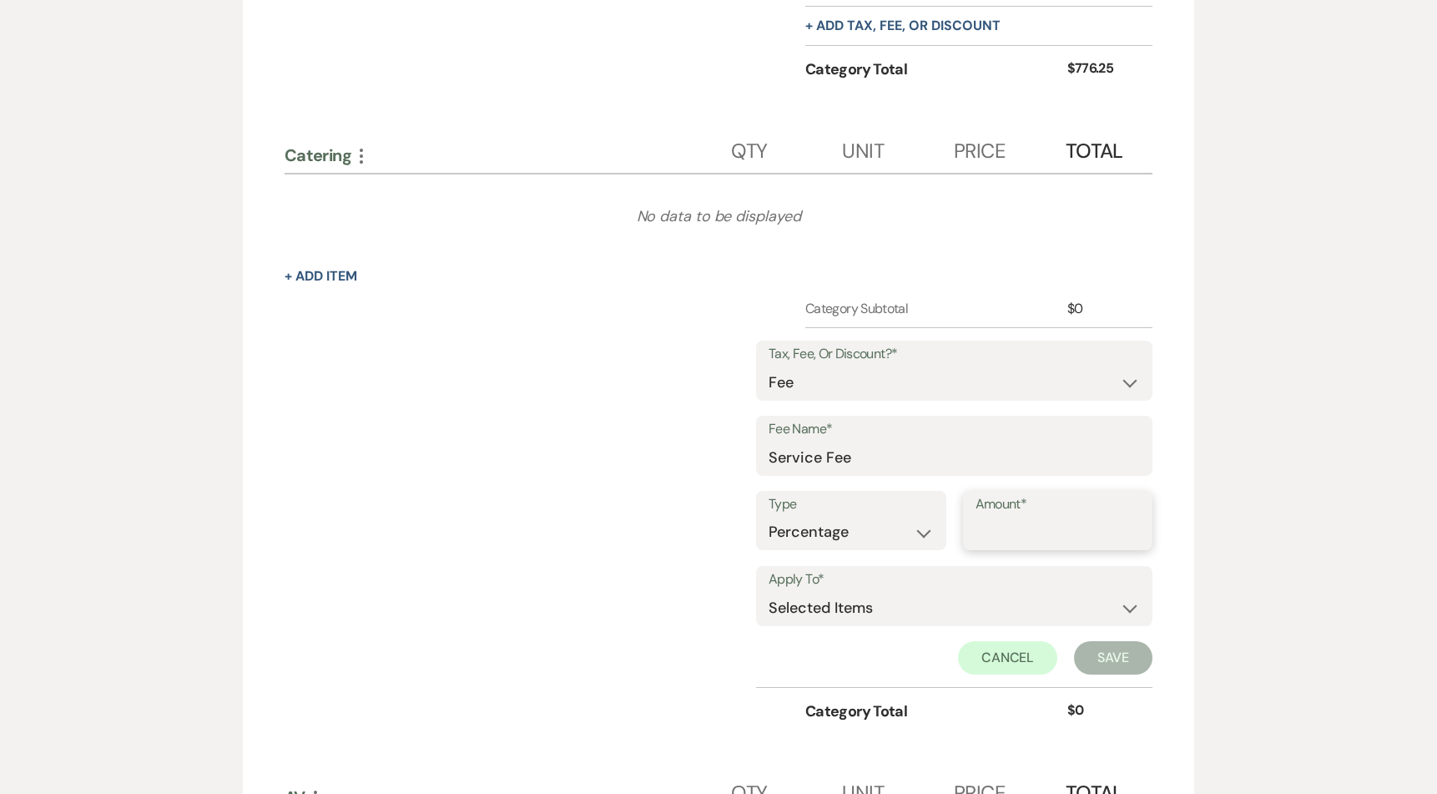
click at [1041, 538] on input "Amount*" at bounding box center [1057, 532] width 165 height 33
type input "3"
click at [942, 618] on select "Selected Items Category Subtotal (before all Taxes/Fees/Discounts) Category Tot…" at bounding box center [954, 607] width 371 height 33
select select "1"
click at [769, 591] on select "Selected Items Category Subtotal (before all Taxes/Fees/Discounts) Category Tot…" at bounding box center [954, 607] width 371 height 33
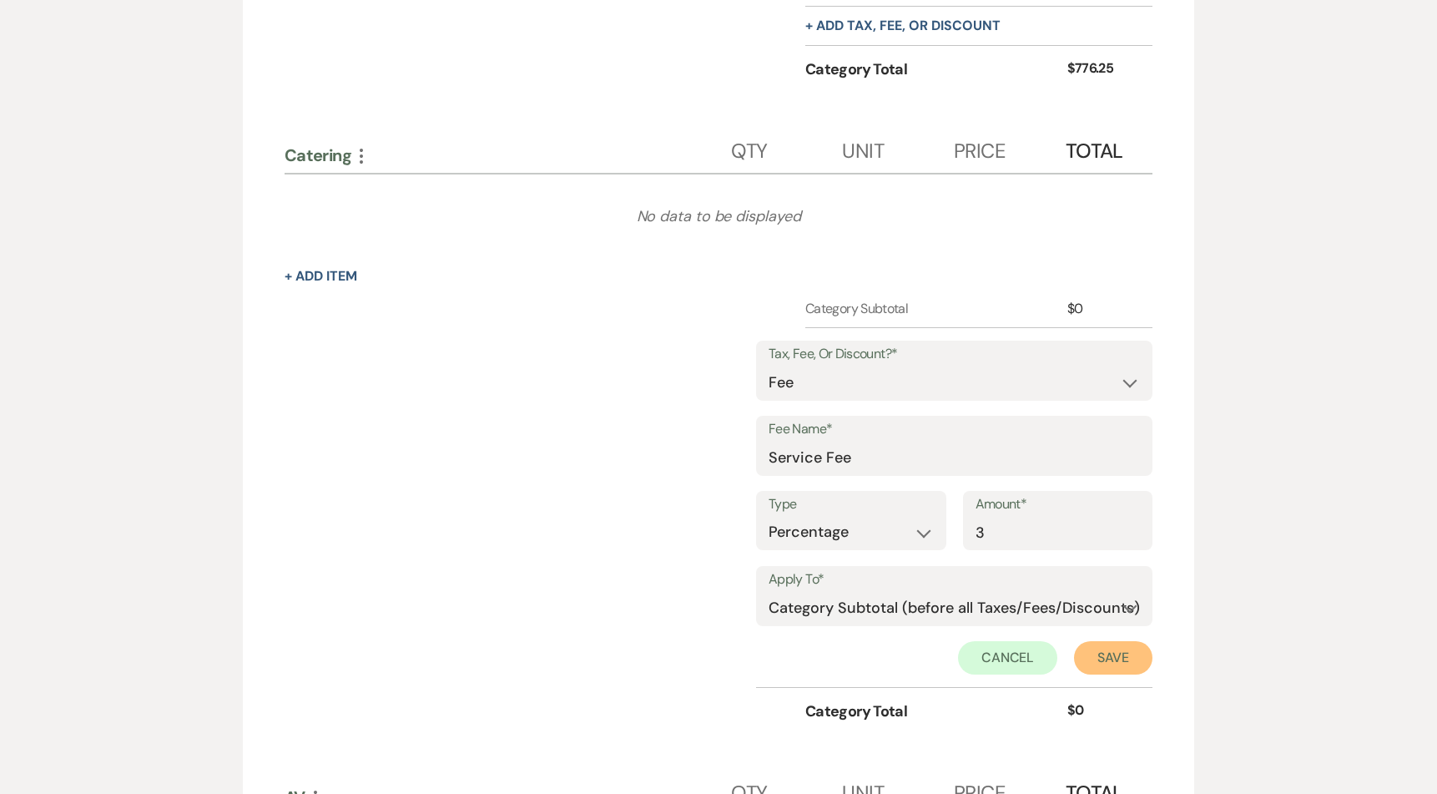
click at [1121, 654] on button "Save" at bounding box center [1113, 657] width 78 height 33
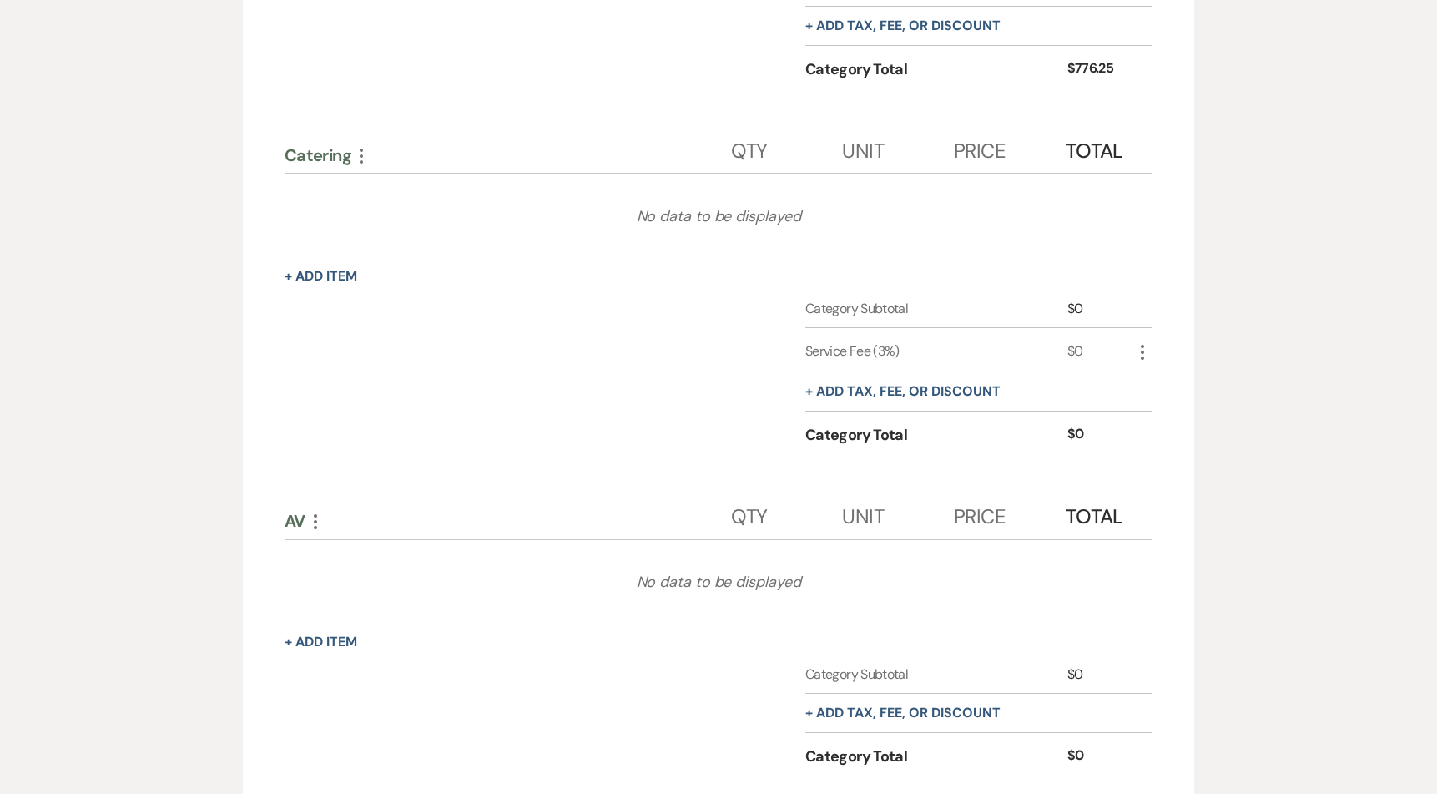
click at [568, 558] on div "No data to be displayed" at bounding box center [719, 581] width 868 height 83
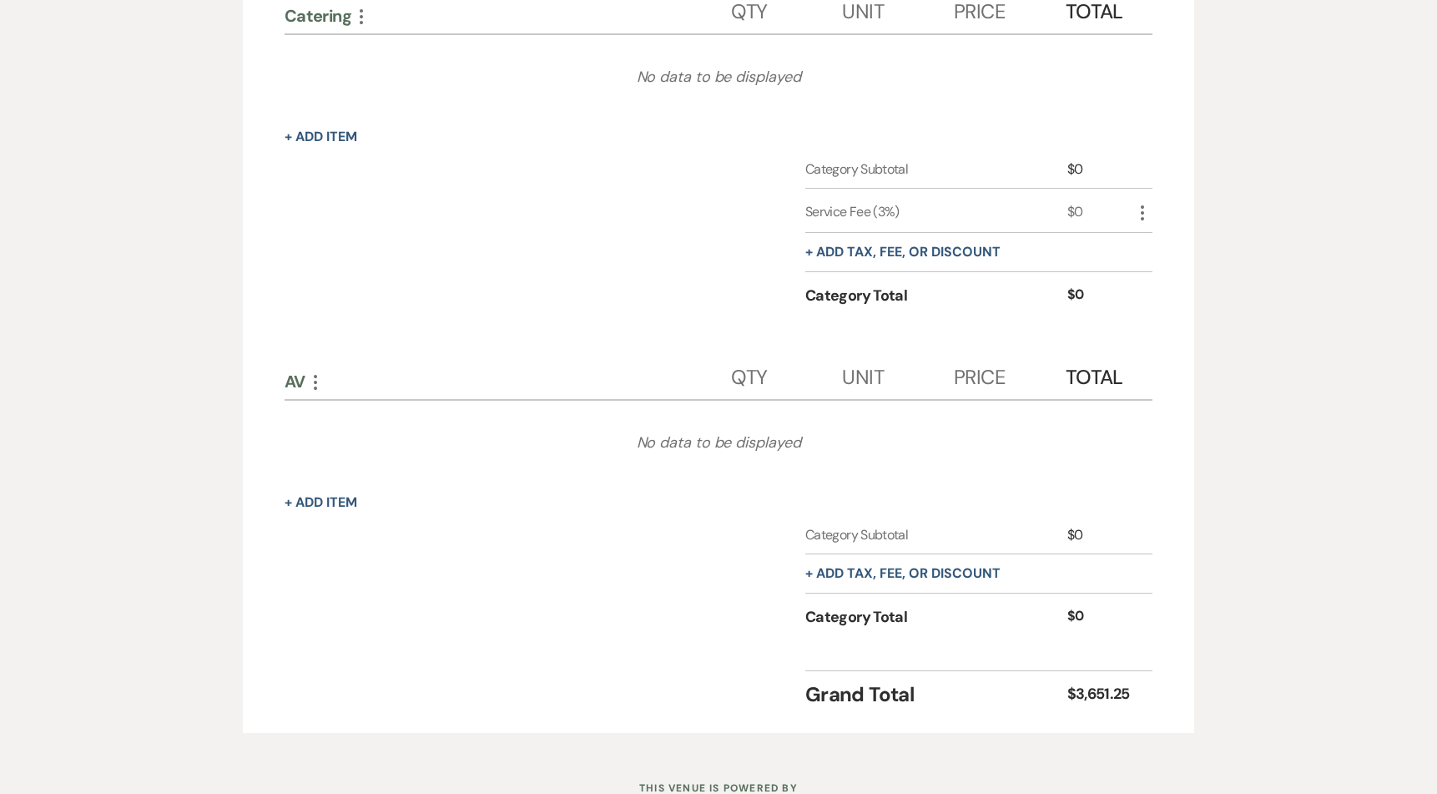
scroll to position [1764, 0]
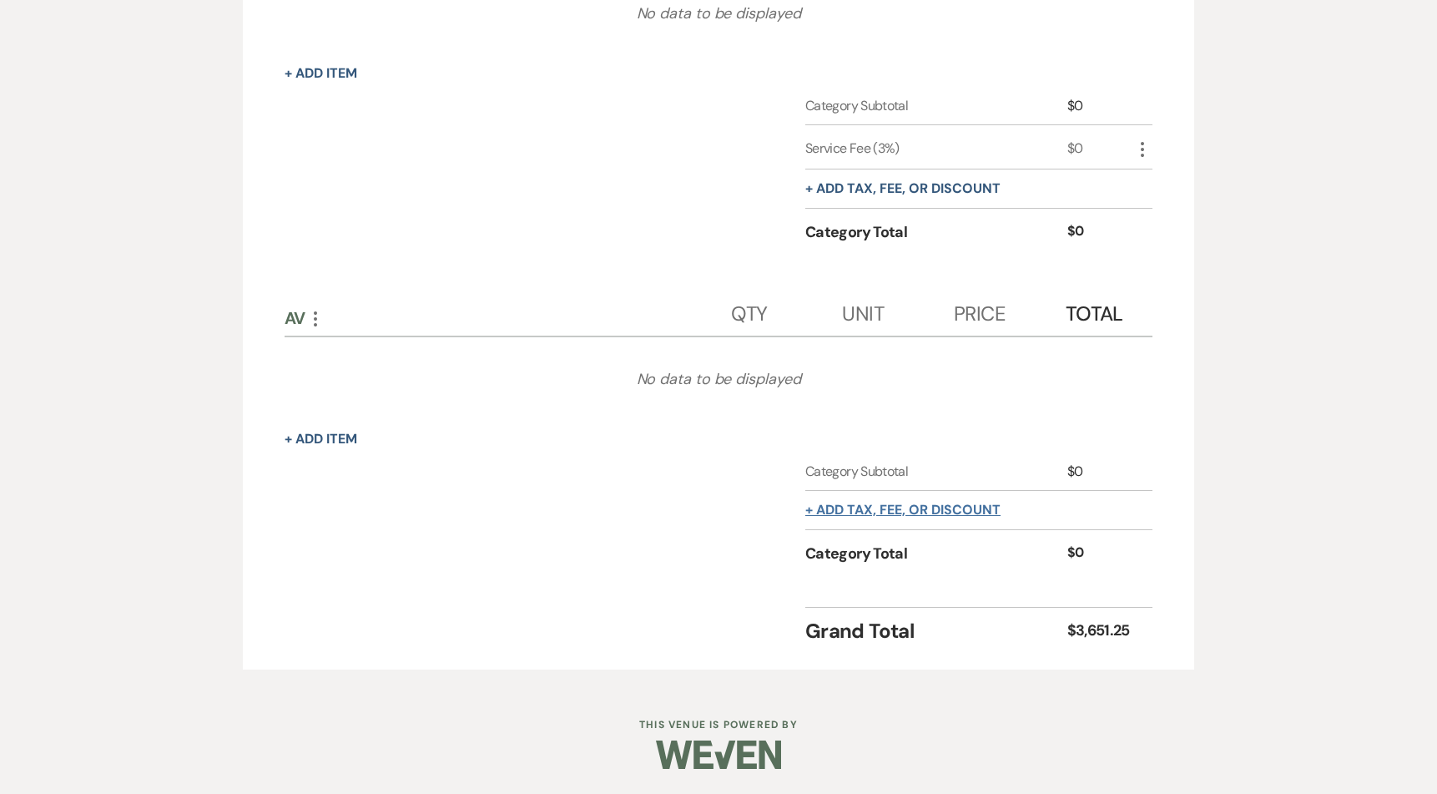
click at [935, 510] on button "+ Add tax, fee, or discount" at bounding box center [902, 509] width 195 height 13
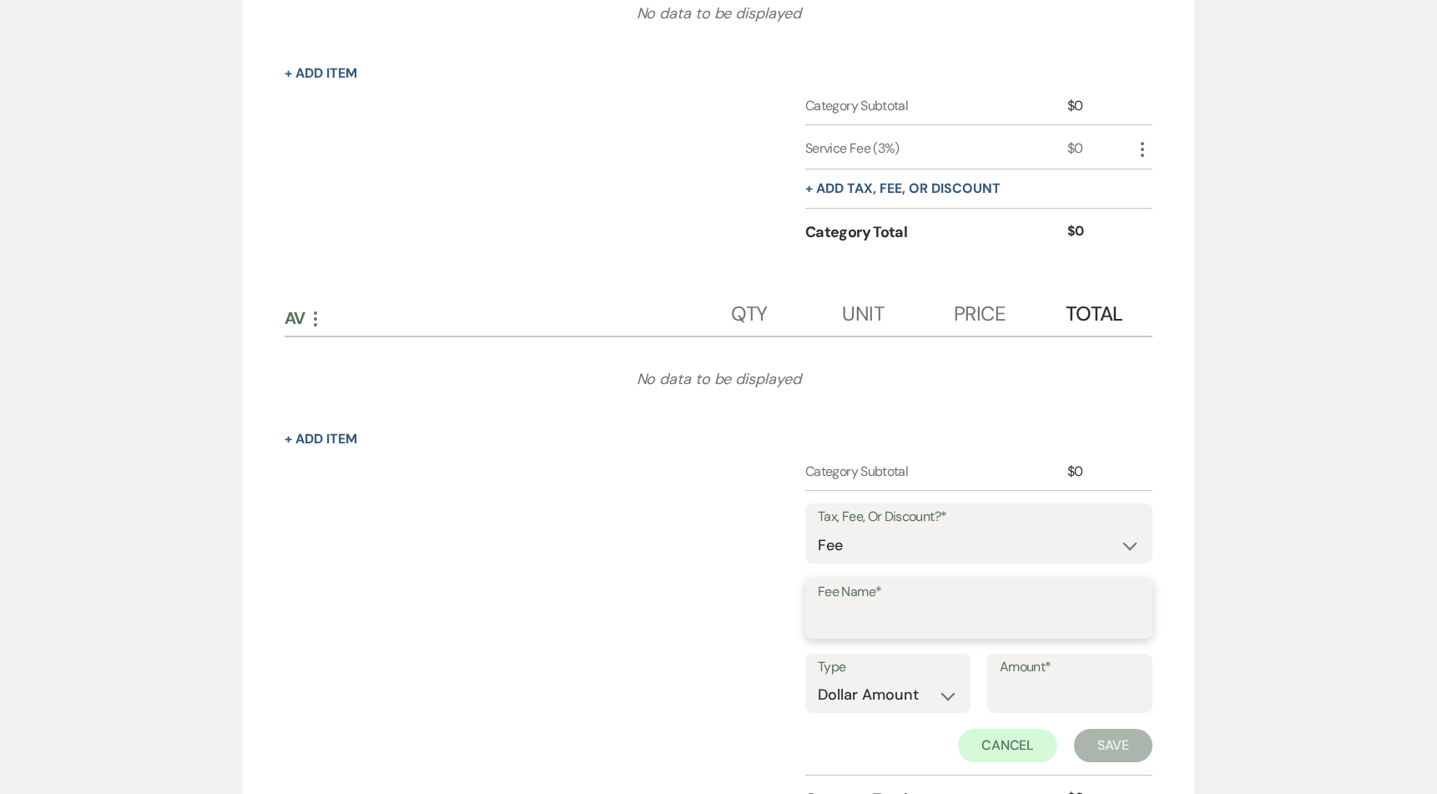
click at [898, 623] on input "Fee Name*" at bounding box center [979, 620] width 322 height 33
type input "Service Fee"
click at [871, 710] on select "Dollar Amount Percentage" at bounding box center [888, 694] width 140 height 33
select select "false"
click at [818, 678] on select "Dollar Amount Percentage" at bounding box center [888, 694] width 140 height 33
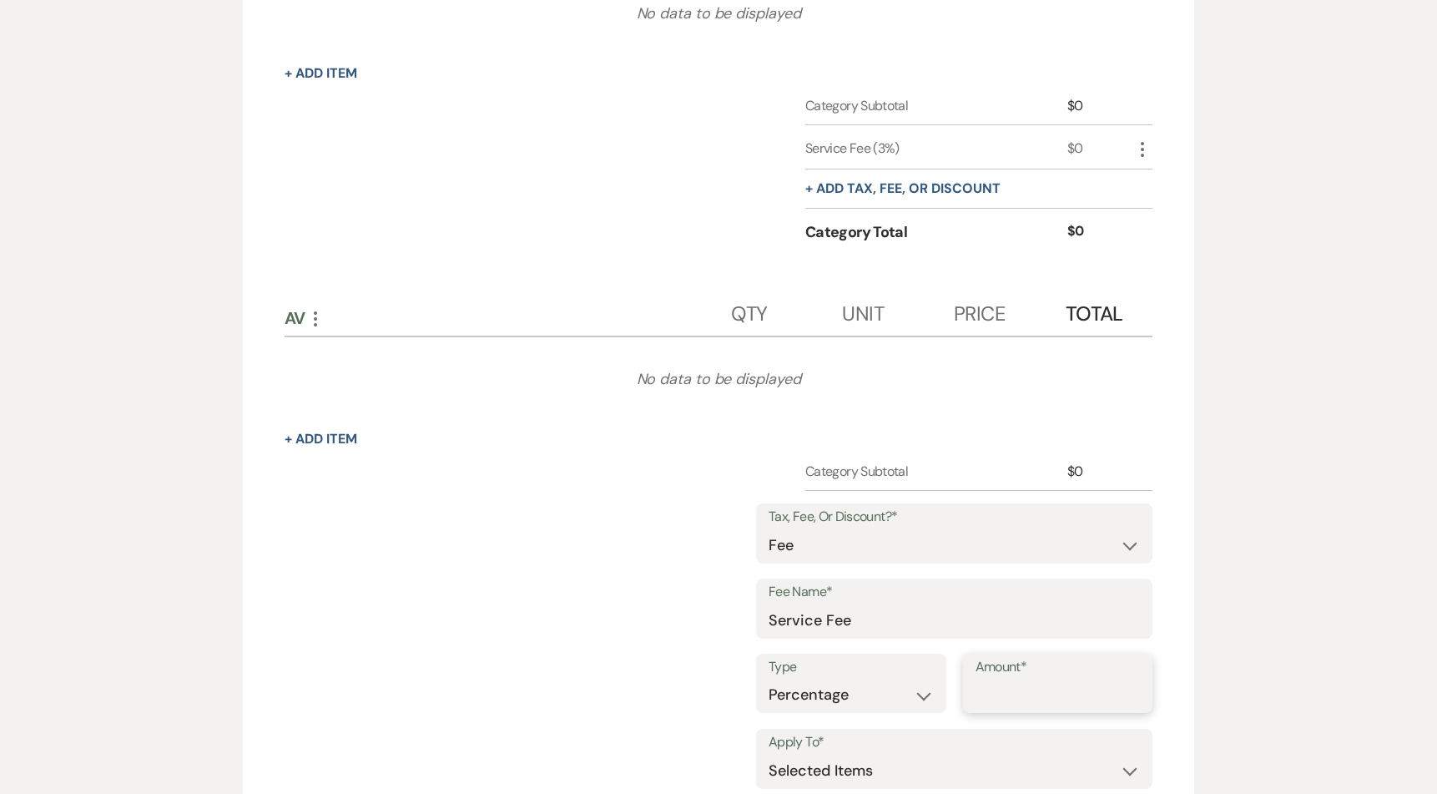
click at [1040, 678] on input "Amount*" at bounding box center [1057, 694] width 165 height 33
type input "15"
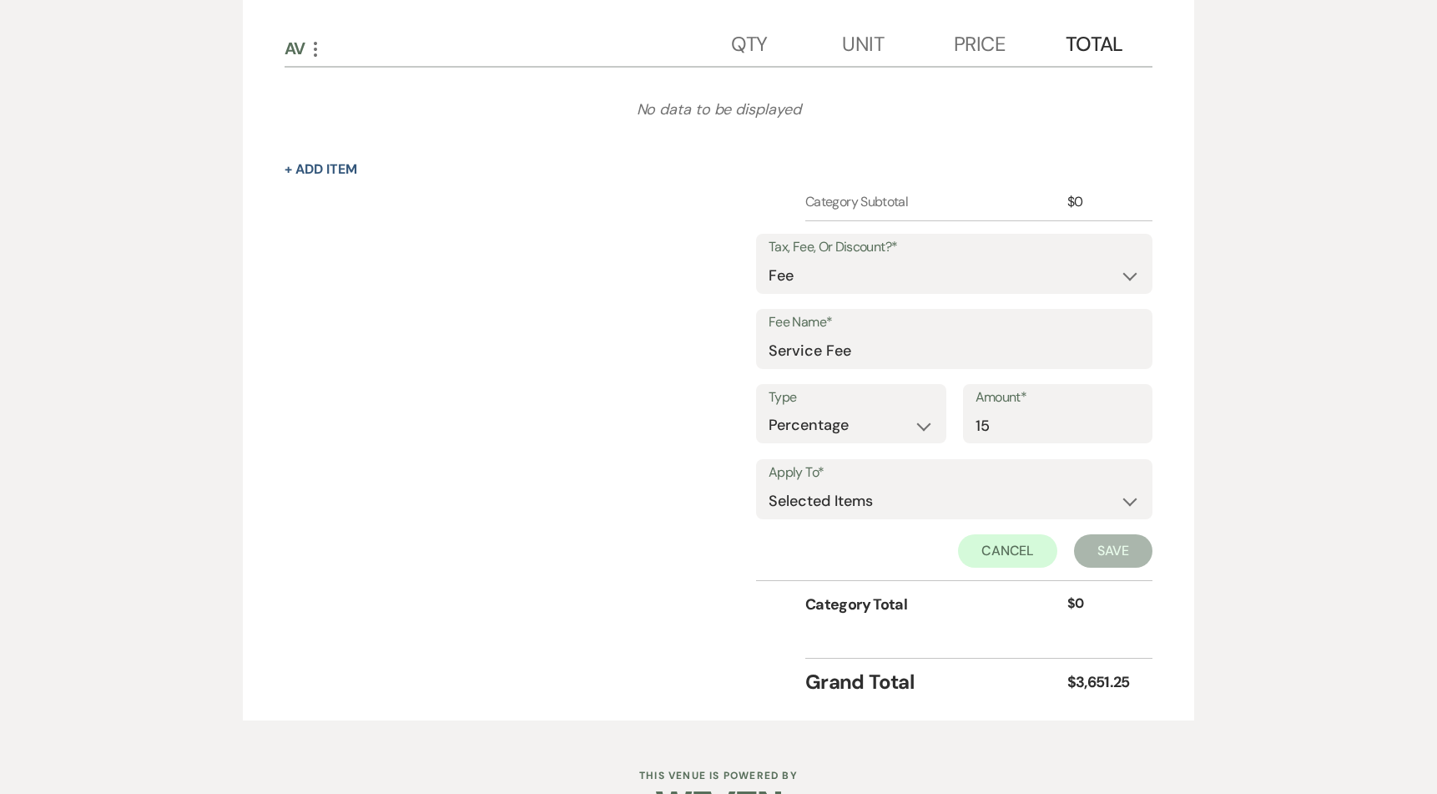
scroll to position [1686, 0]
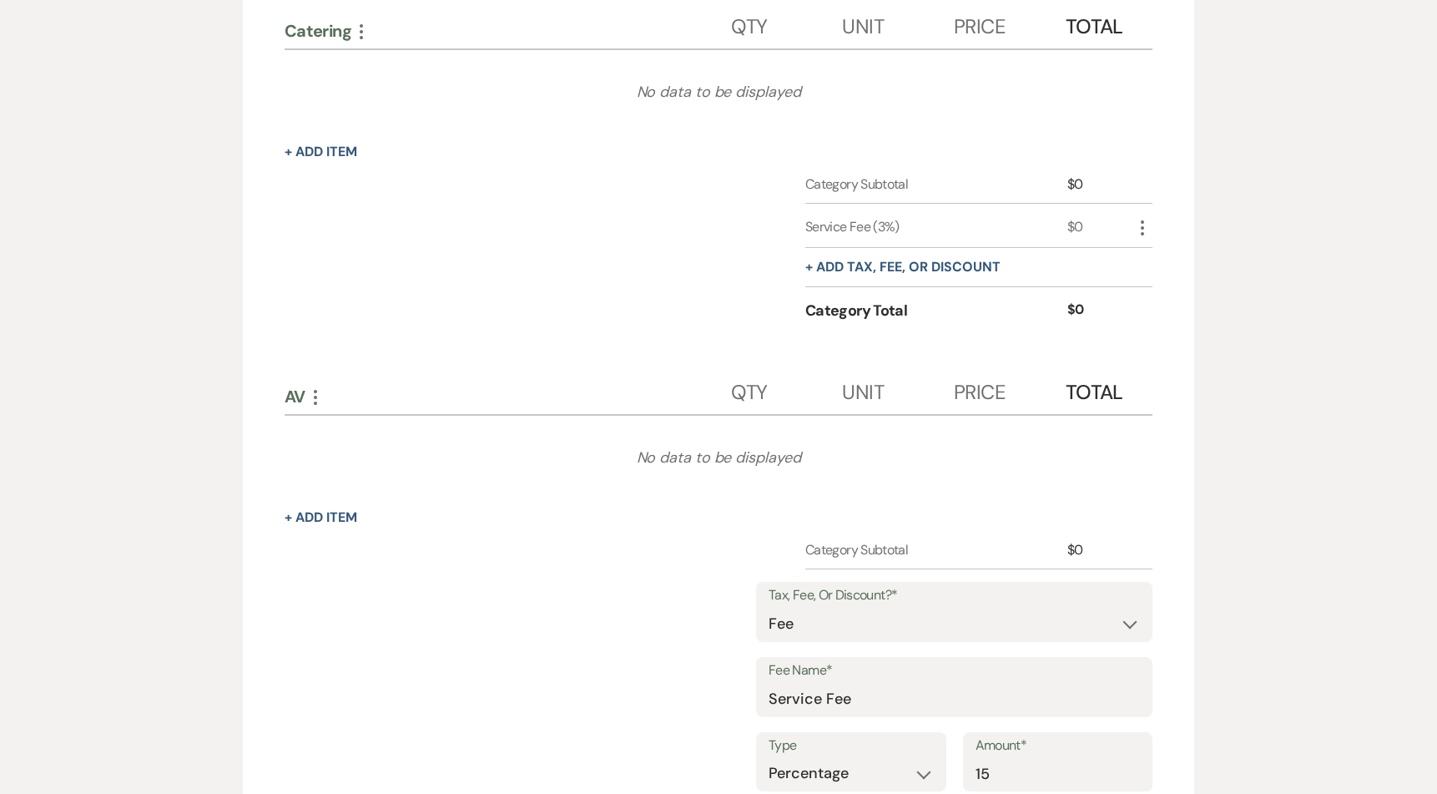
click at [1147, 227] on icon "More" at bounding box center [1142, 228] width 20 height 20
click at [1181, 263] on button "Pencil Edit" at bounding box center [1175, 260] width 87 height 27
select select "false"
select select "1"
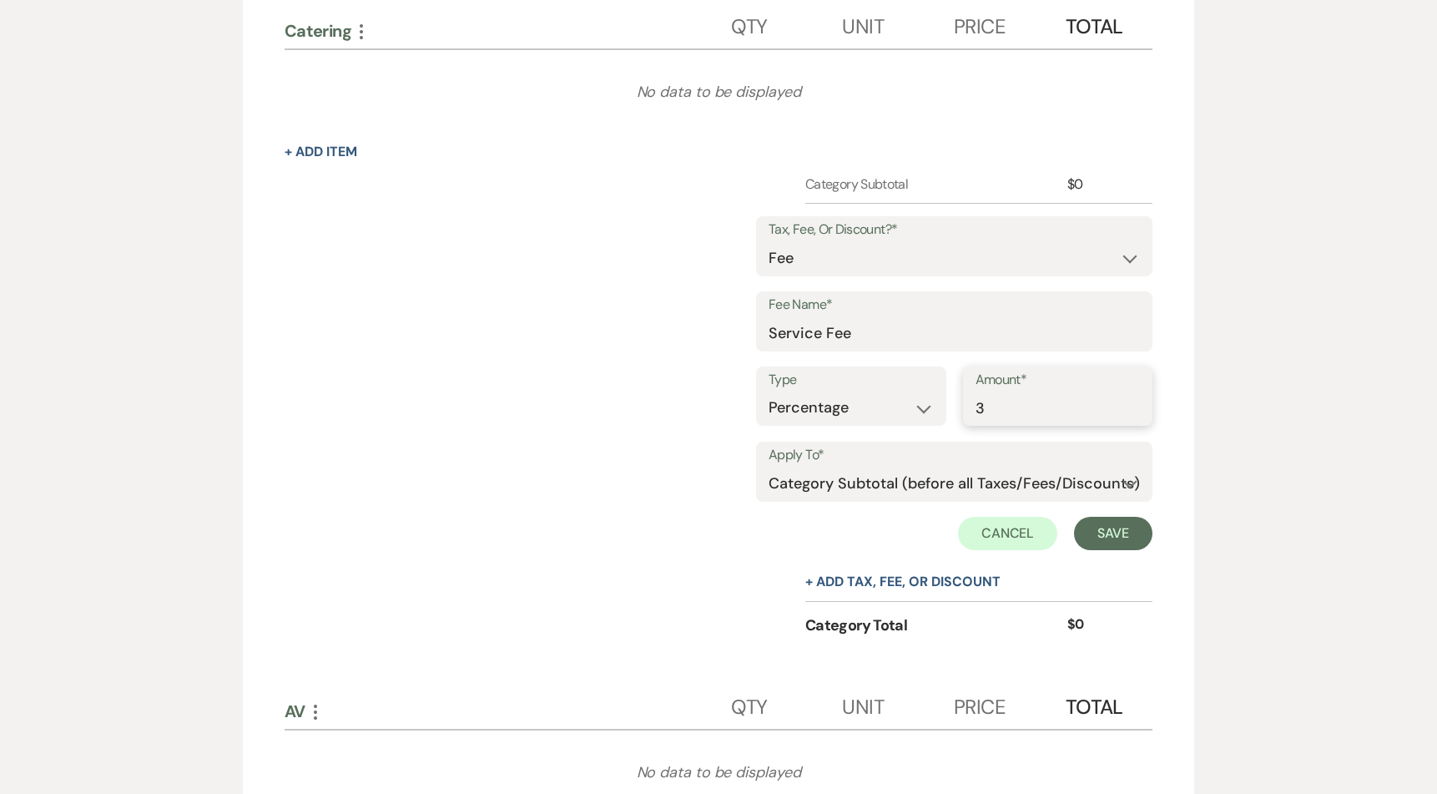
click at [1024, 420] on input "3" at bounding box center [1057, 407] width 165 height 33
type input "5"
click at [1111, 537] on button "Save" at bounding box center [1113, 533] width 78 height 33
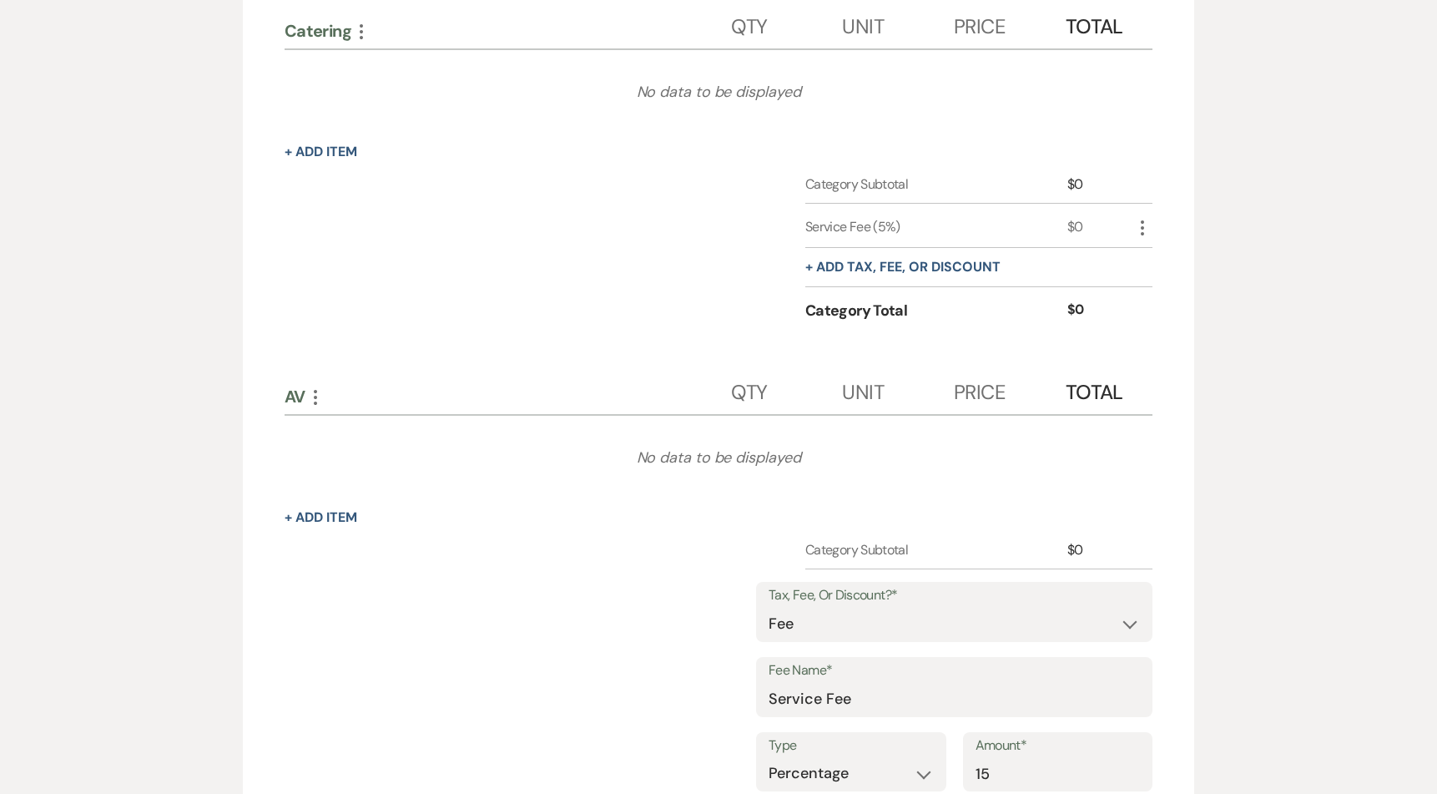
click at [582, 557] on div "Category Subtotal $0 Tax, Fee, Or Discount?* Fee Discount Tax Fee Name* Service…" at bounding box center [719, 767] width 868 height 454
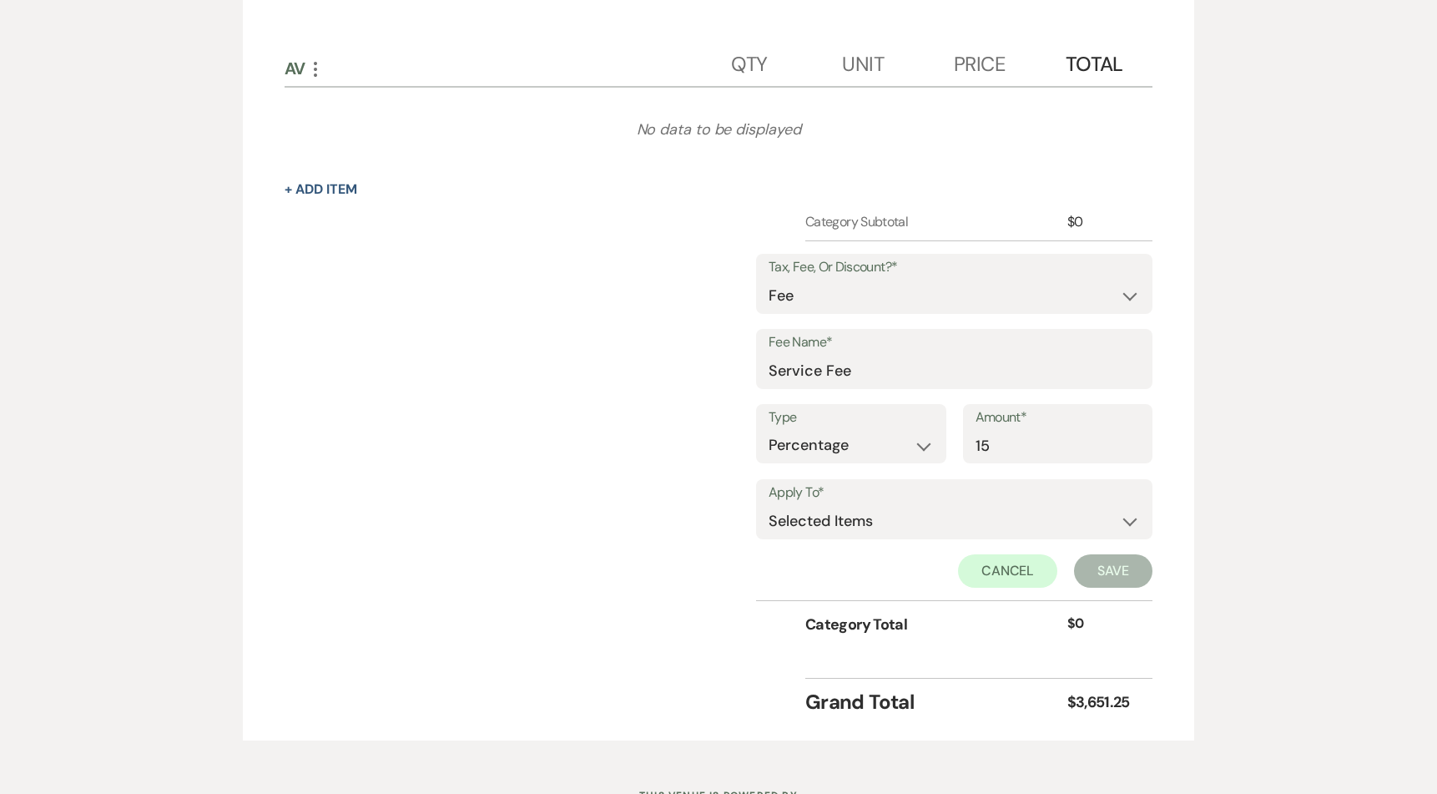
scroll to position [2084, 0]
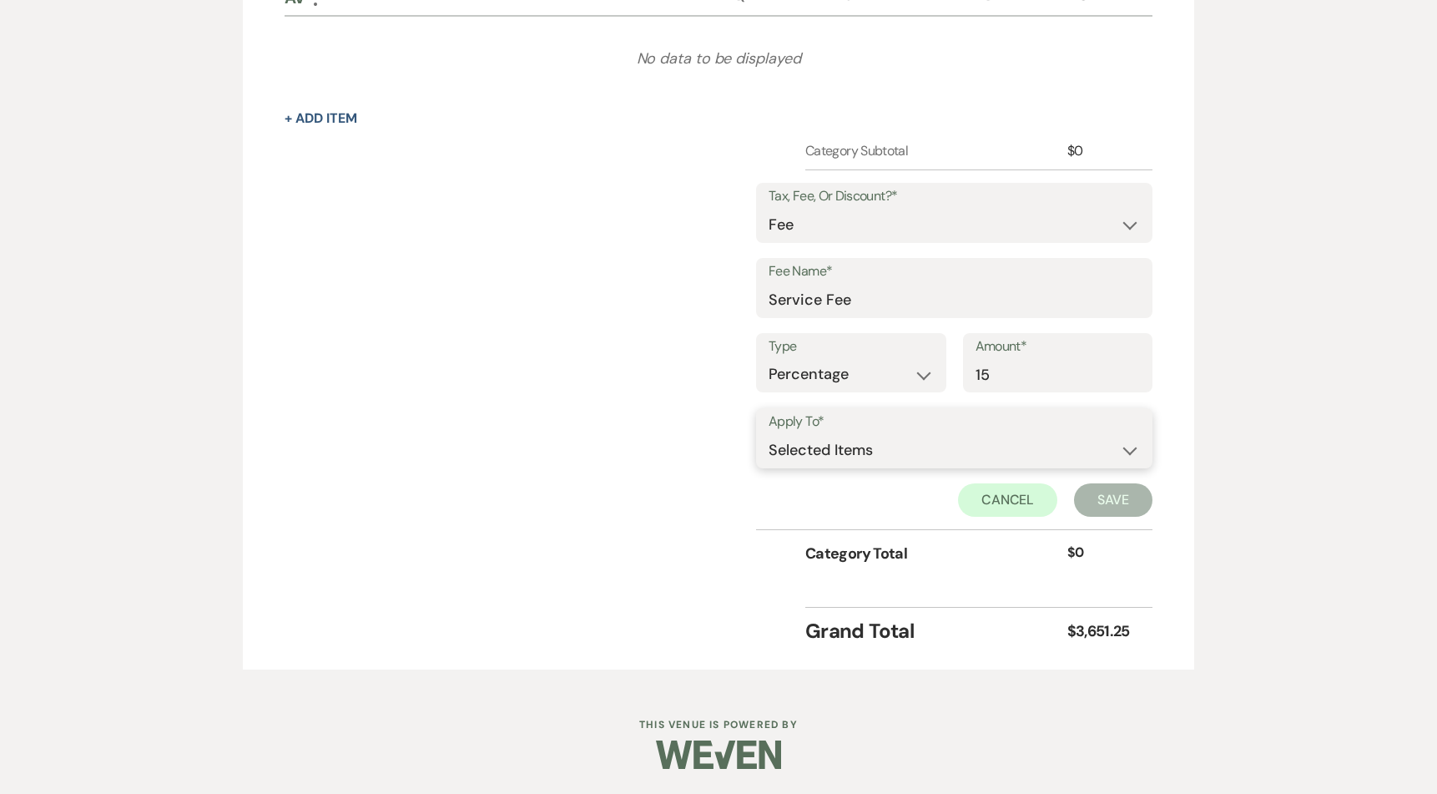
click at [897, 452] on select "Selected Items Category Subtotal (before all Taxes/Fees/Discounts) Category Tot…" at bounding box center [954, 449] width 371 height 33
select select "1"
click at [769, 433] on select "Selected Items Category Subtotal (before all Taxes/Fees/Discounts) Category Tot…" at bounding box center [954, 449] width 371 height 33
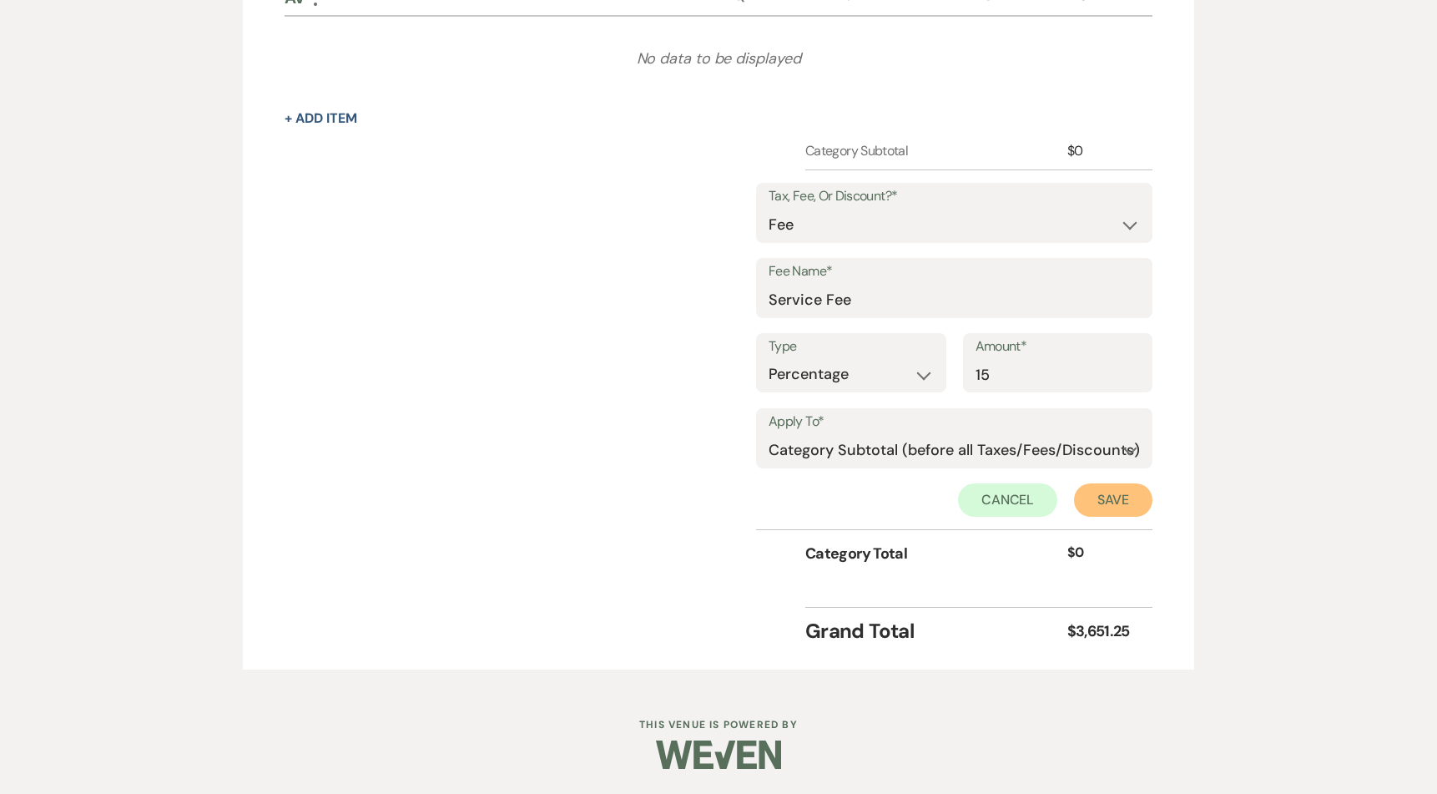
click at [1116, 493] on button "Save" at bounding box center [1113, 499] width 78 height 33
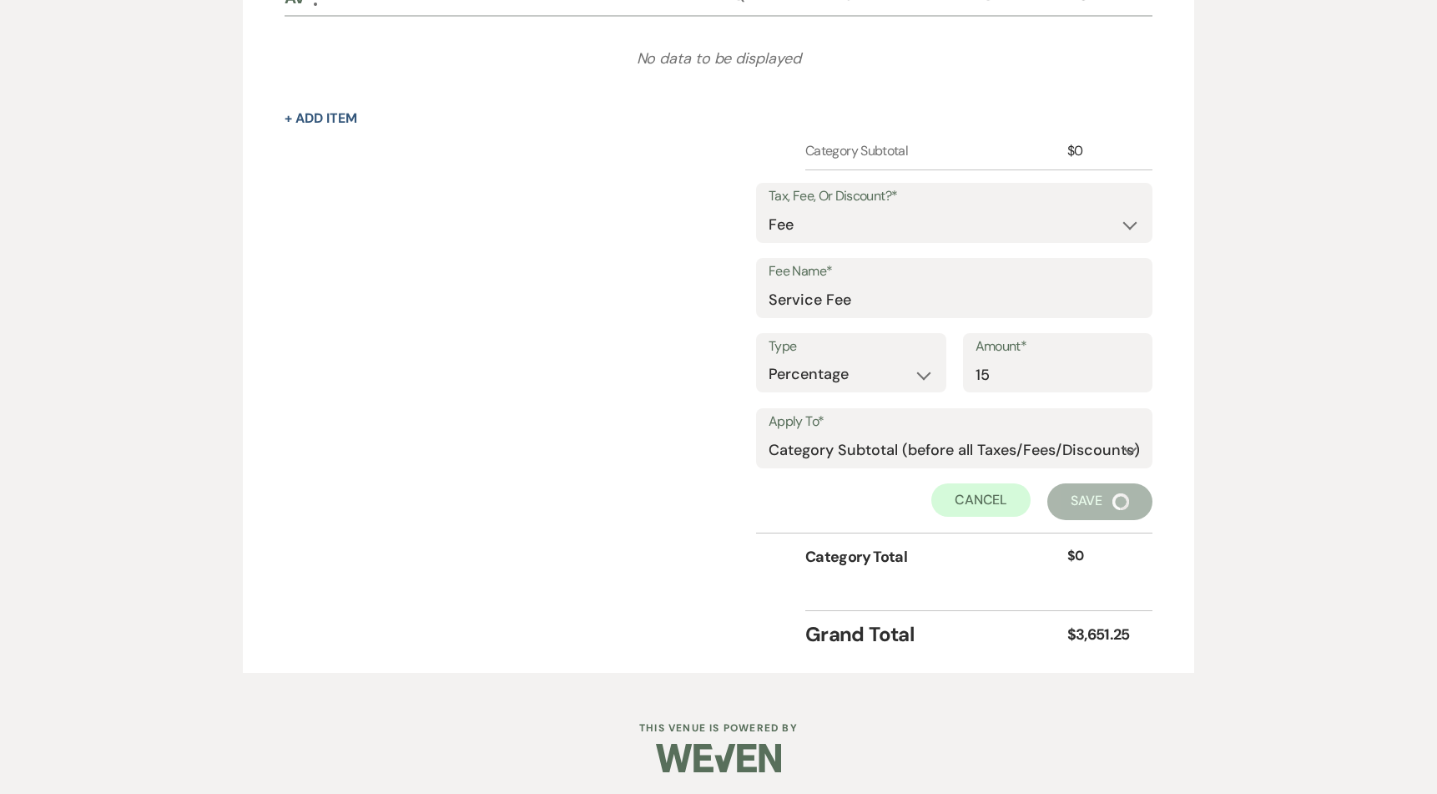
scroll to position [1808, 0]
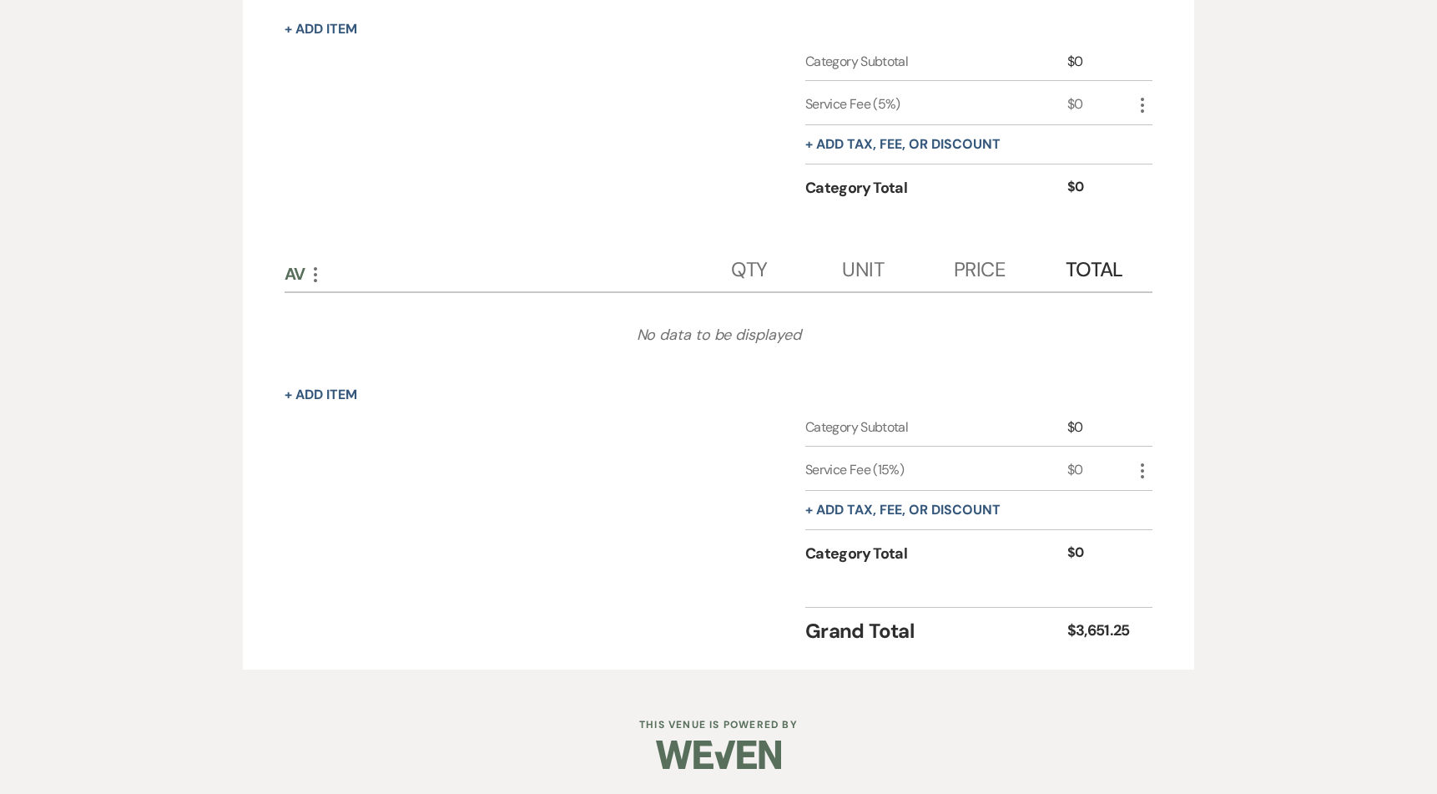
click at [606, 453] on div "Category Subtotal $0 Service Fee (15%) $0 More + Add tax, fee, or discount Cate…" at bounding box center [719, 505] width 868 height 177
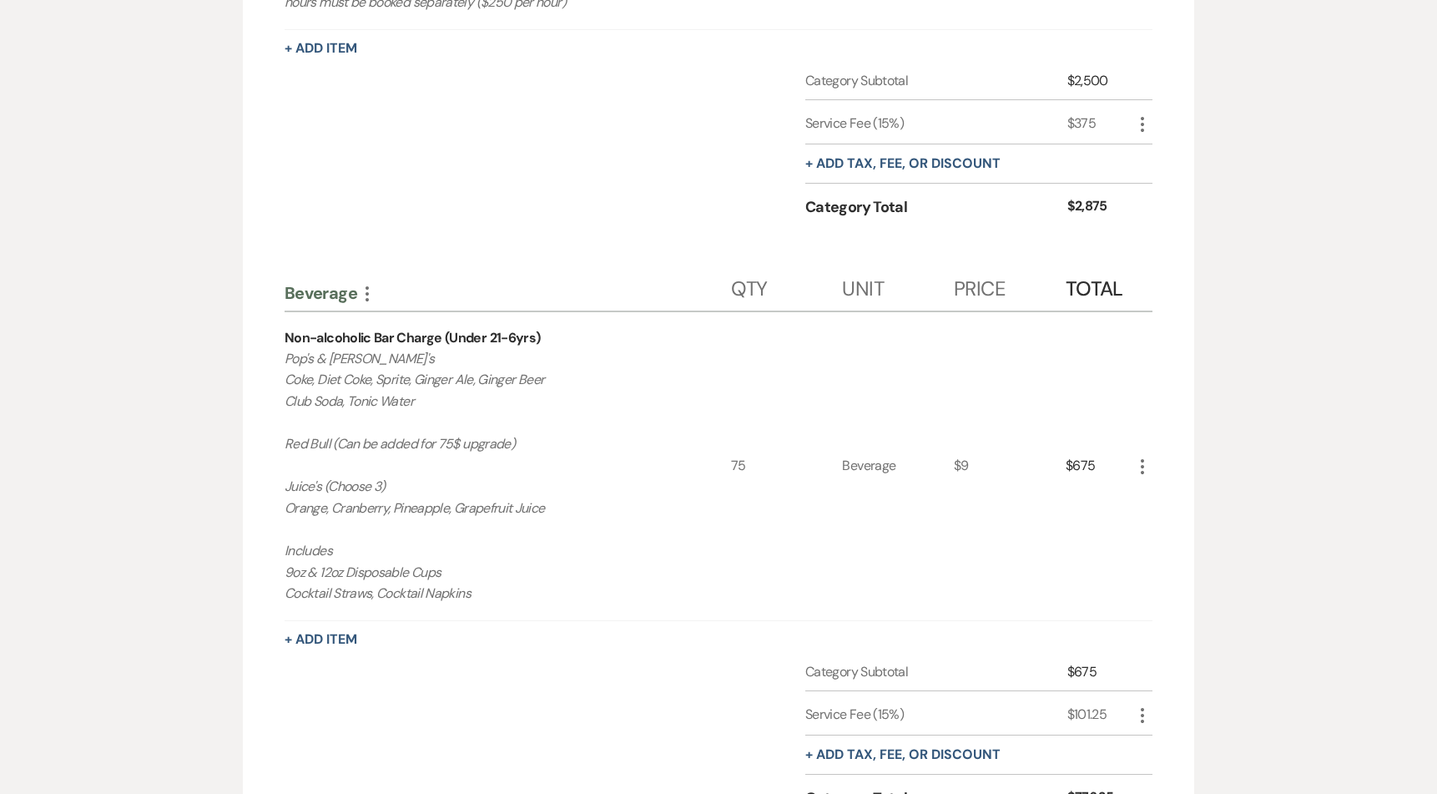
scroll to position [0, 0]
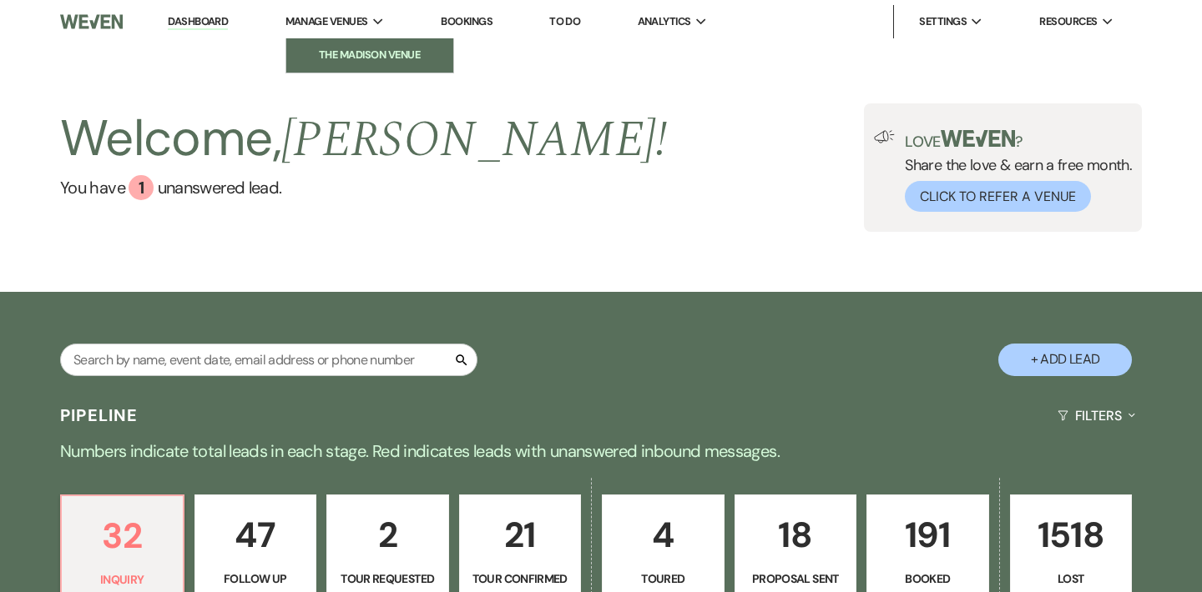
click at [335, 66] on link "The Madison Venue" at bounding box center [369, 54] width 167 height 33
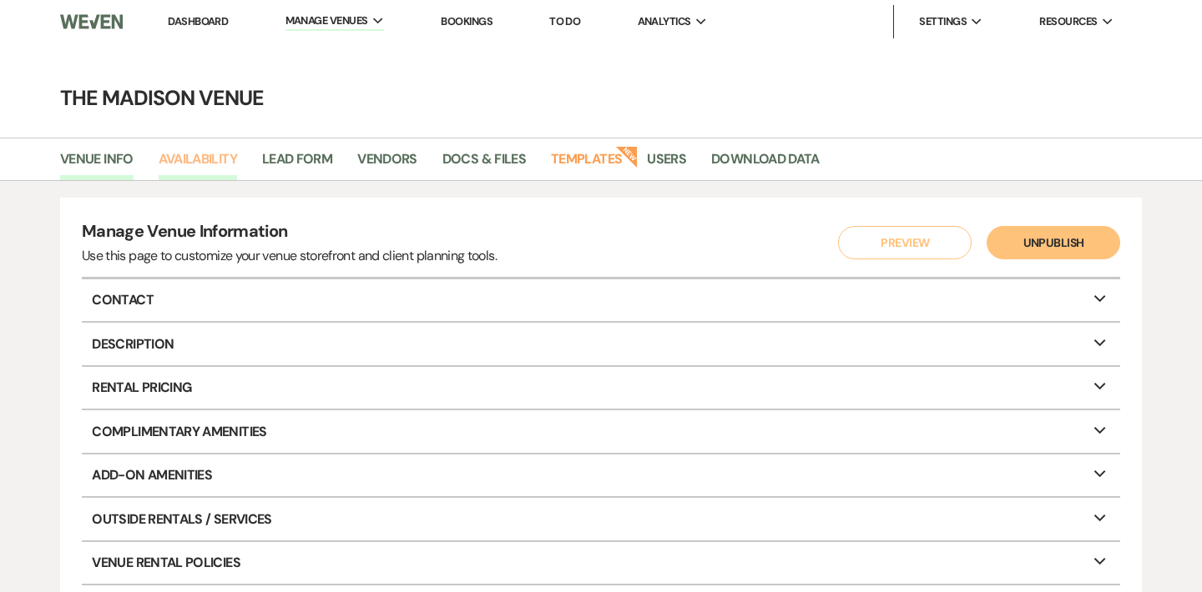
click at [197, 163] on link "Availability" at bounding box center [198, 165] width 78 height 32
select select "3"
select select "2026"
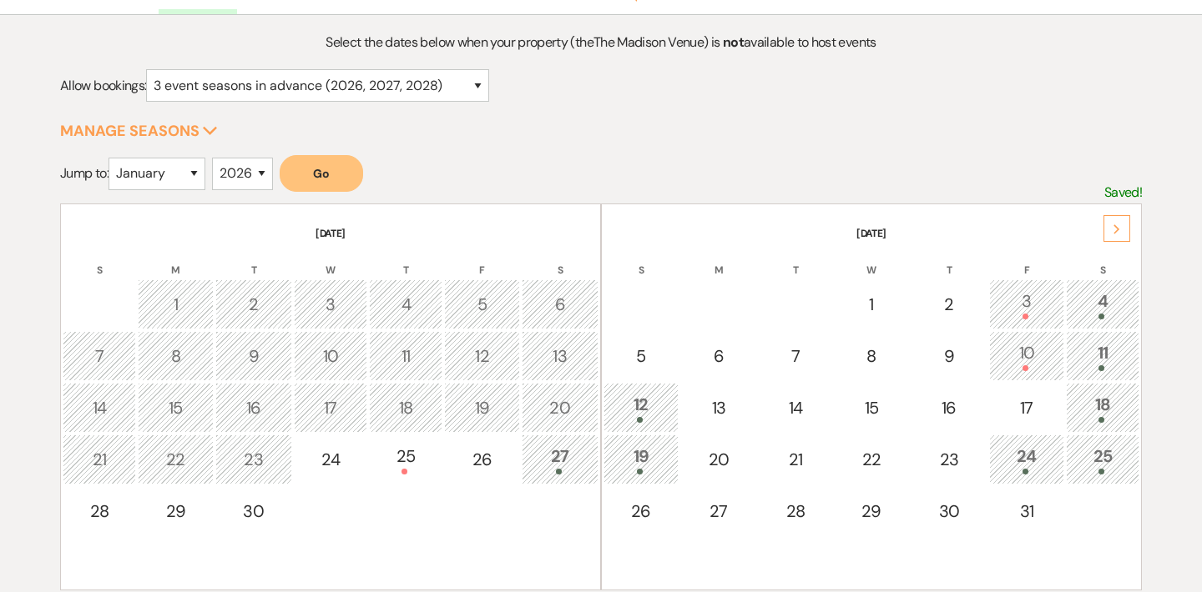
scroll to position [167, 0]
click at [149, 189] on div "January February March April May June July August September October November De…" at bounding box center [156, 180] width 97 height 46
click at [304, 172] on button "Go" at bounding box center [321, 172] width 83 height 37
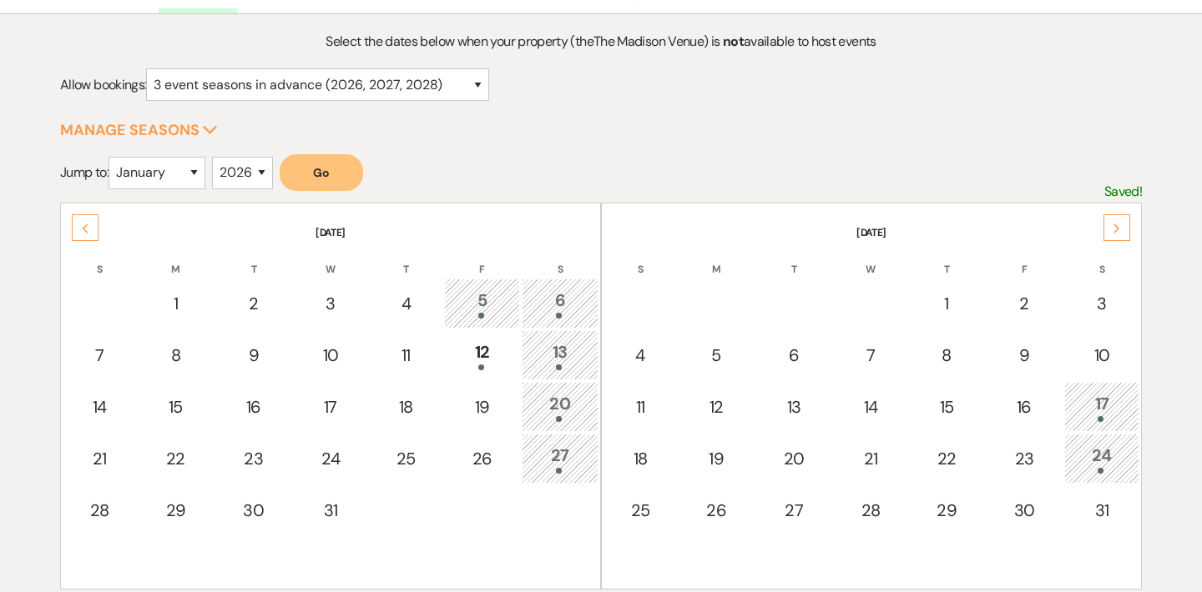
click at [1111, 217] on div "Next" at bounding box center [1116, 227] width 27 height 27
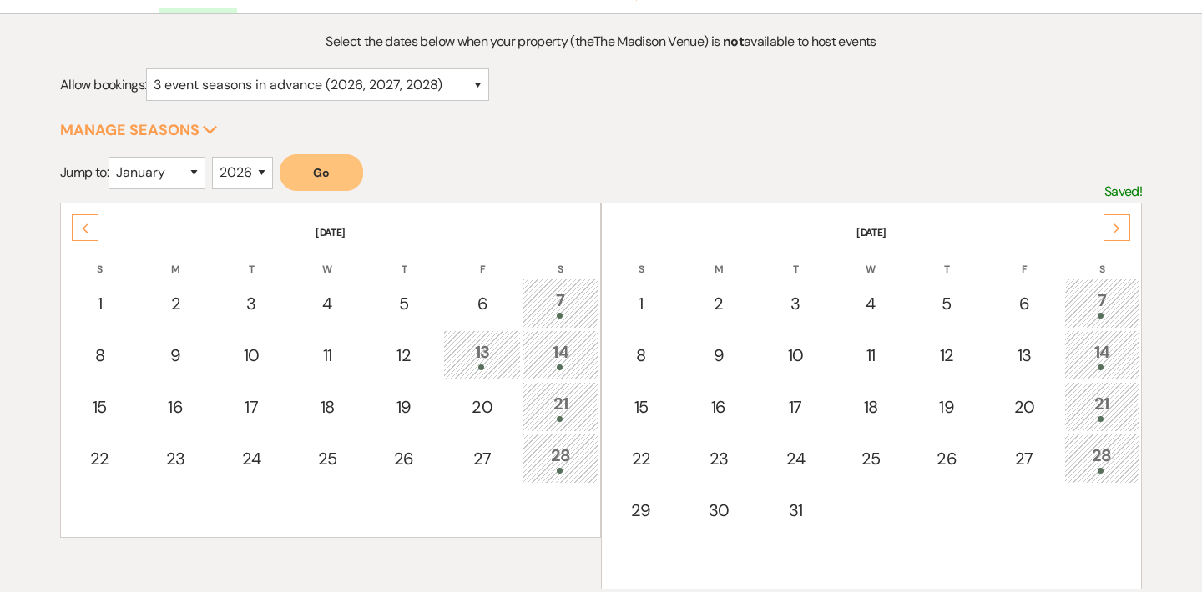
click at [1111, 217] on div "Next" at bounding box center [1116, 227] width 27 height 27
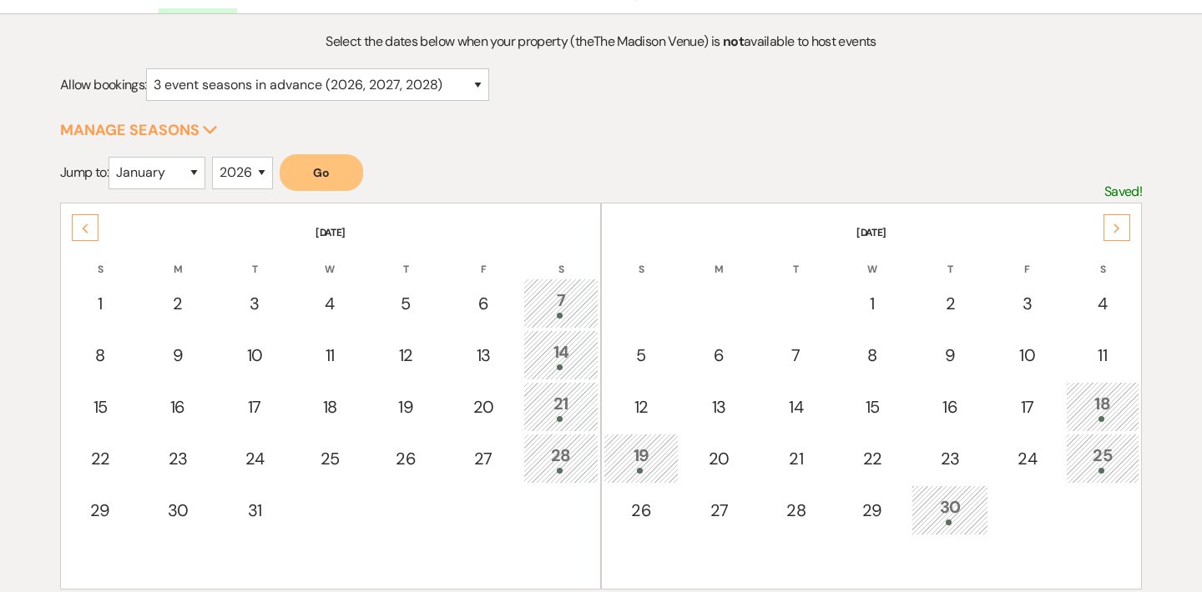
click at [1111, 217] on div "Next" at bounding box center [1116, 227] width 27 height 27
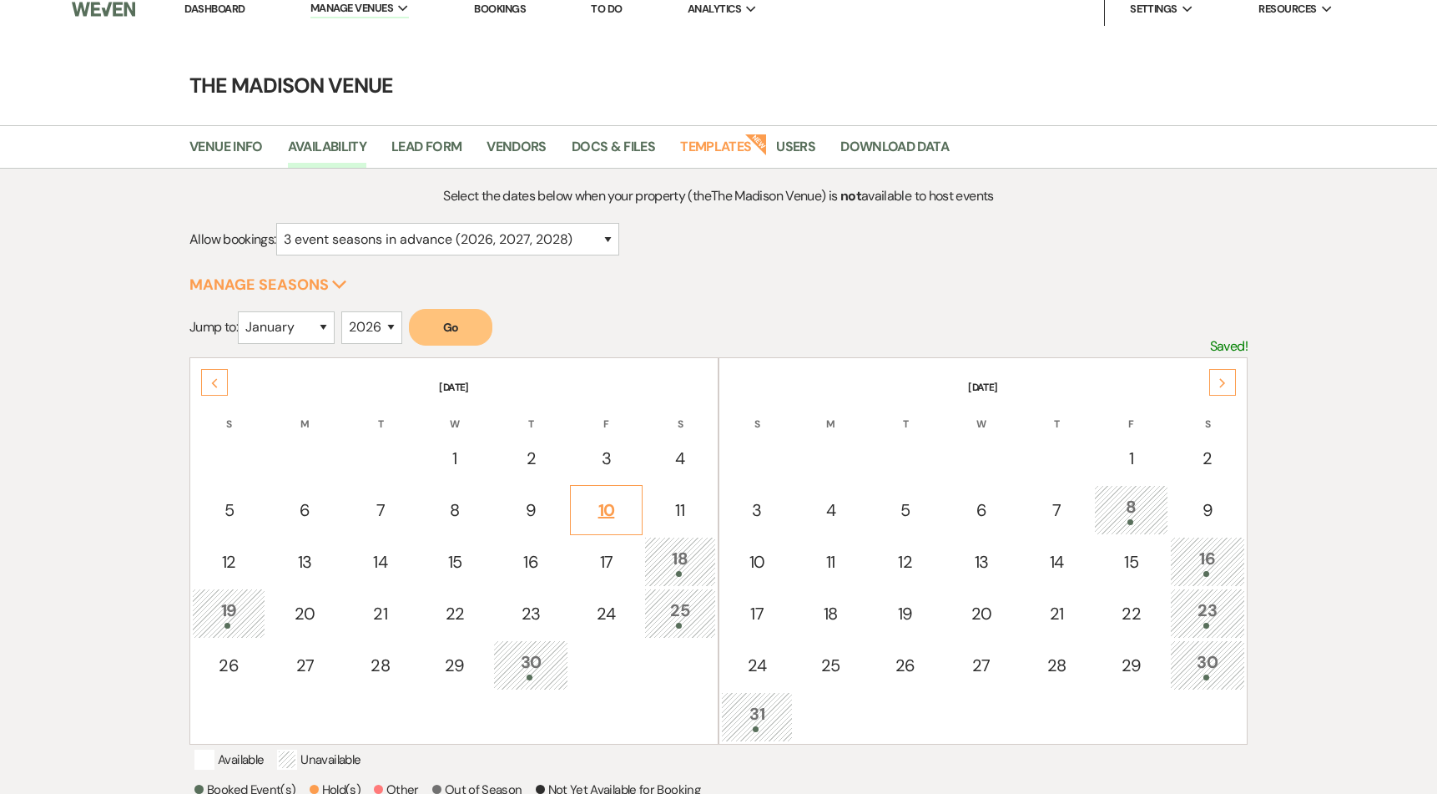
scroll to position [0, 0]
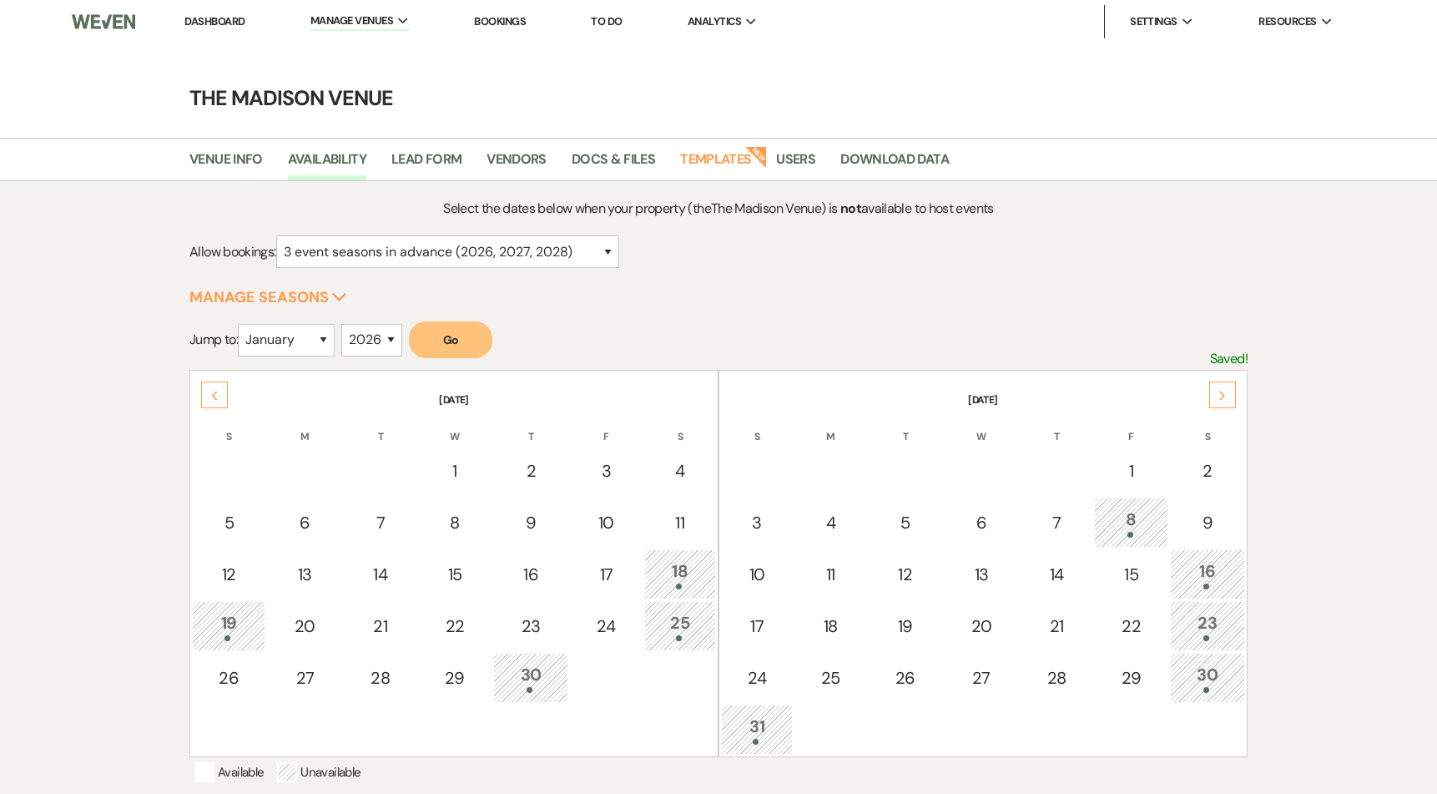
click at [214, 27] on link "Dashboard" at bounding box center [214, 21] width 60 height 14
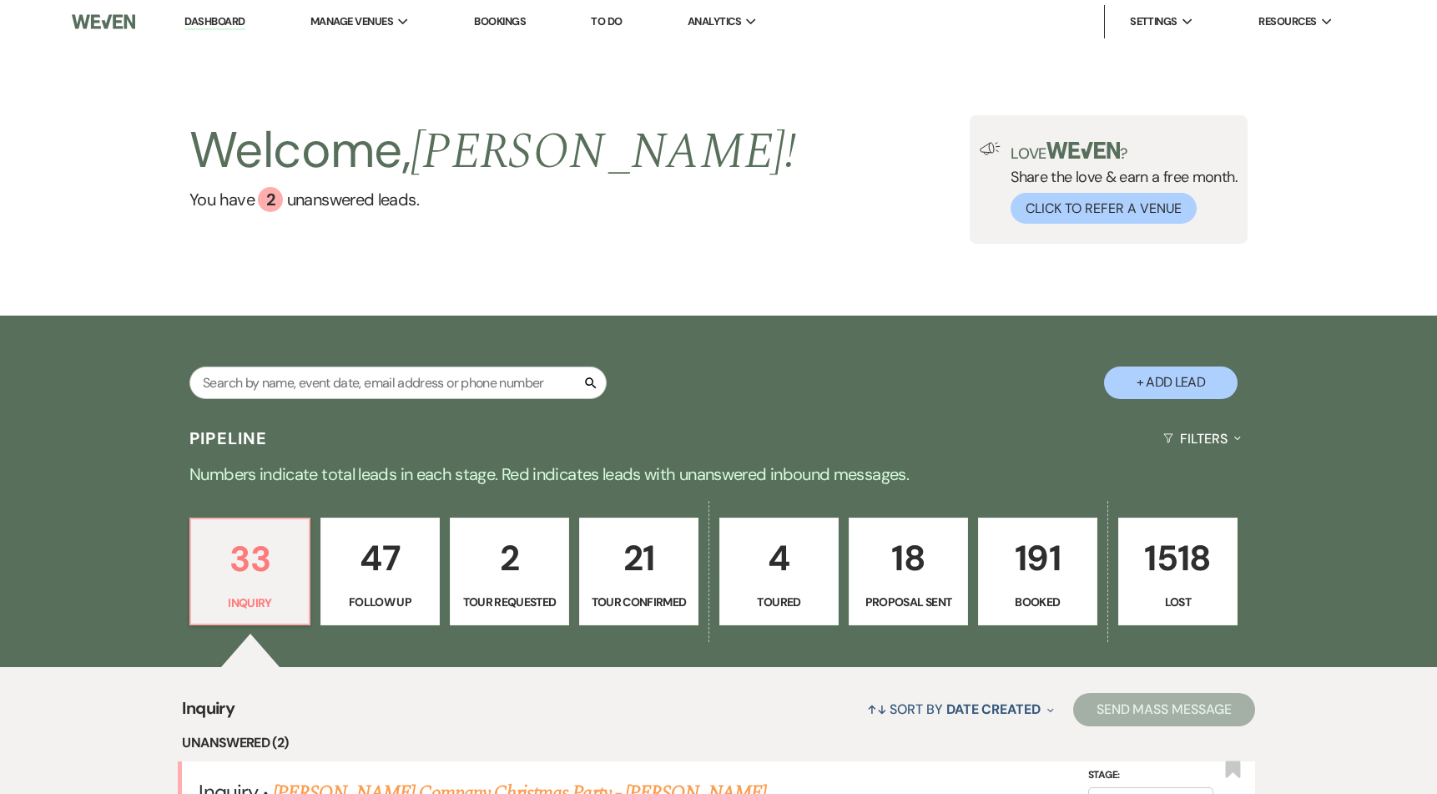
scroll to position [336, 0]
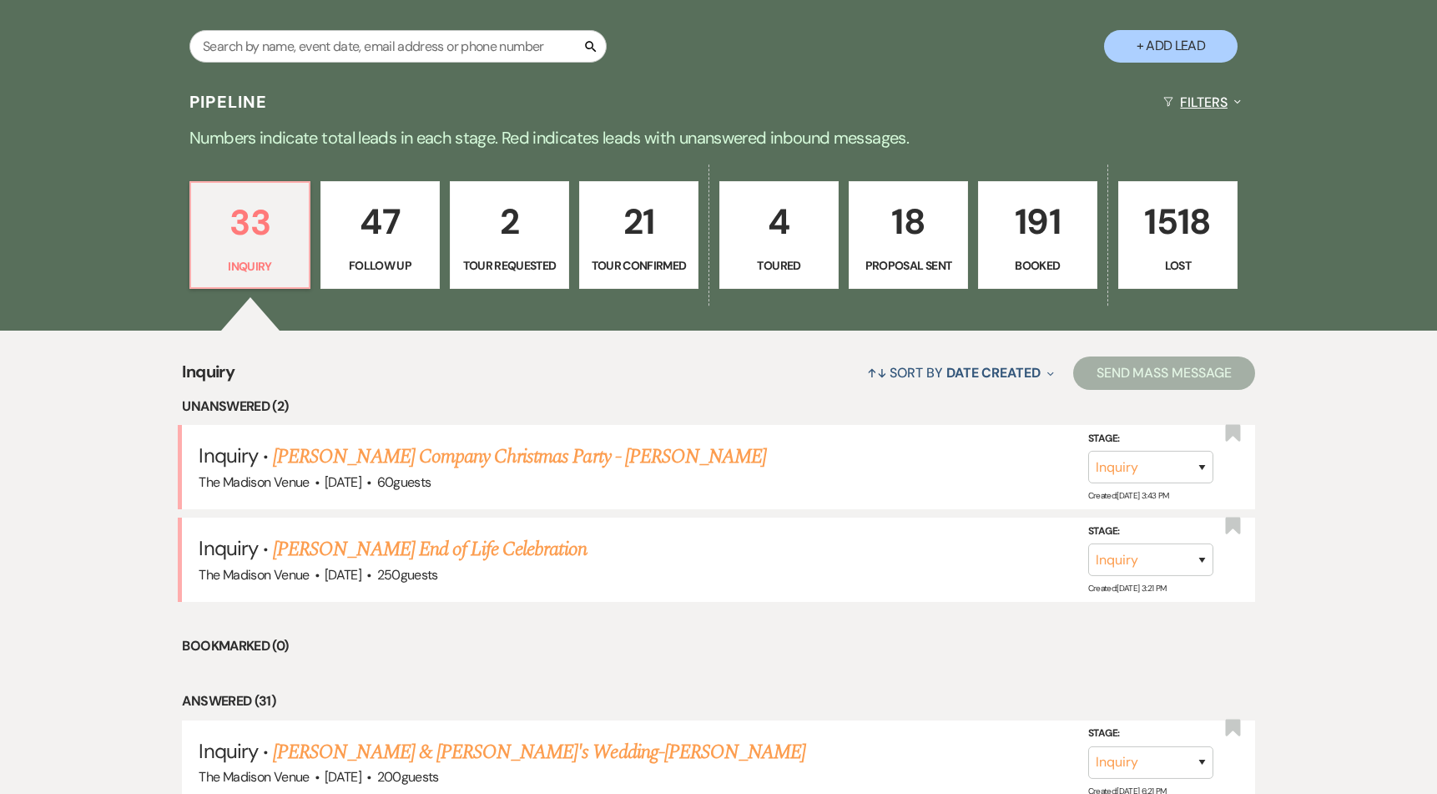
click at [1208, 105] on button "Filters Expand" at bounding box center [1202, 102] width 91 height 44
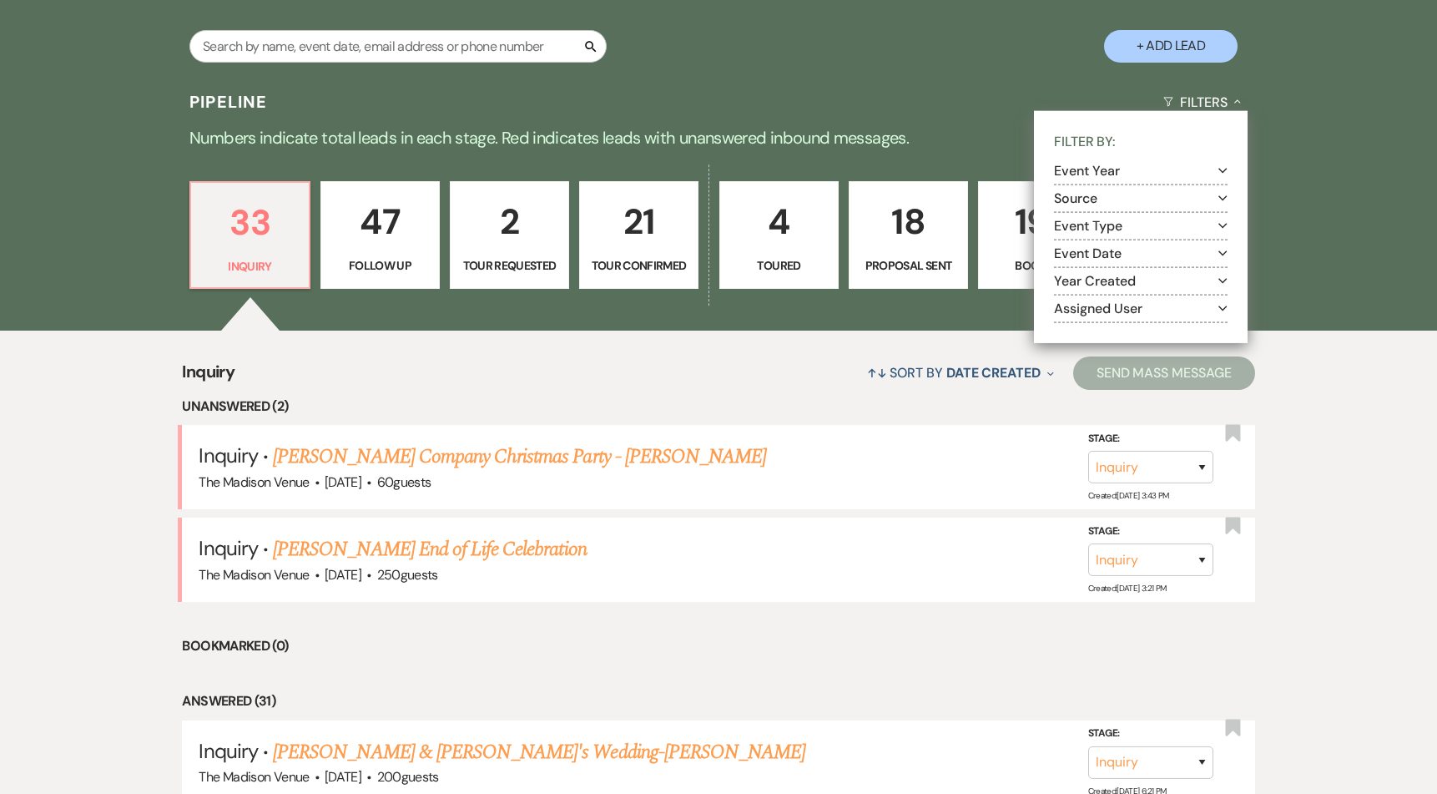
click at [1101, 225] on button "Event Type Expand" at bounding box center [1141, 225] width 174 height 13
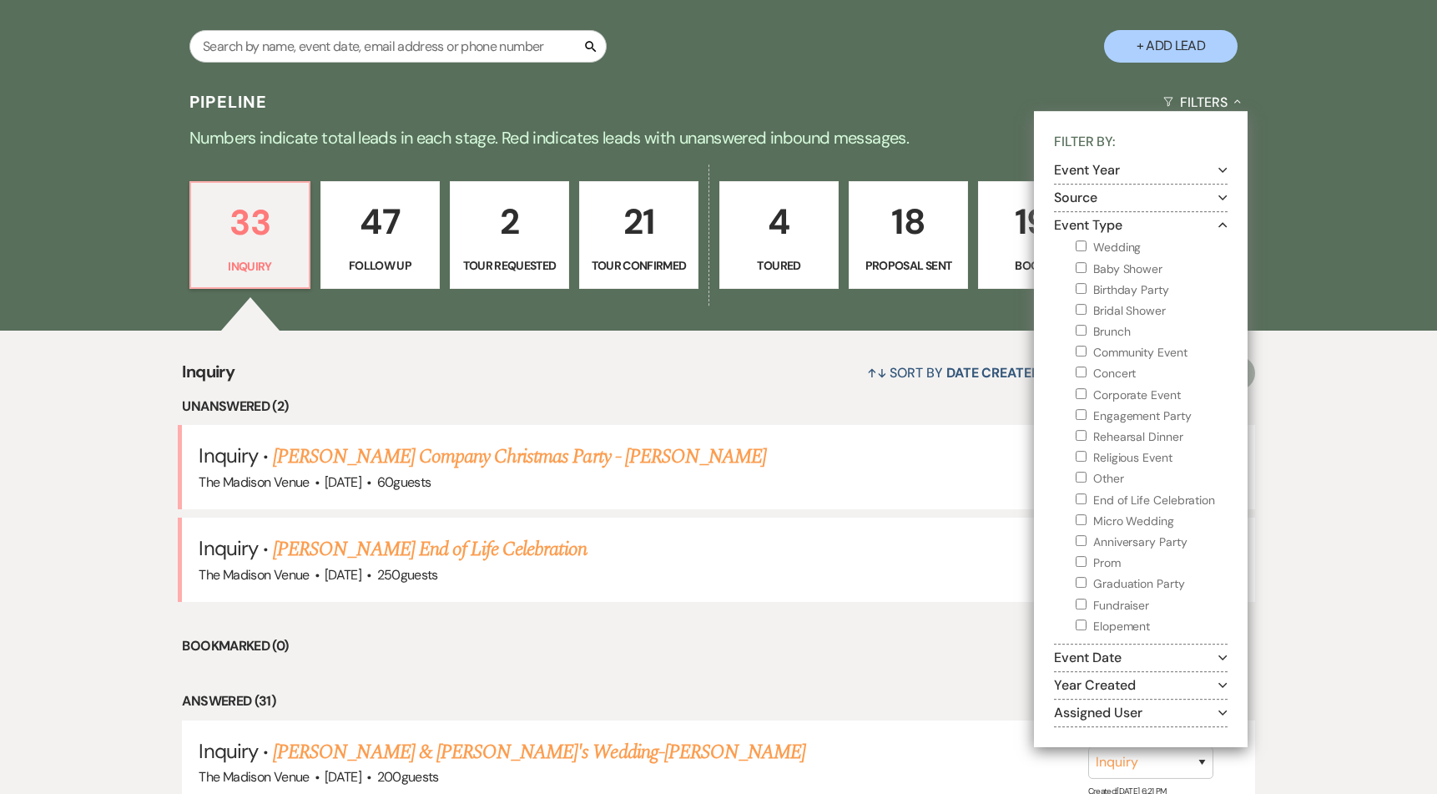
click at [1102, 224] on button "Event Type Collapse" at bounding box center [1141, 225] width 174 height 13
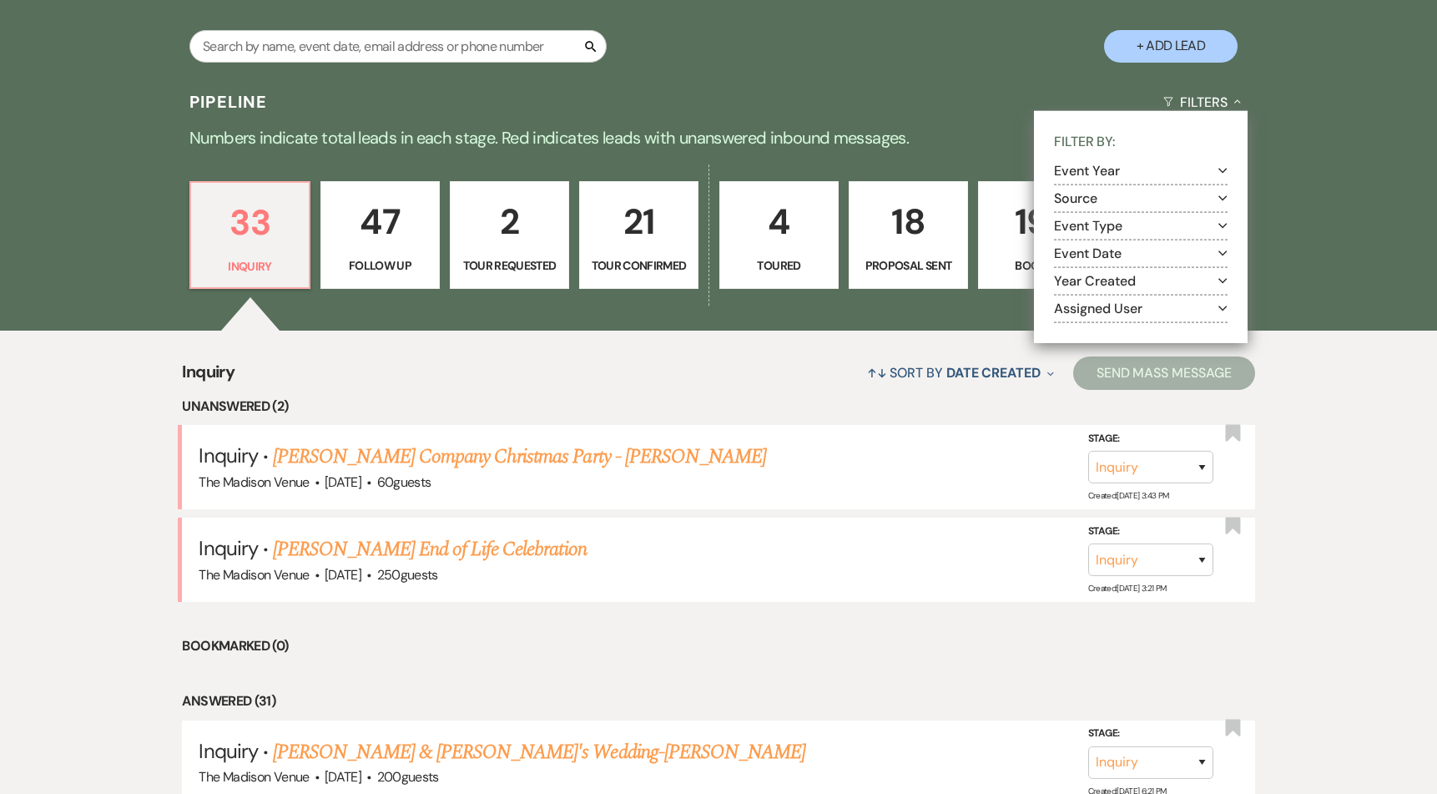
click at [1096, 258] on button "Event Date Expand" at bounding box center [1141, 253] width 174 height 13
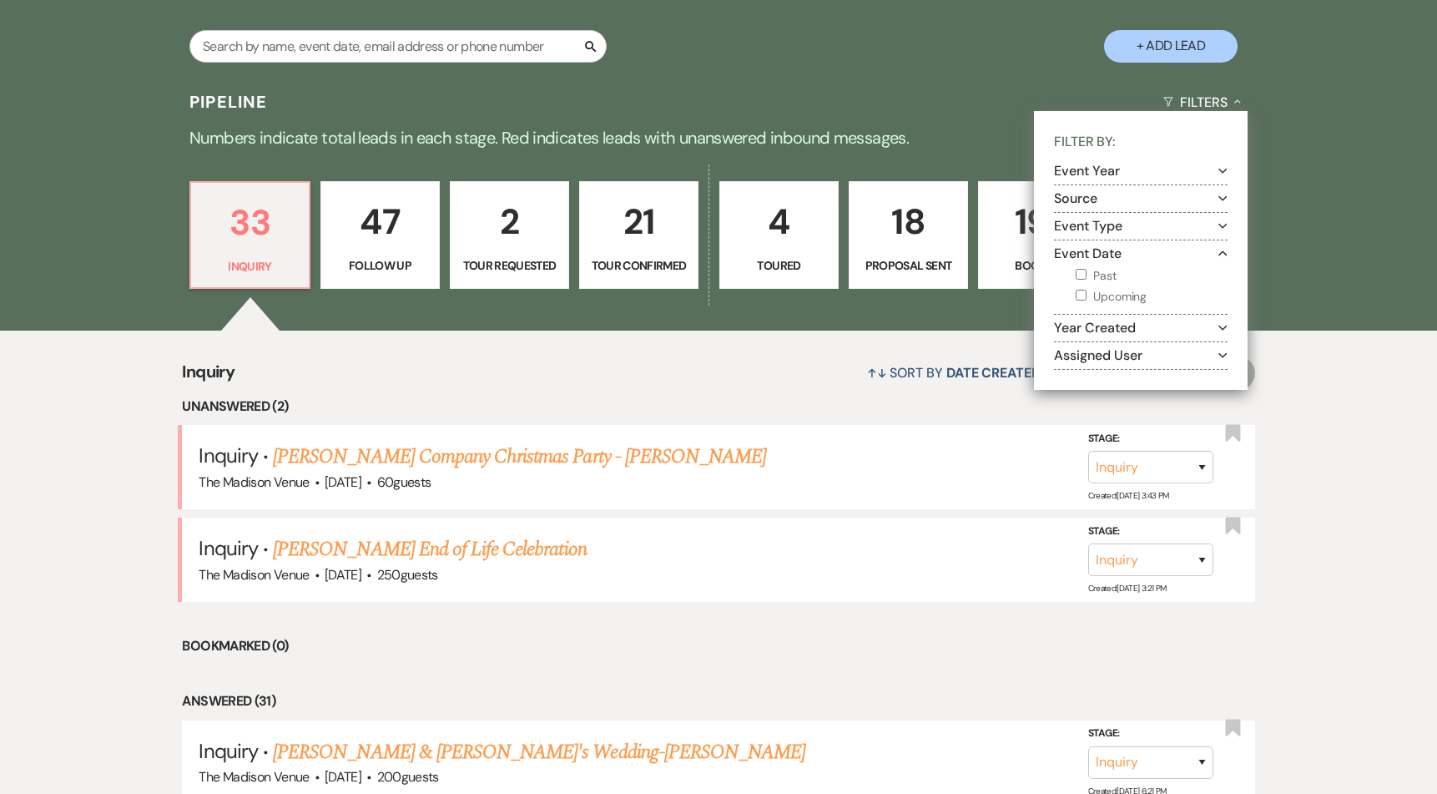
click at [1084, 294] on input "Upcoming" at bounding box center [1081, 295] width 11 height 11
checkbox input "true"
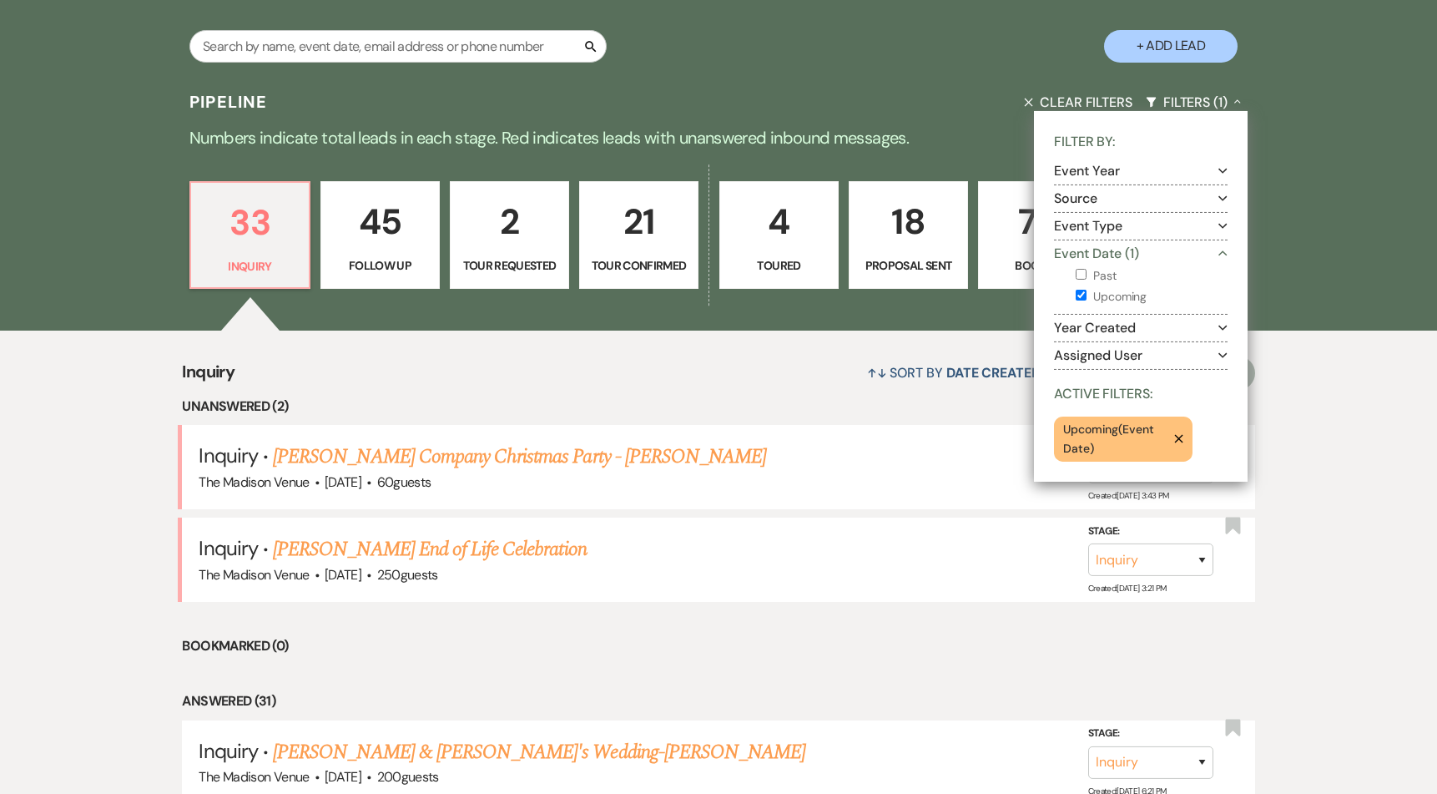
click at [1131, 325] on button "Year Created Expand" at bounding box center [1141, 327] width 174 height 13
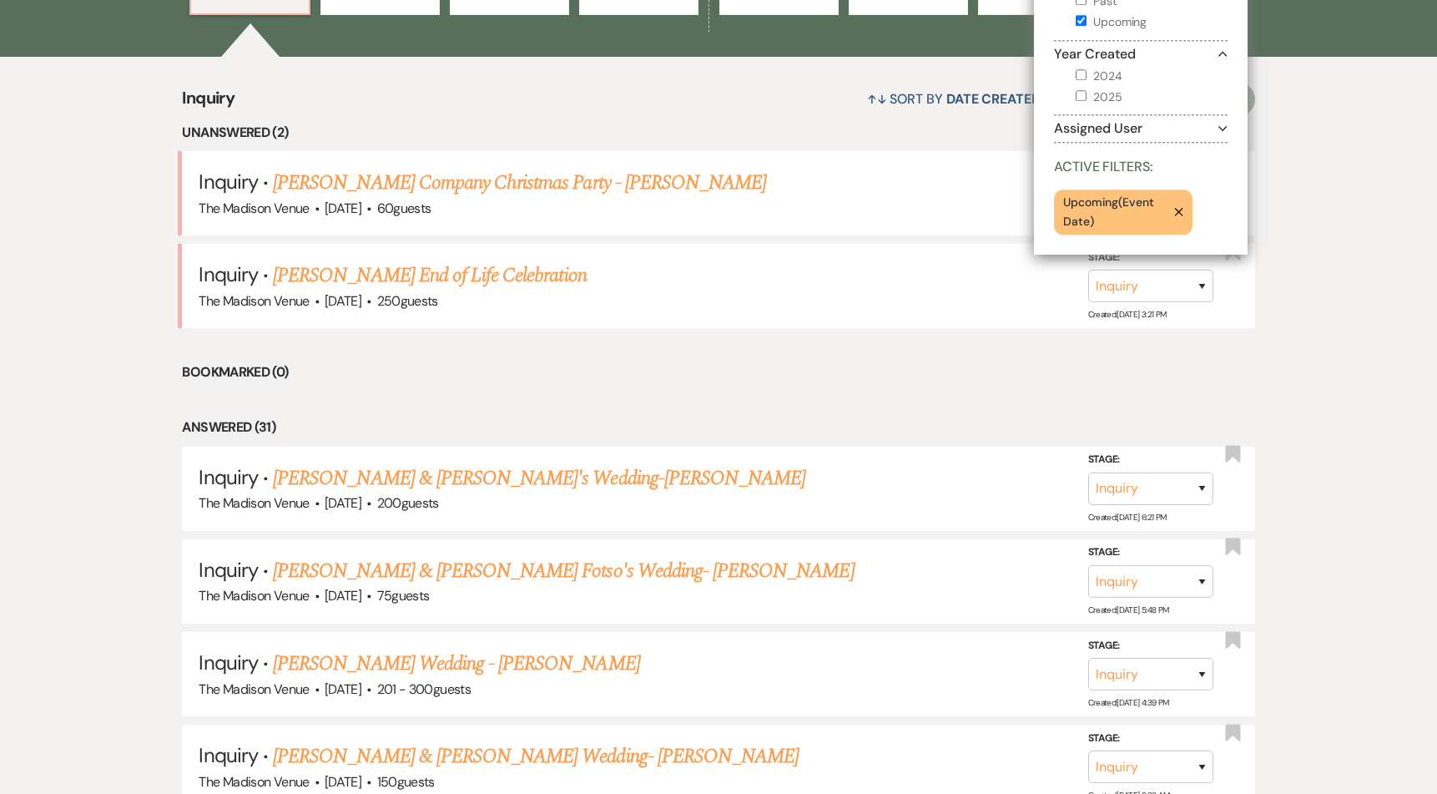
scroll to position [302, 0]
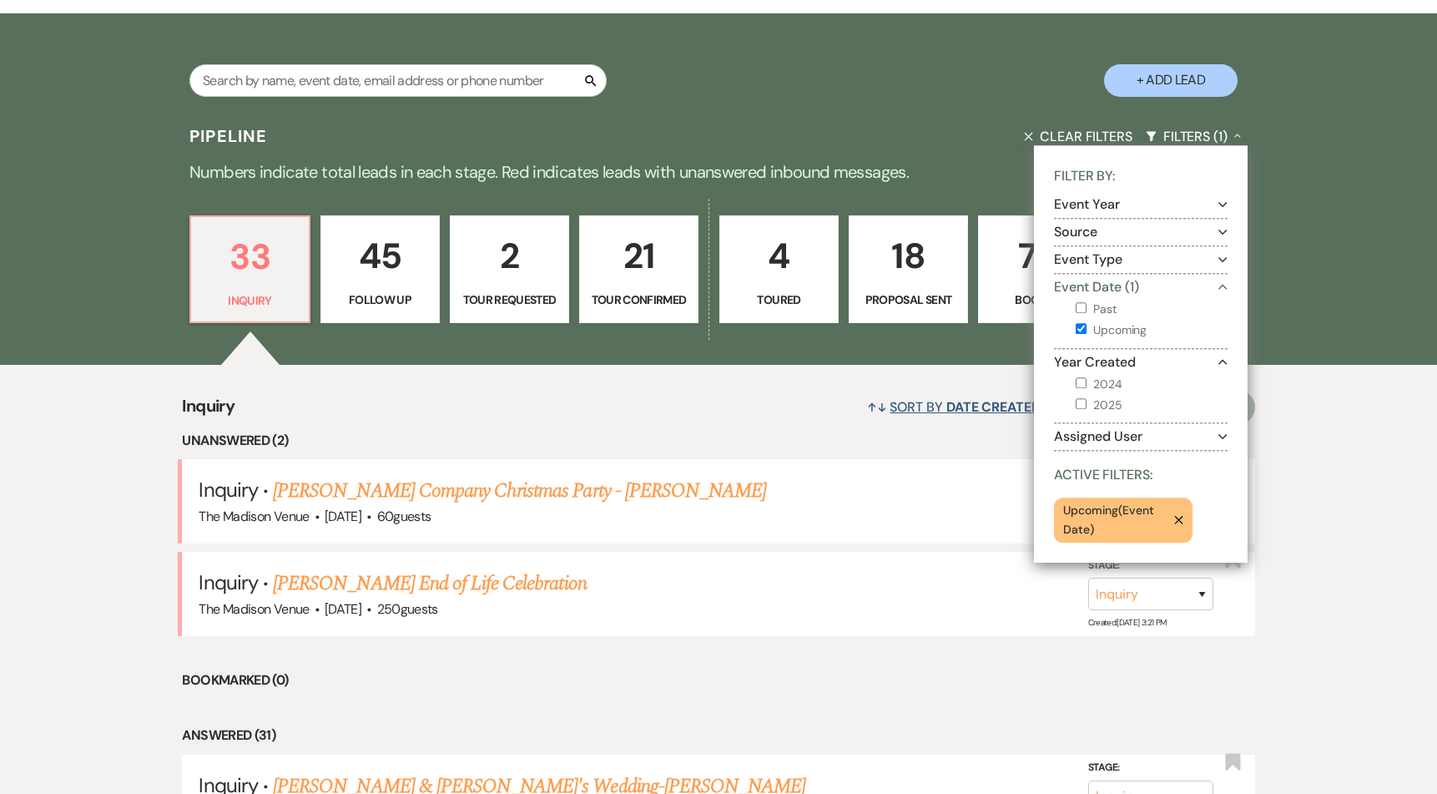
click at [879, 404] on span "↑↓" at bounding box center [877, 407] width 20 height 18
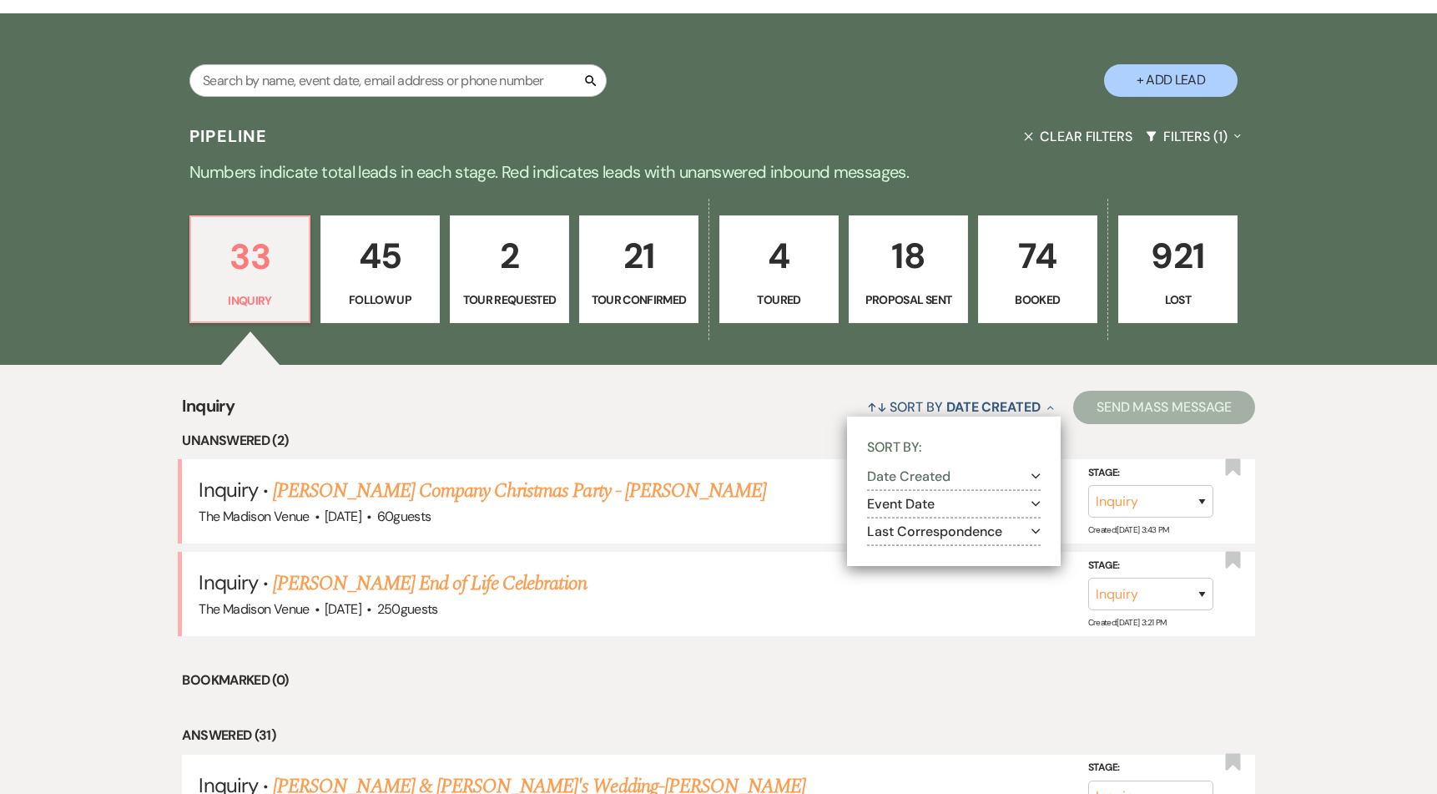
click at [913, 503] on button "Event Date Expand" at bounding box center [954, 502] width 174 height 13
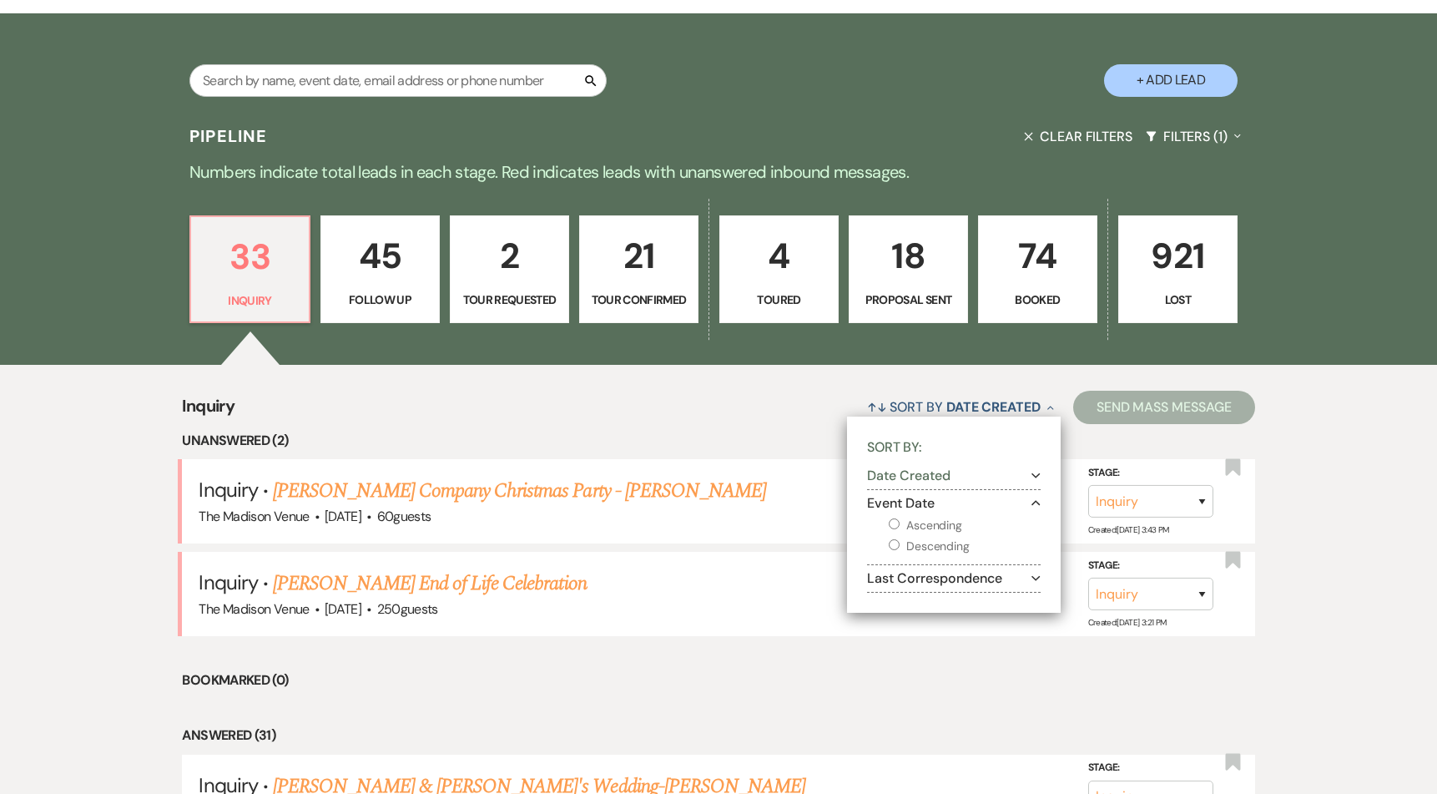
click at [910, 521] on label "Ascending" at bounding box center [965, 525] width 152 height 21
click at [900, 521] on input "Ascending" at bounding box center [894, 523] width 11 height 11
radio input "true"
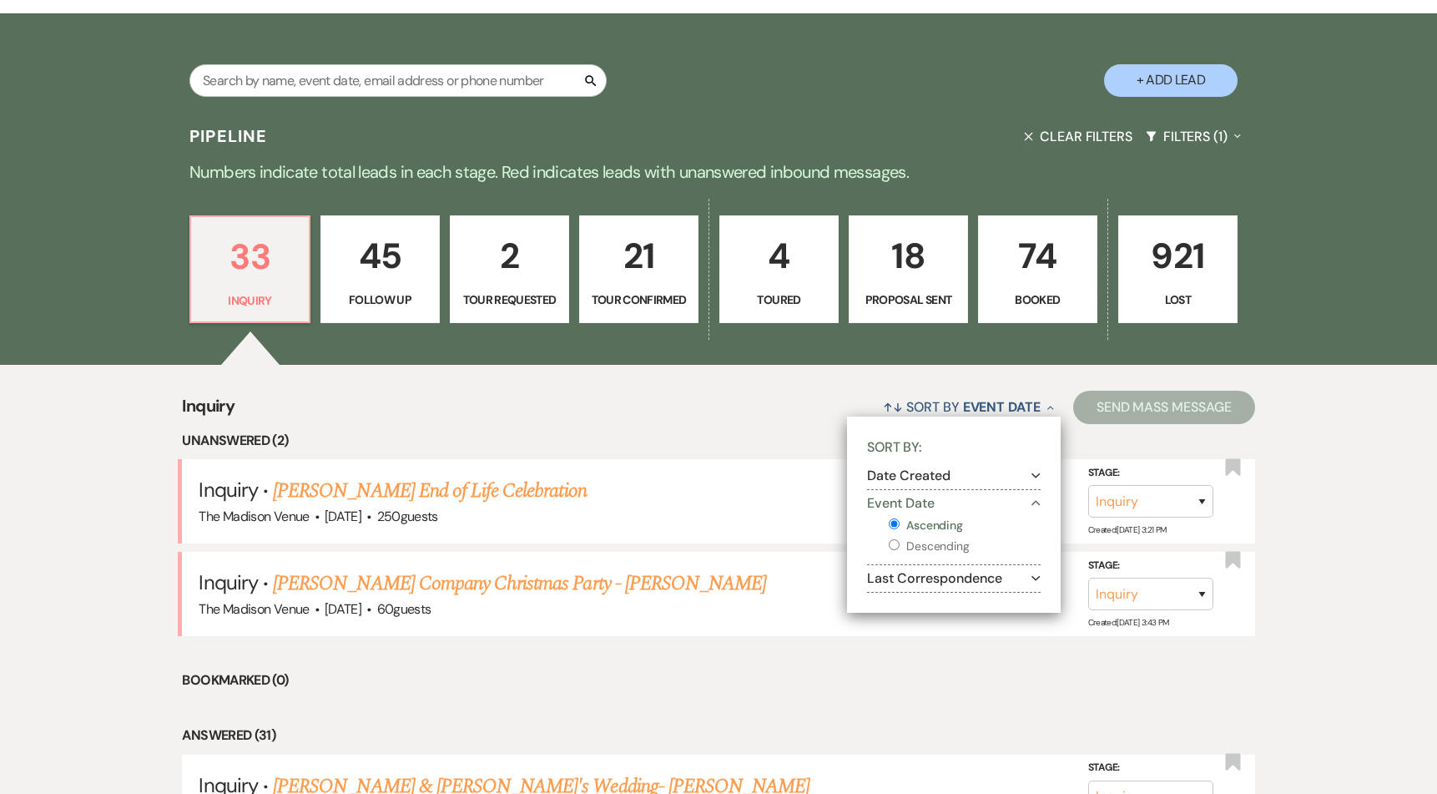
click at [747, 689] on li "Bookmarked (0)" at bounding box center [718, 680] width 1072 height 22
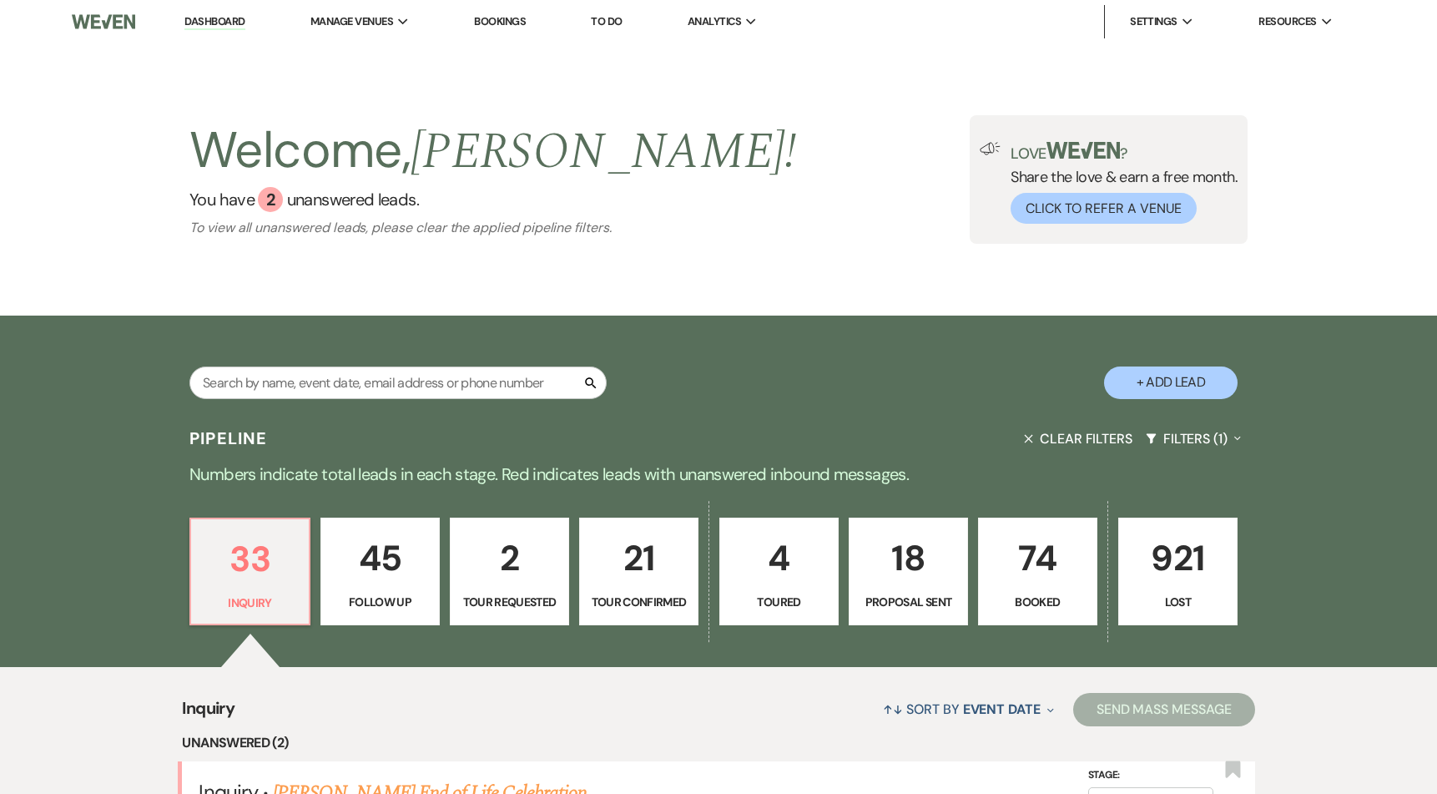
click at [365, 566] on p "45" at bounding box center [380, 558] width 98 height 56
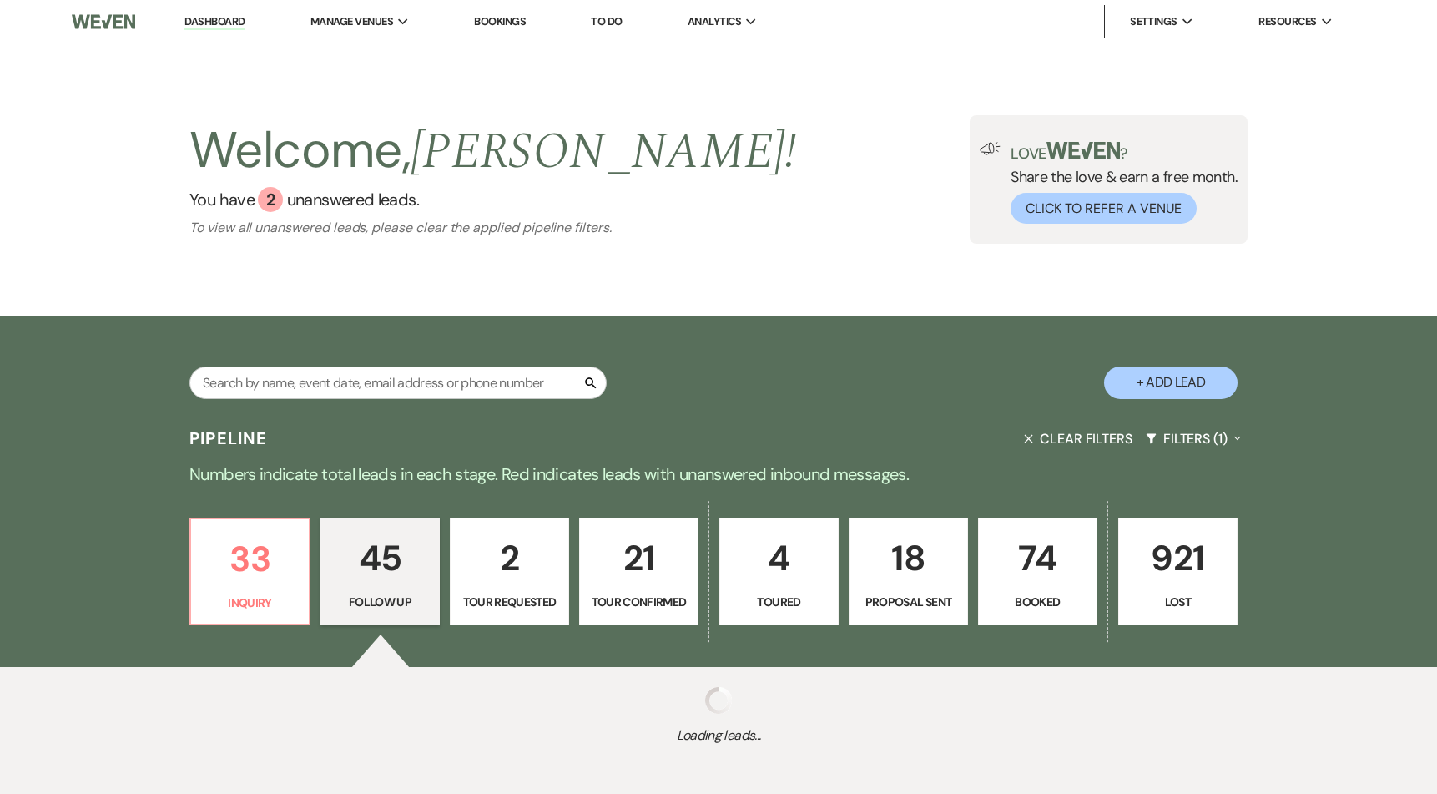
select select "9"
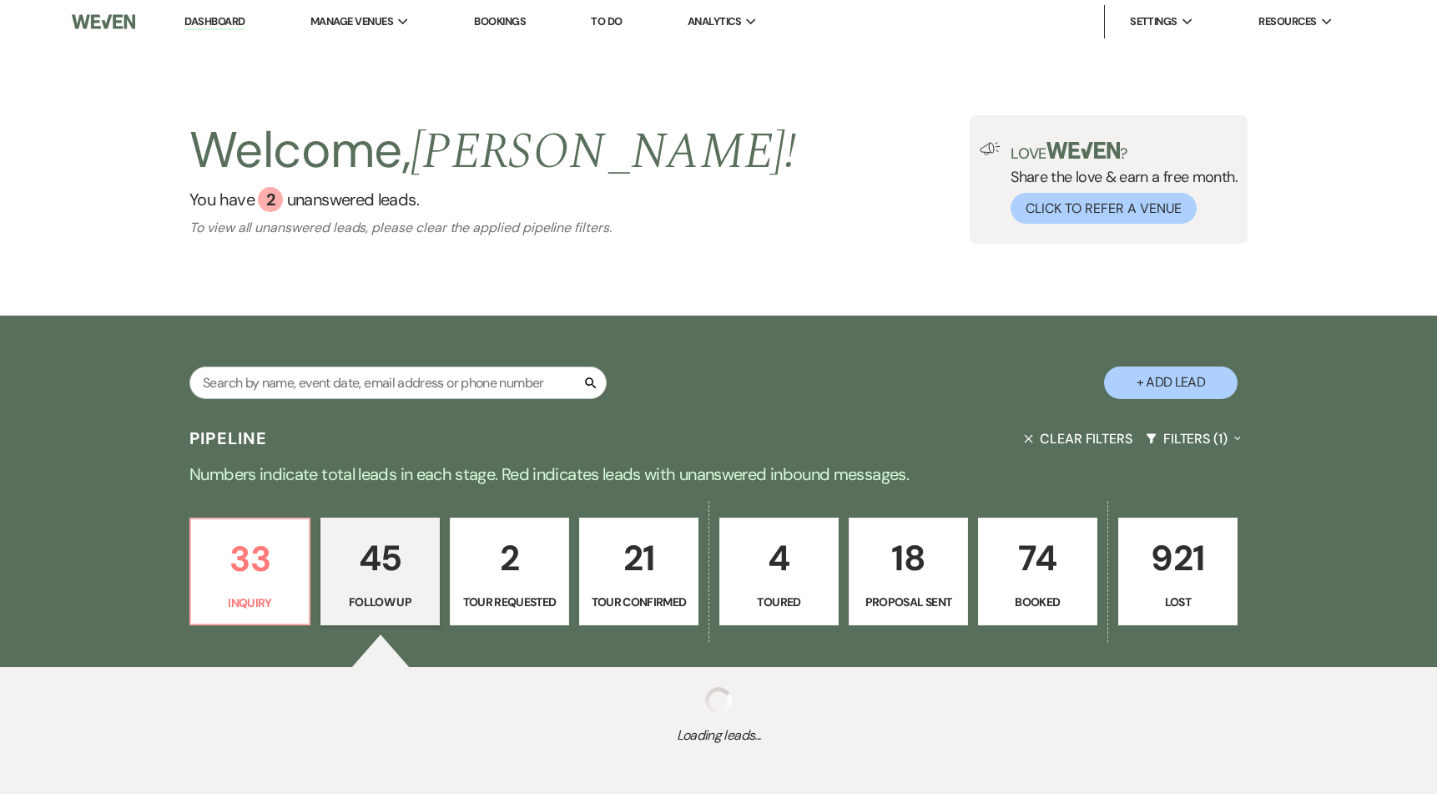
select select "9"
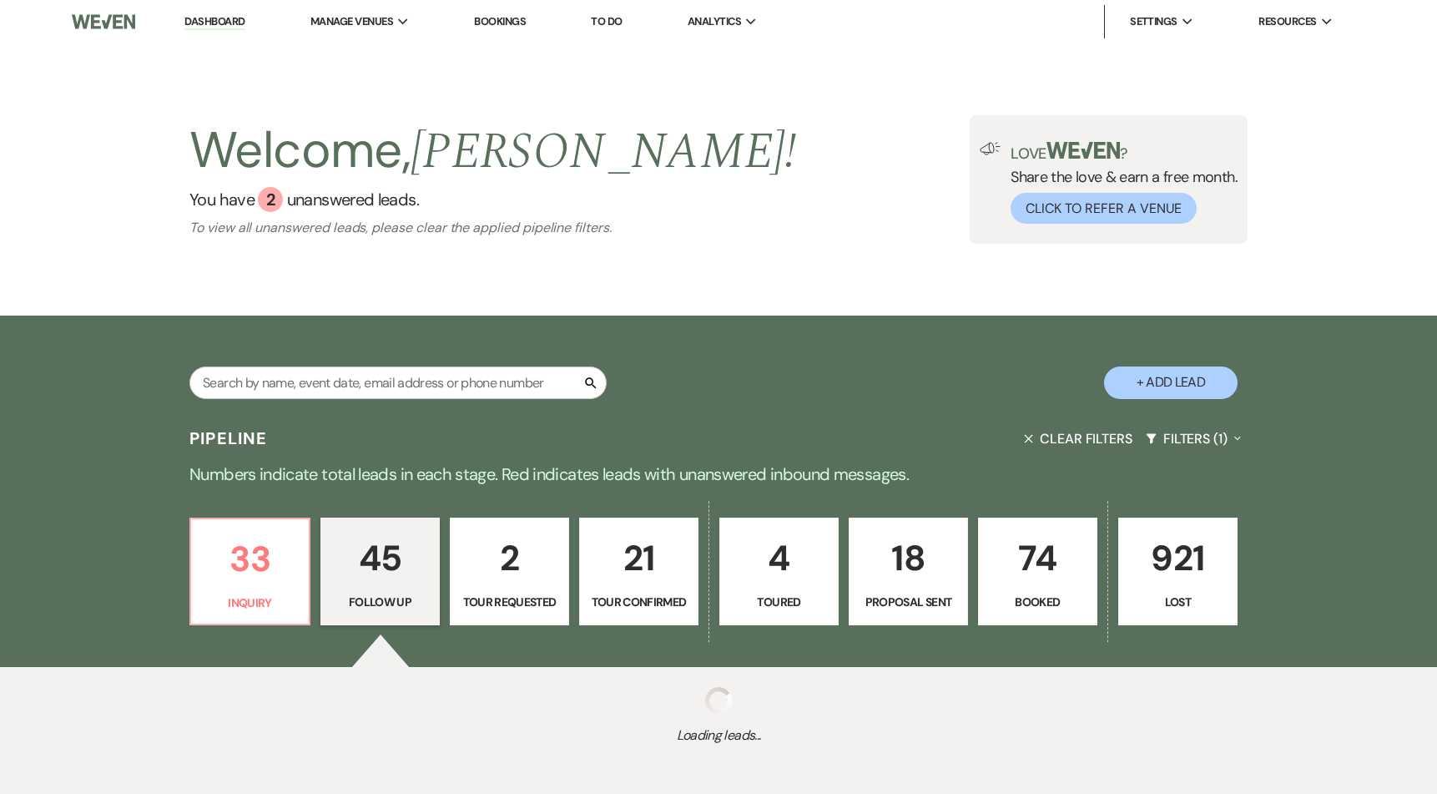
select select "9"
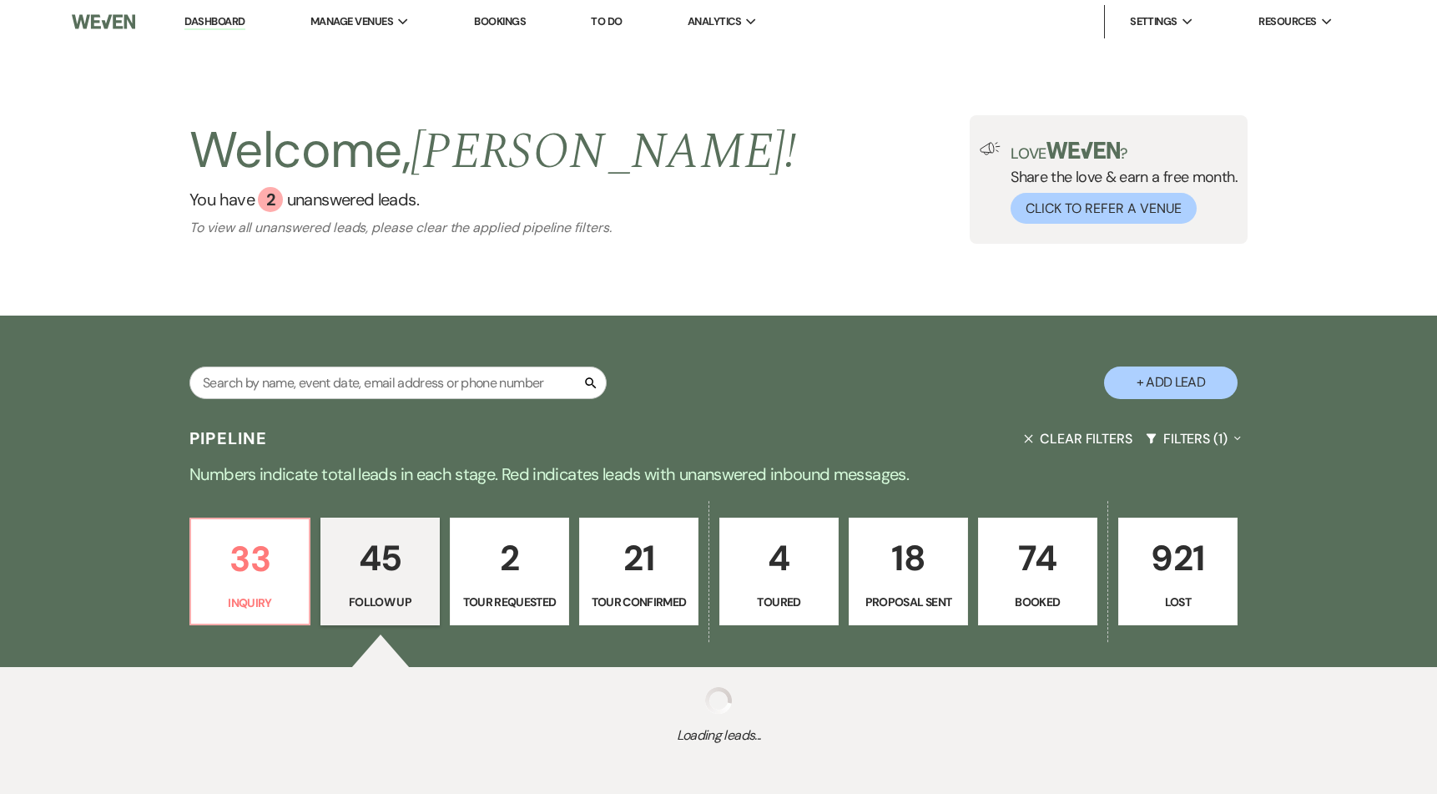
select select "9"
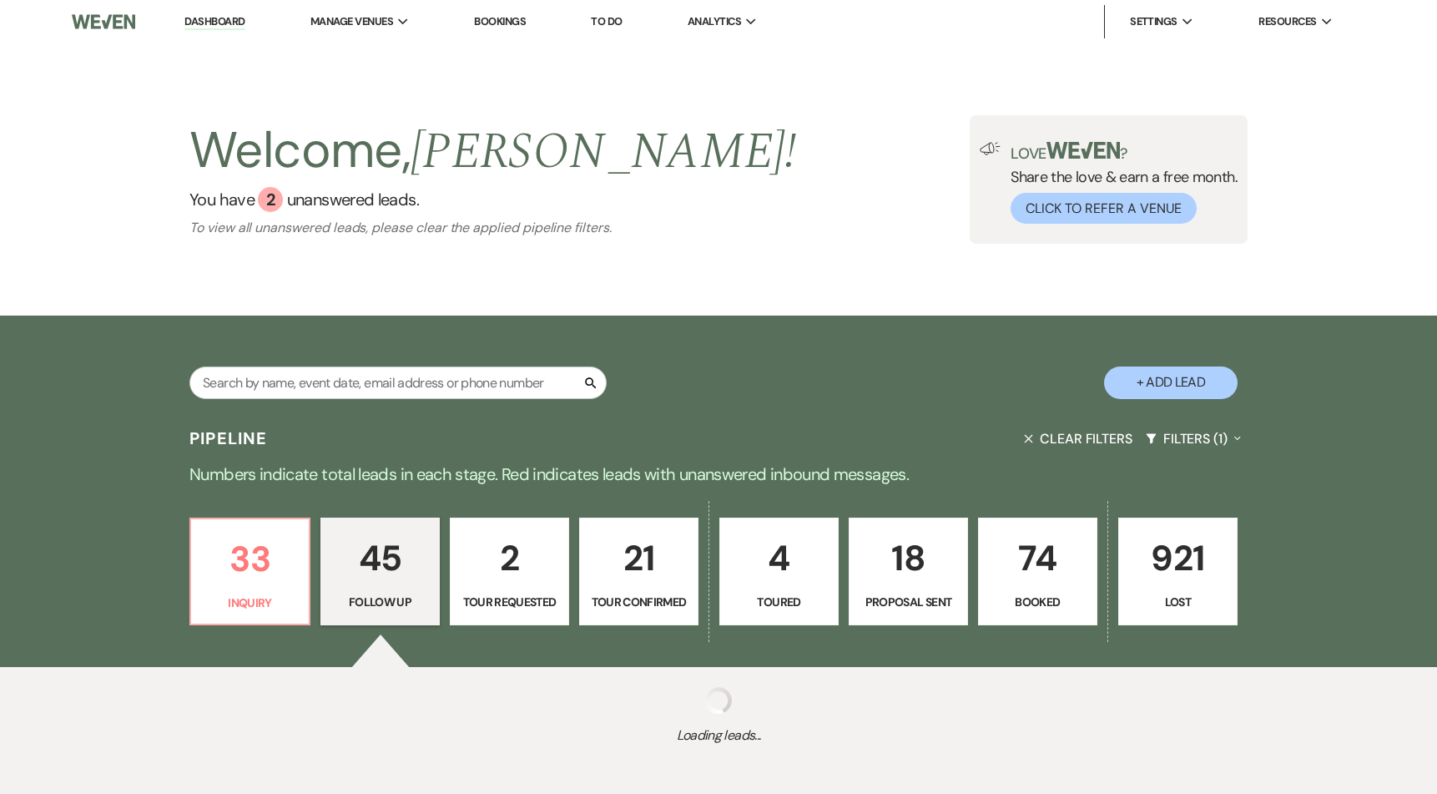
select select "9"
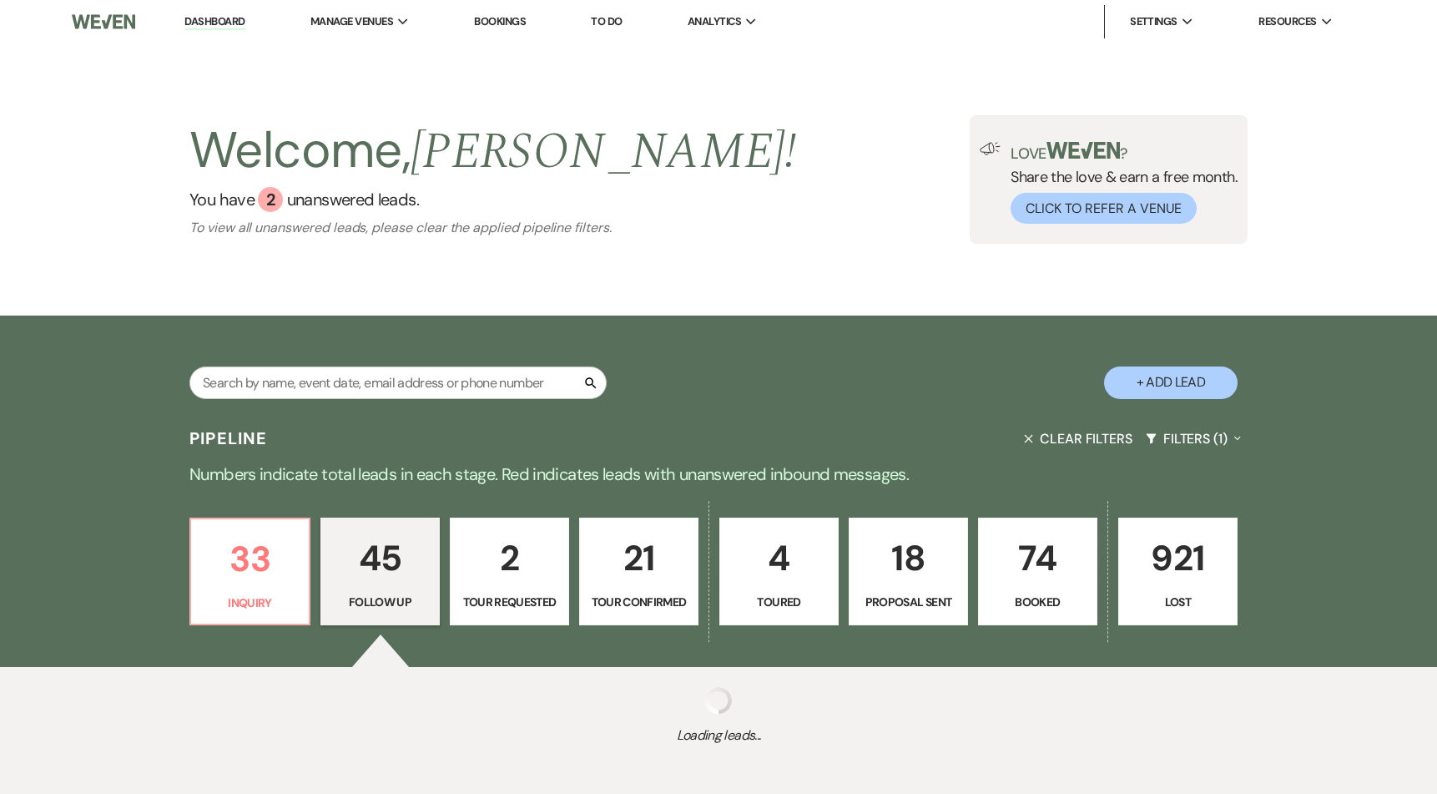
select select "9"
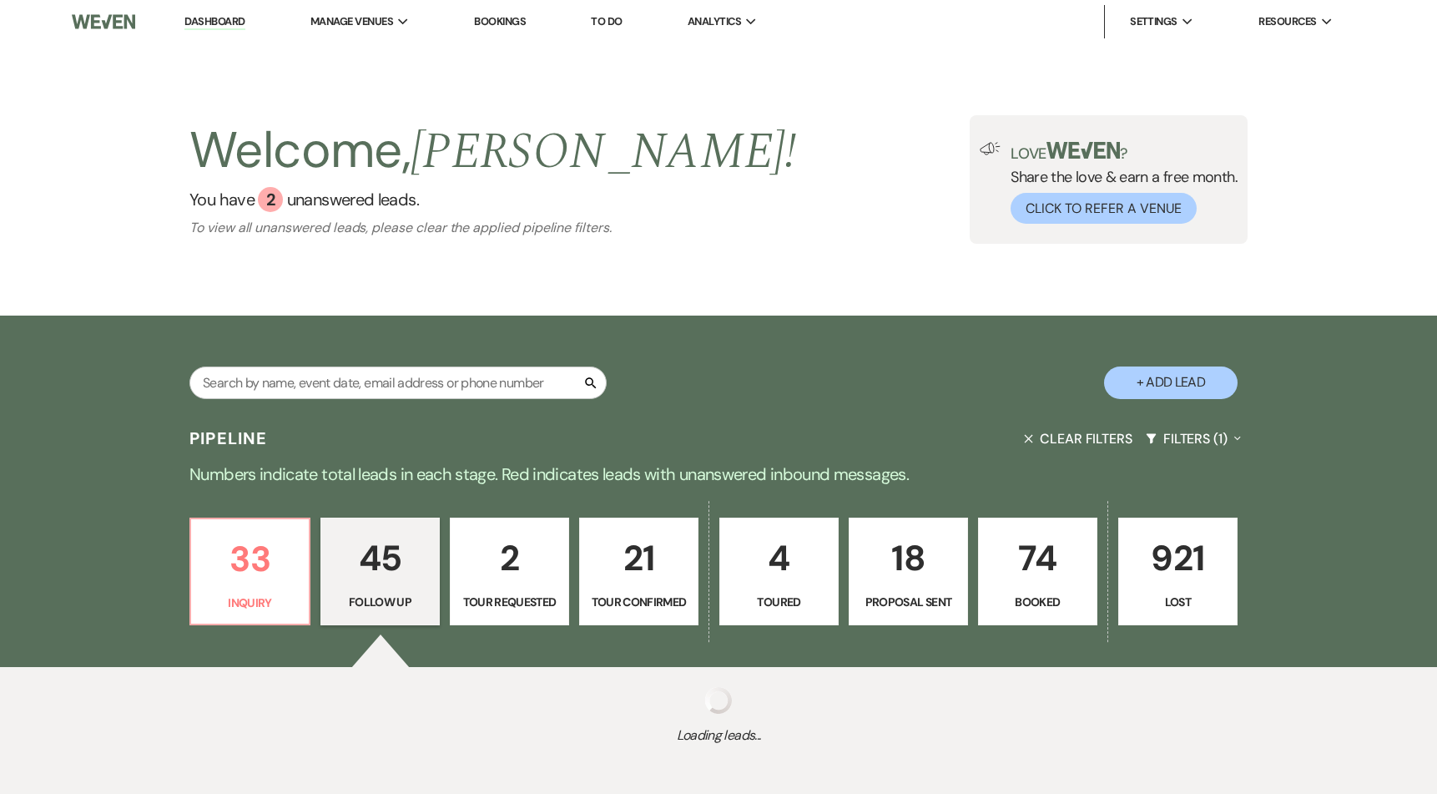
select select "9"
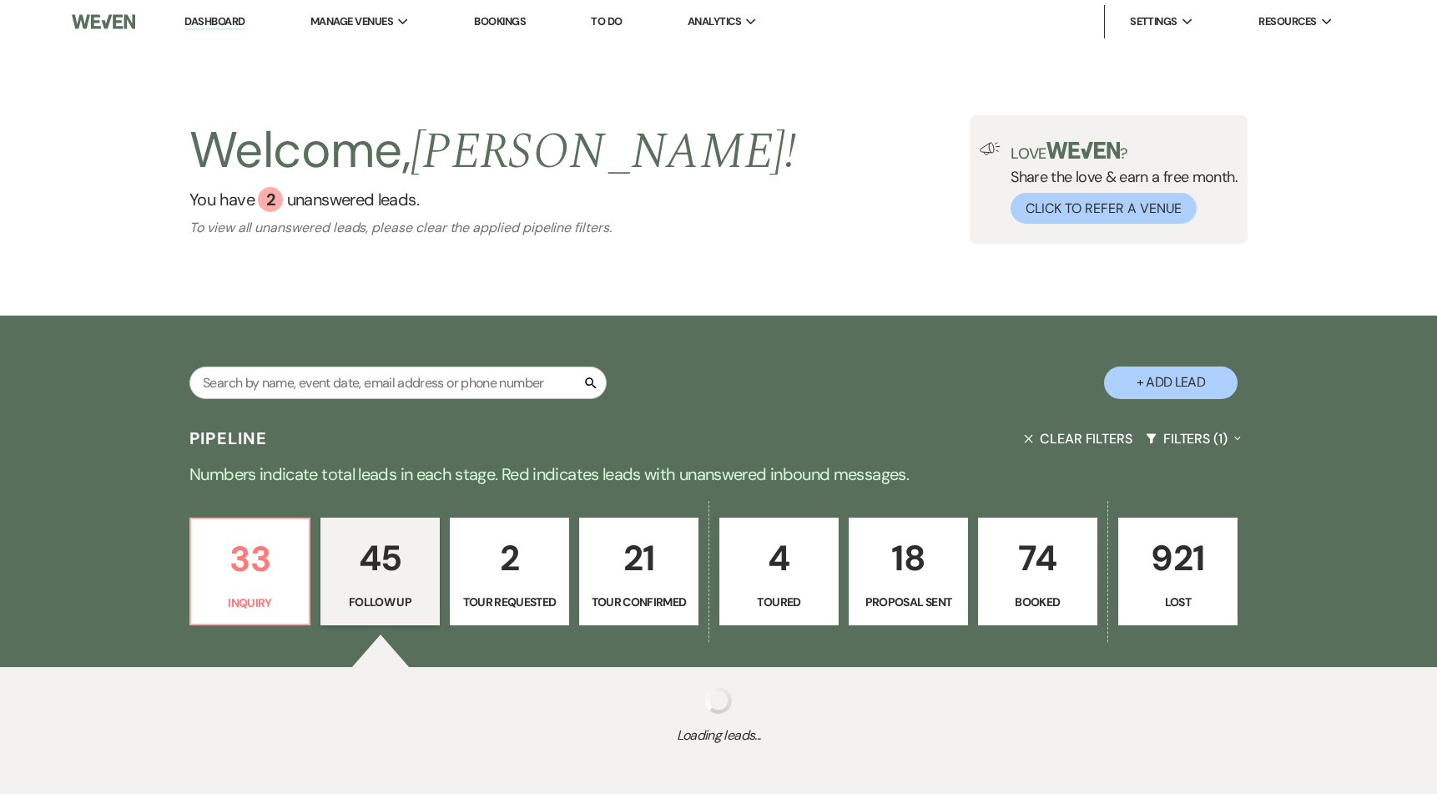
select select "9"
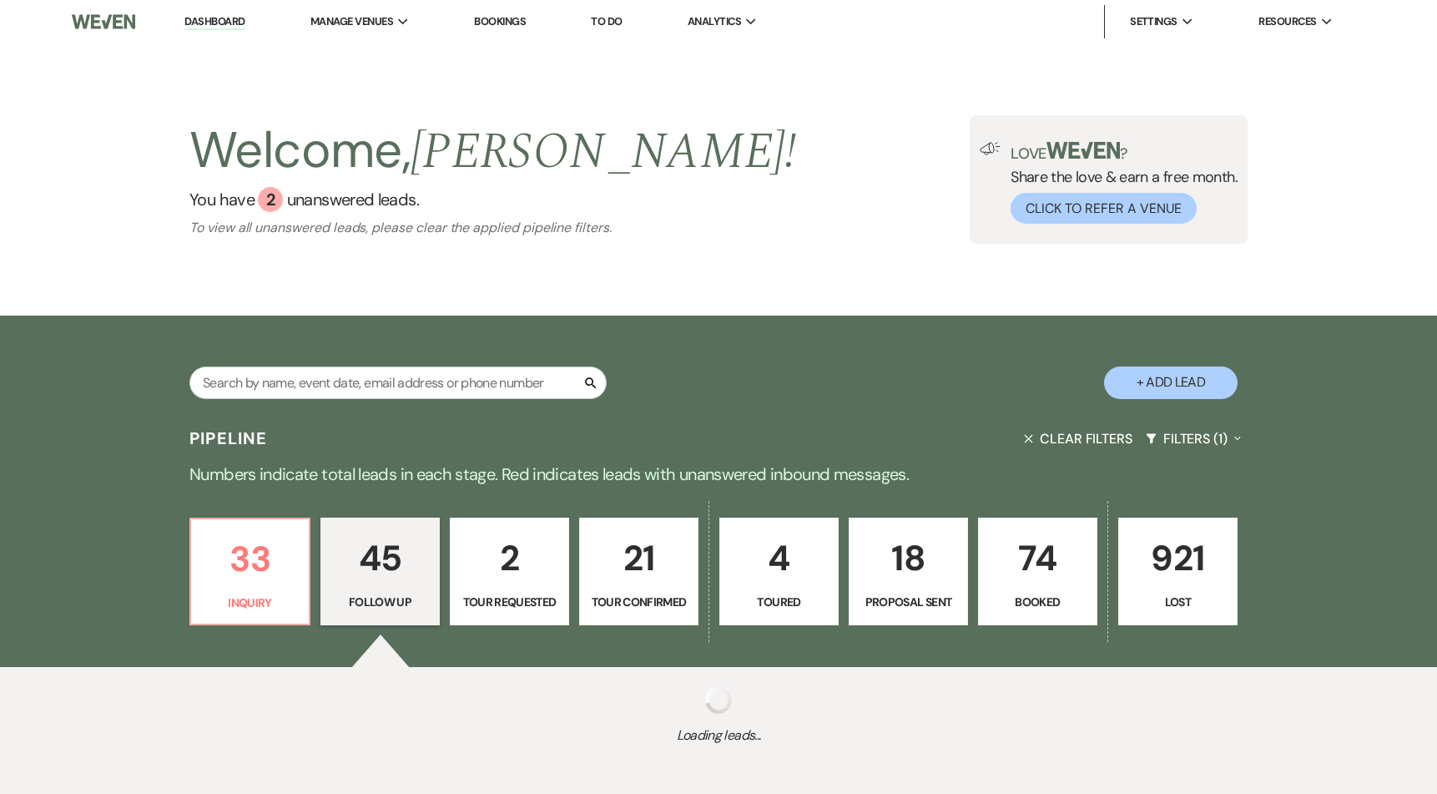
select select "9"
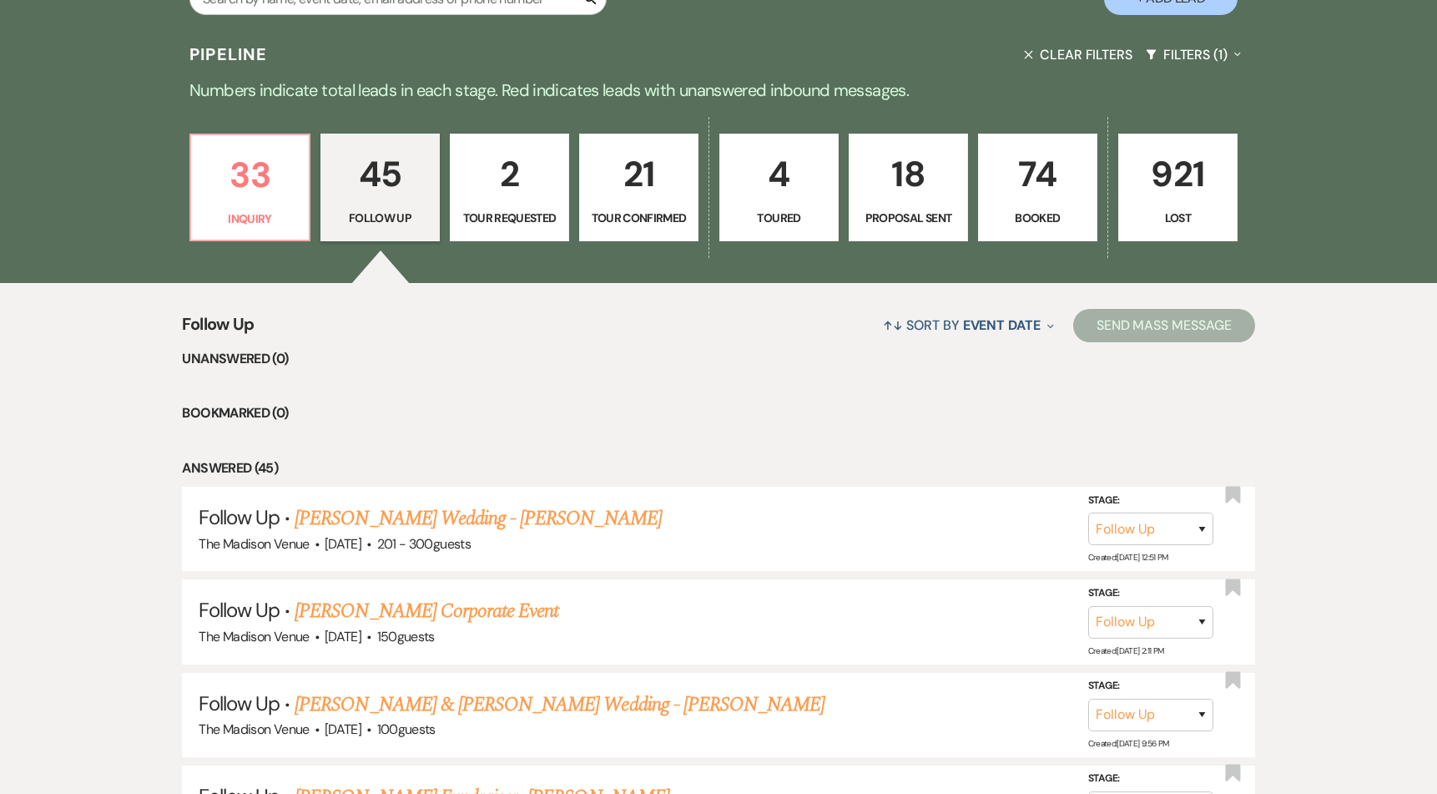
click at [518, 219] on p "Tour Requested" at bounding box center [510, 218] width 98 height 18
select select "2"
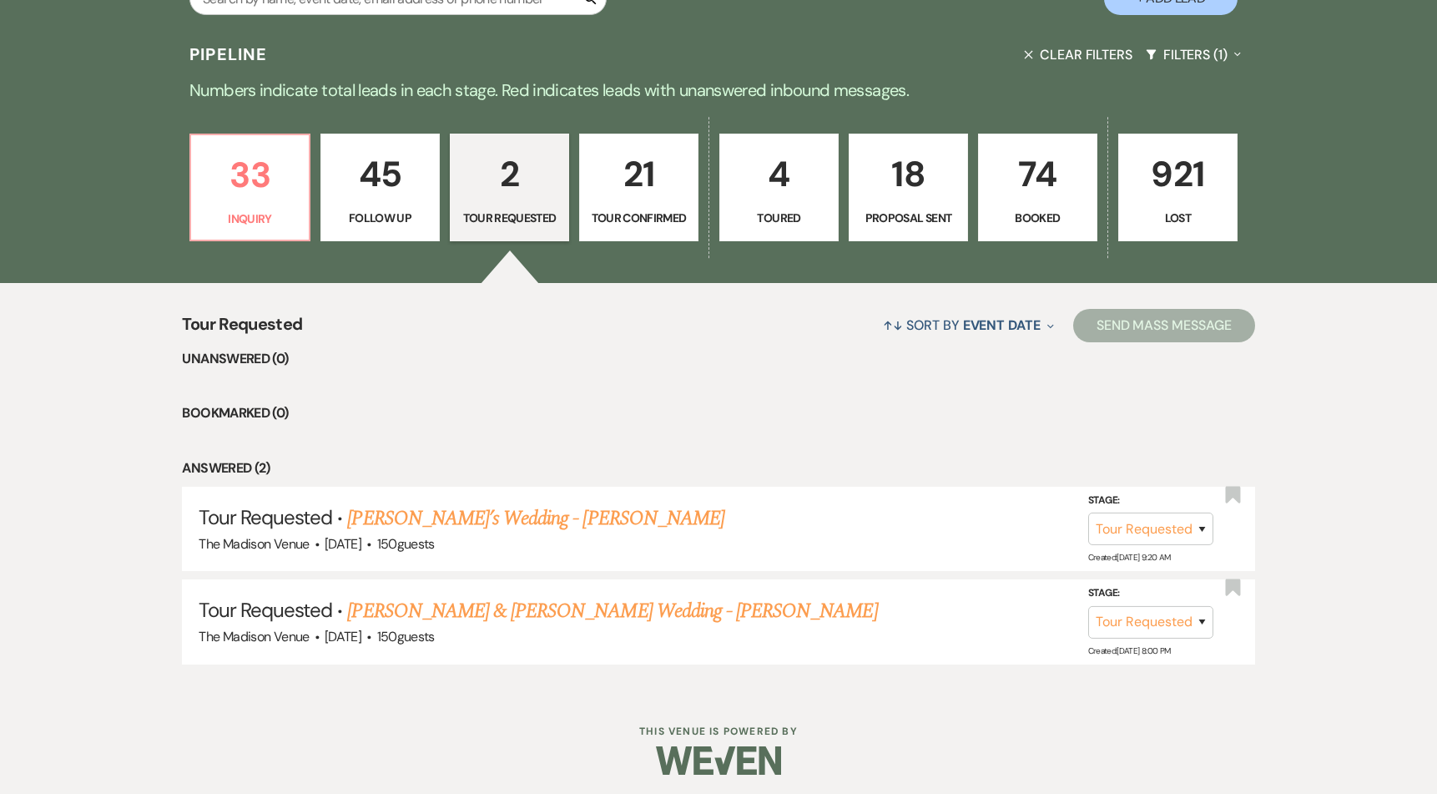
click at [653, 185] on p "21" at bounding box center [639, 174] width 98 height 56
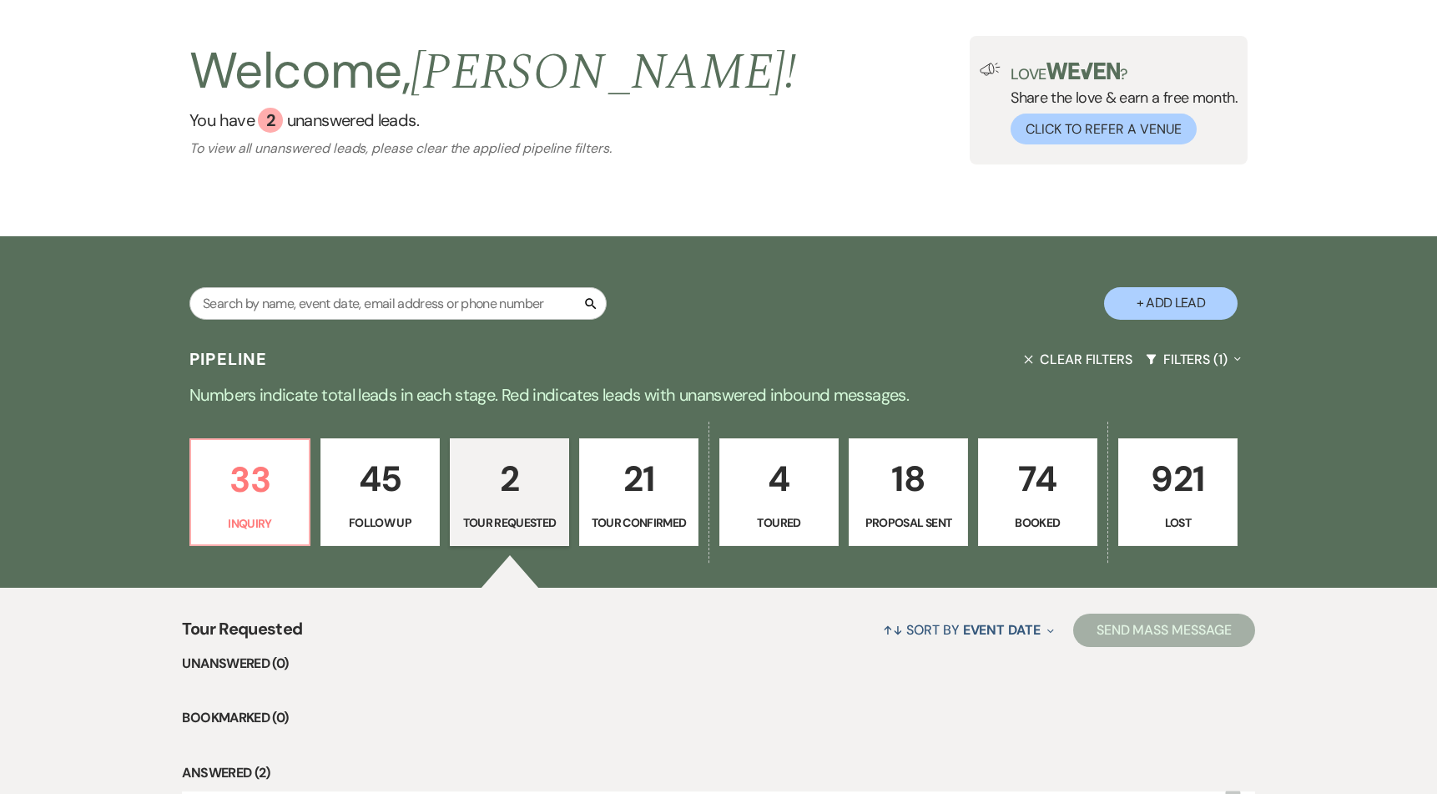
select select "4"
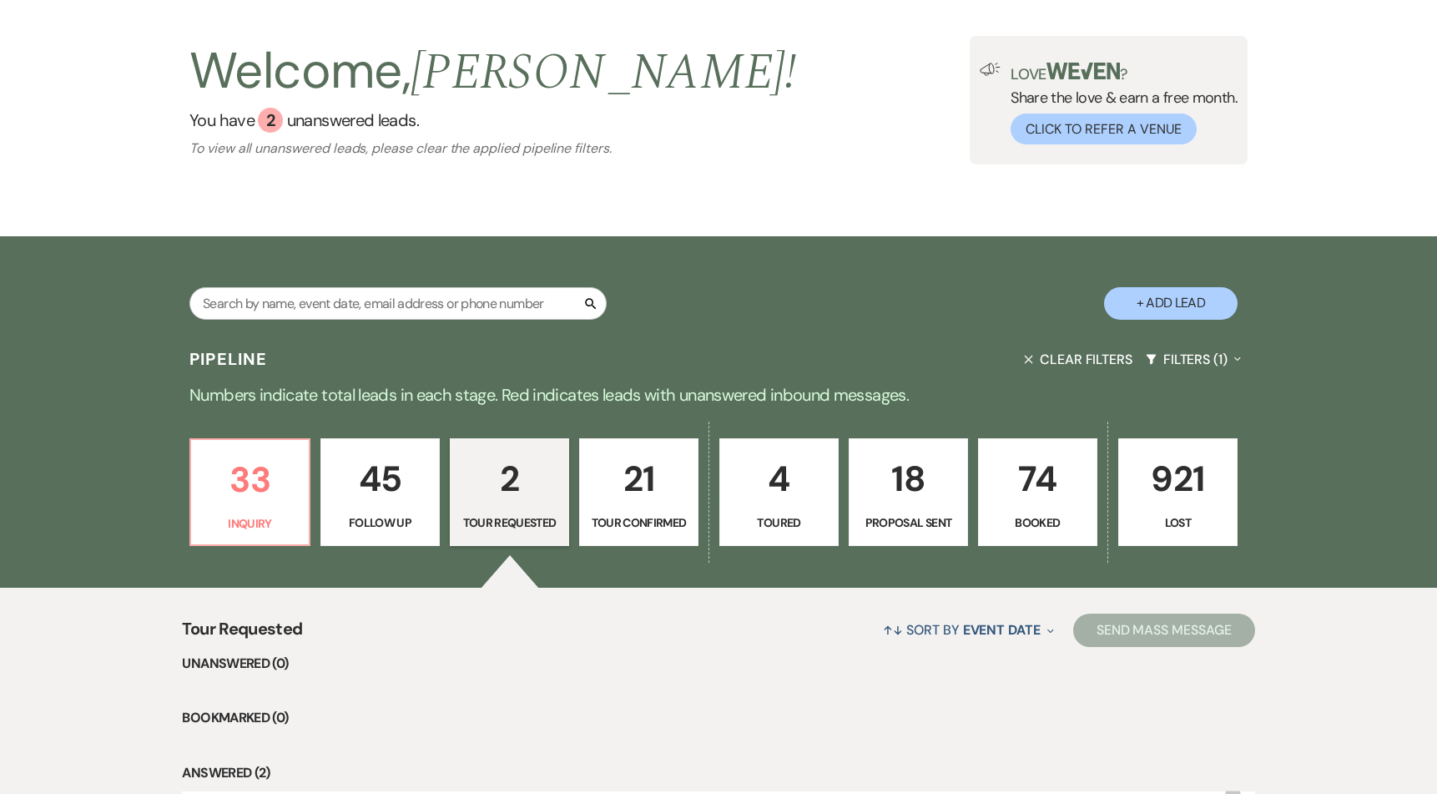
select select "4"
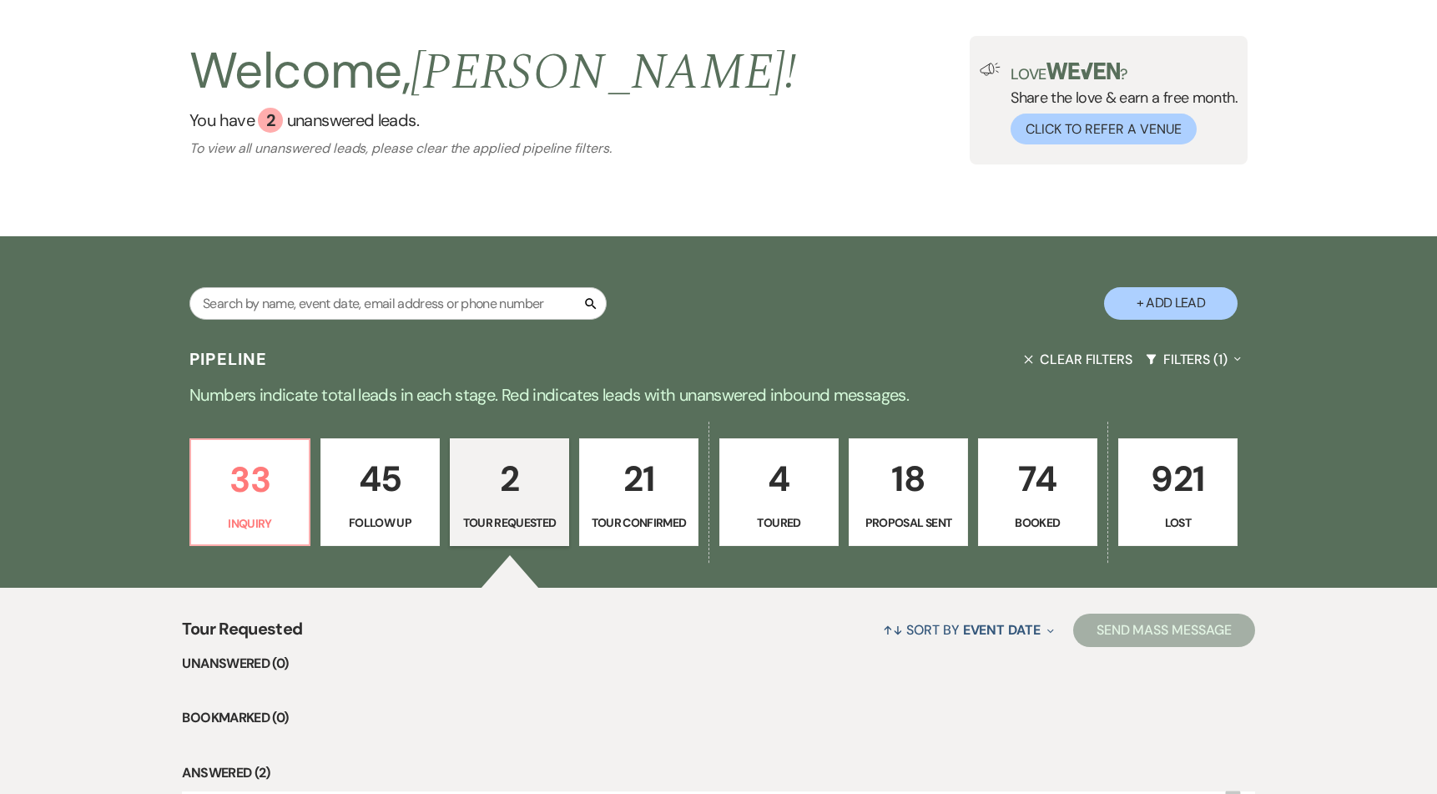
select select "4"
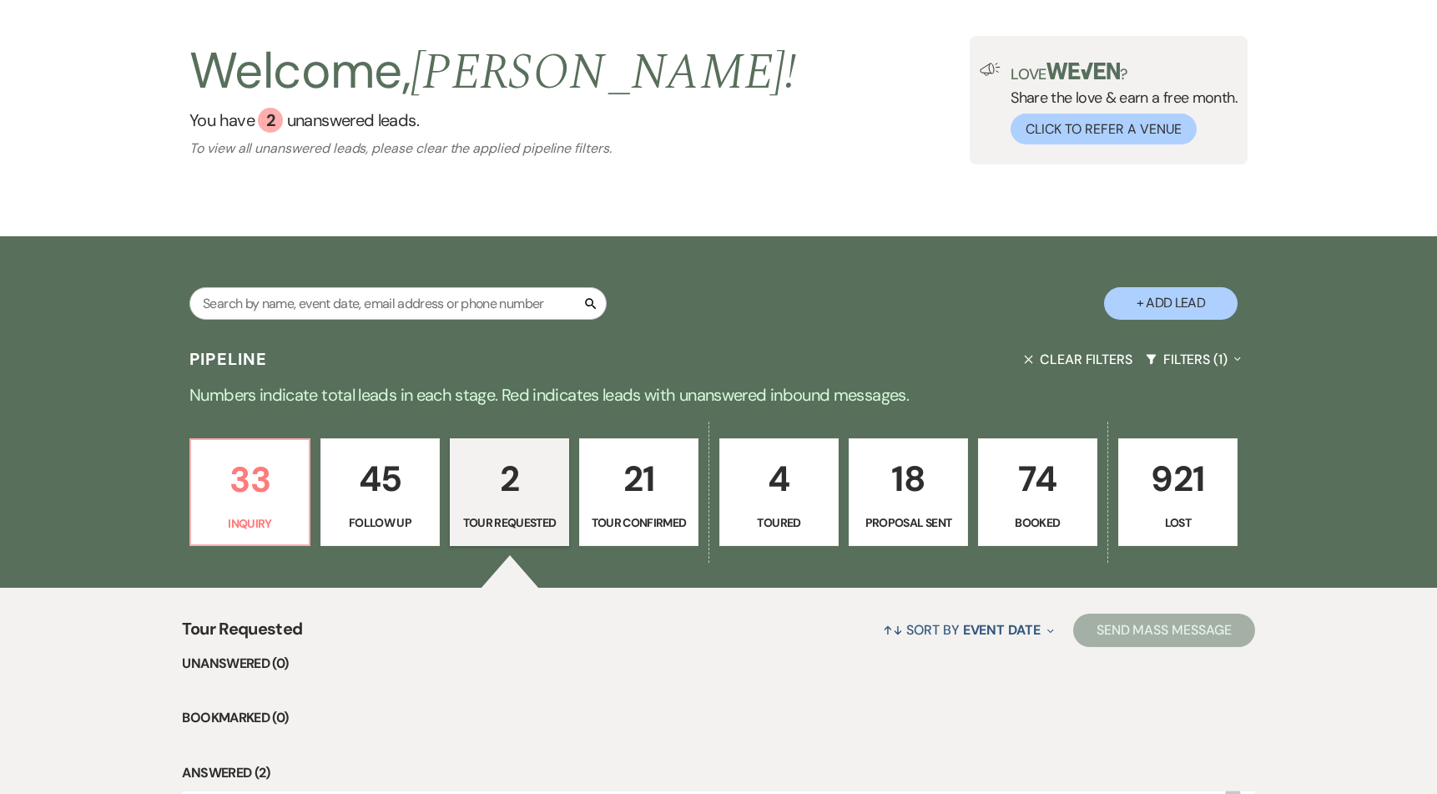
select select "4"
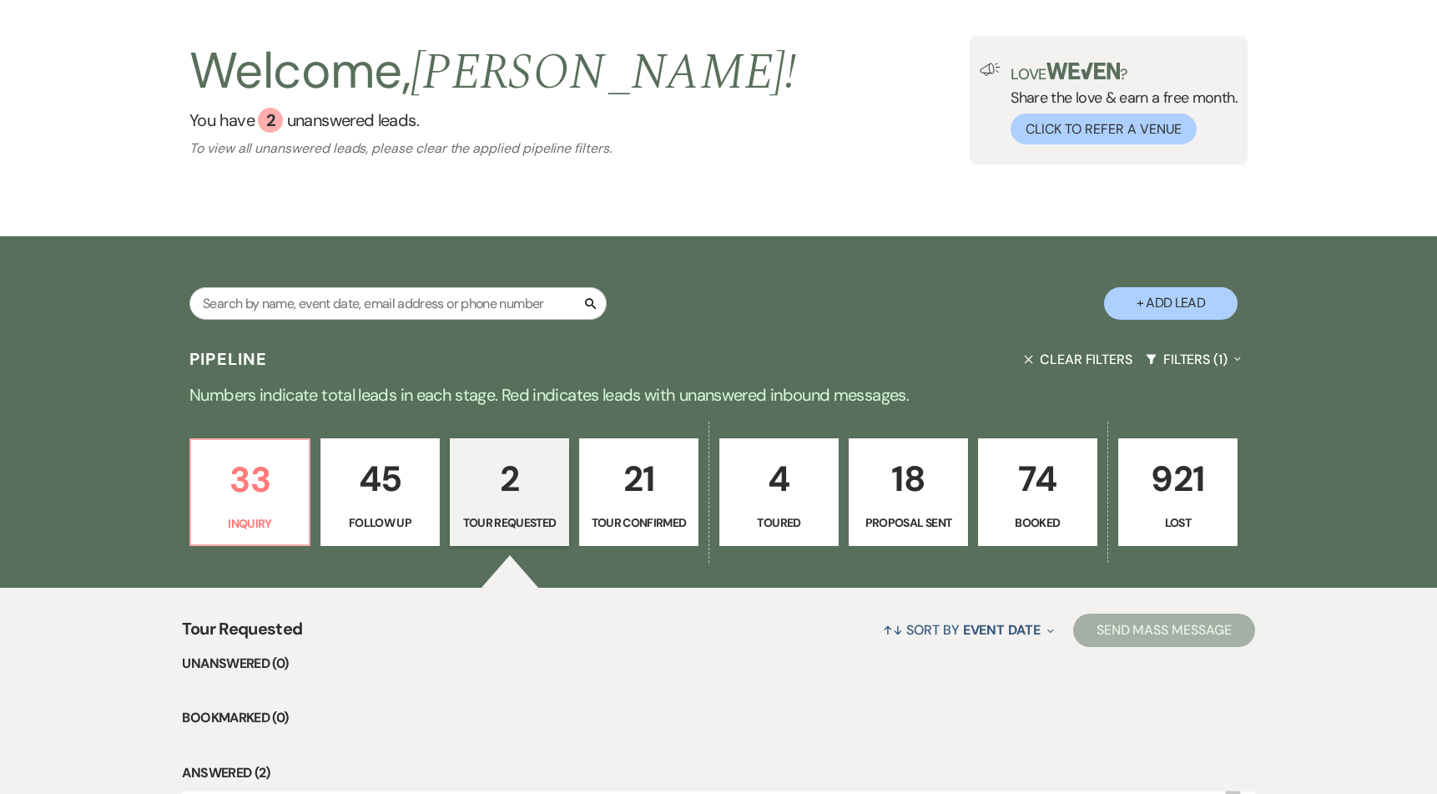
select select "4"
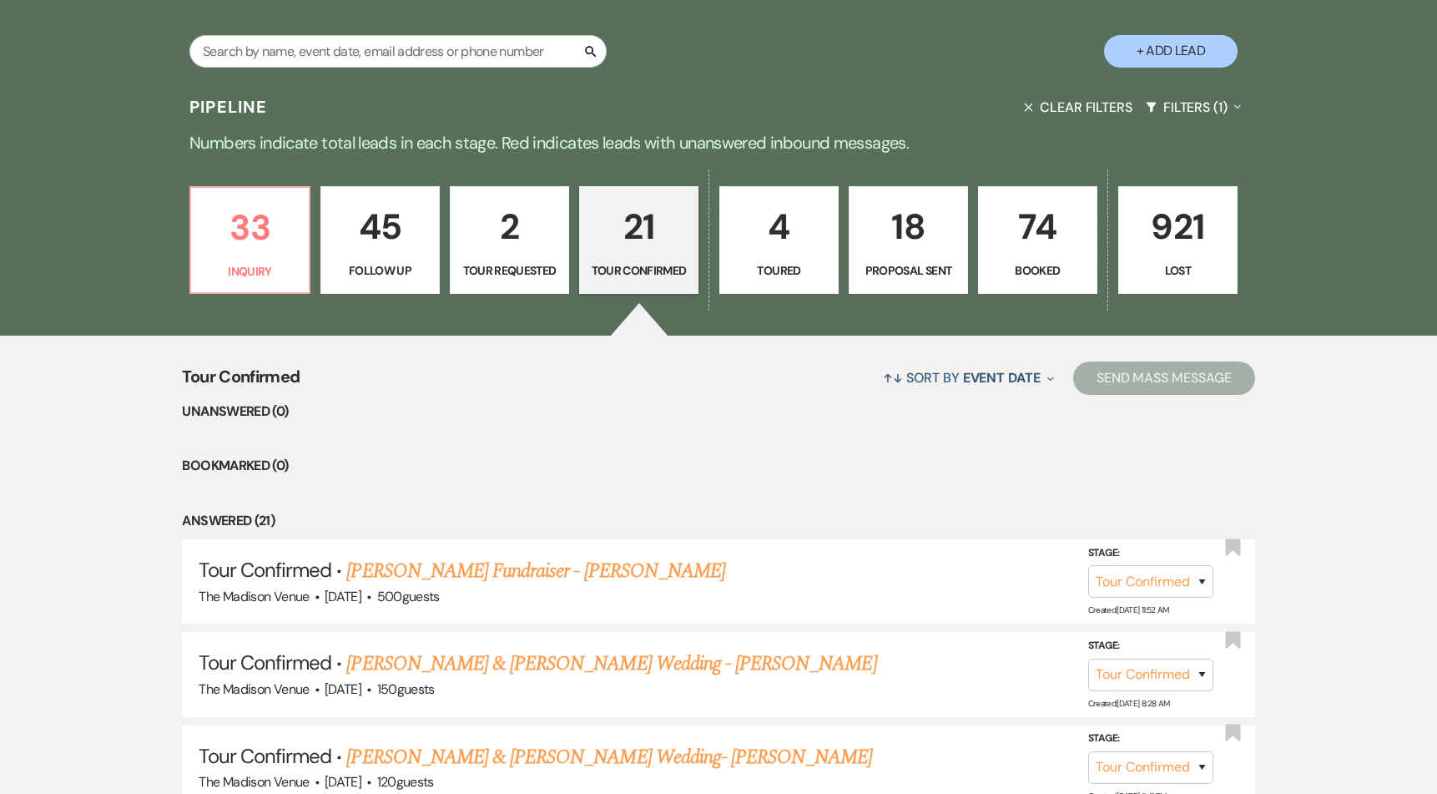
scroll to position [332, 0]
click at [782, 272] on p "Toured" at bounding box center [779, 269] width 98 height 18
select select "5"
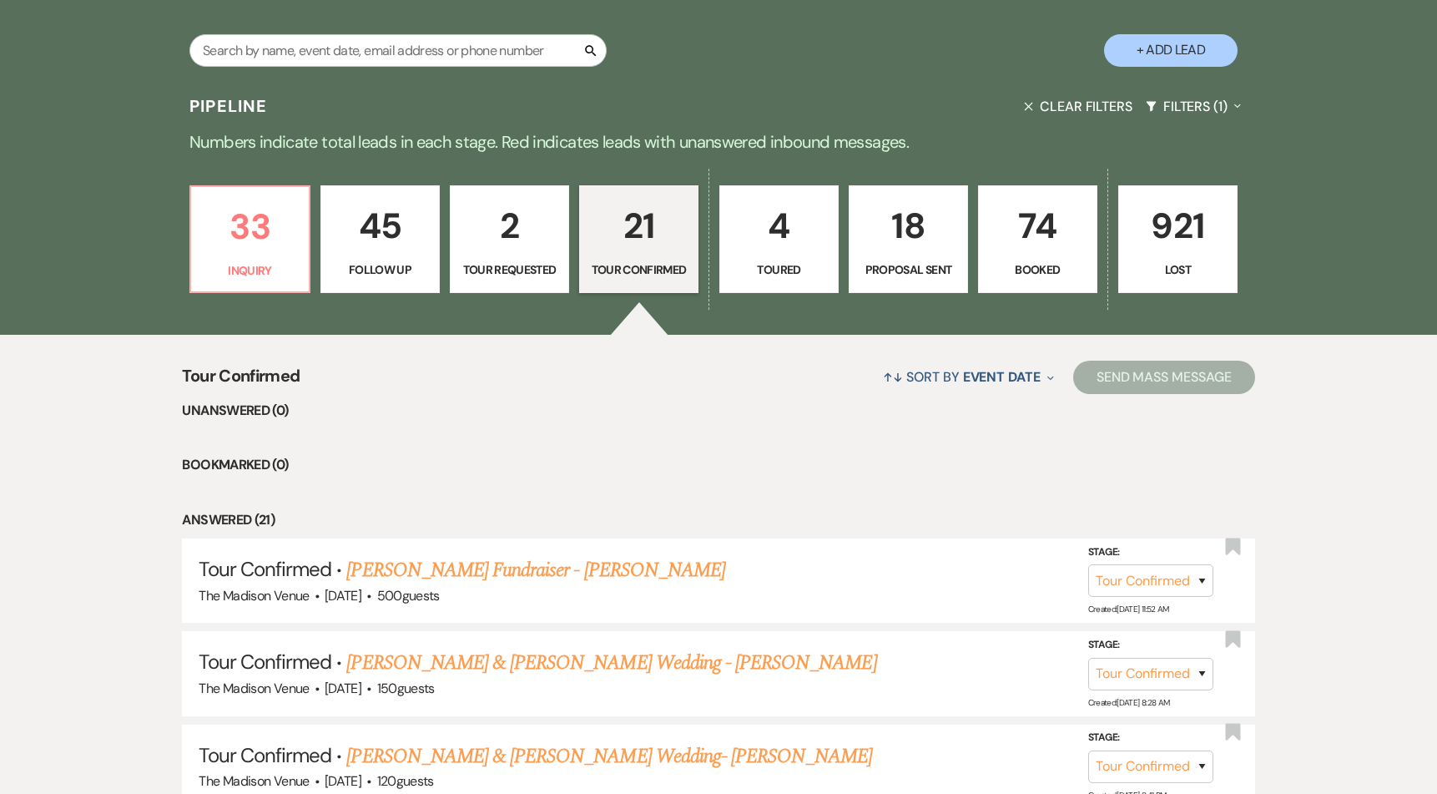
select select "5"
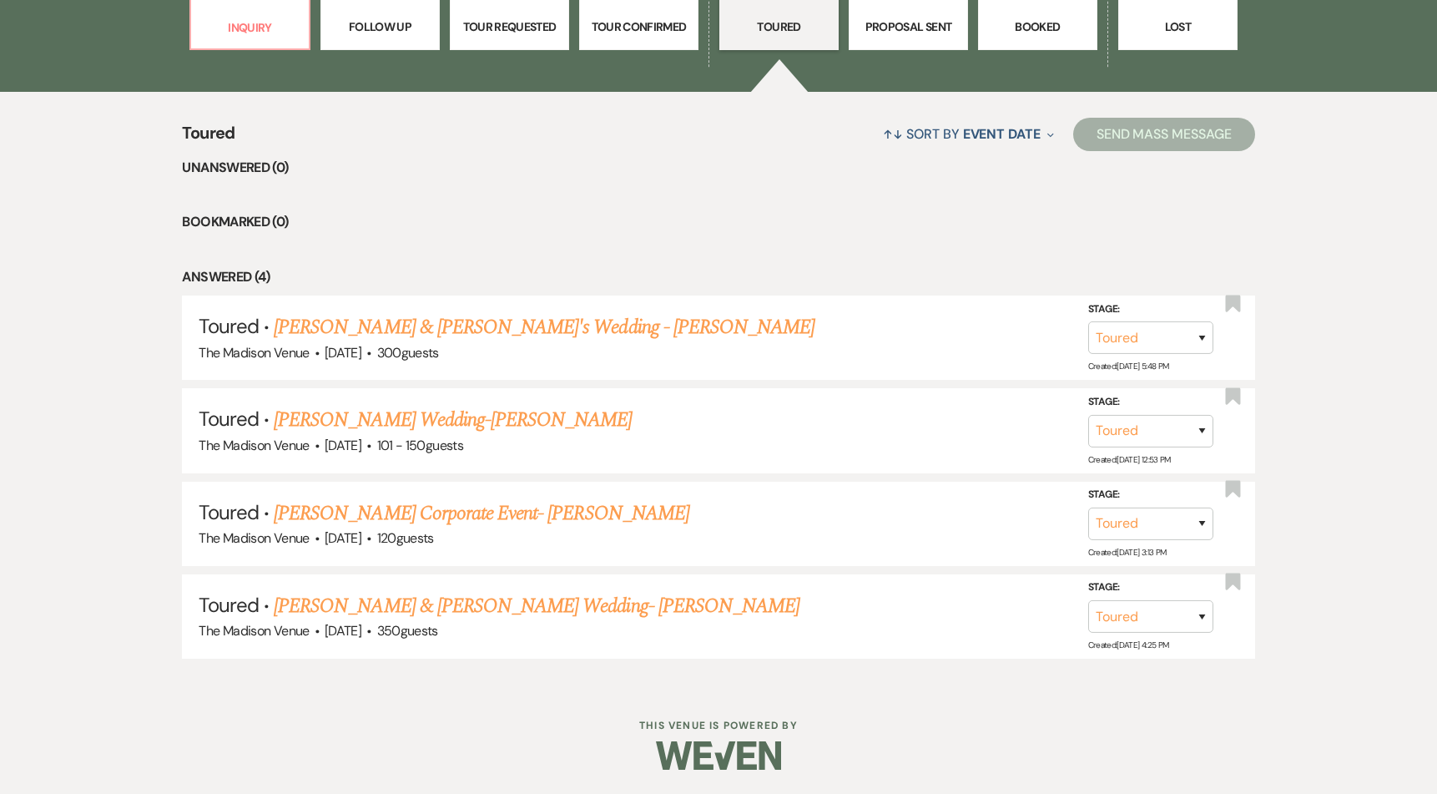
scroll to position [576, 0]
click at [409, 325] on link "Jai & Diana's Wedding - Anthony" at bounding box center [544, 326] width 541 height 30
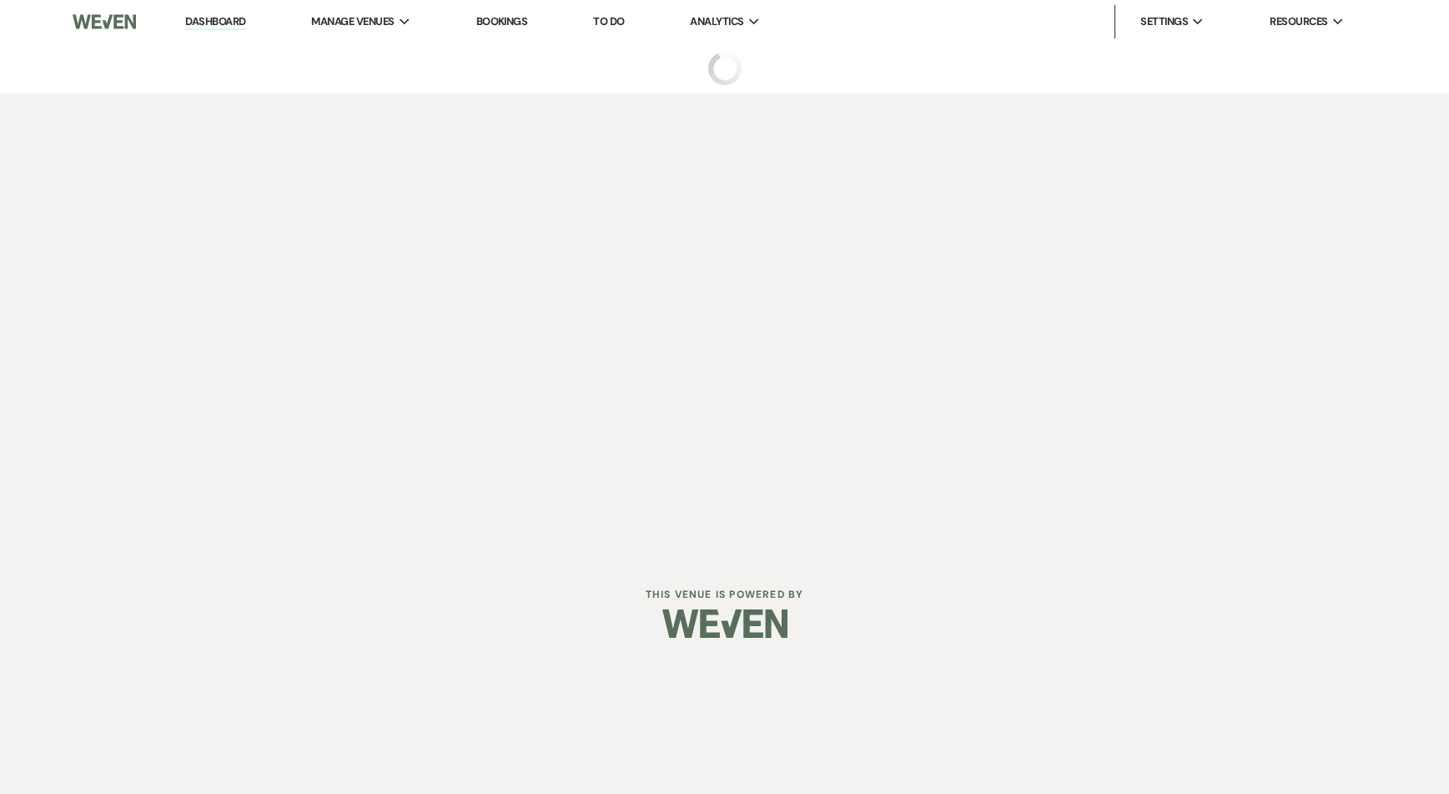
select select "5"
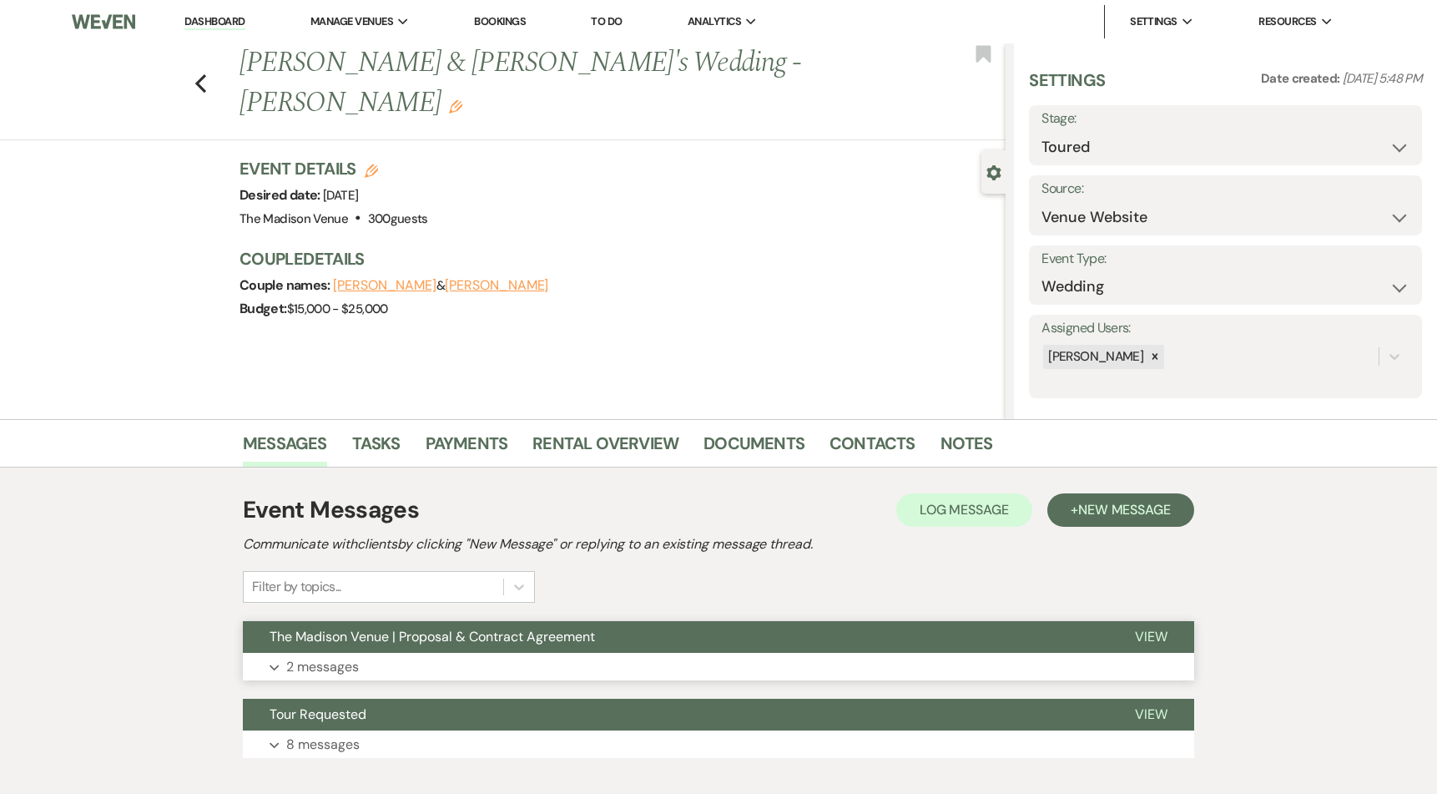
click at [667, 635] on button "The Madison Venue | Proposal & Contract Agreement" at bounding box center [675, 637] width 865 height 32
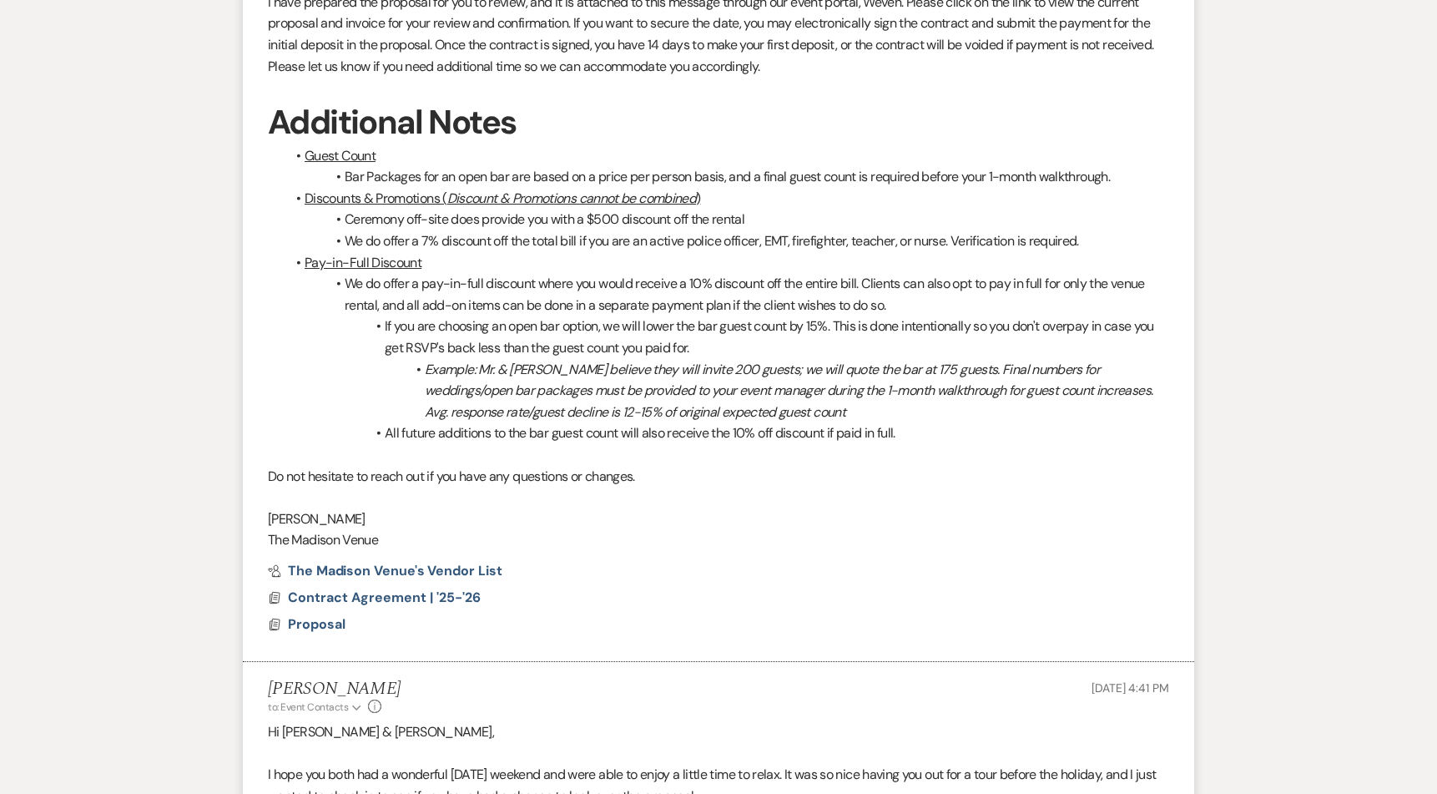
scroll to position [1328, 0]
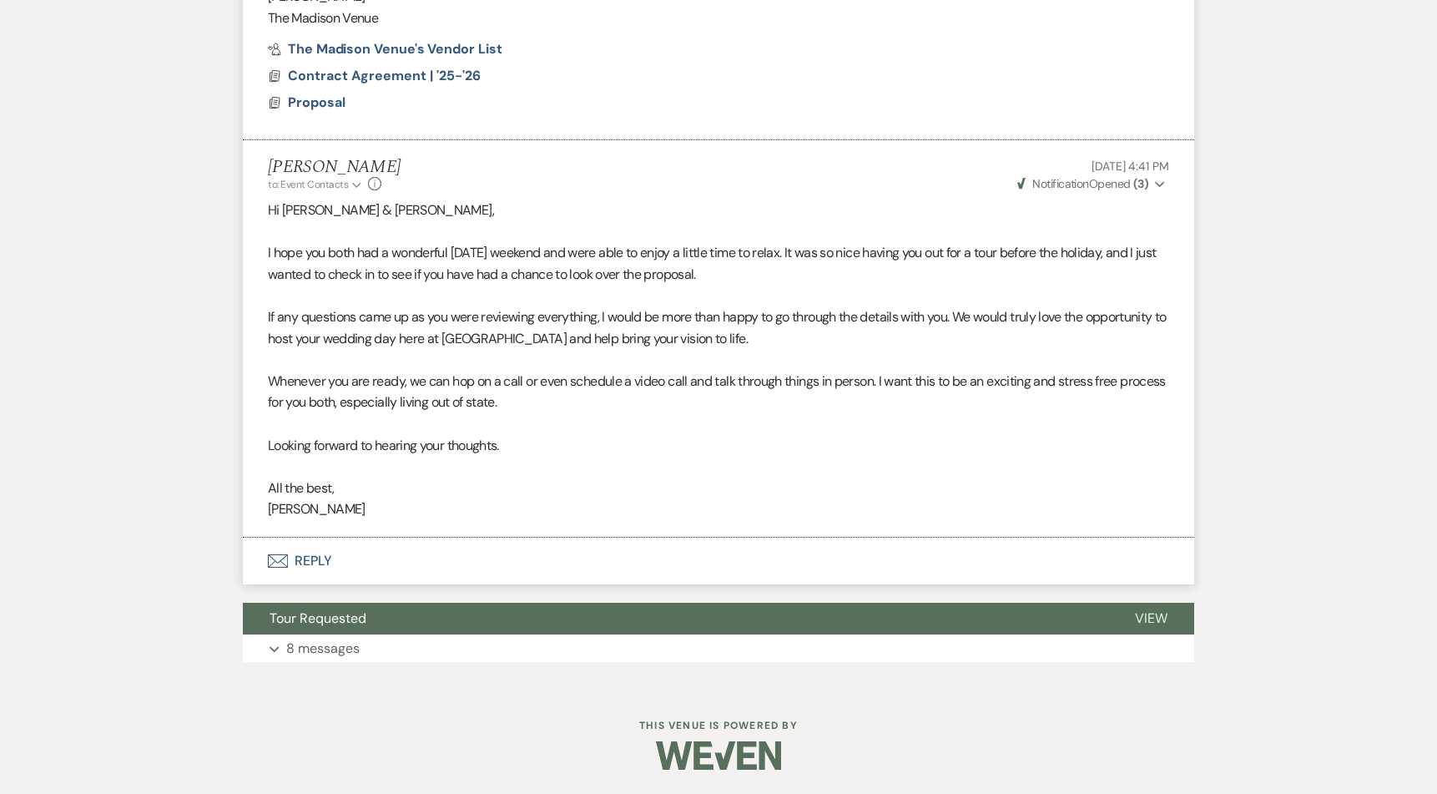
click at [323, 563] on button "Envelope Reply" at bounding box center [718, 560] width 951 height 47
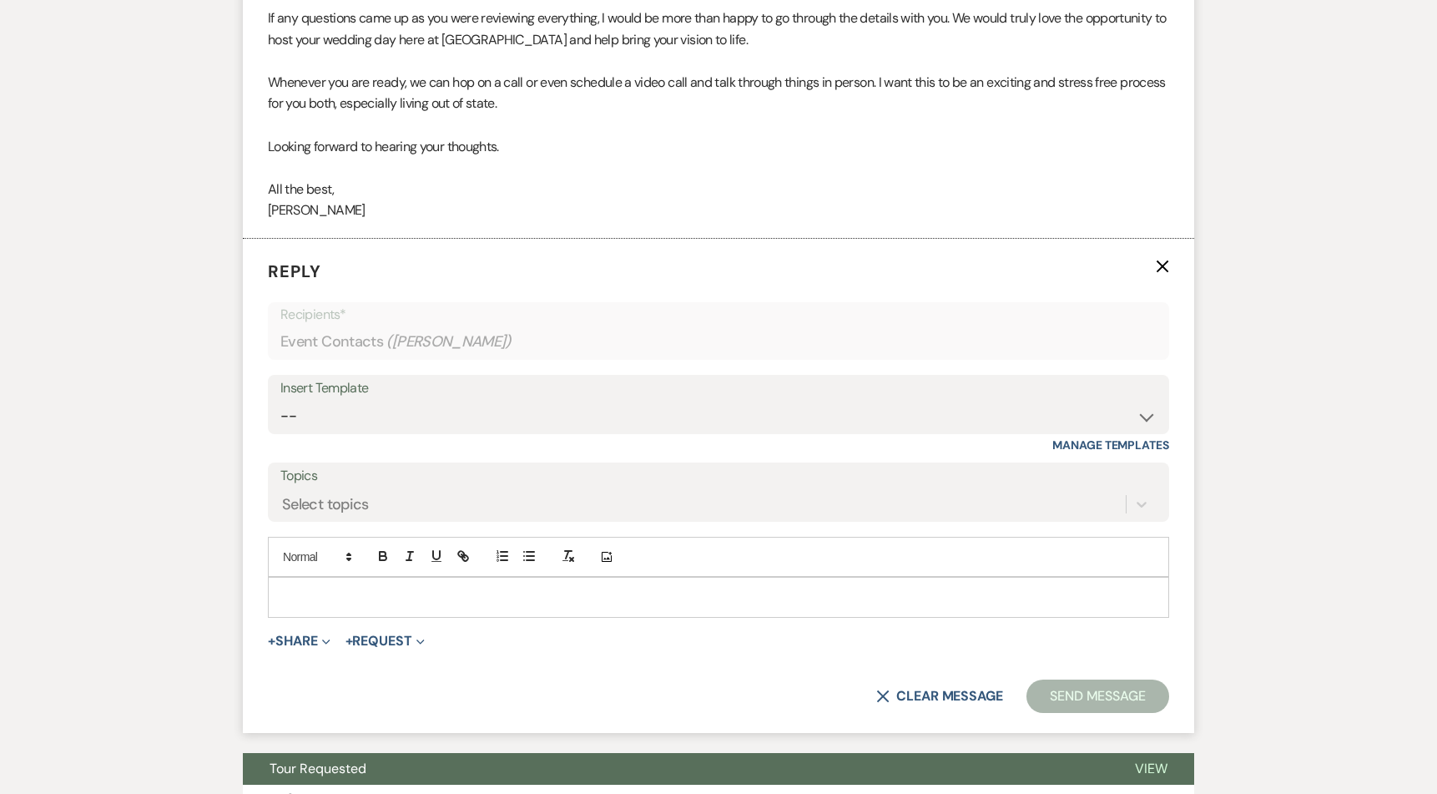
scroll to position [1629, 0]
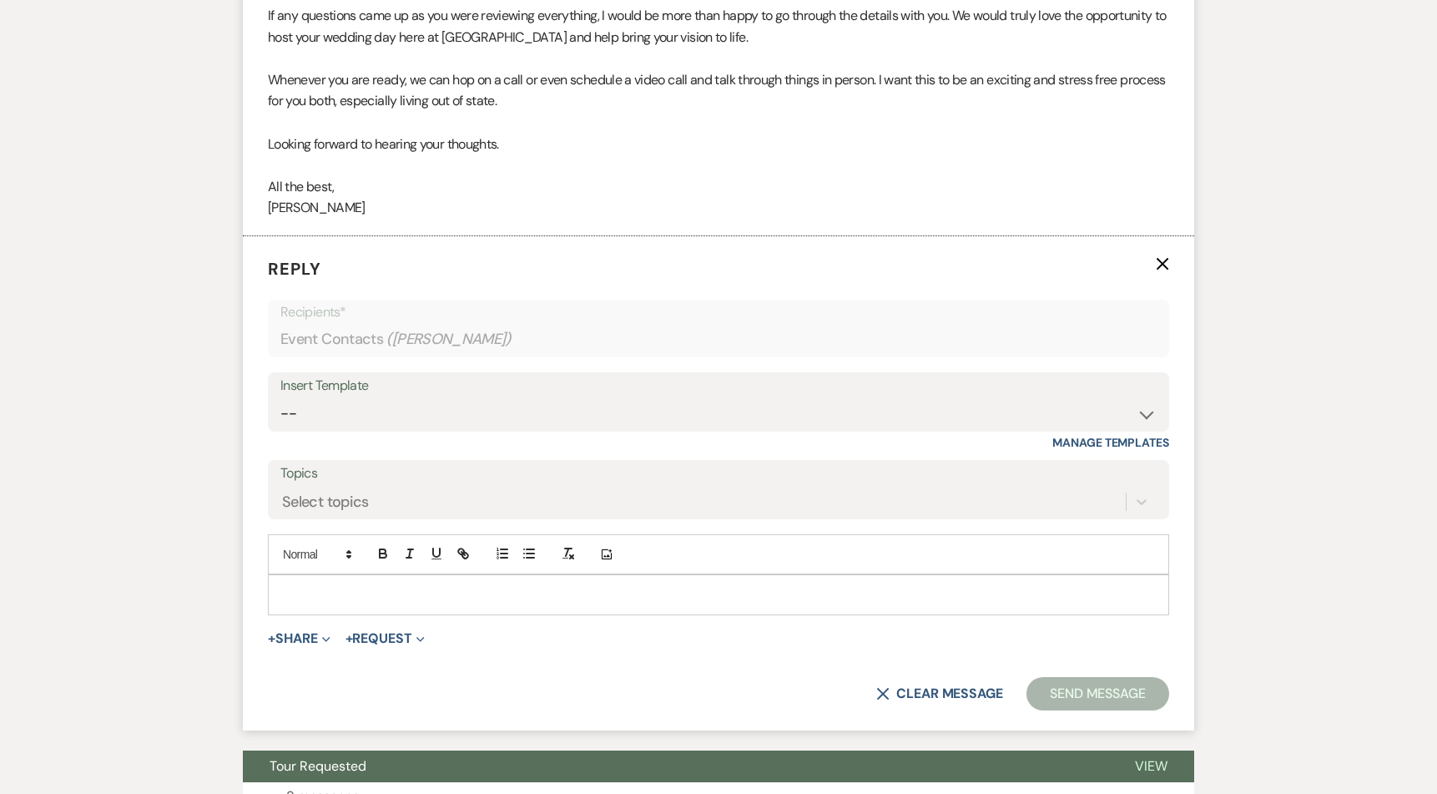
click at [335, 592] on p at bounding box center [718, 594] width 874 height 18
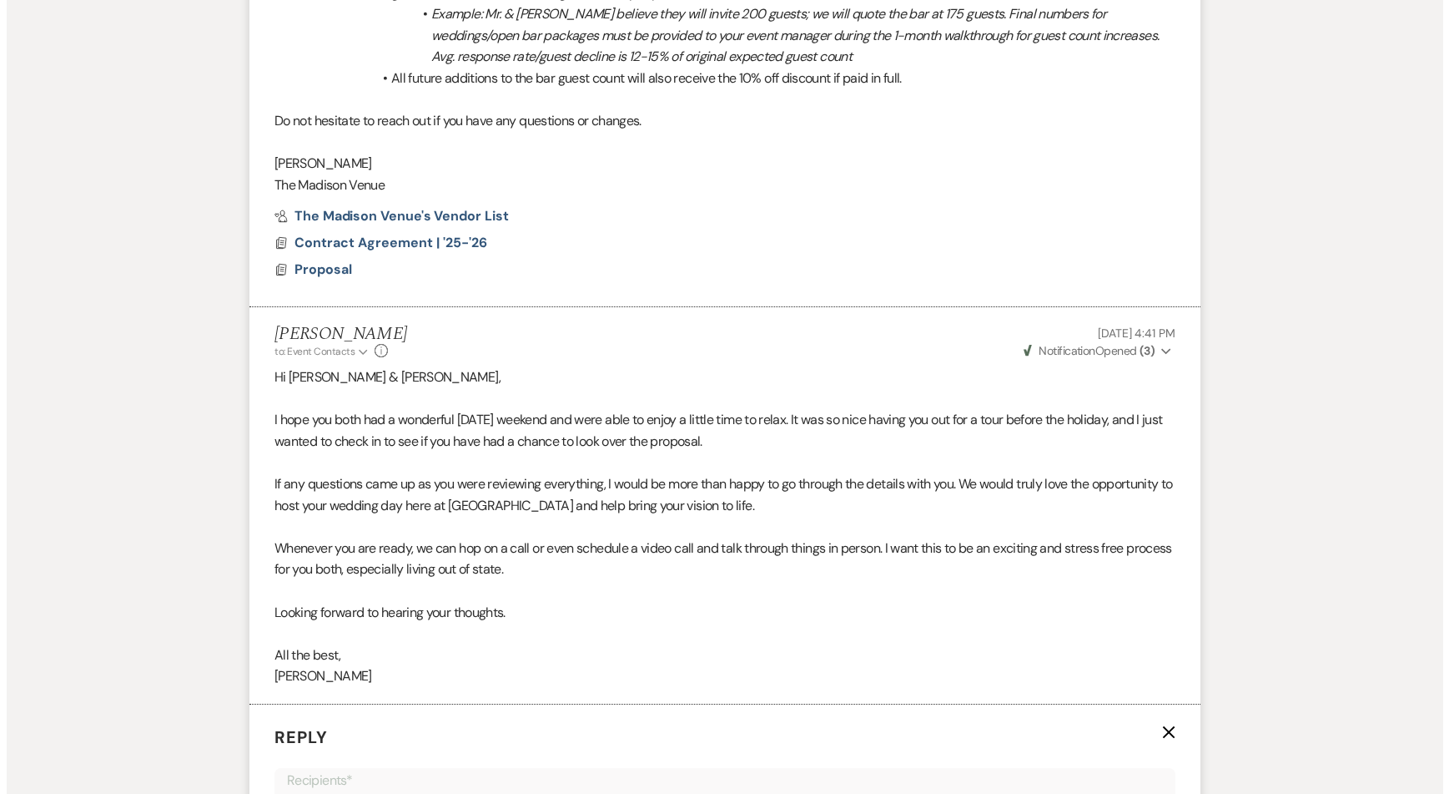
scroll to position [0, 0]
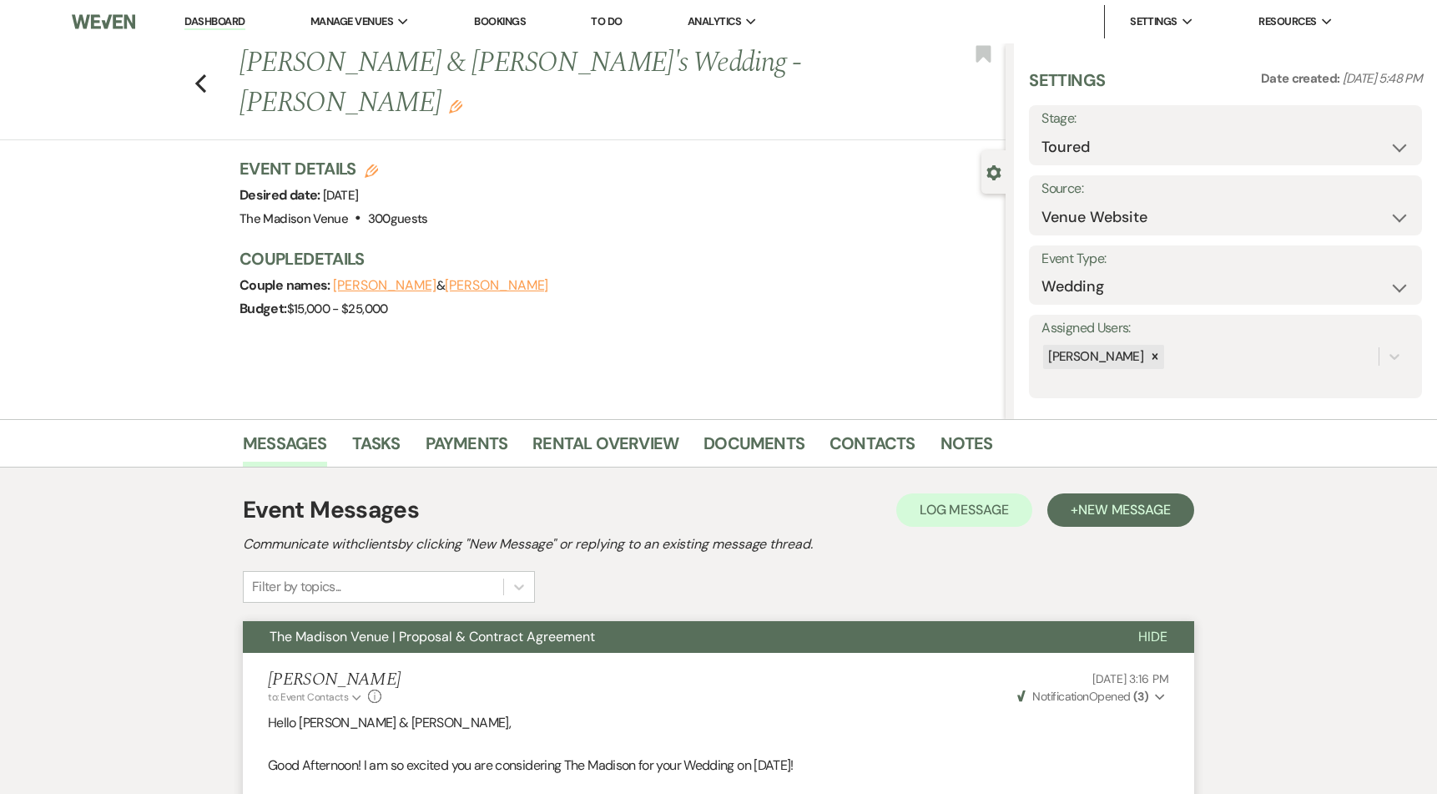
click at [378, 164] on icon "Edit" at bounding box center [371, 170] width 13 height 13
select select "775"
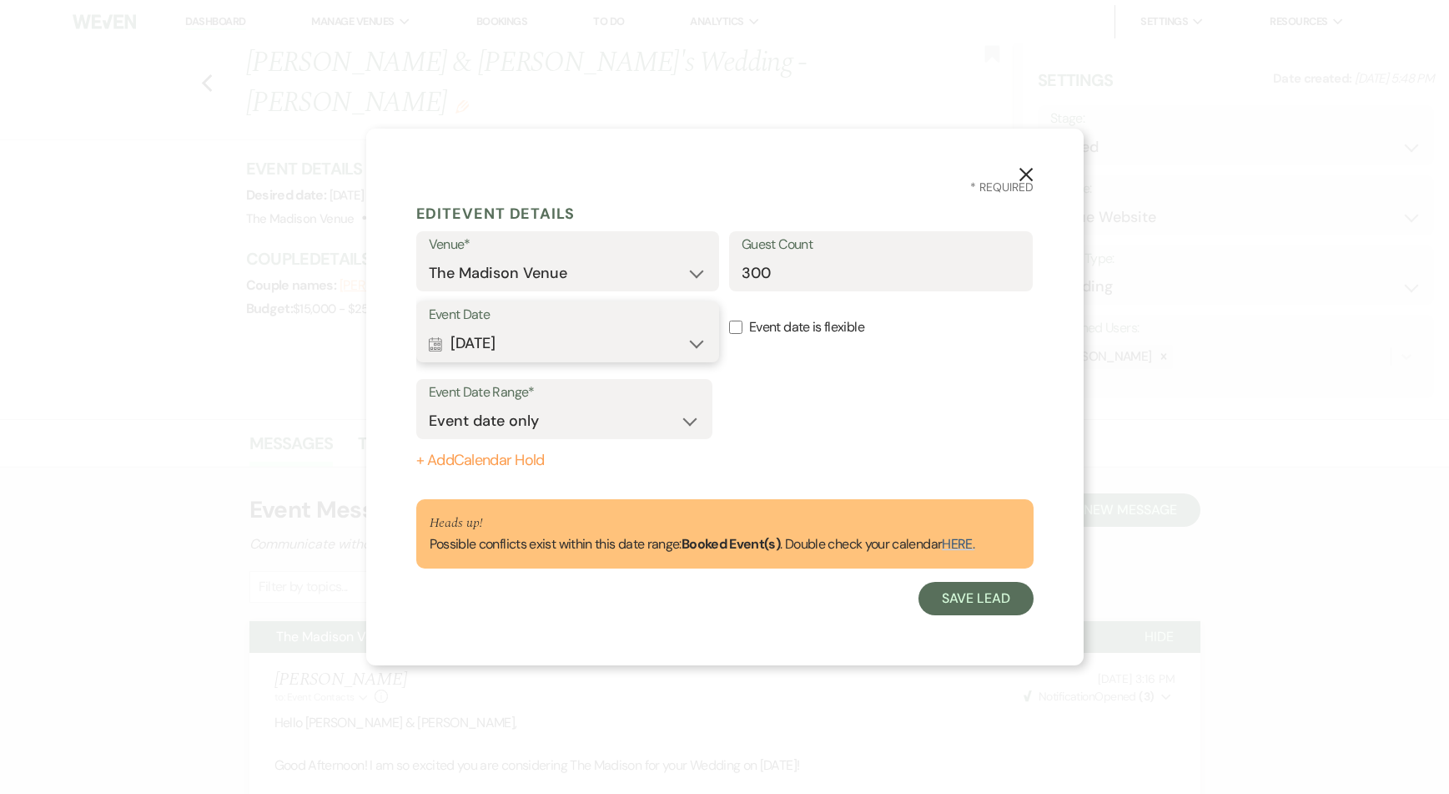
click at [556, 349] on button "Calendar Nov 07, 2026 Expand" at bounding box center [568, 343] width 279 height 33
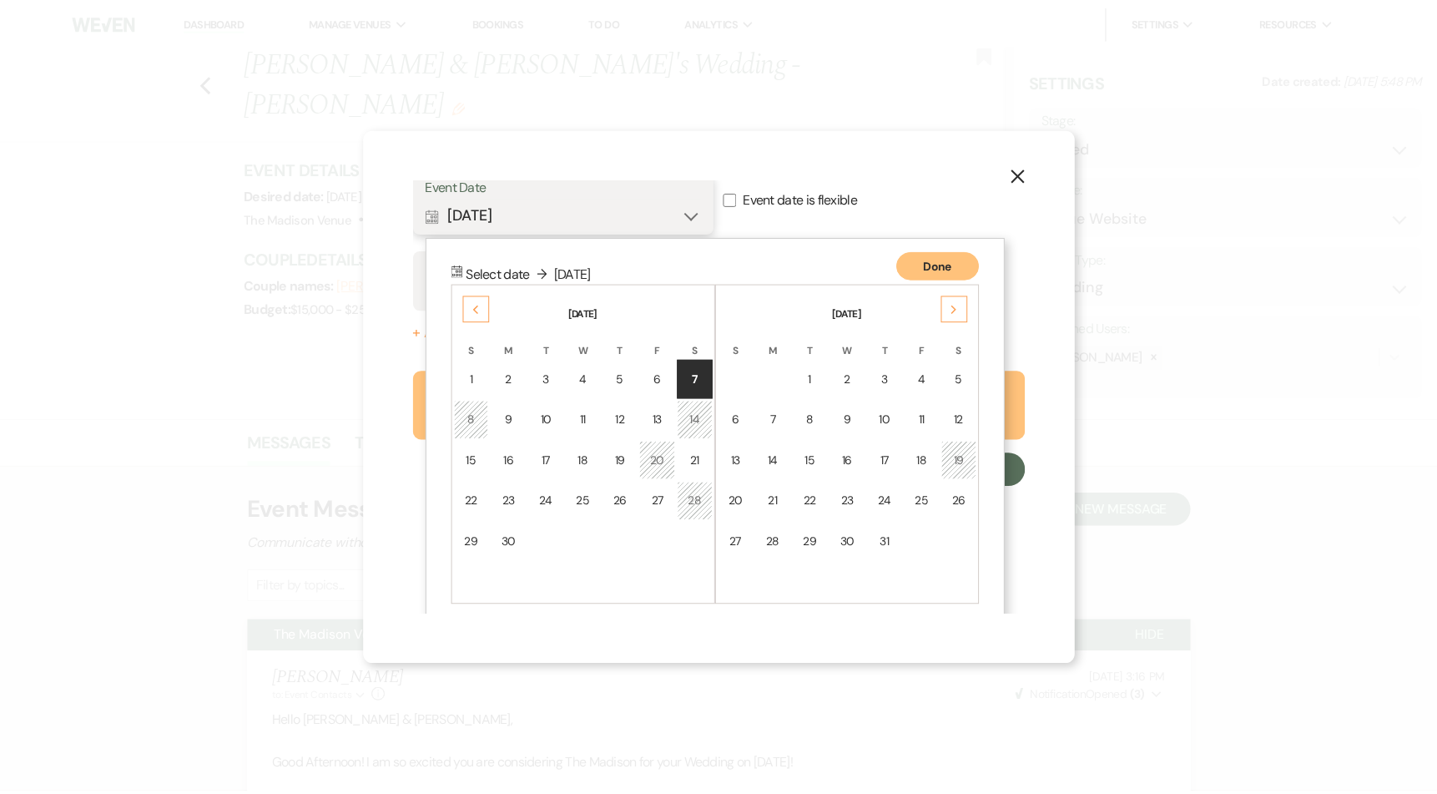
scroll to position [145, 0]
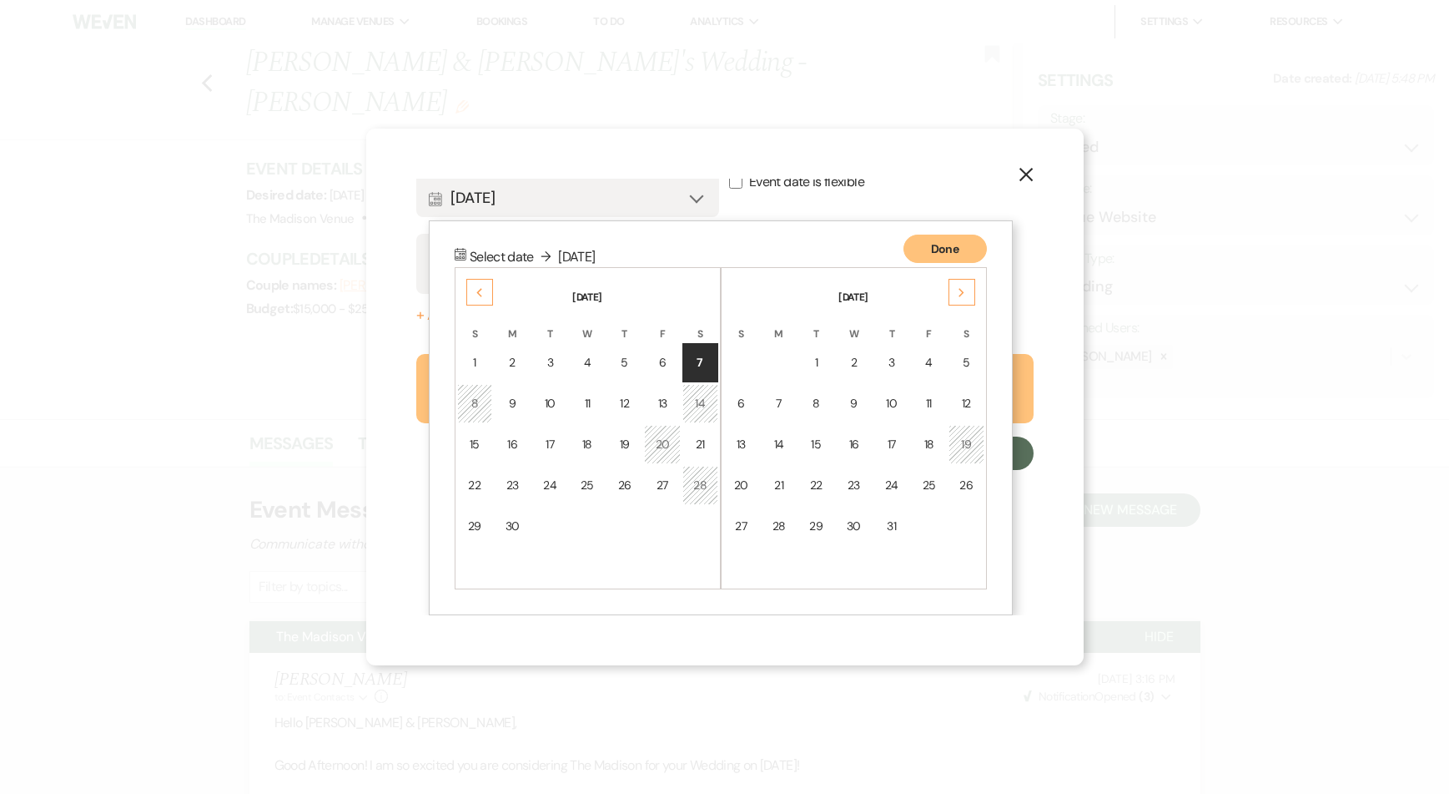
click at [1023, 173] on icon "X" at bounding box center [1026, 174] width 15 height 15
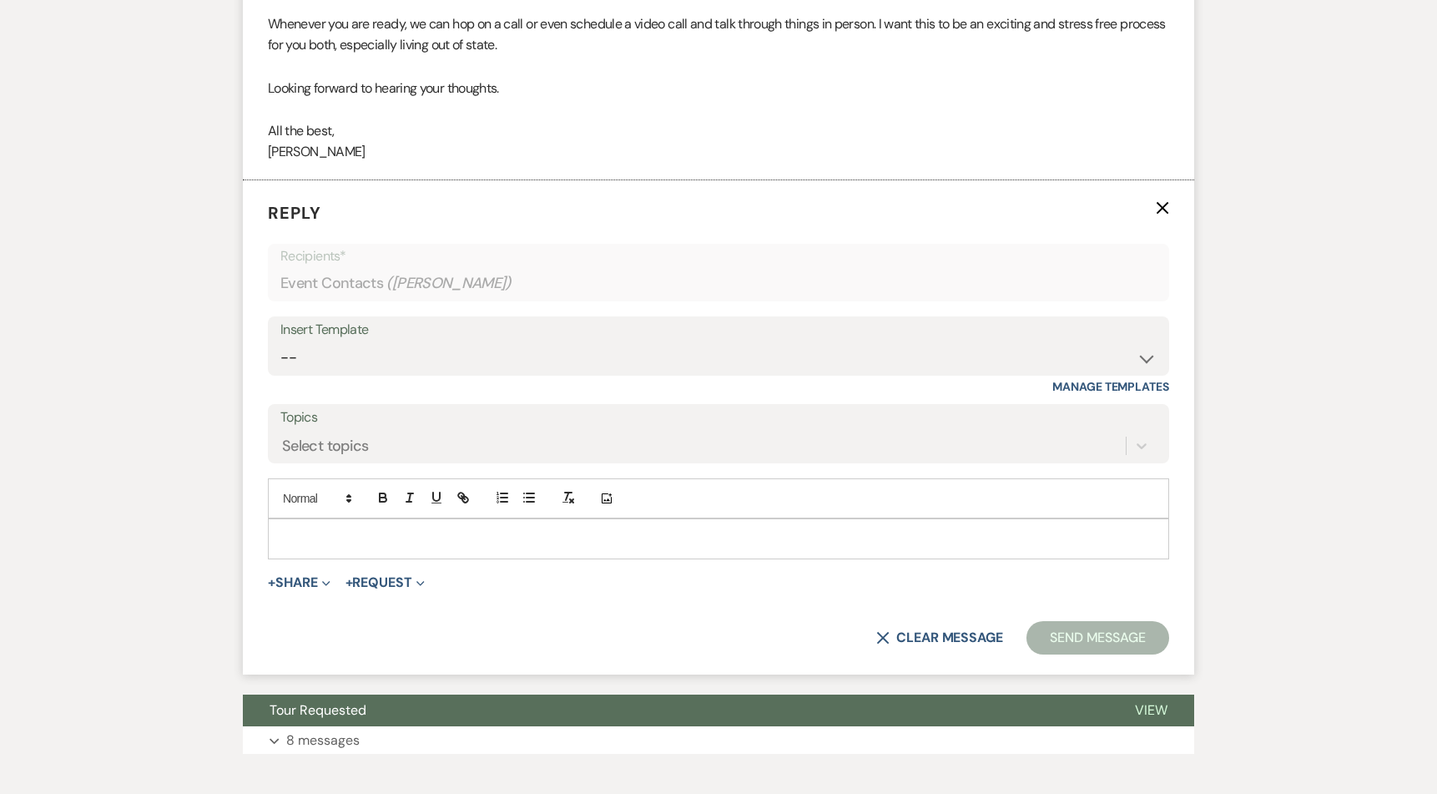
scroll to position [1777, 0]
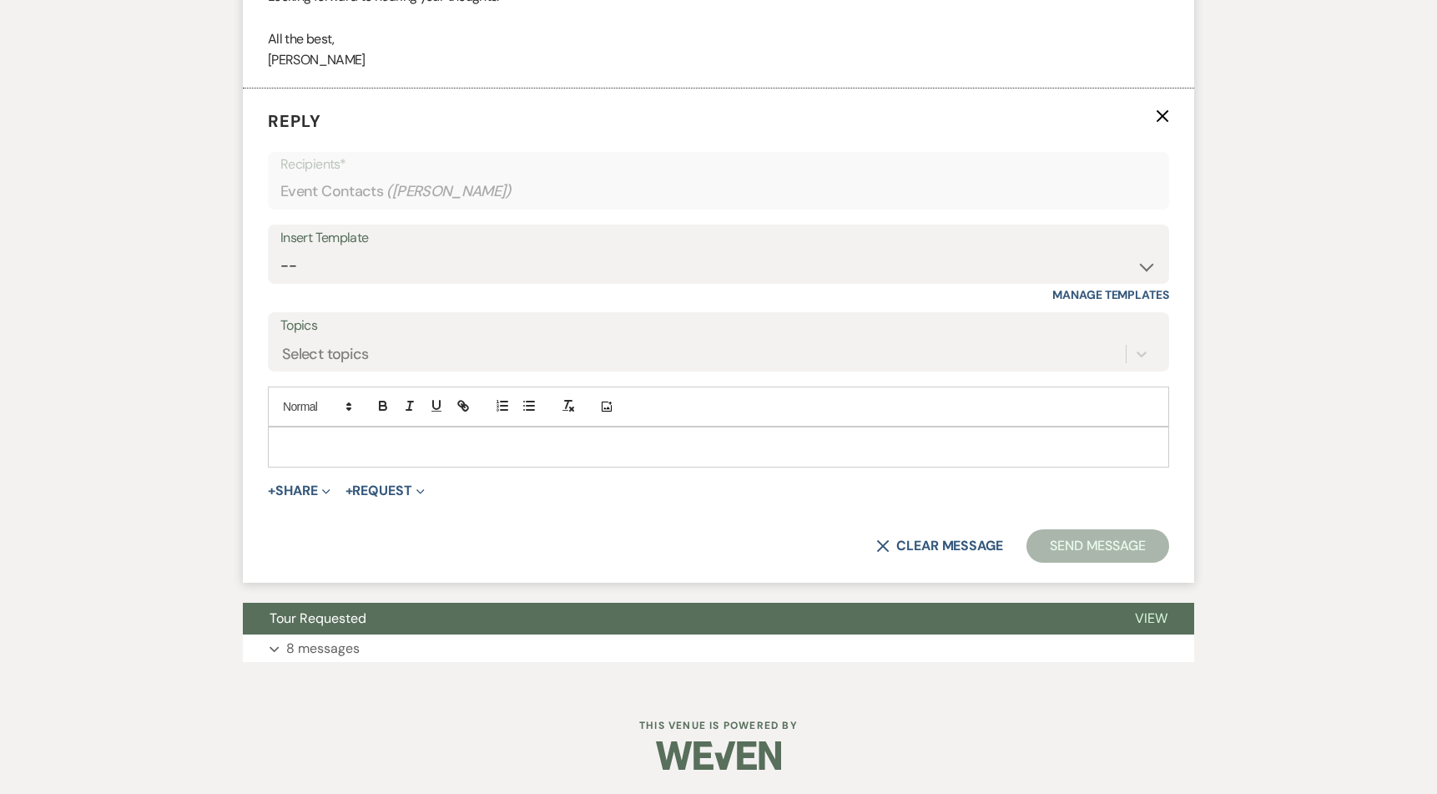
click at [334, 445] on p at bounding box center [718, 446] width 874 height 18
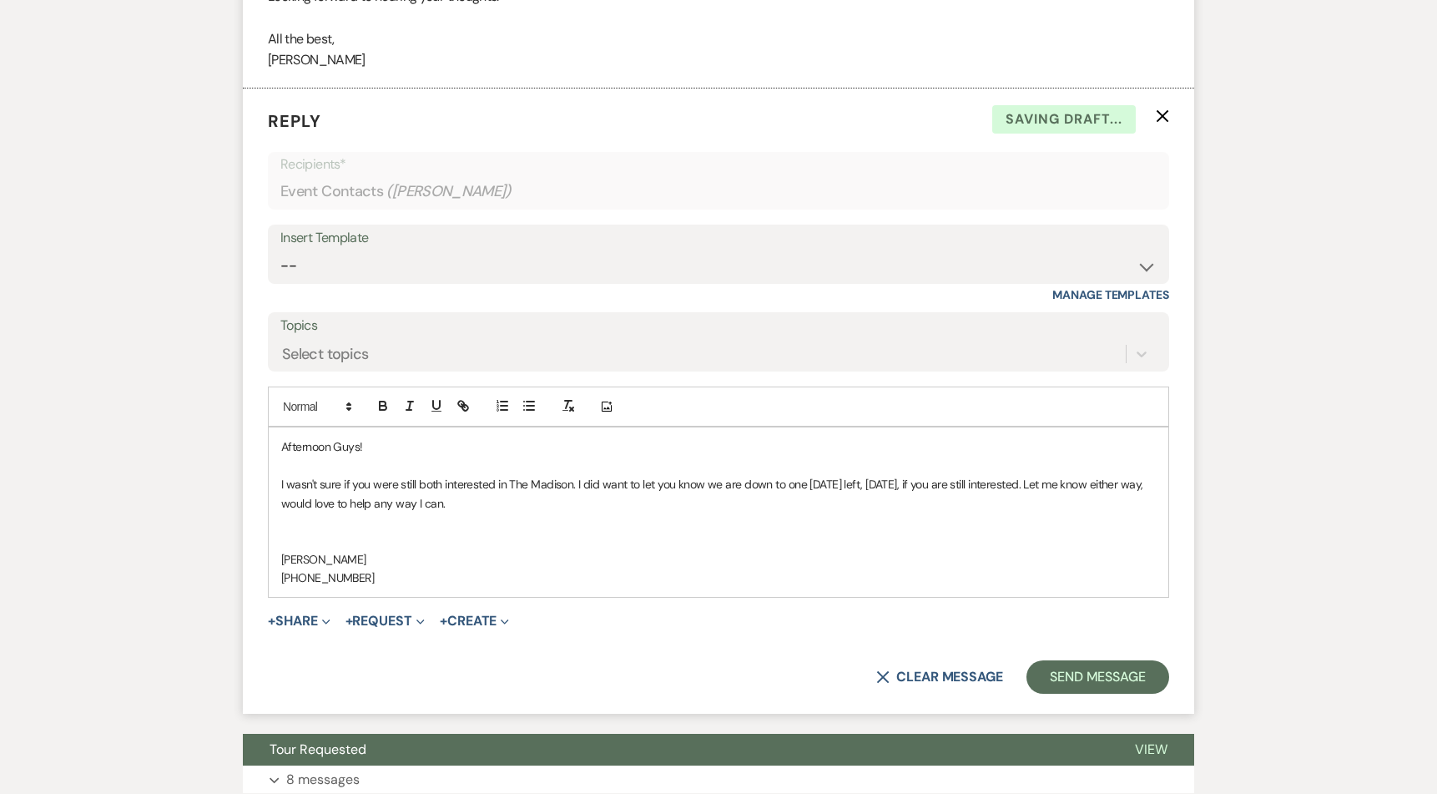
click at [658, 675] on div "X Clear message Send Message" at bounding box center [718, 676] width 901 height 33
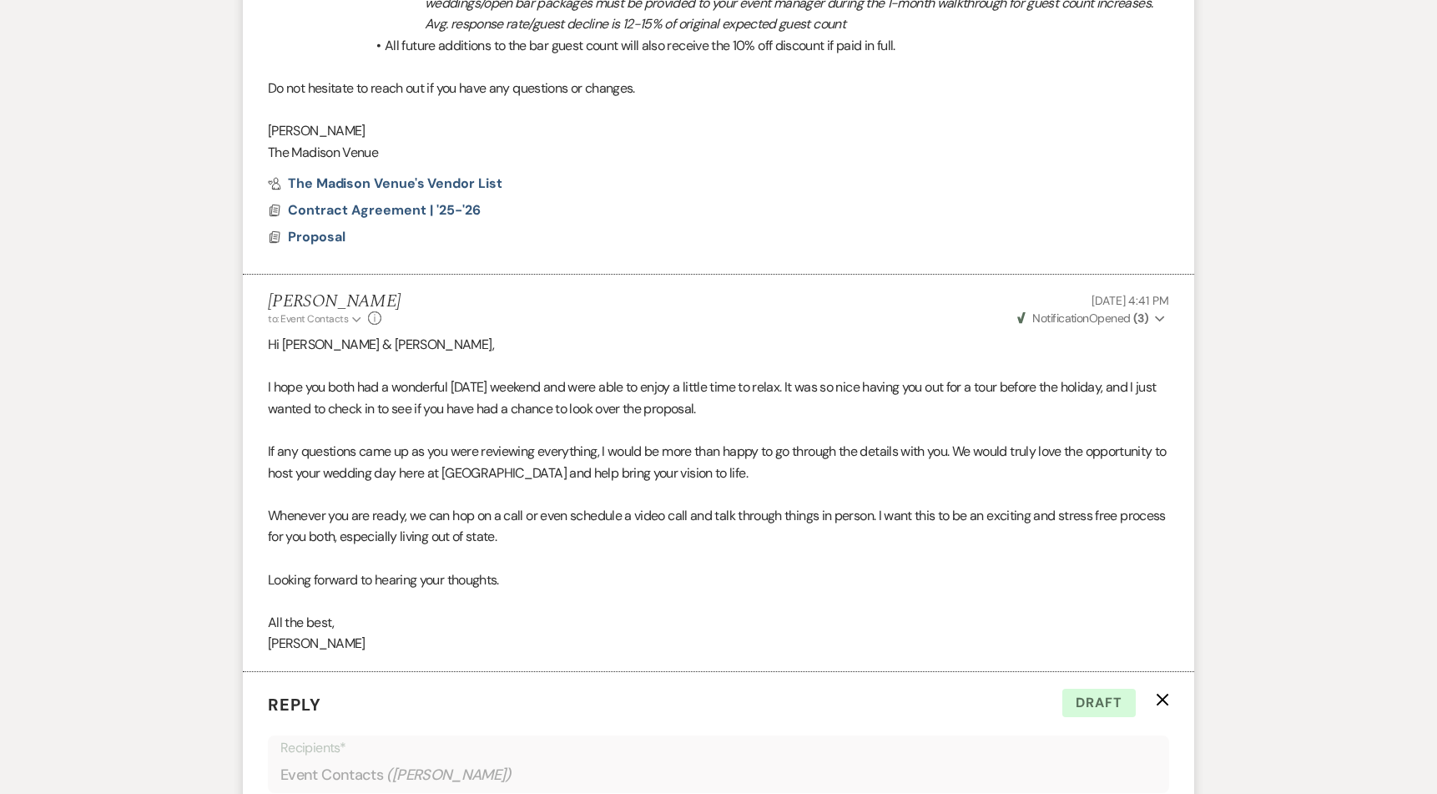
scroll to position [1908, 0]
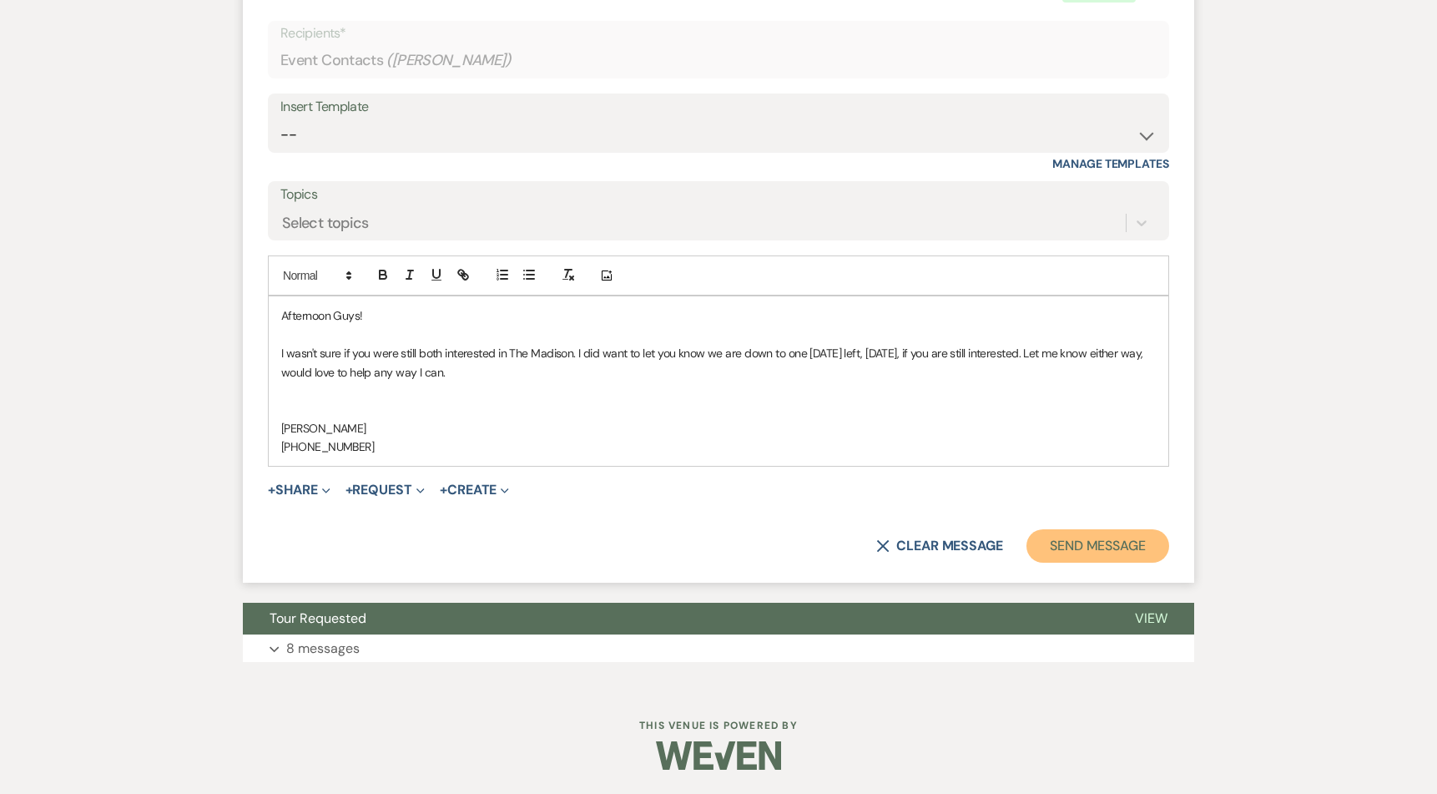
click at [1091, 549] on button "Send Message" at bounding box center [1097, 545] width 143 height 33
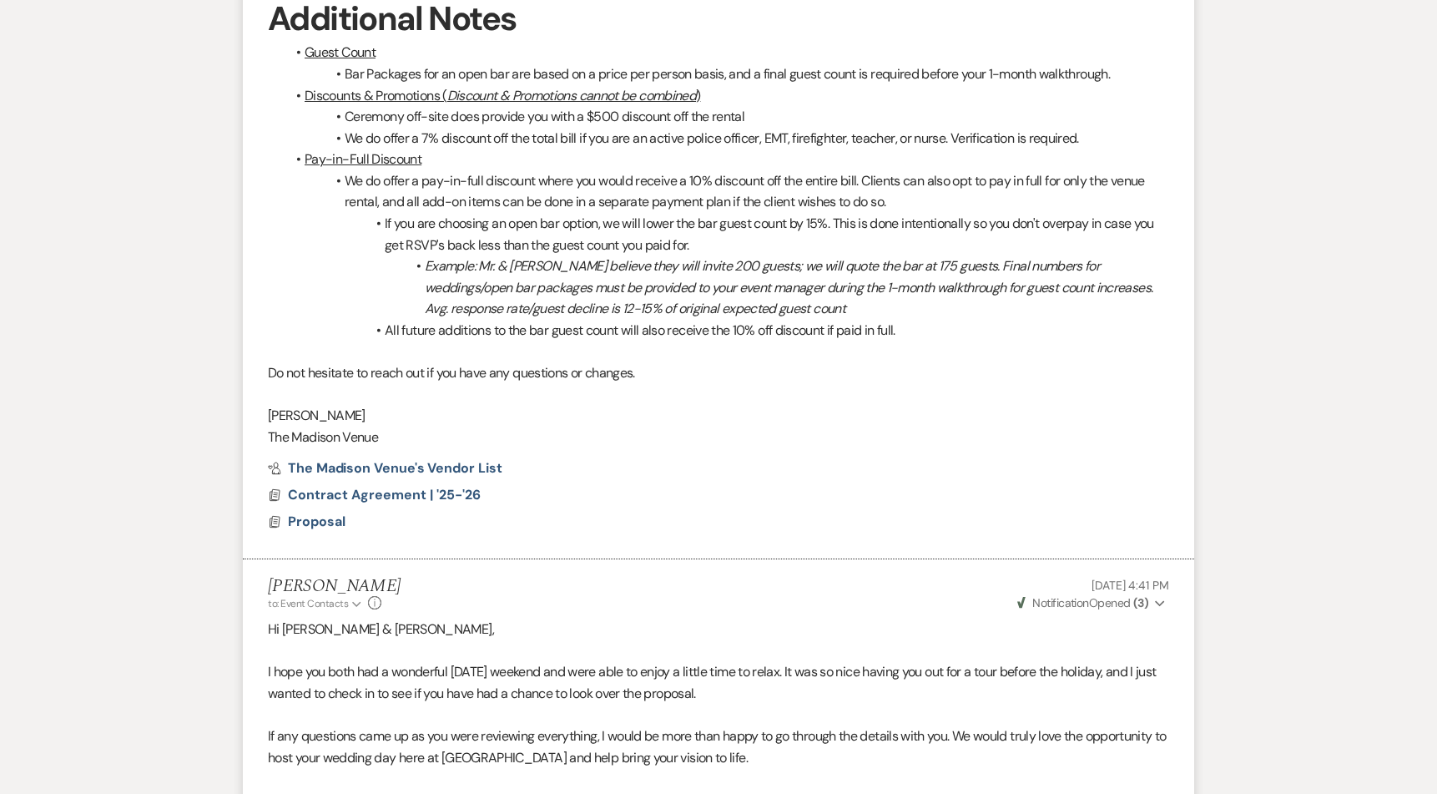
scroll to position [0, 0]
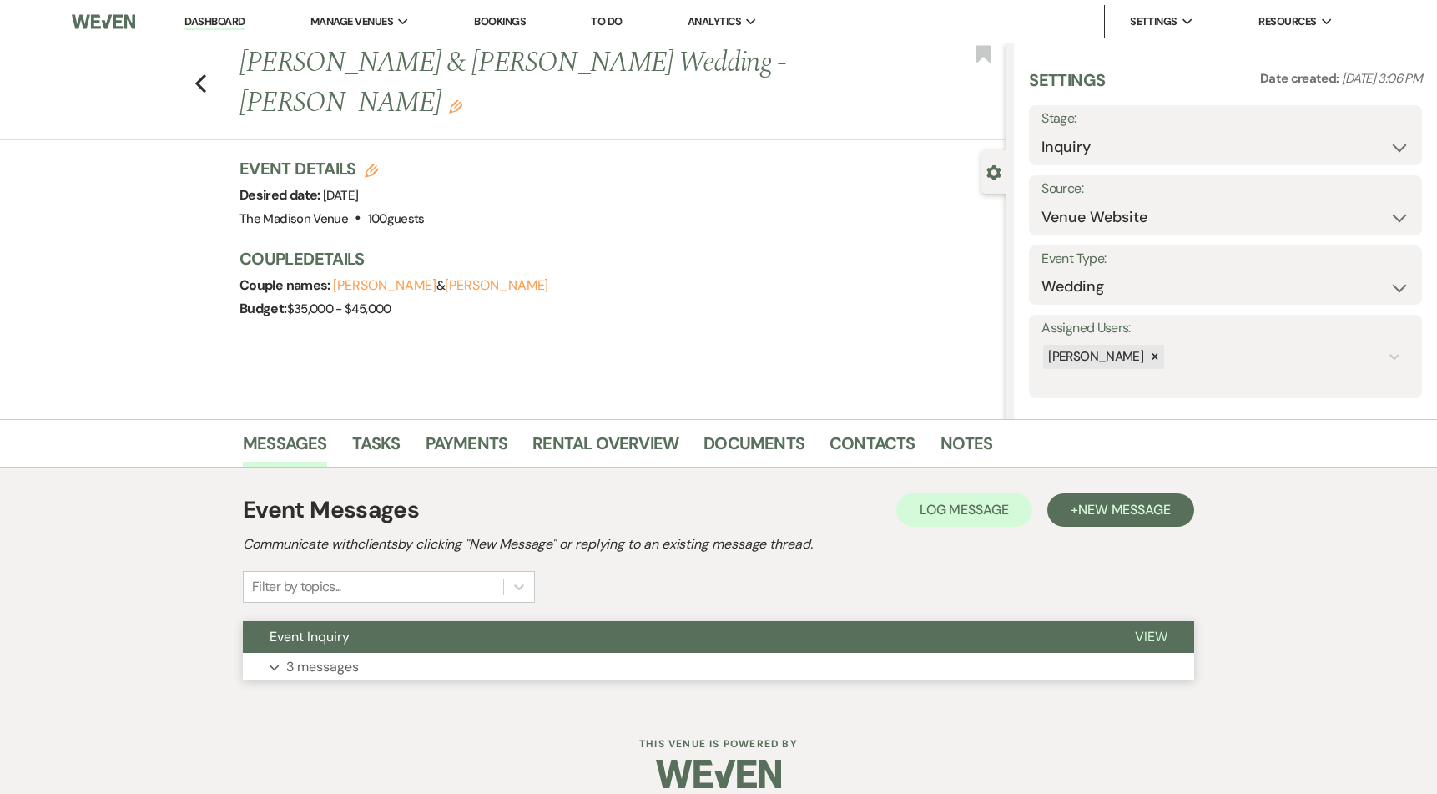
click at [635, 642] on button "Event Inquiry" at bounding box center [675, 637] width 865 height 32
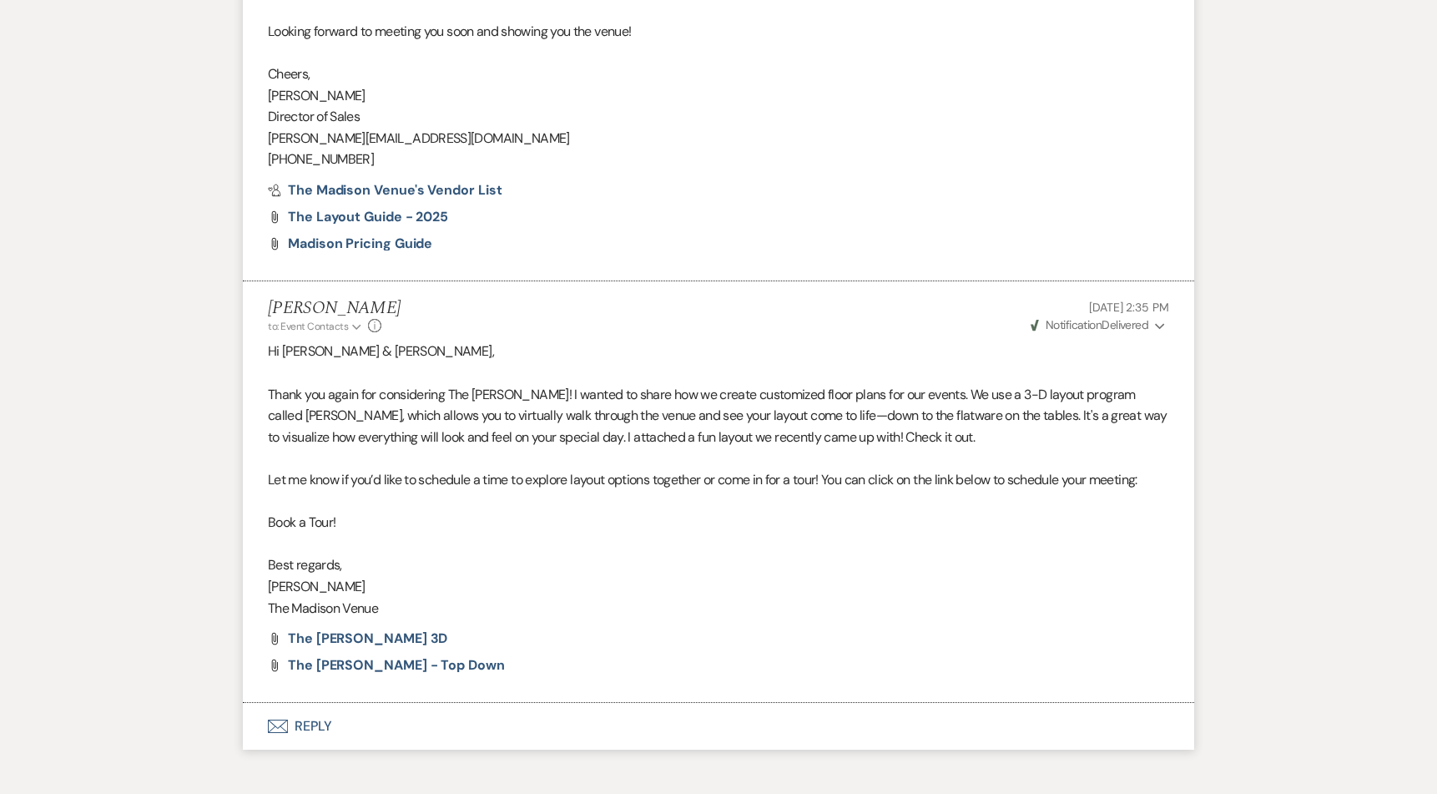
scroll to position [2451, 0]
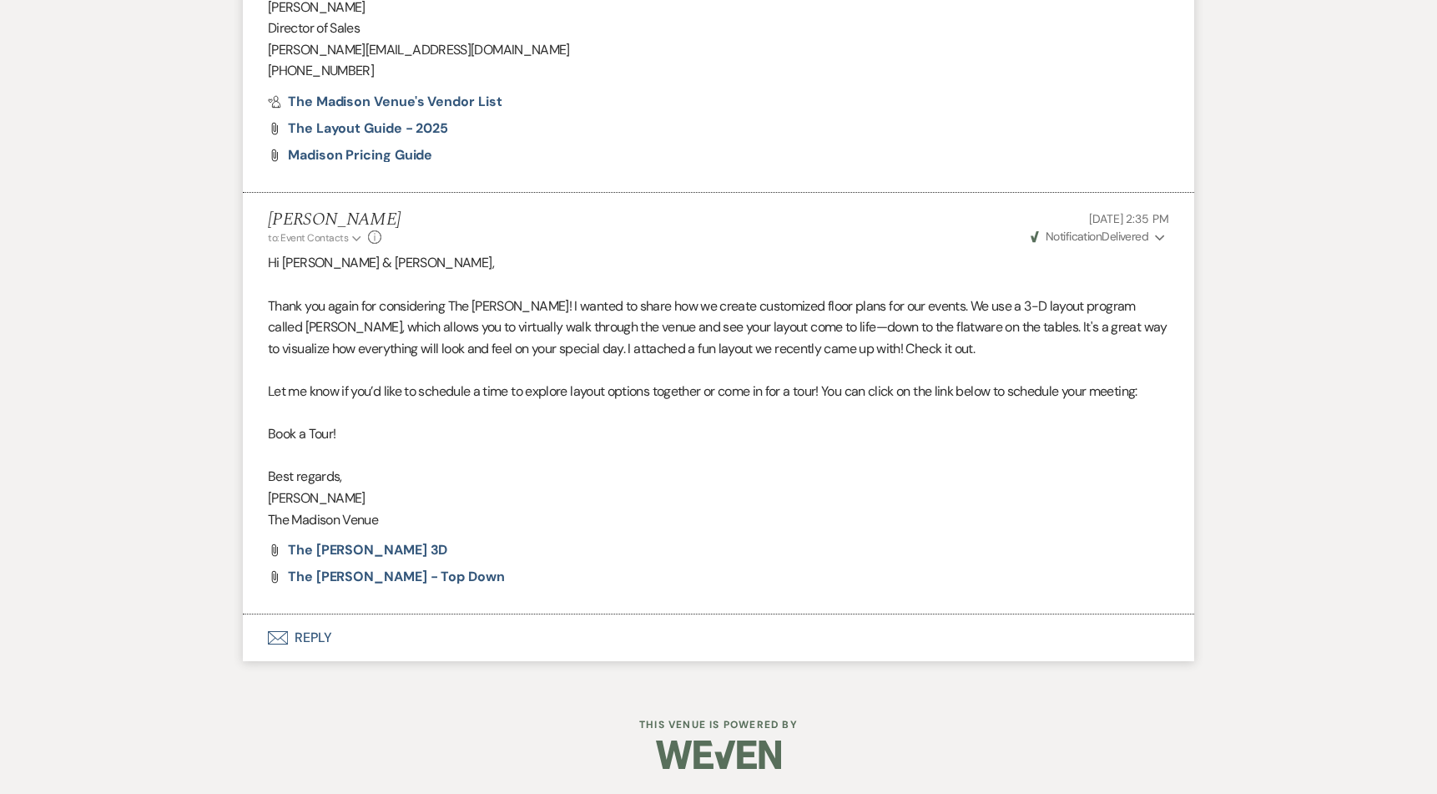
click at [310, 643] on button "Envelope Reply" at bounding box center [718, 637] width 951 height 47
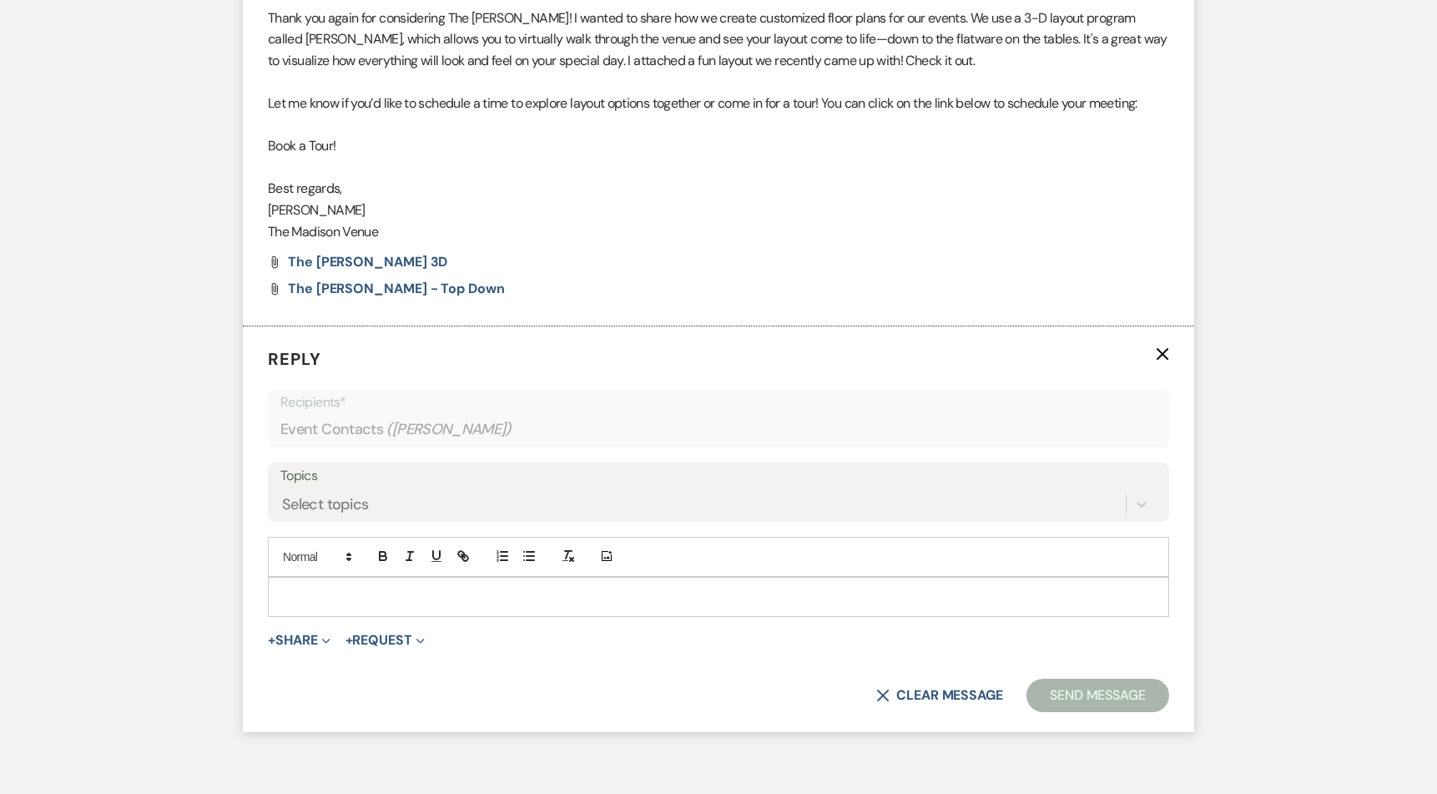
scroll to position [2769, 0]
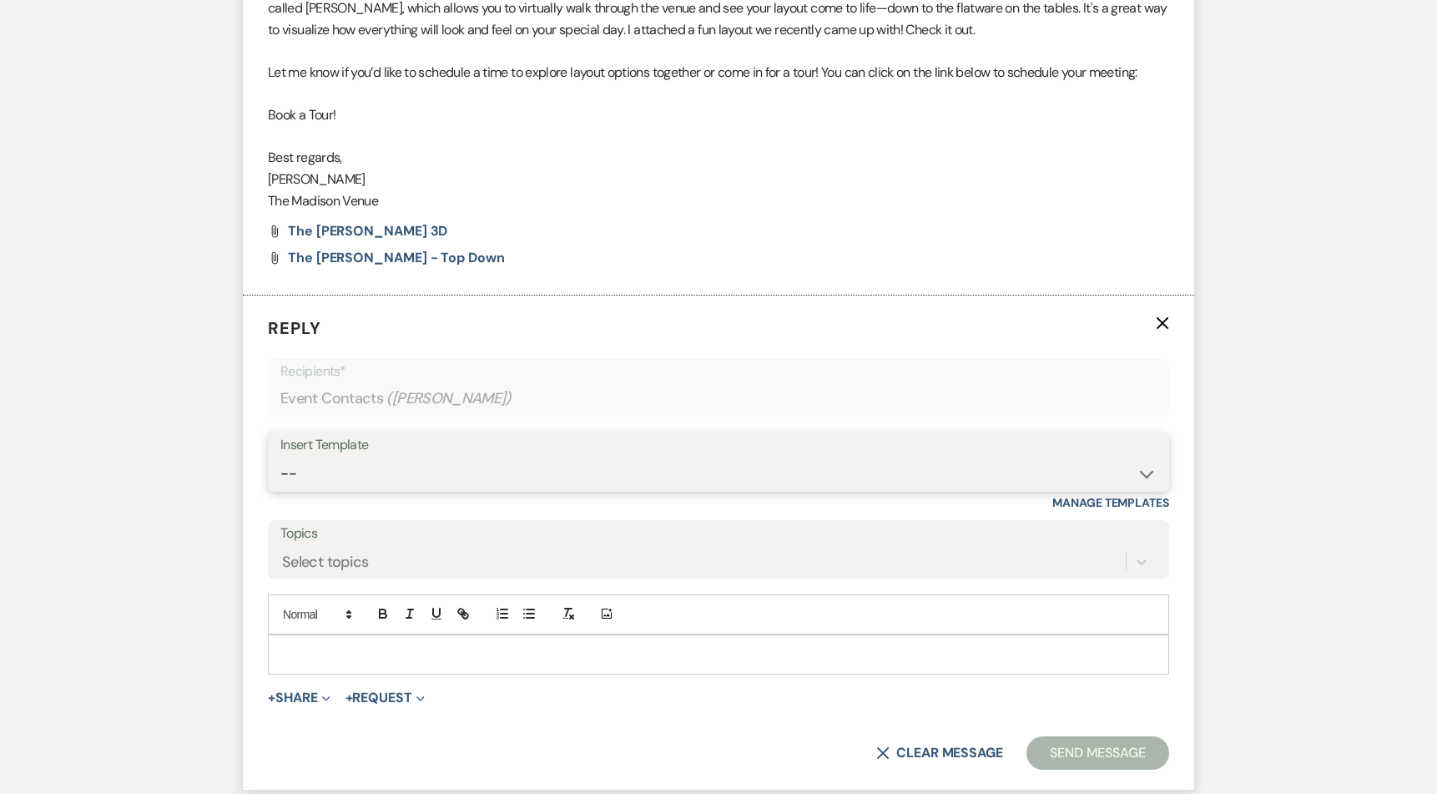
click at [368, 478] on select "-- Weven Planning Portal Introduction (Booked Events) Corporate Lead Follow Up …" at bounding box center [718, 473] width 876 height 33
select select "4960"
click at [280, 457] on select "-- Weven Planning Portal Introduction (Booked Events) Corporate Lead Follow Up …" at bounding box center [718, 473] width 876 height 33
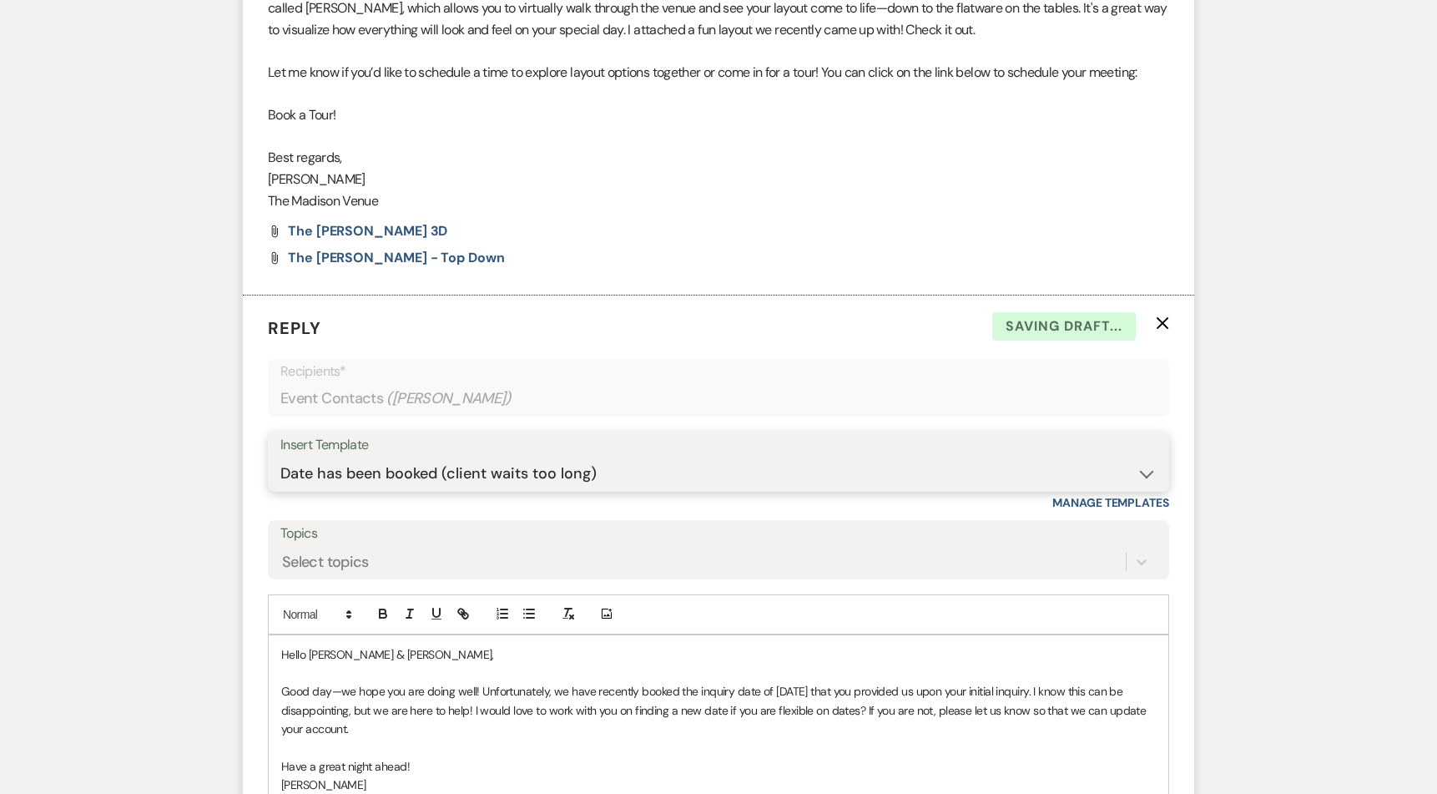
scroll to position [3067, 0]
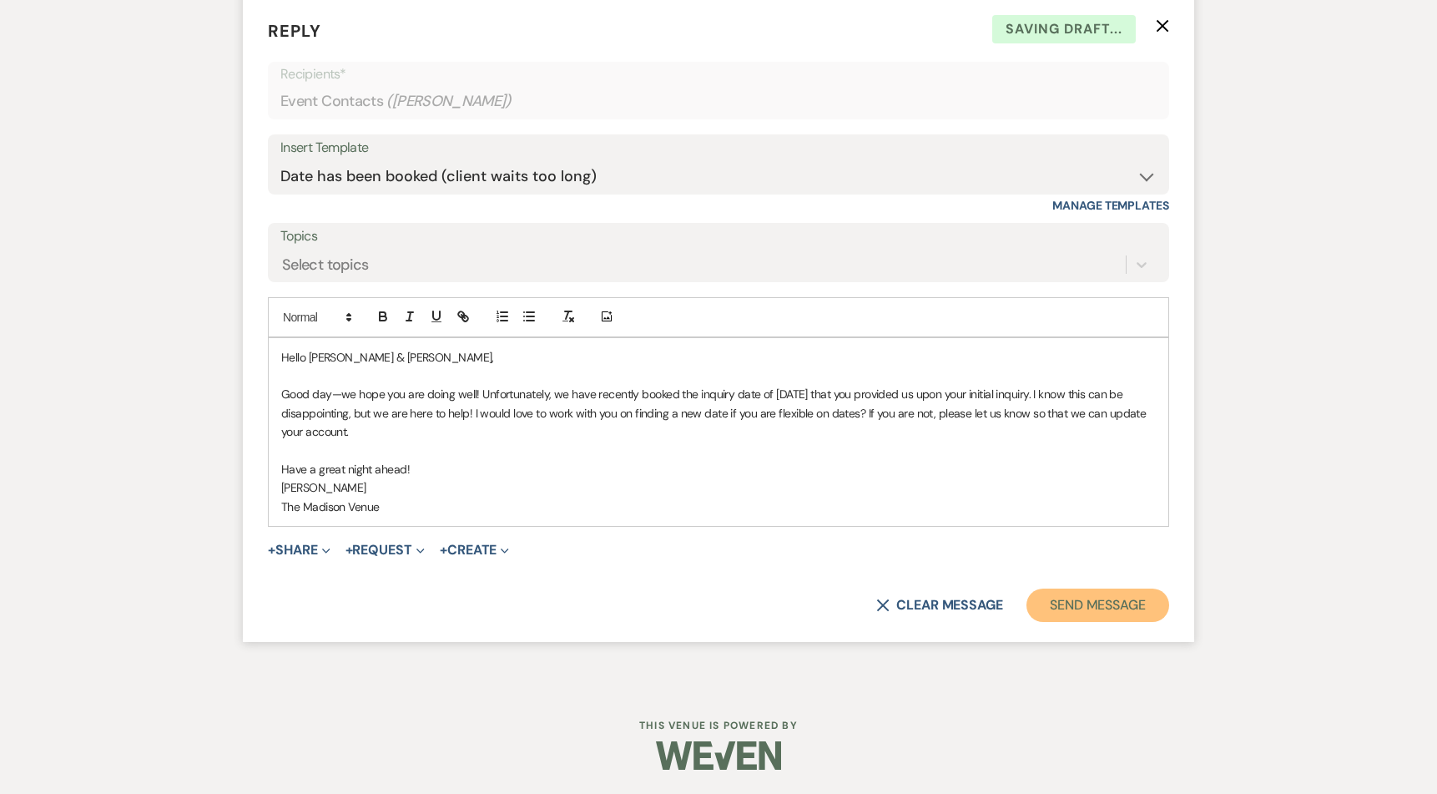
click at [1078, 605] on button "Send Message" at bounding box center [1097, 604] width 143 height 33
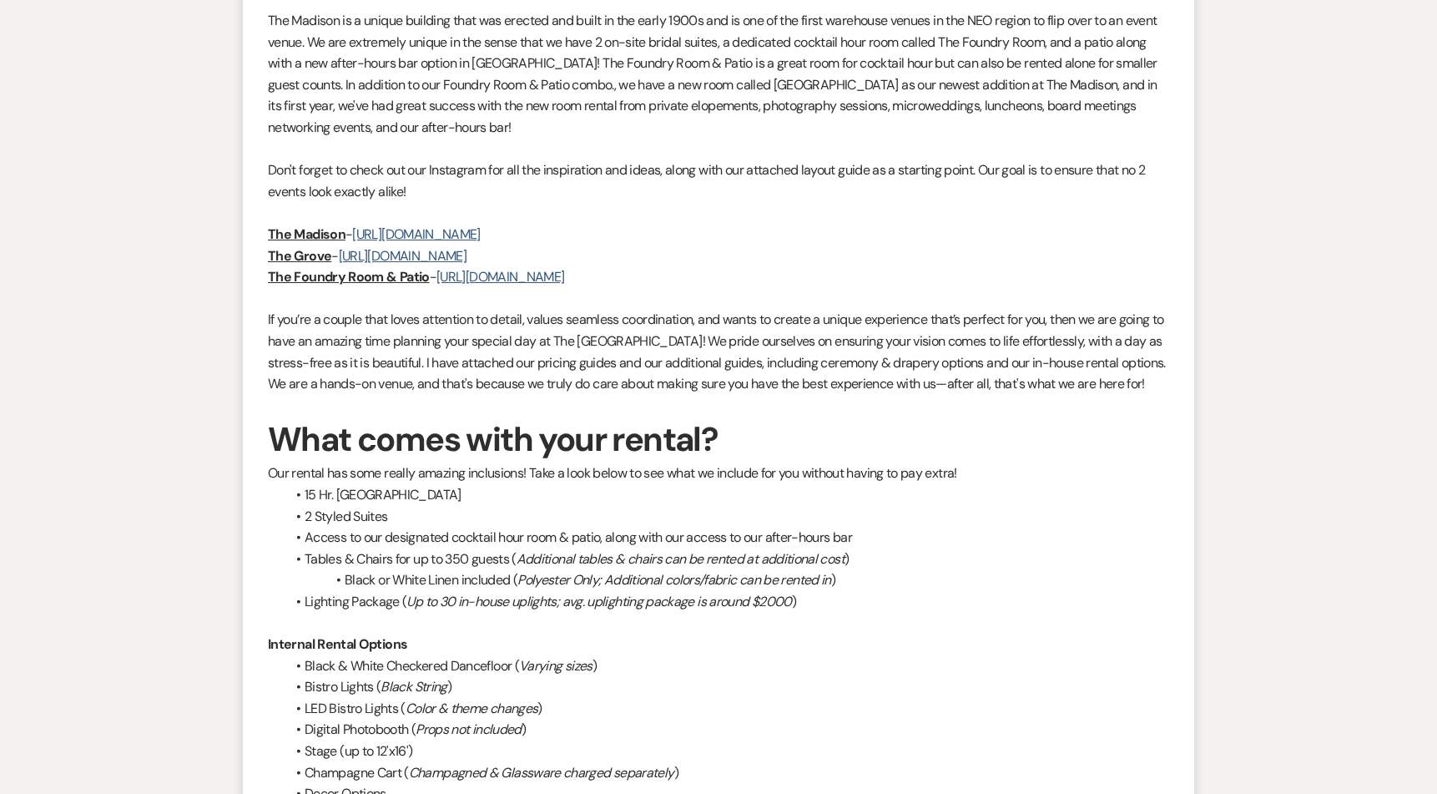
scroll to position [0, 0]
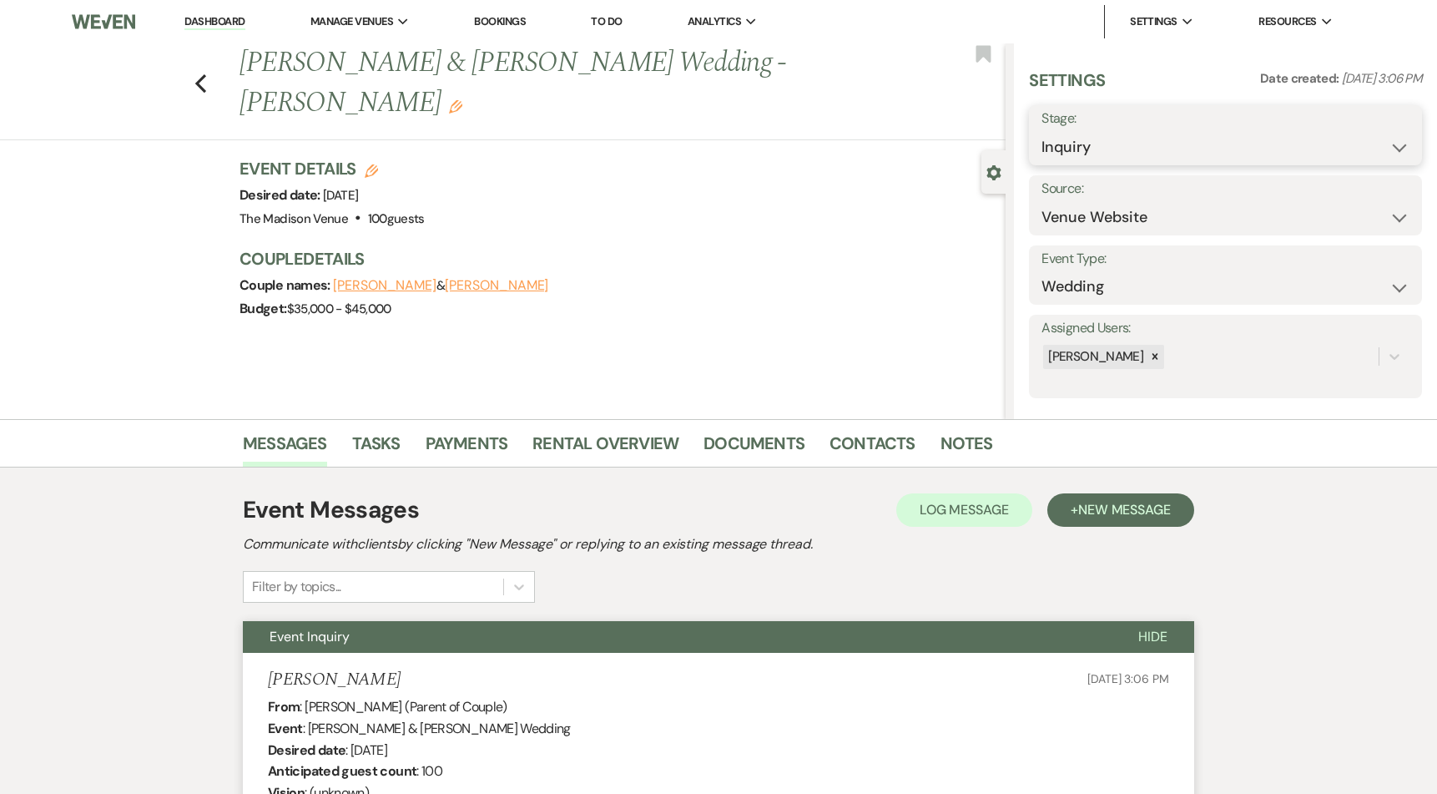
click at [1068, 151] on select "Inquiry Follow Up Tour Requested Tour Confirmed Toured Proposal Sent Booked Lost" at bounding box center [1225, 147] width 368 height 33
select select "8"
click at [1041, 131] on select "Inquiry Follow Up Tour Requested Tour Confirmed Toured Proposal Sent Booked Lost" at bounding box center [1225, 147] width 368 height 33
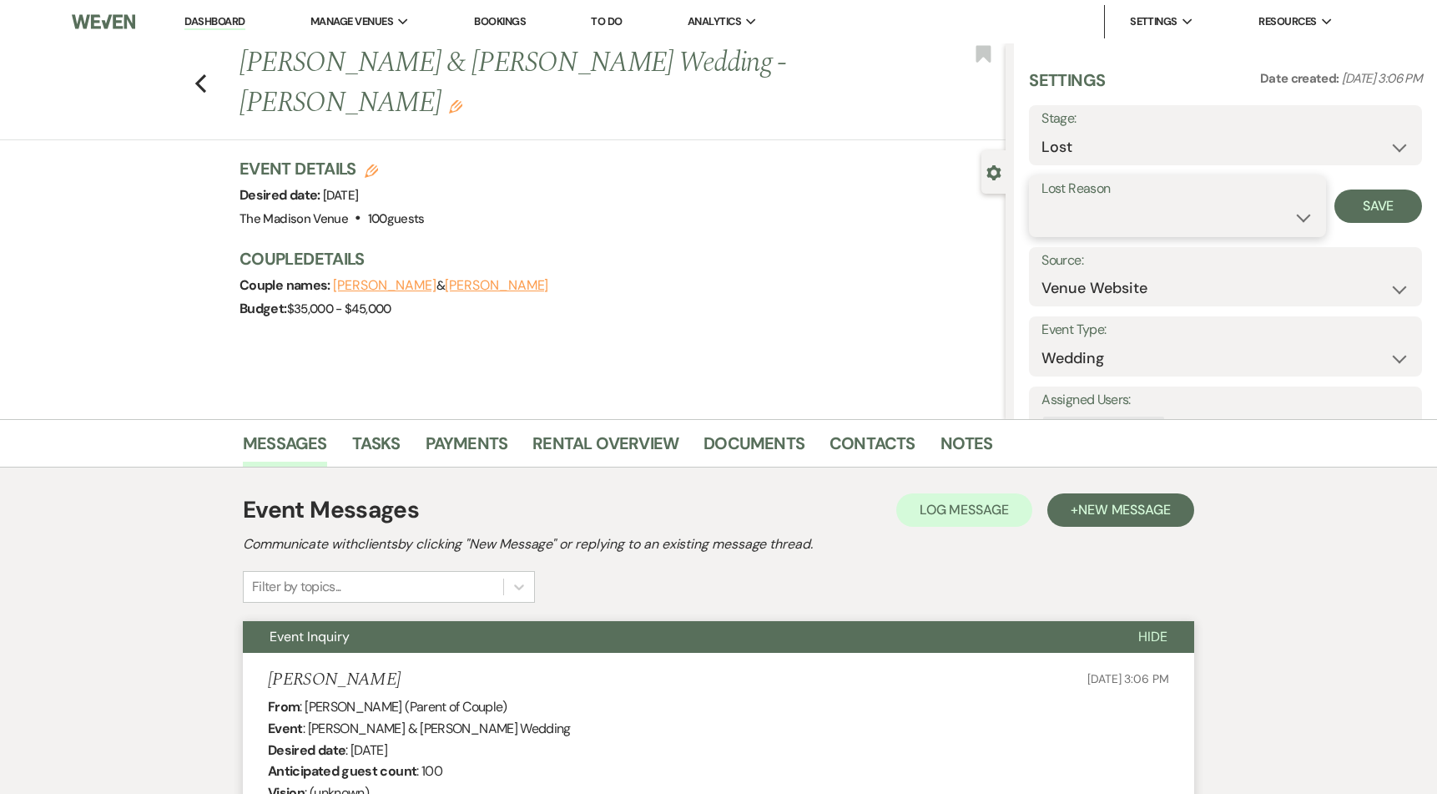
click at [1086, 215] on select "Booked Elsewhere Budget Date Unavailable No Response Not a Good Match Capacity …" at bounding box center [1177, 217] width 272 height 33
select select "8"
click at [1041, 201] on select "Booked Elsewhere Budget Date Unavailable No Response Not a Good Match Capacity …" at bounding box center [1177, 217] width 272 height 33
click at [1373, 208] on button "Save" at bounding box center [1378, 205] width 88 height 33
click at [204, 74] on use "button" at bounding box center [200, 83] width 11 height 18
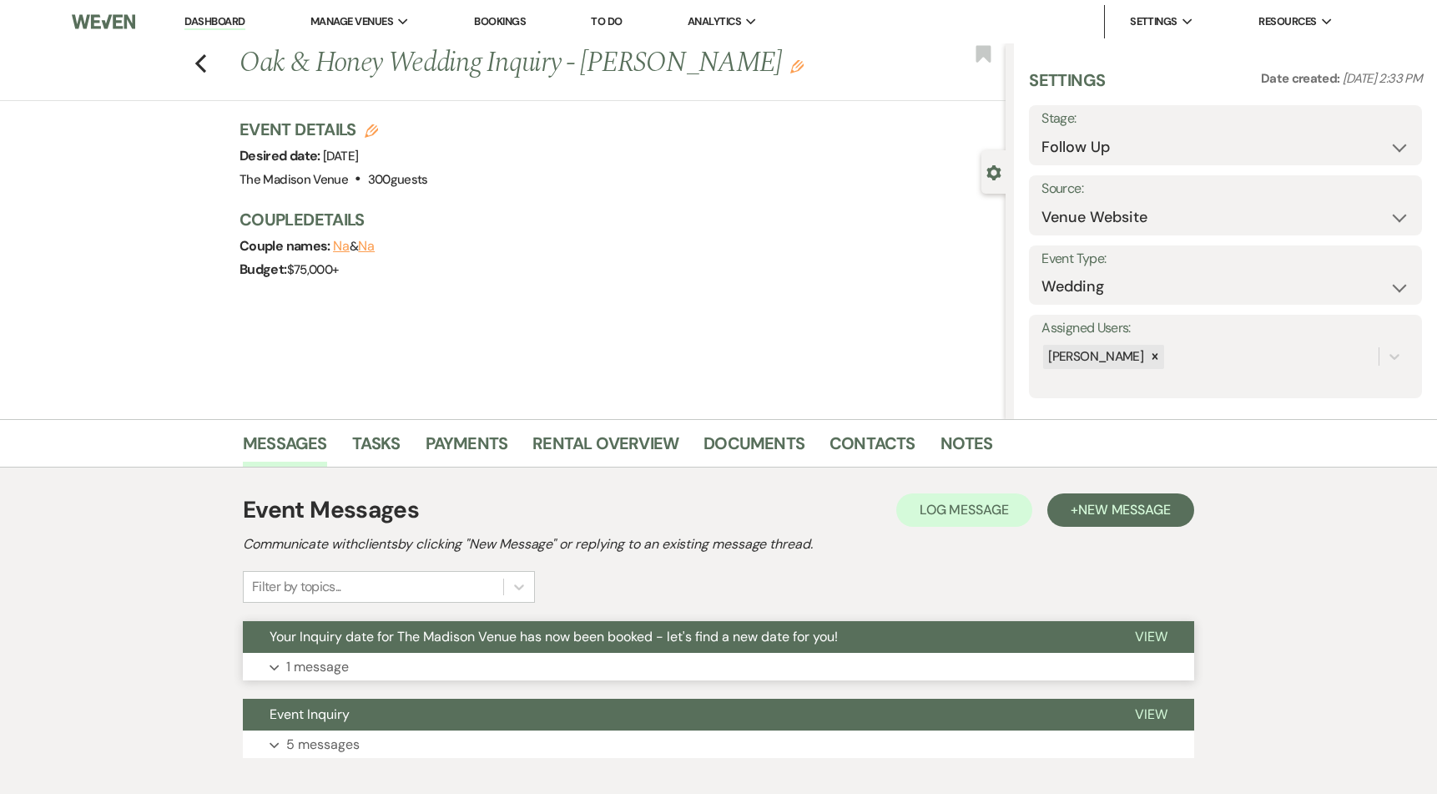
click at [640, 627] on span "Your Inquiry date for The Madison Venue has now been booked - let's find a new …" at bounding box center [554, 636] width 568 height 18
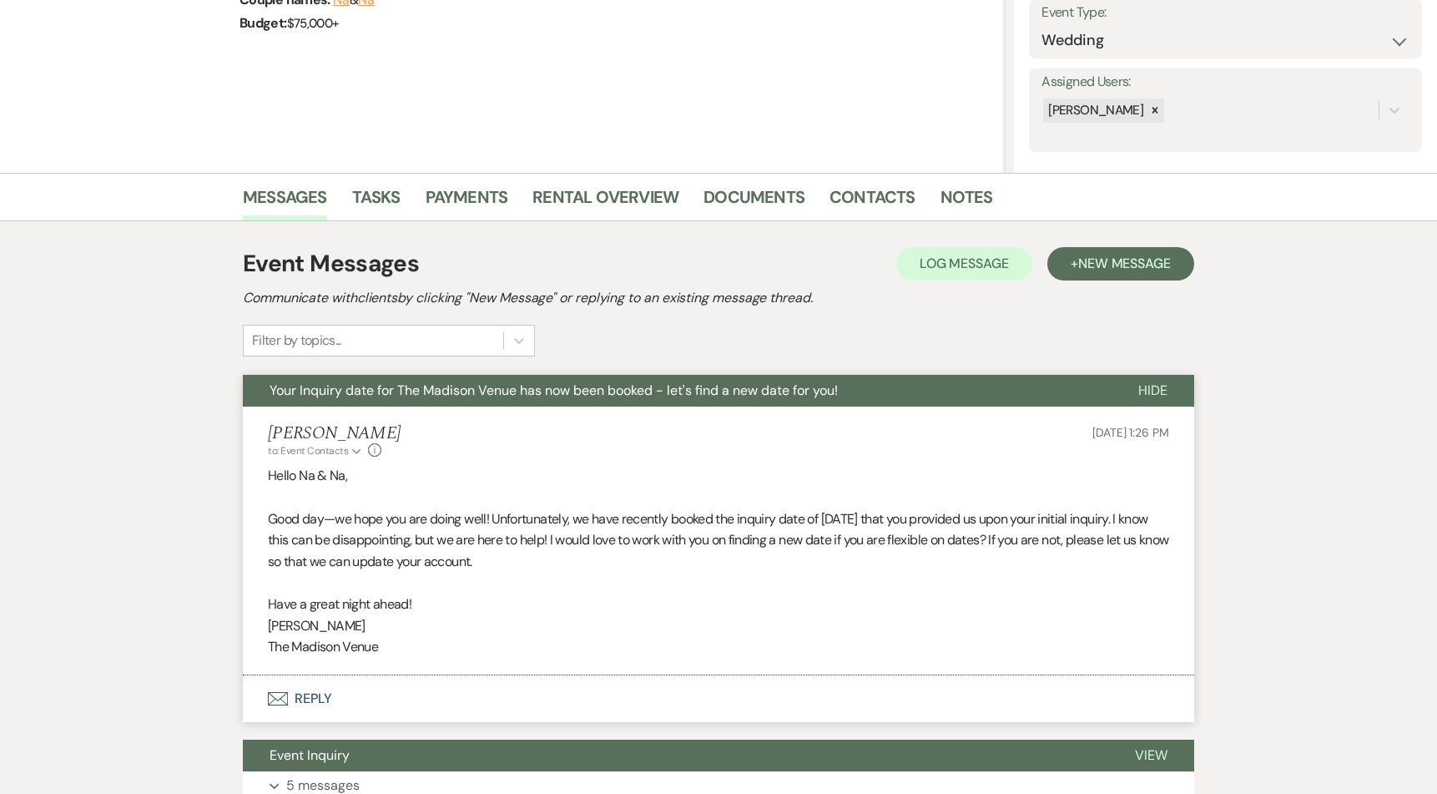
scroll to position [385, 0]
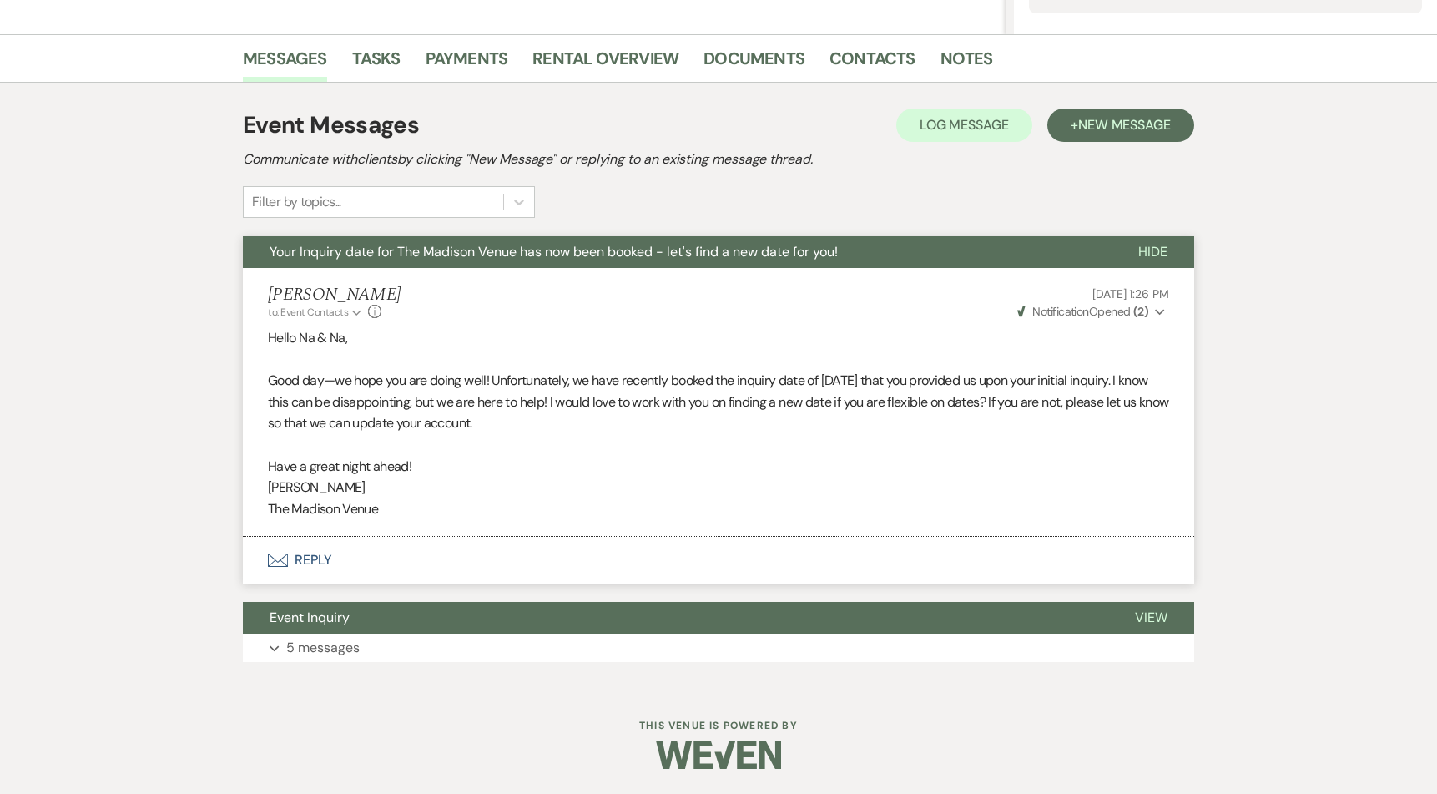
click at [1158, 319] on button "Weven Check Notification Opened ( 2 ) Expand" at bounding box center [1092, 312] width 154 height 18
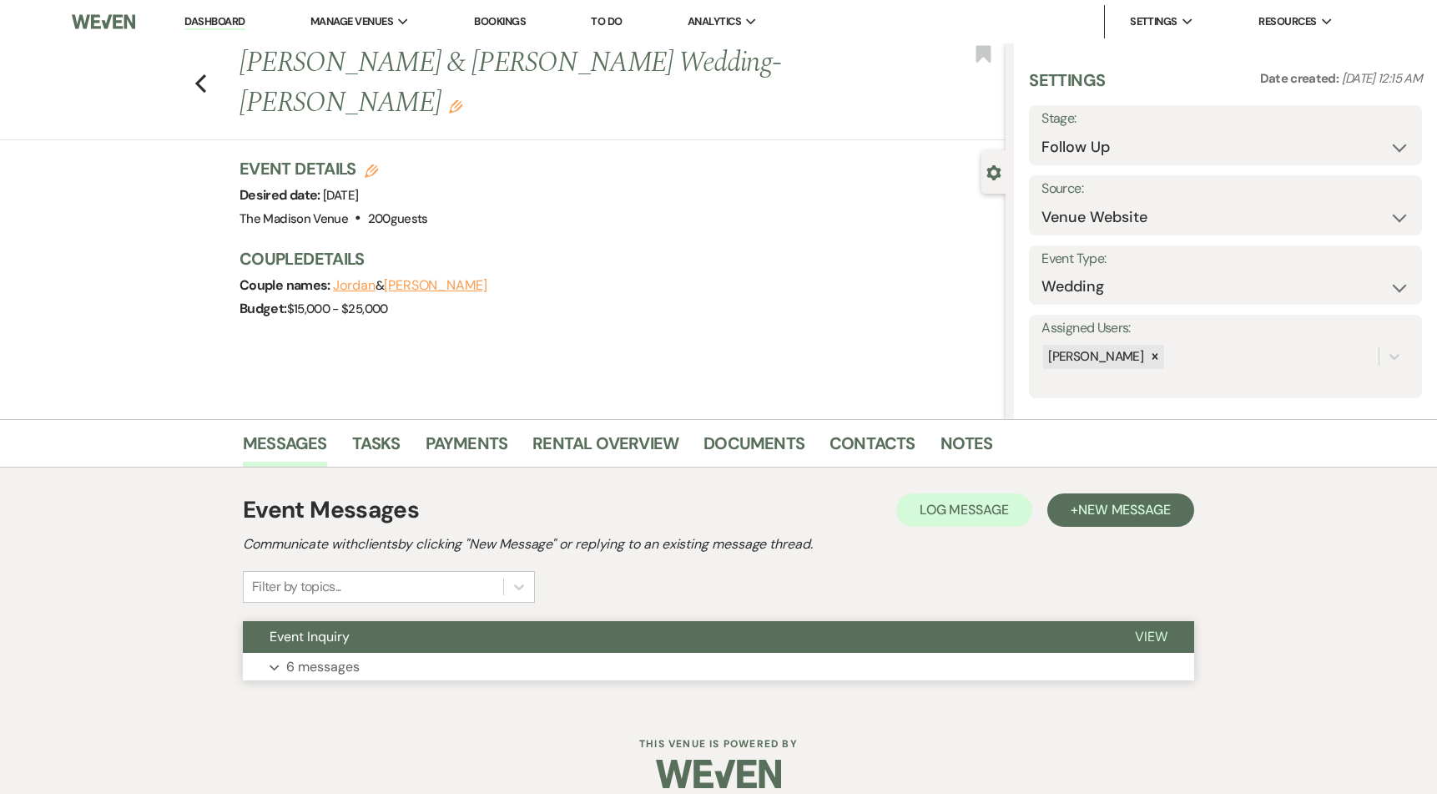
click at [607, 641] on button "Event Inquiry" at bounding box center [675, 637] width 865 height 32
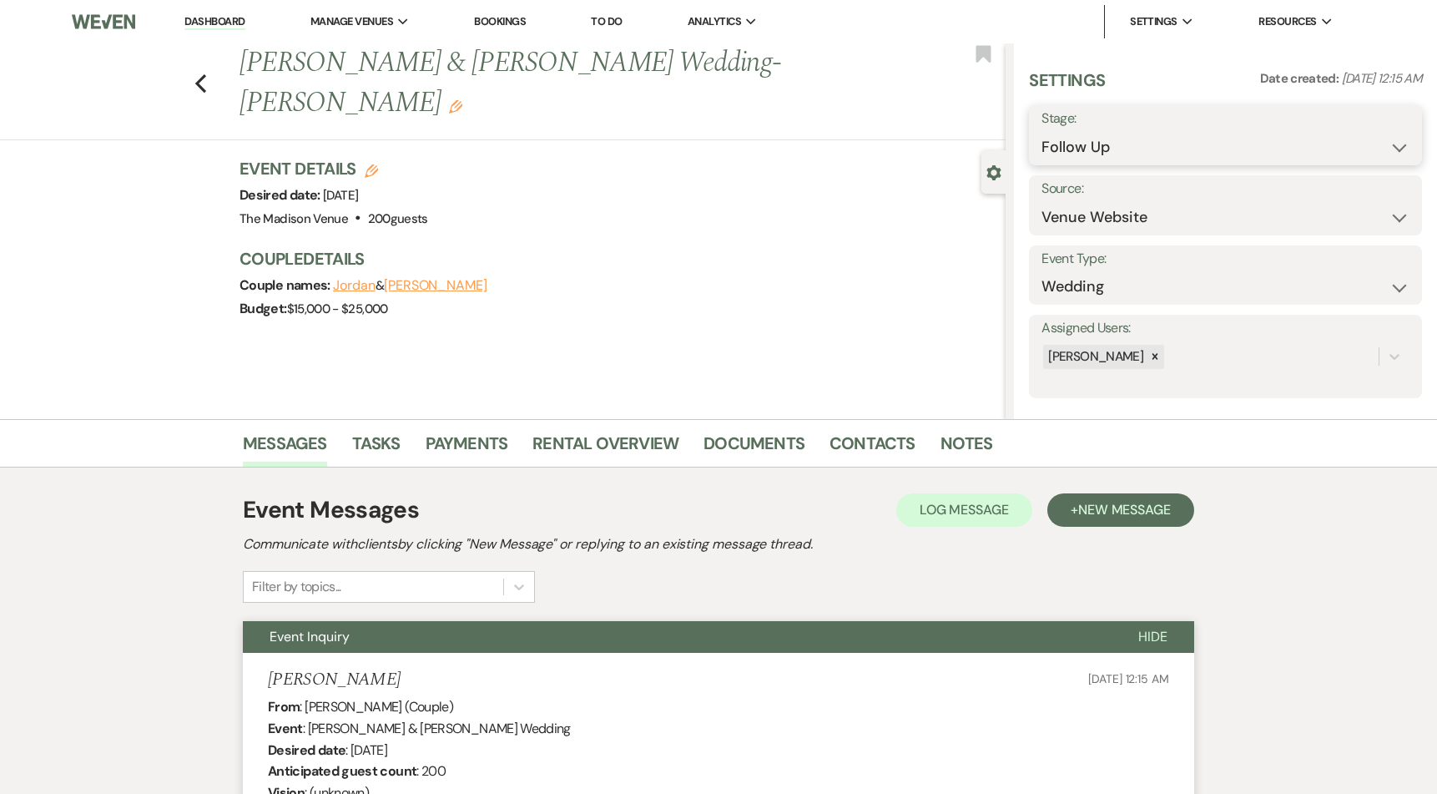
click at [1100, 147] on select "Inquiry Follow Up Tour Requested Tour Confirmed Toured Proposal Sent Booked Lost" at bounding box center [1225, 147] width 368 height 33
select select "8"
click at [1041, 131] on select "Inquiry Follow Up Tour Requested Tour Confirmed Toured Proposal Sent Booked Lost" at bounding box center [1225, 147] width 368 height 33
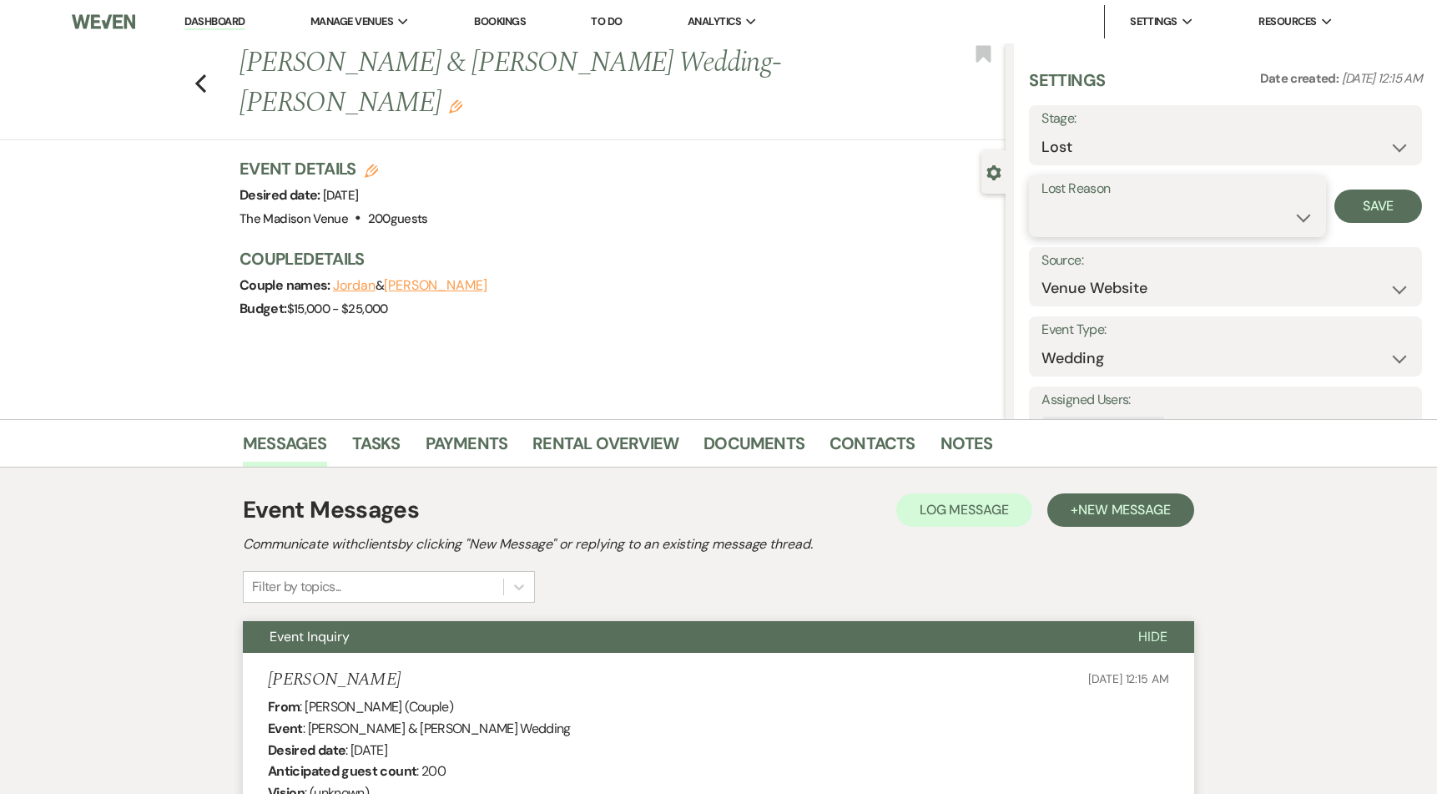
click at [1105, 222] on select "Booked Elsewhere Budget Date Unavailable No Response Not a Good Match Capacity …" at bounding box center [1177, 217] width 272 height 33
select select "8"
click at [1041, 201] on select "Booked Elsewhere Budget Date Unavailable No Response Not a Good Match Capacity …" at bounding box center [1177, 217] width 272 height 33
click at [1381, 204] on button "Save" at bounding box center [1378, 205] width 88 height 33
click at [207, 73] on icon "Previous" at bounding box center [200, 83] width 13 height 20
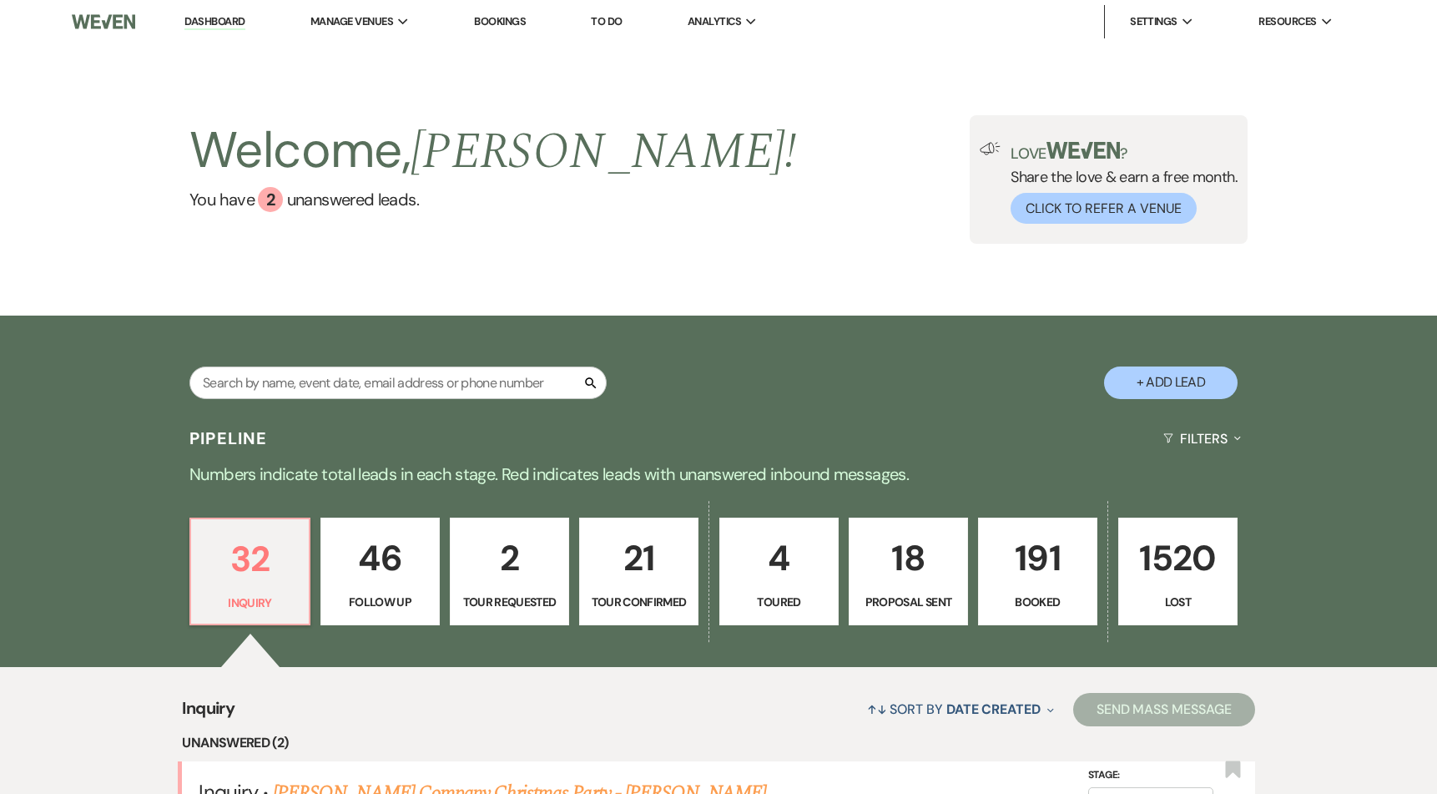
scroll to position [466, 0]
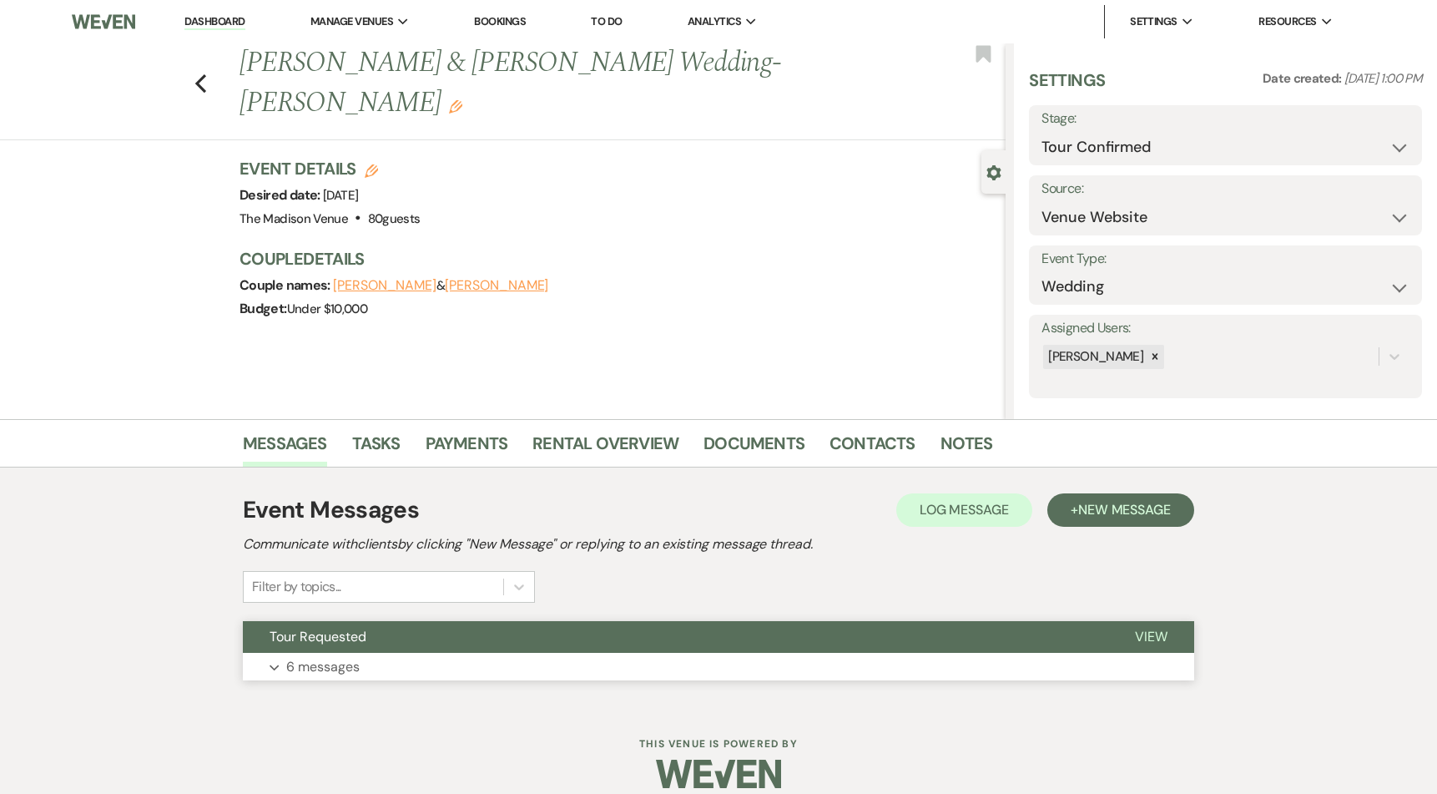
click at [739, 634] on button "Tour Requested" at bounding box center [675, 637] width 865 height 32
